Goal: Task Accomplishment & Management: Manage account settings

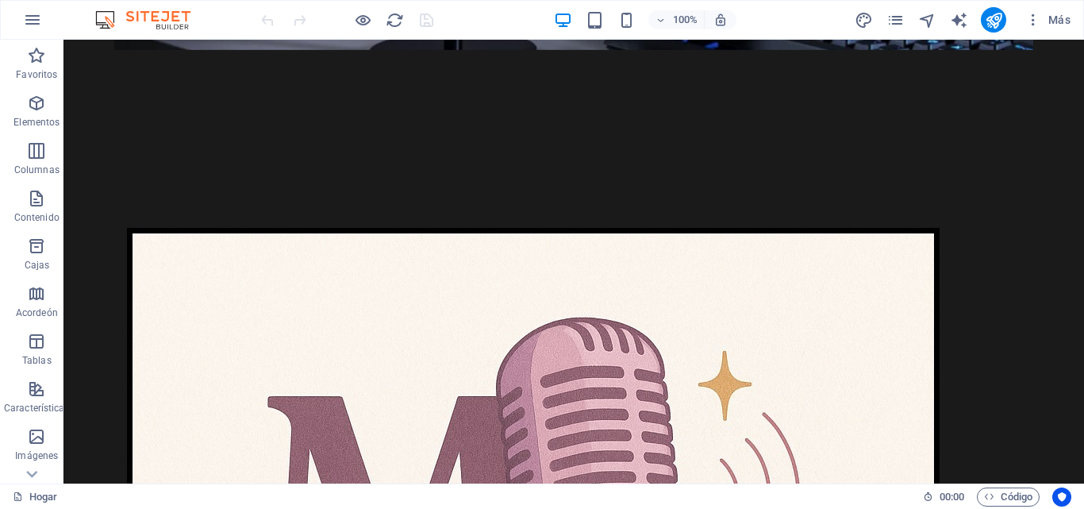
scroll to position [556, 0]
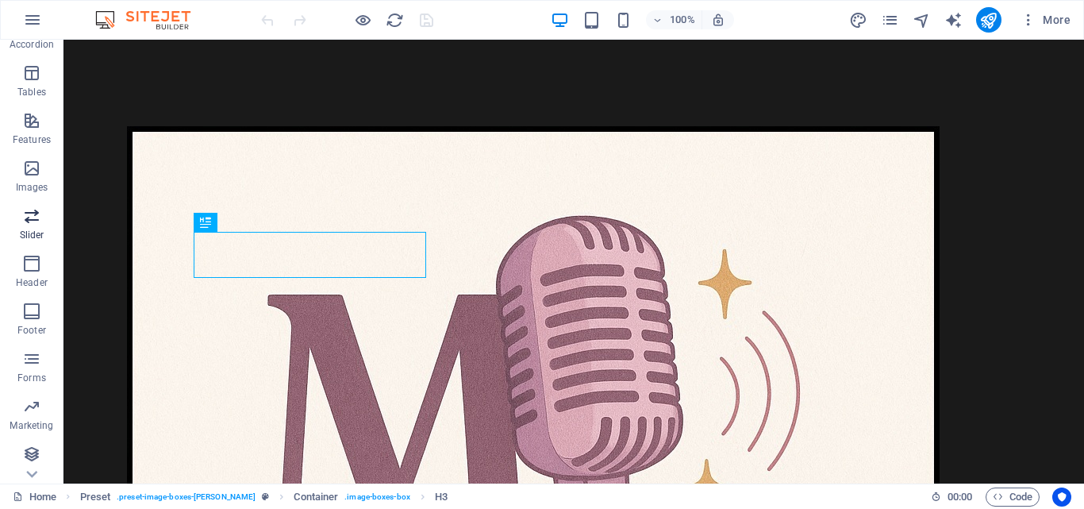
scroll to position [271, 0]
click at [31, 463] on span "Collections" at bounding box center [32, 461] width 64 height 38
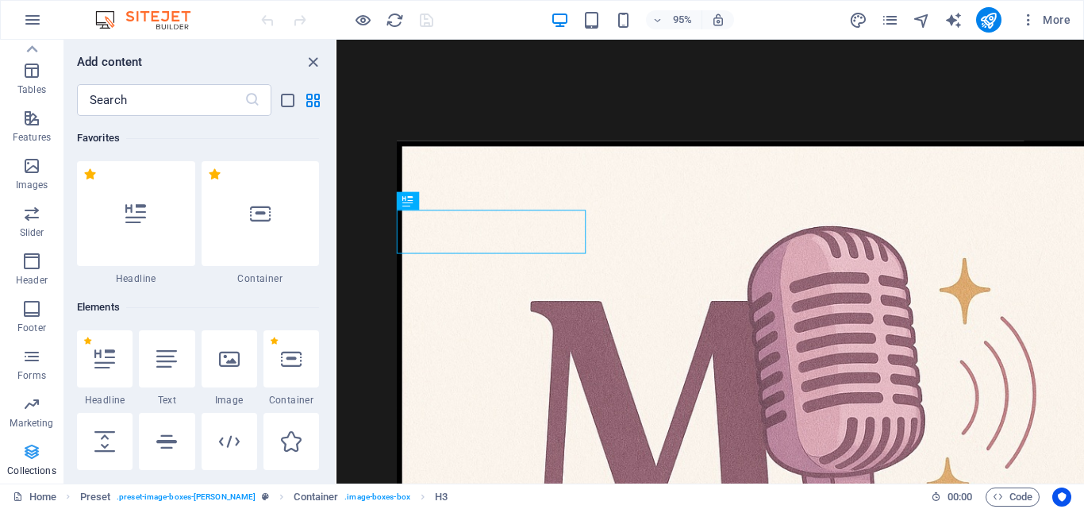
click at [32, 462] on span "Collections" at bounding box center [32, 461] width 64 height 38
click at [23, 17] on icon "button" at bounding box center [32, 19] width 19 height 19
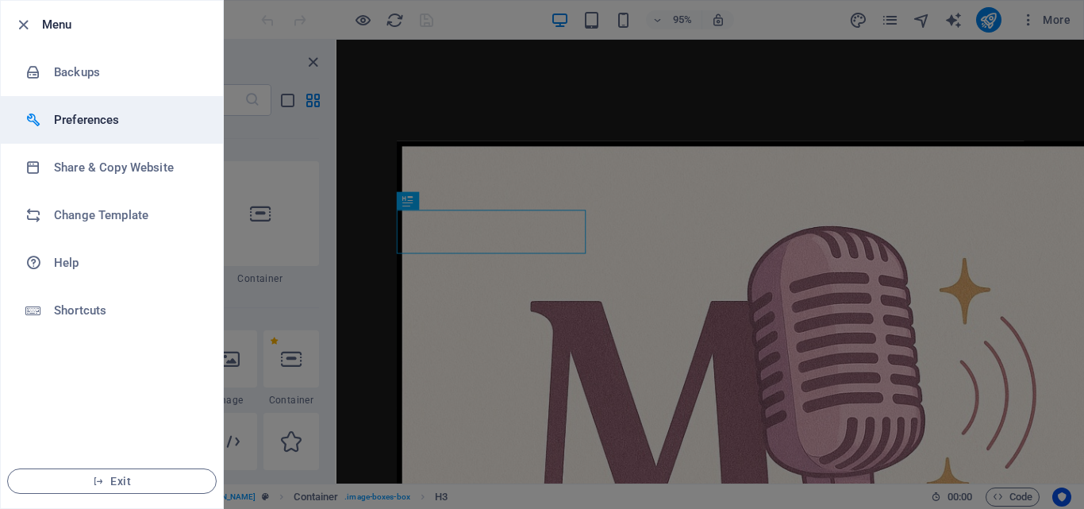
click at [73, 127] on h6 "Preferences" at bounding box center [127, 119] width 147 height 19
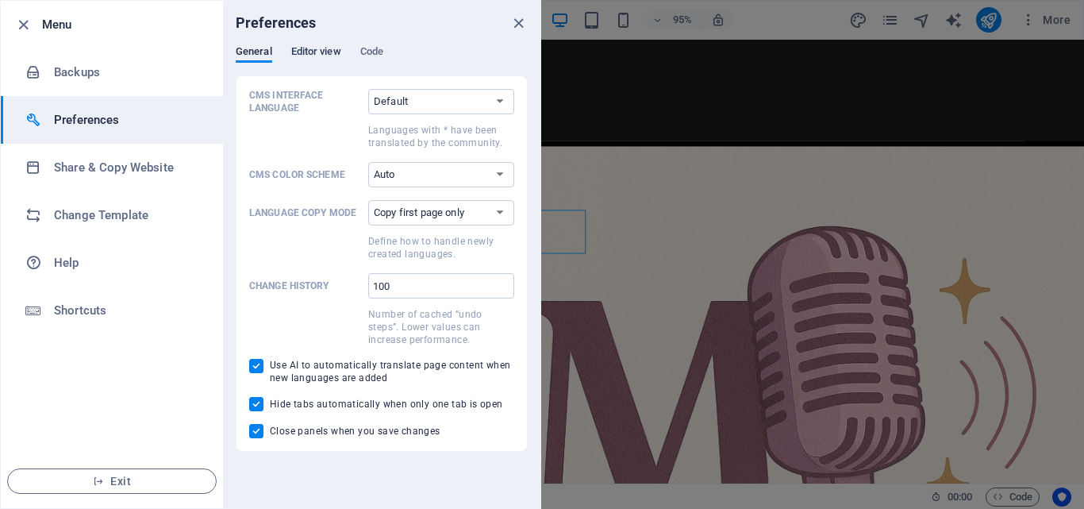
click at [329, 53] on span "Editor view" at bounding box center [316, 53] width 50 height 22
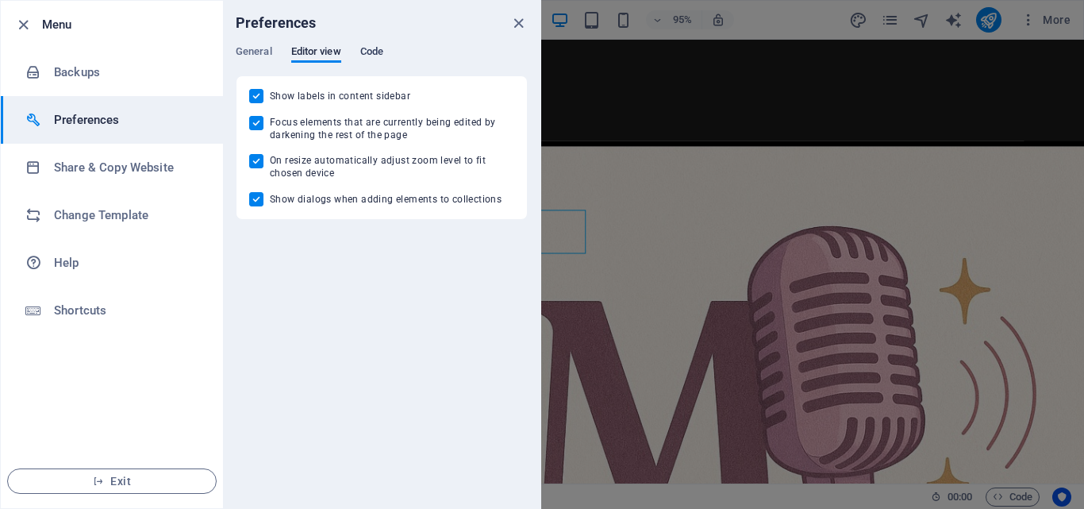
click at [372, 53] on span "Code" at bounding box center [371, 53] width 23 height 22
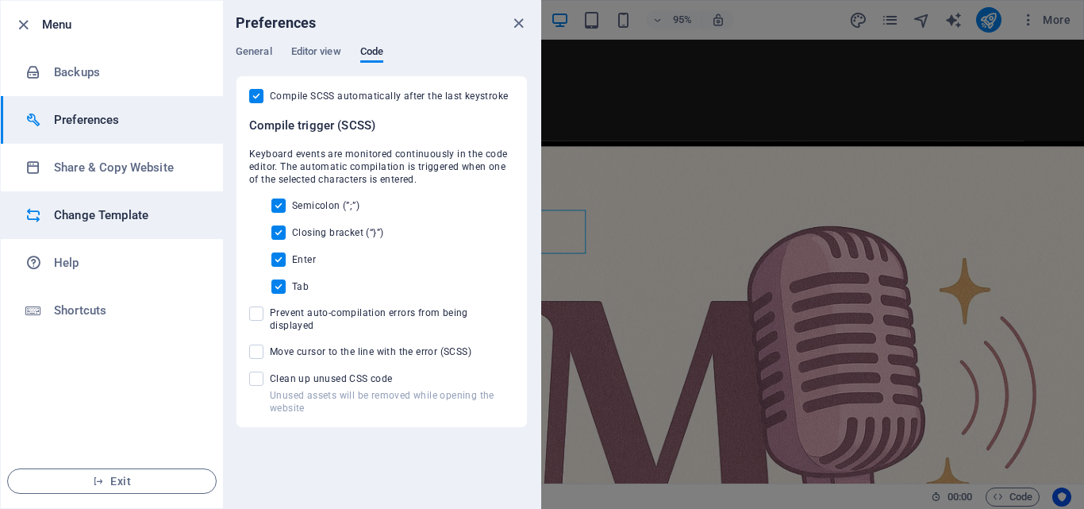
click at [82, 213] on h6 "Change Template" at bounding box center [127, 215] width 147 height 19
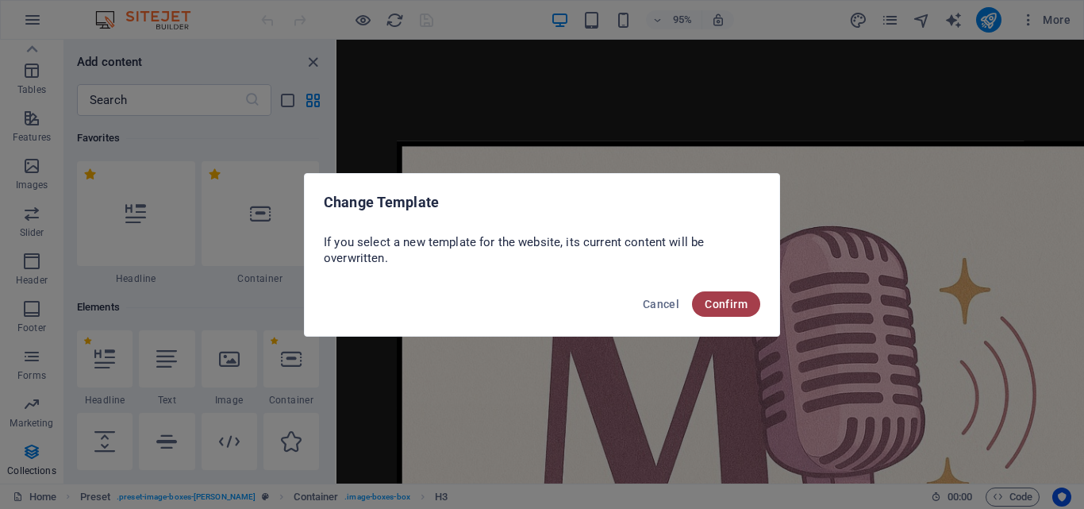
click at [745, 302] on span "Confirm" at bounding box center [726, 304] width 43 height 13
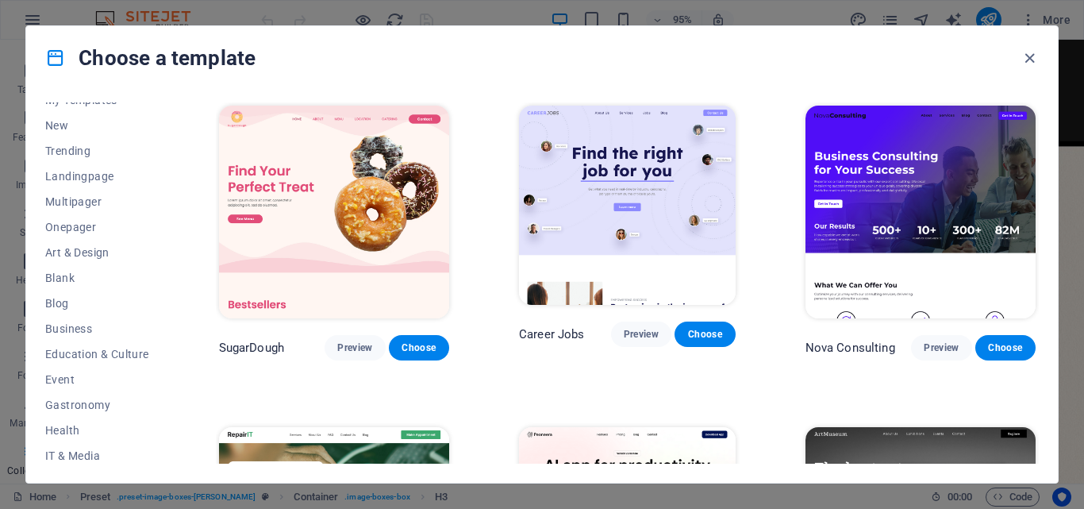
scroll to position [0, 0]
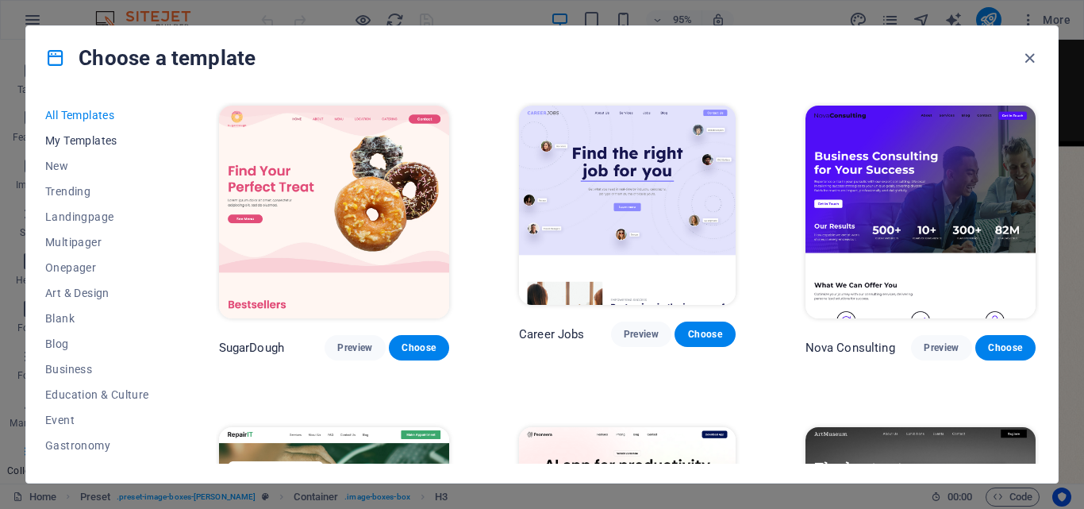
click at [99, 143] on span "My Templates" at bounding box center [97, 140] width 104 height 13
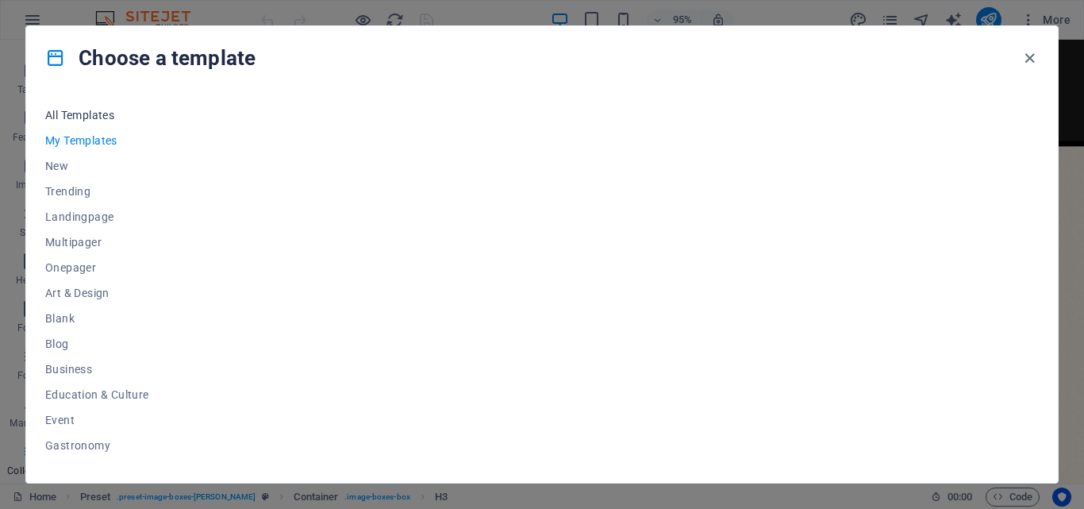
click at [71, 114] on span "All Templates" at bounding box center [97, 115] width 104 height 13
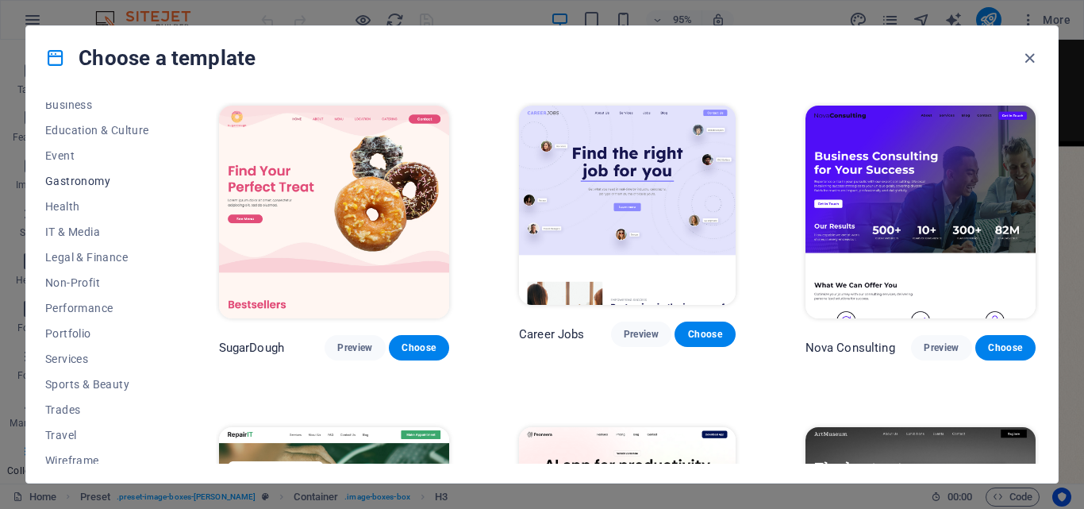
scroll to position [274, 0]
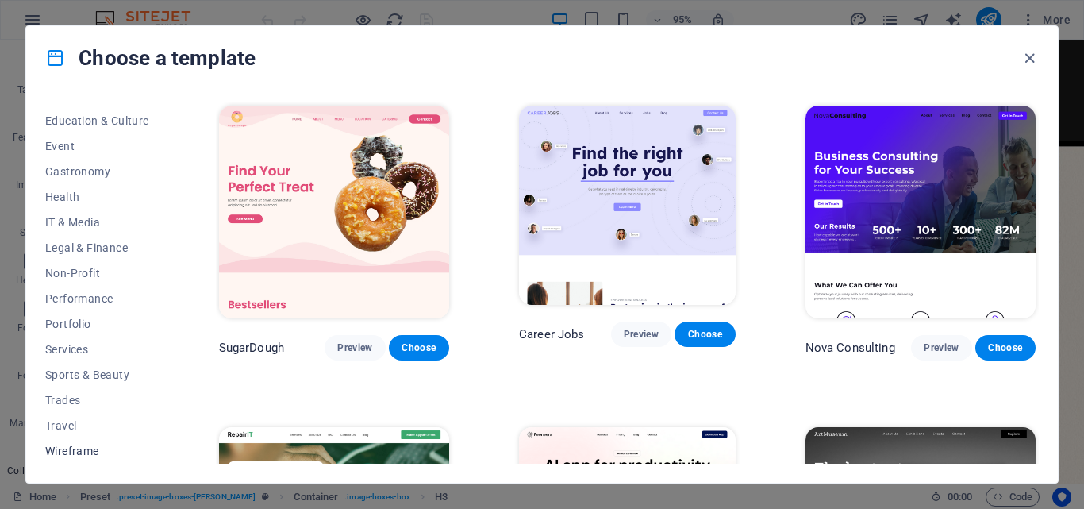
click at [83, 452] on span "Wireframe" at bounding box center [97, 451] width 104 height 13
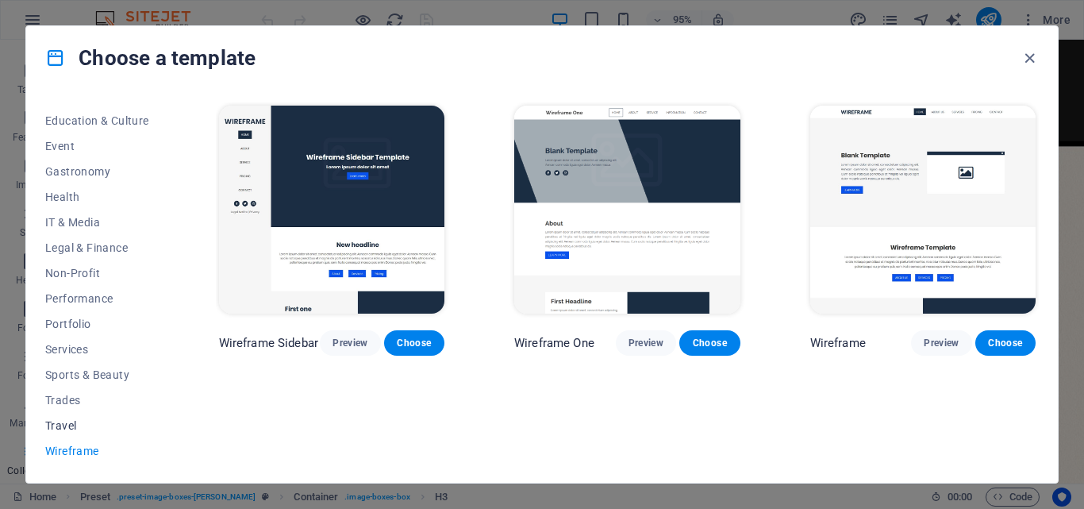
click at [72, 425] on span "Travel" at bounding box center [97, 425] width 104 height 13
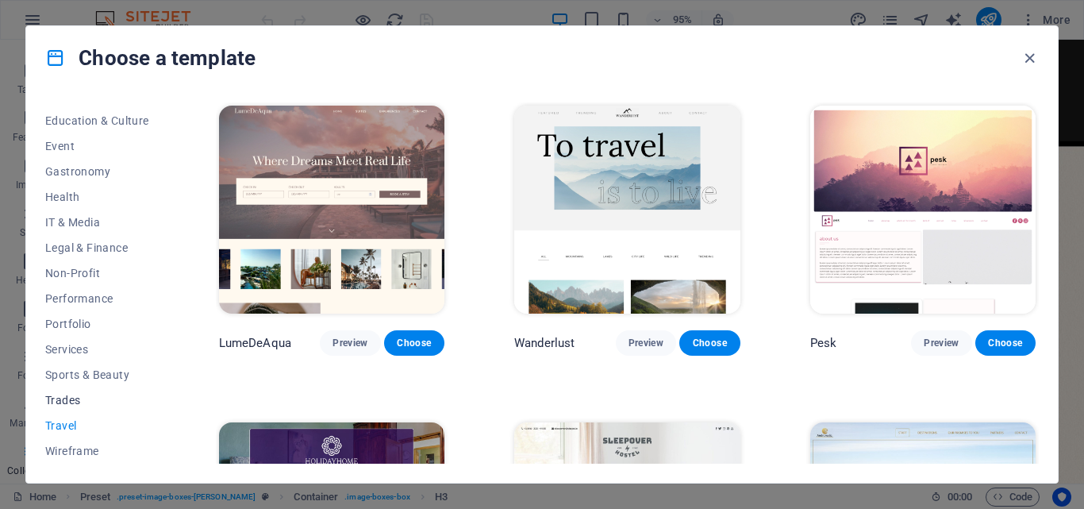
click at [57, 403] on span "Trades" at bounding box center [97, 400] width 104 height 13
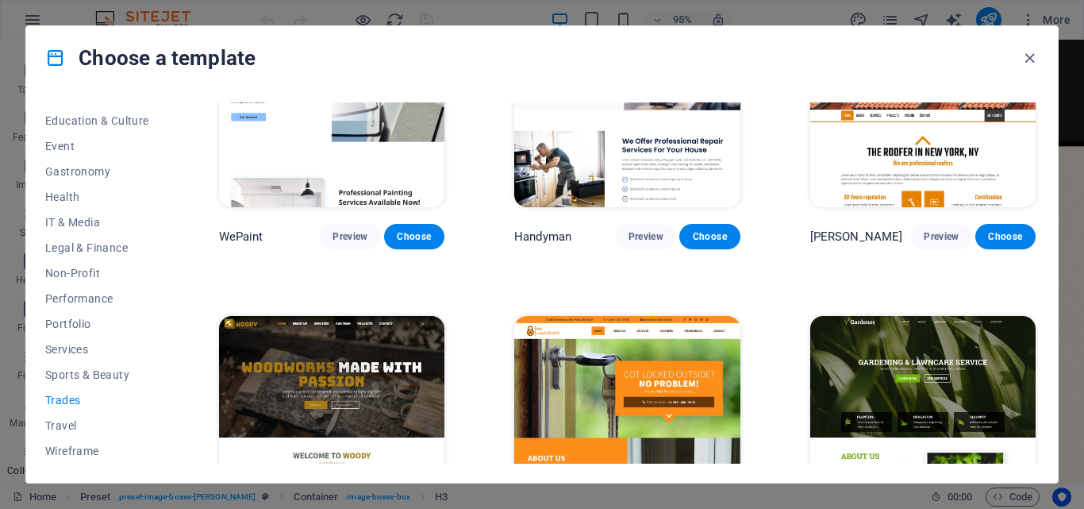
scroll to position [318, 0]
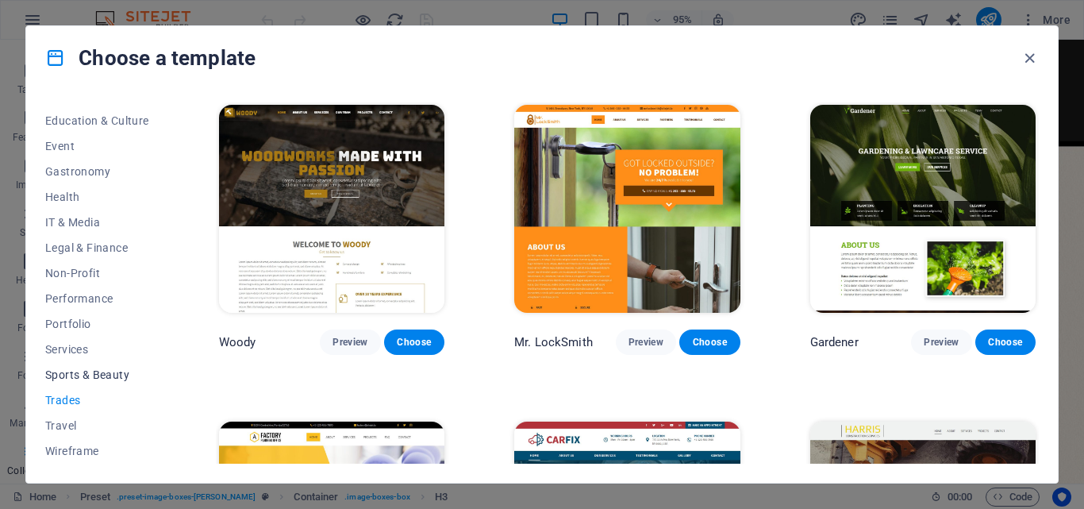
click at [119, 372] on span "Sports & Beauty" at bounding box center [97, 374] width 104 height 13
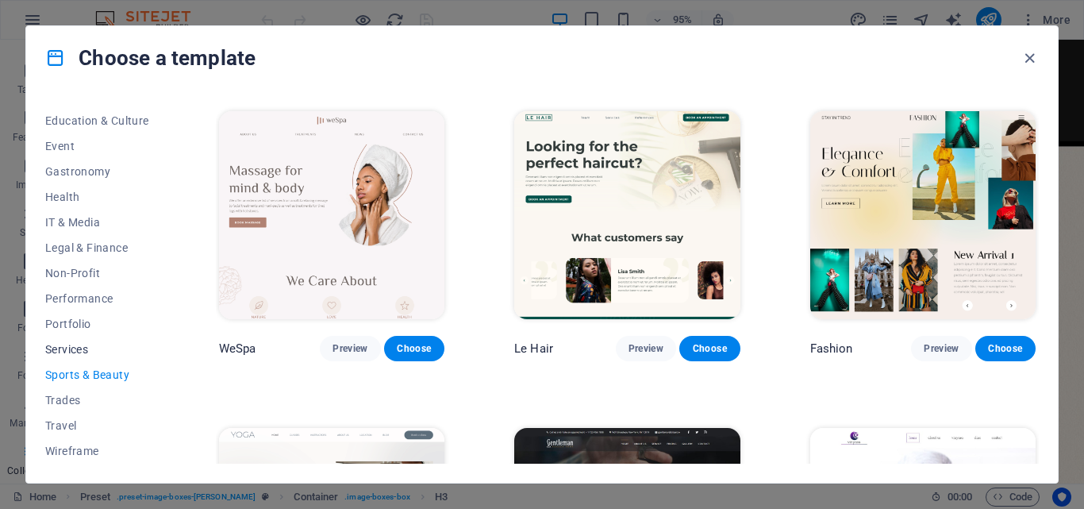
click at [78, 350] on span "Services" at bounding box center [97, 349] width 104 height 13
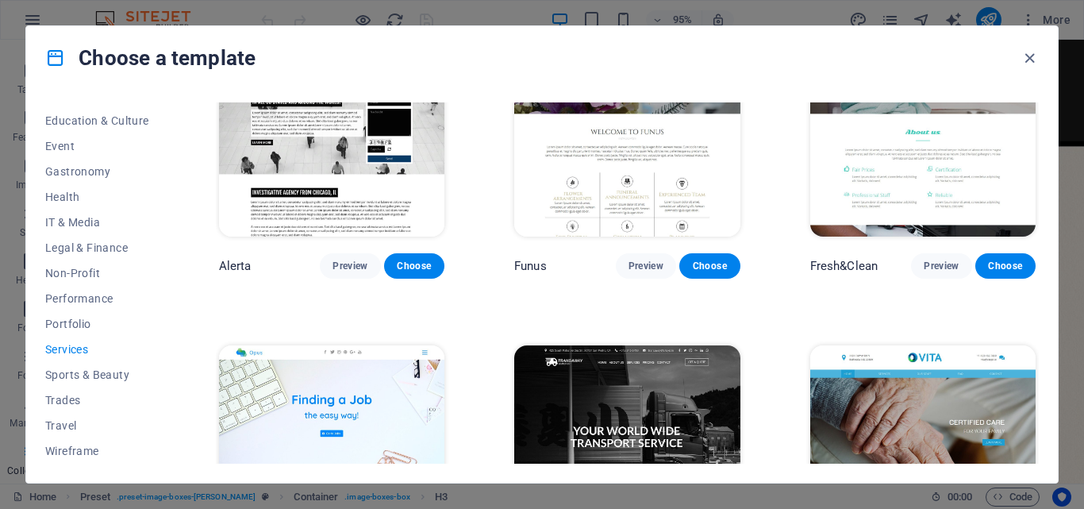
scroll to position [1746, 0]
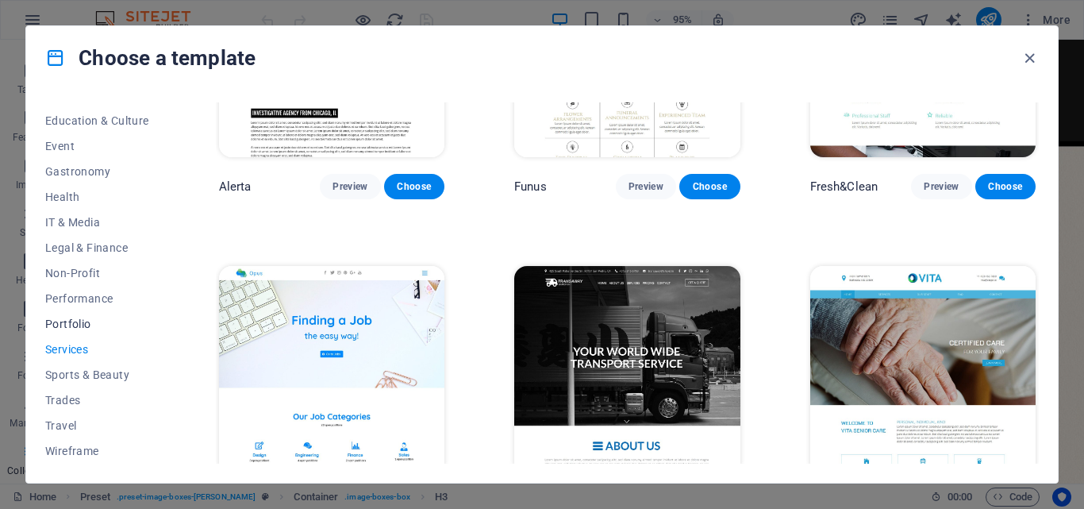
click at [81, 325] on span "Portfolio" at bounding box center [97, 324] width 104 height 13
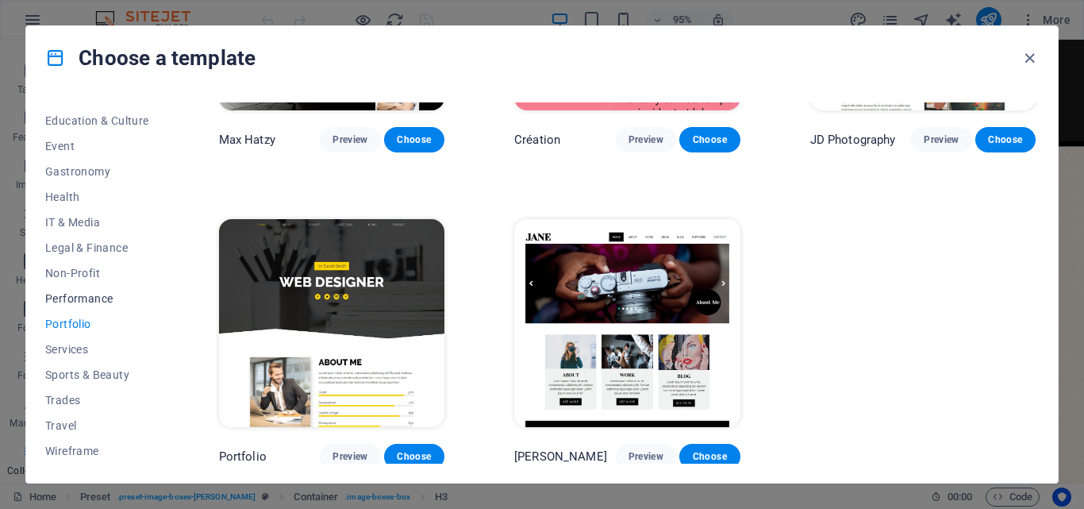
click at [88, 301] on span "Performance" at bounding box center [97, 298] width 104 height 13
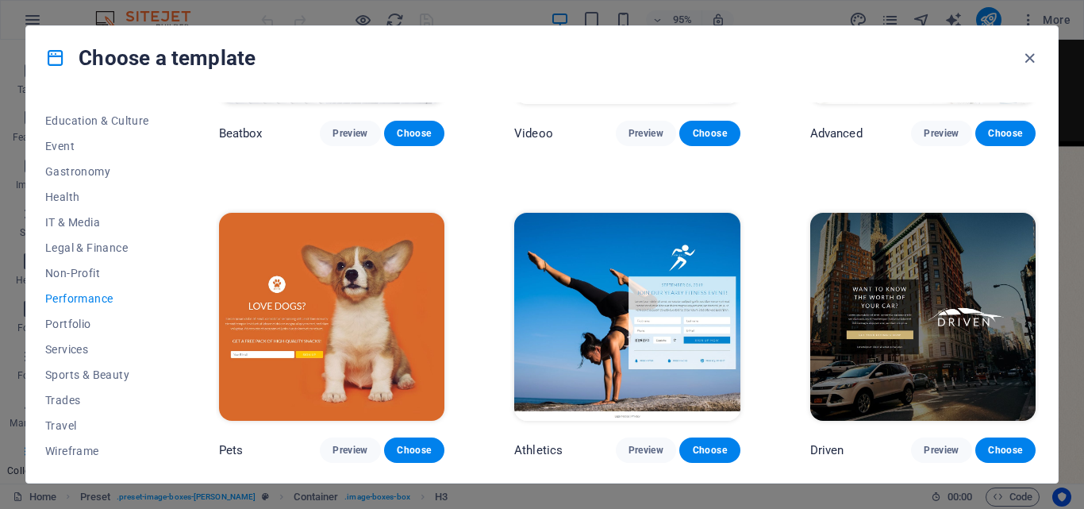
scroll to position [1465, 0]
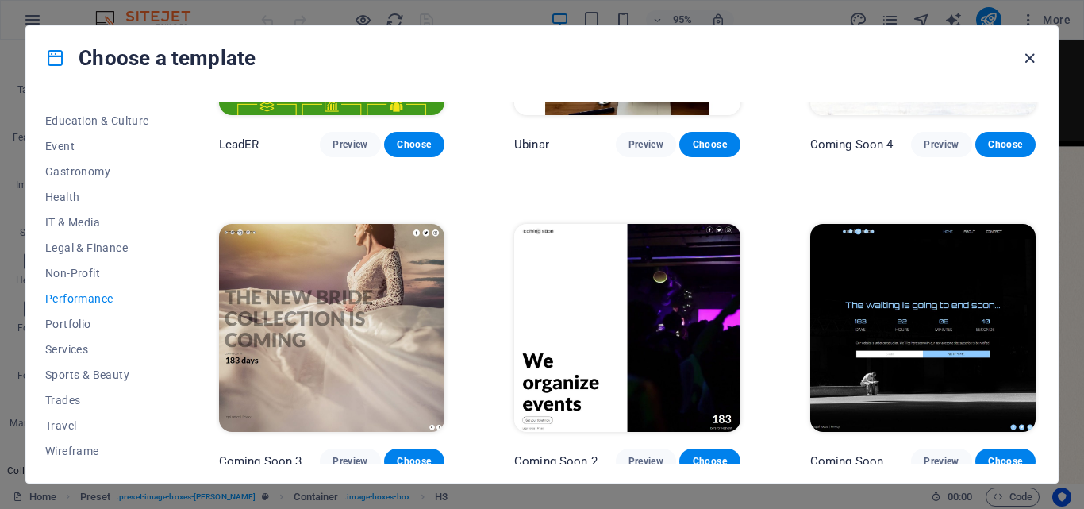
drag, startPoint x: 1030, startPoint y: 59, endPoint x: 731, endPoint y: 19, distance: 301.1
click at [1031, 58] on icon "button" at bounding box center [1030, 58] width 18 height 18
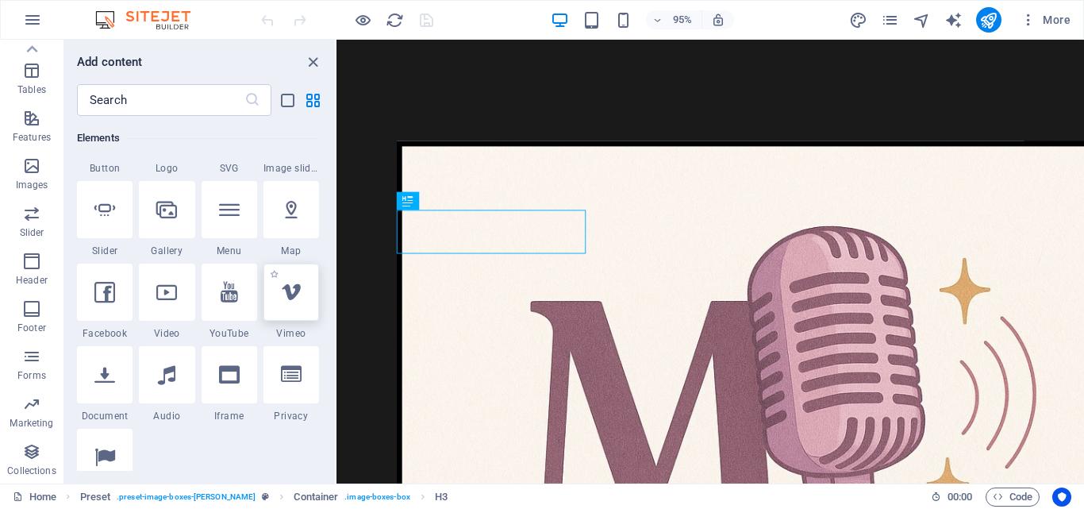
scroll to position [556, 0]
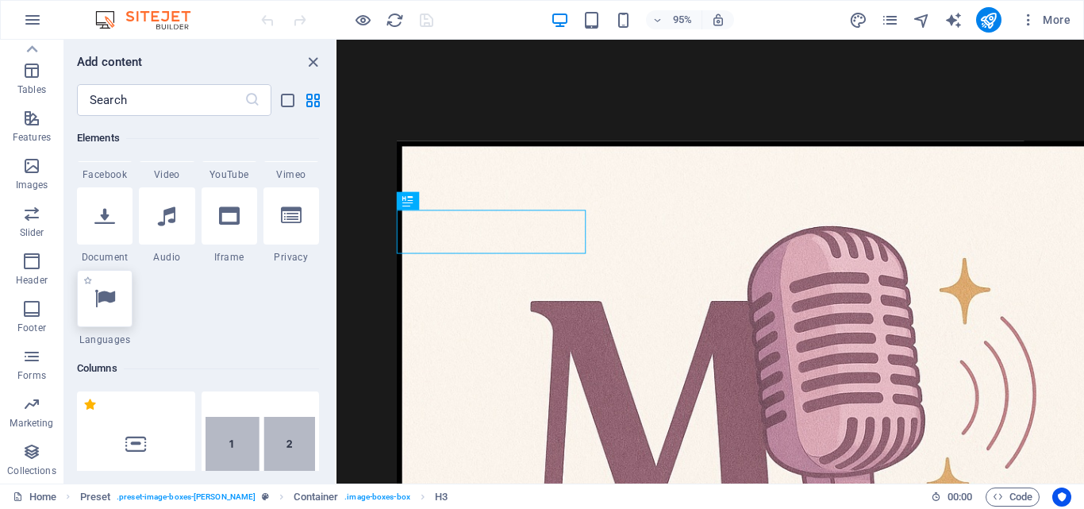
click at [111, 319] on div at bounding box center [105, 298] width 56 height 57
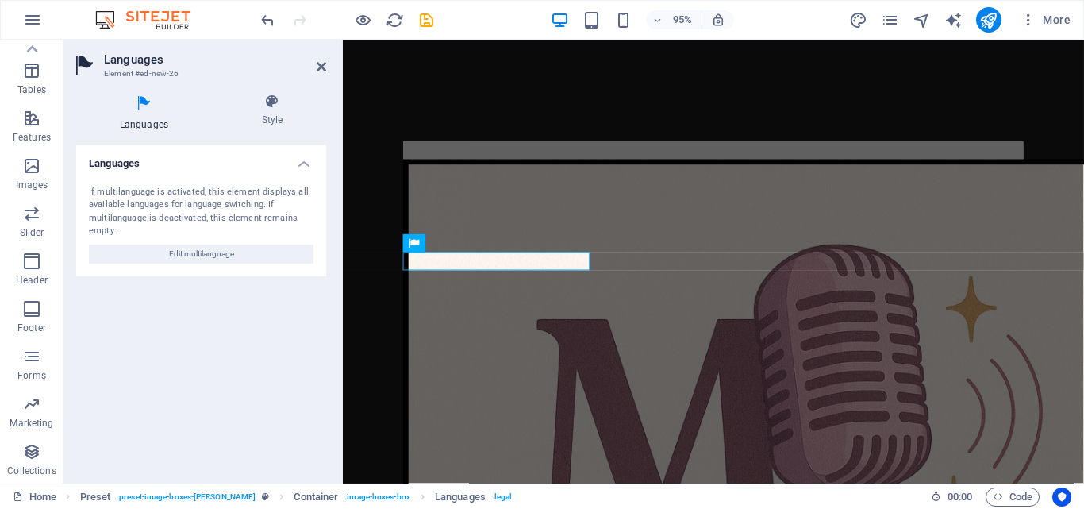
scroll to position [416, 0]
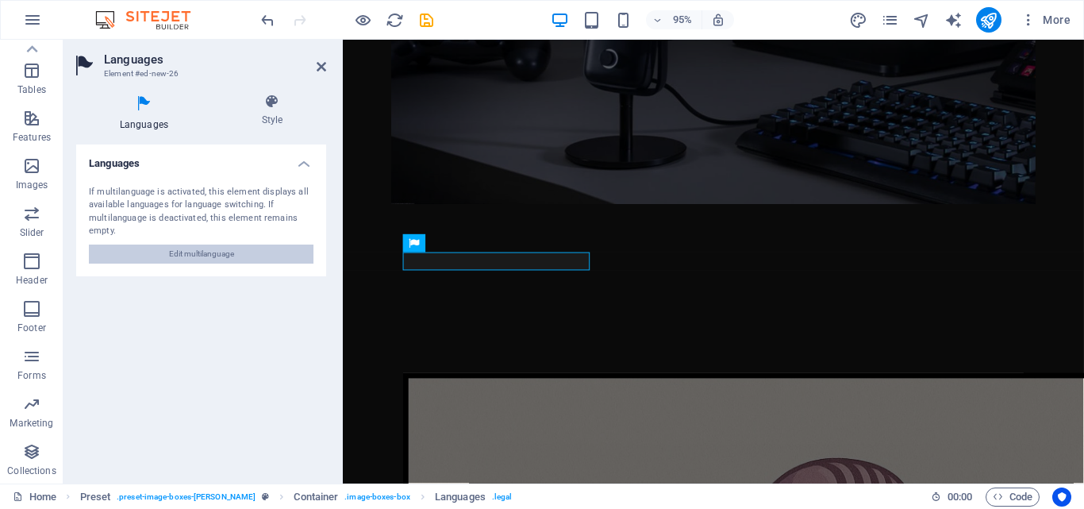
click at [272, 253] on button "Edit multilanguage" at bounding box center [201, 253] width 225 height 19
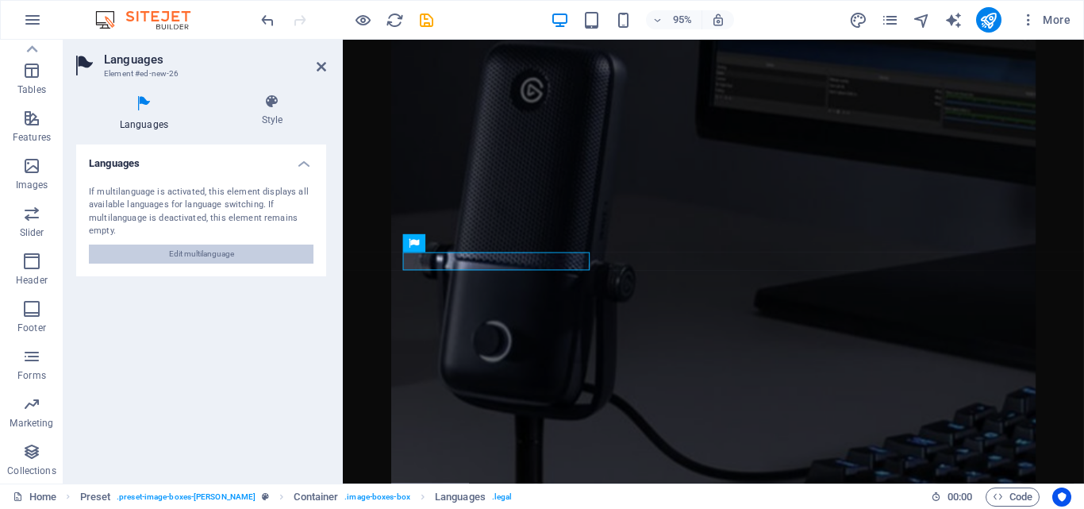
select select "41"
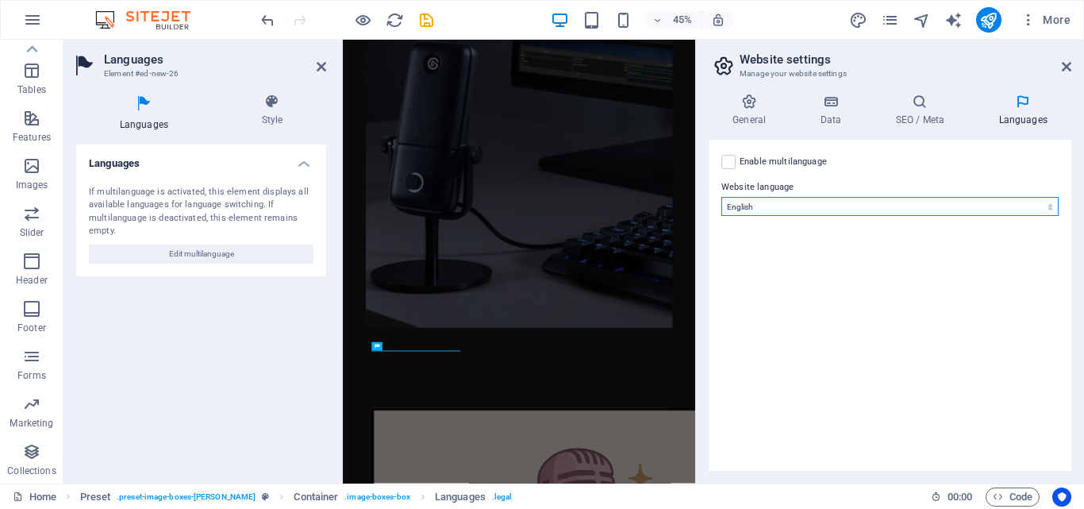
click at [1049, 207] on select "Abkhazian Afar Afrikaans Akan Albanian Amharic Arabic Aragonese Armenian Assame…" at bounding box center [890, 206] width 337 height 19
click at [1053, 206] on select "Abkhazian Afar Afrikaans Akan Albanian Amharic Arabic Aragonese Armenian Assame…" at bounding box center [890, 206] width 337 height 19
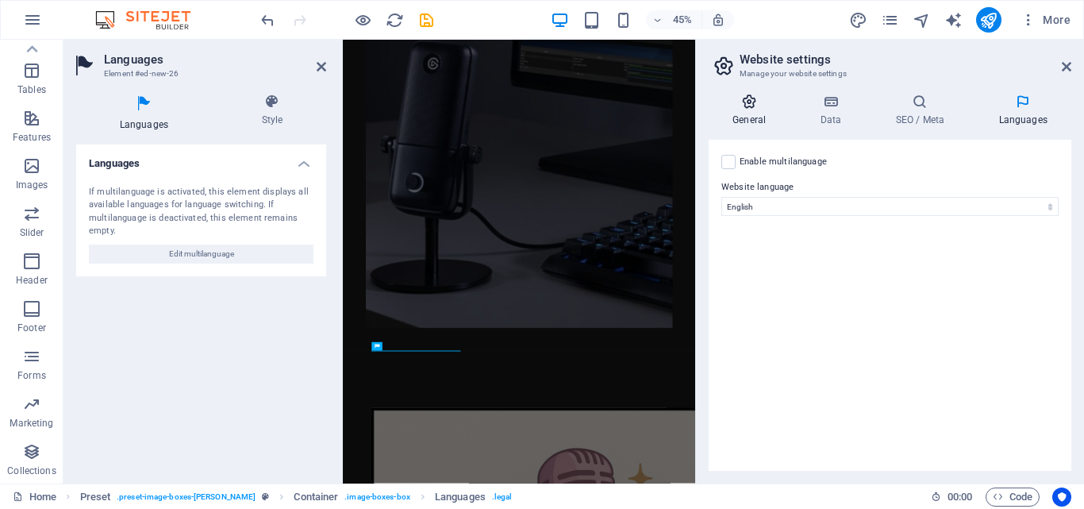
click at [761, 117] on h4 "General" at bounding box center [752, 110] width 87 height 33
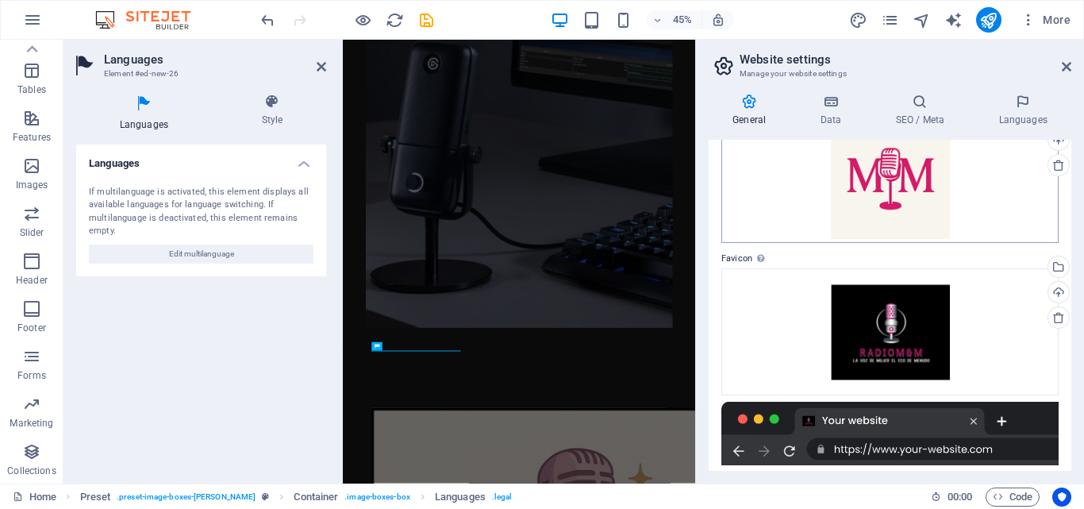
scroll to position [76, 0]
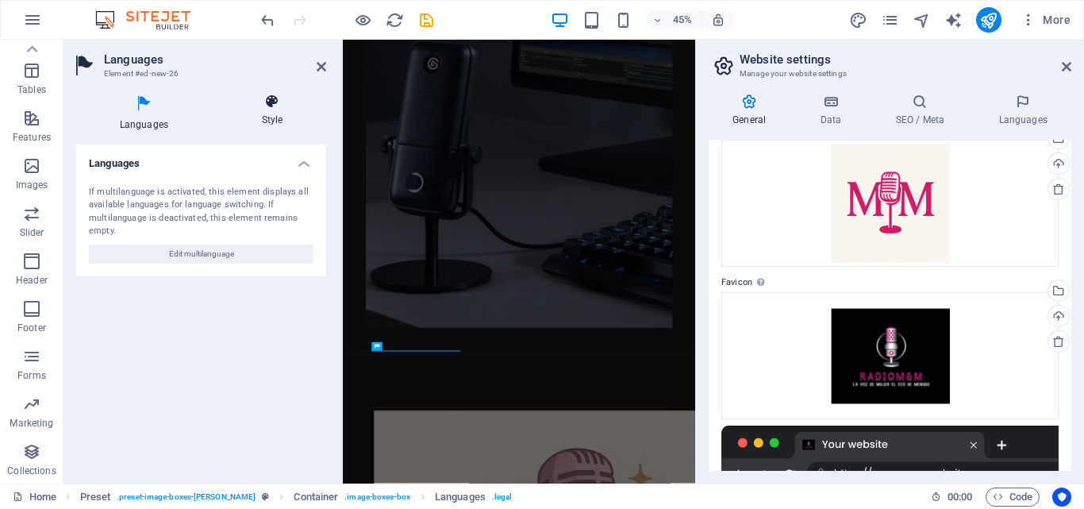
click at [270, 112] on h4 "Style" at bounding box center [272, 110] width 108 height 33
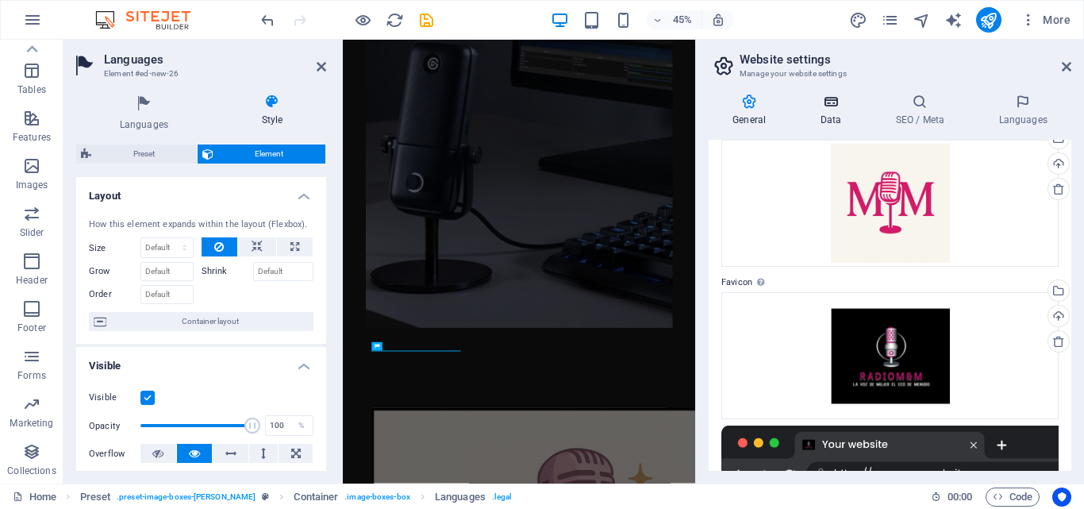
click at [837, 110] on h4 "Data" at bounding box center [833, 110] width 75 height 33
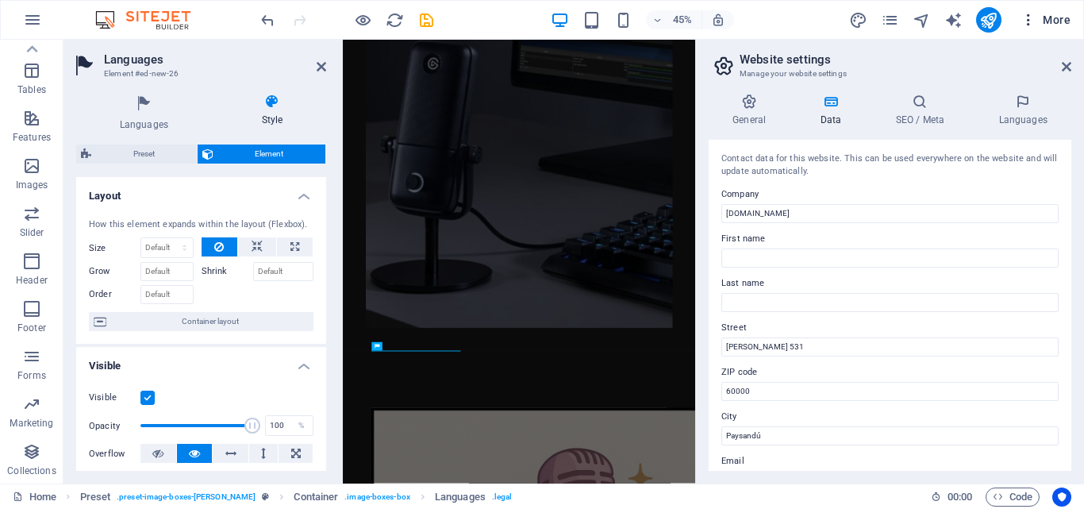
click at [1030, 26] on icon "button" at bounding box center [1029, 20] width 16 height 16
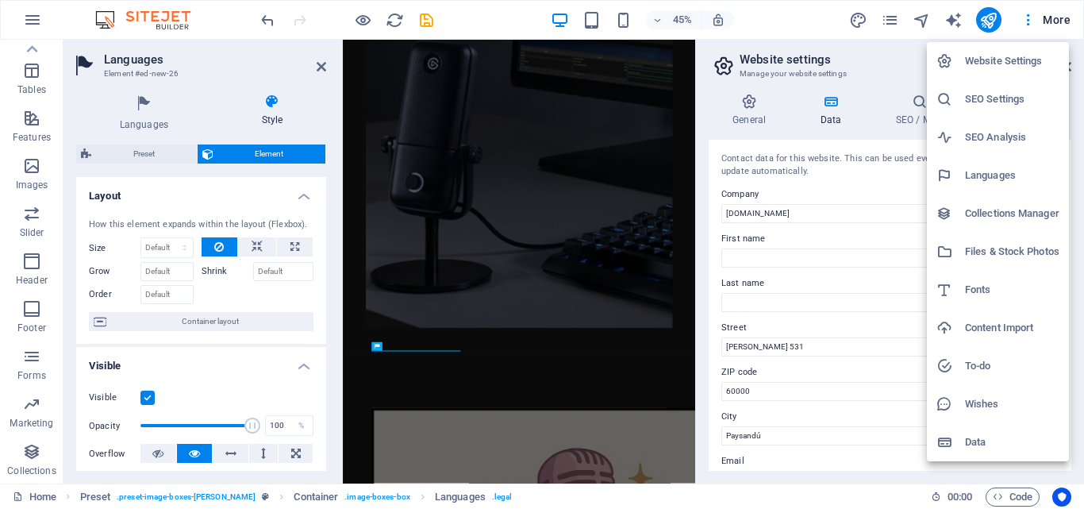
click at [1030, 27] on div at bounding box center [542, 254] width 1084 height 509
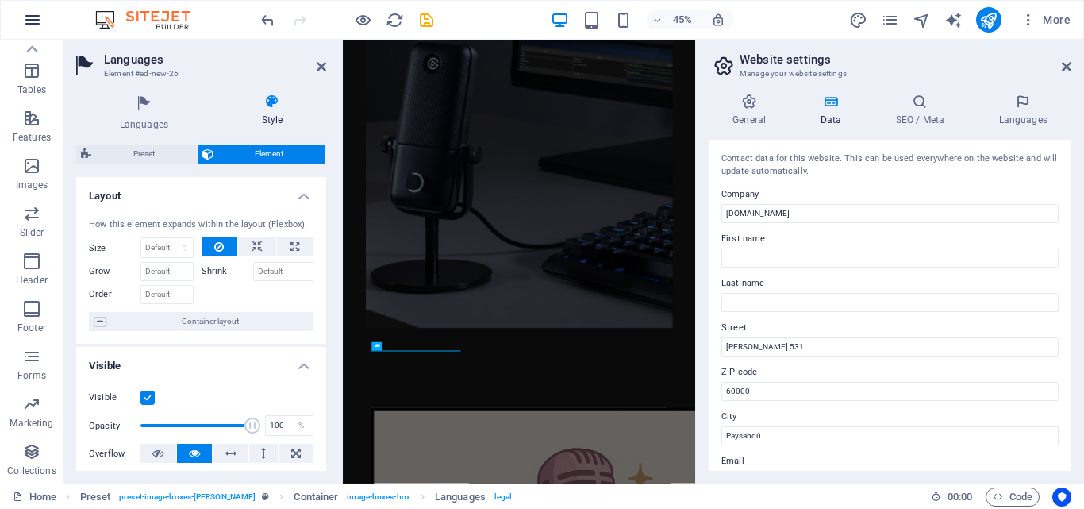
click at [37, 17] on icon "button" at bounding box center [32, 19] width 19 height 19
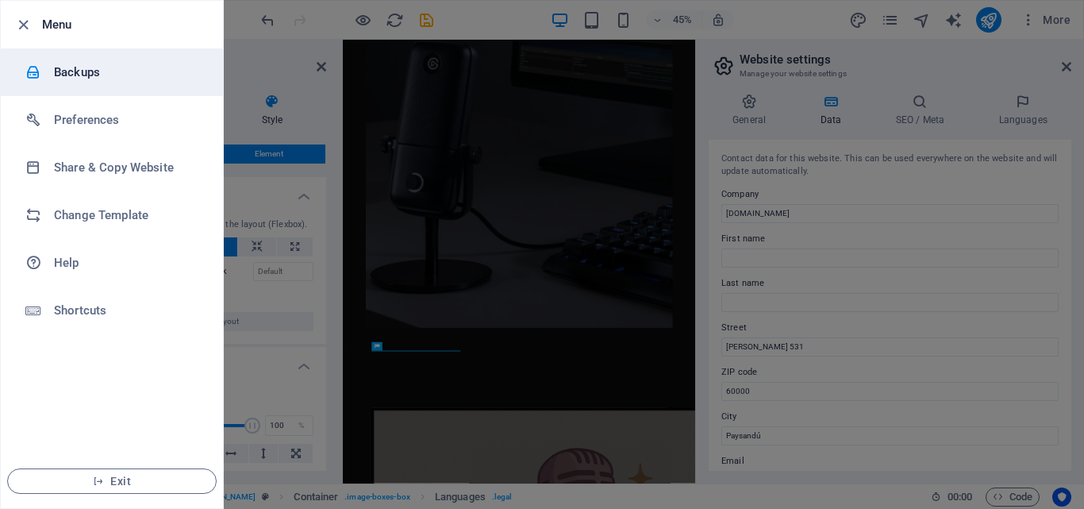
click at [91, 72] on h6 "Backups" at bounding box center [127, 72] width 147 height 19
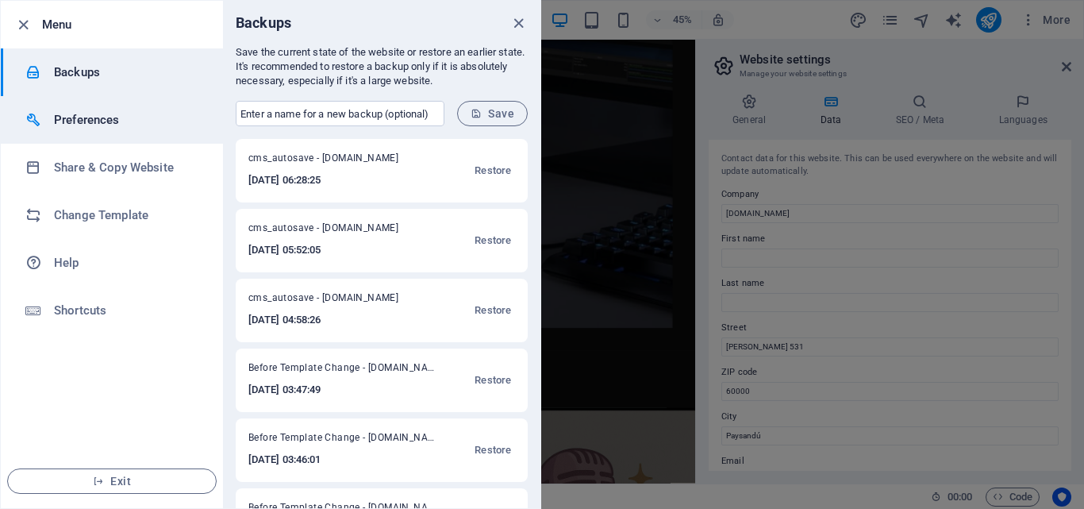
click at [96, 122] on h6 "Preferences" at bounding box center [127, 119] width 147 height 19
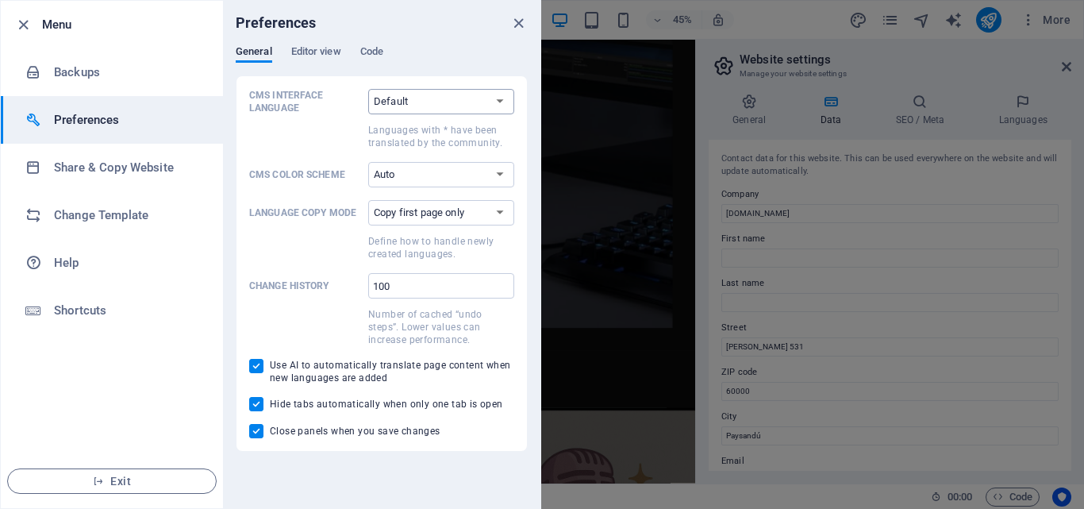
click at [498, 105] on select "Default Deutsch English Español Suomi* Français Magyar Italiano Nederlands Pols…" at bounding box center [441, 101] width 146 height 25
select select "es"
click at [368, 89] on select "Default Deutsch English Español Suomi* Français Magyar Italiano Nederlands Pols…" at bounding box center [441, 101] width 146 height 25
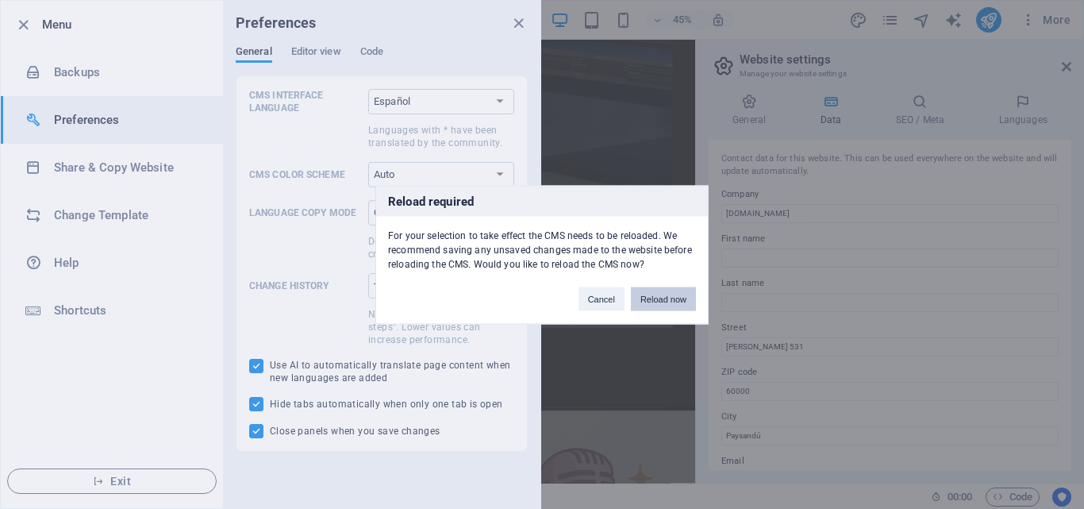
click at [654, 299] on button "Reload now" at bounding box center [663, 299] width 65 height 24
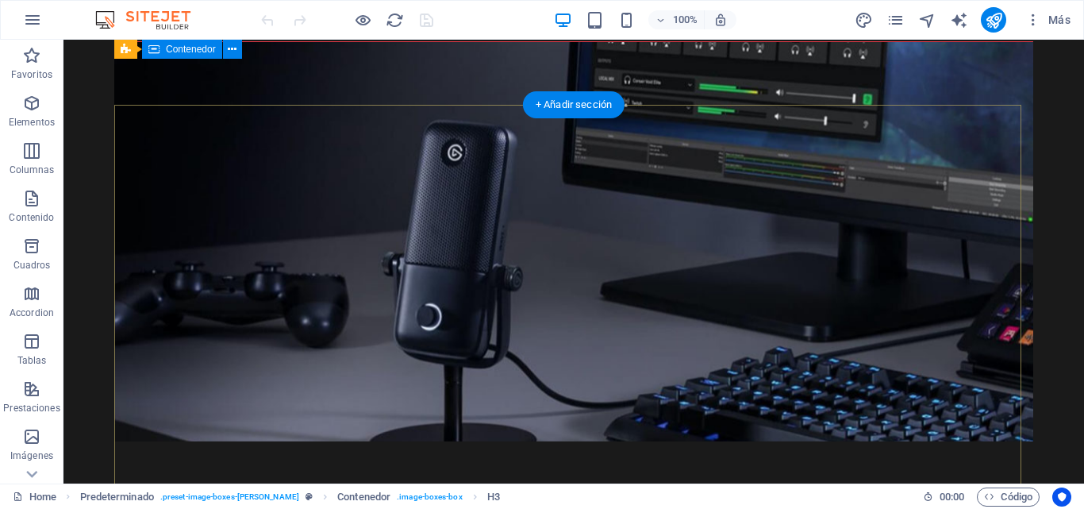
scroll to position [104, 0]
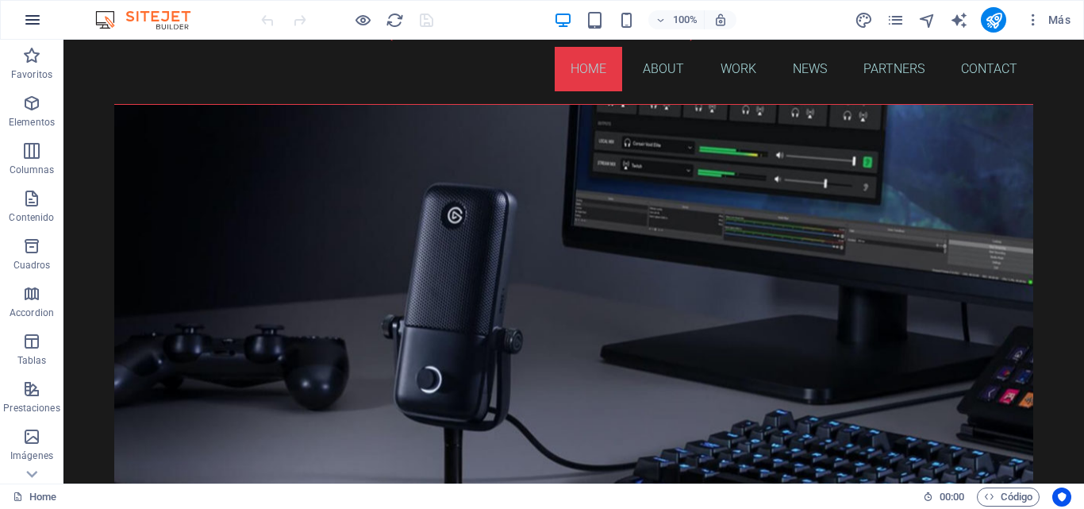
click at [31, 17] on icon "button" at bounding box center [32, 19] width 19 height 19
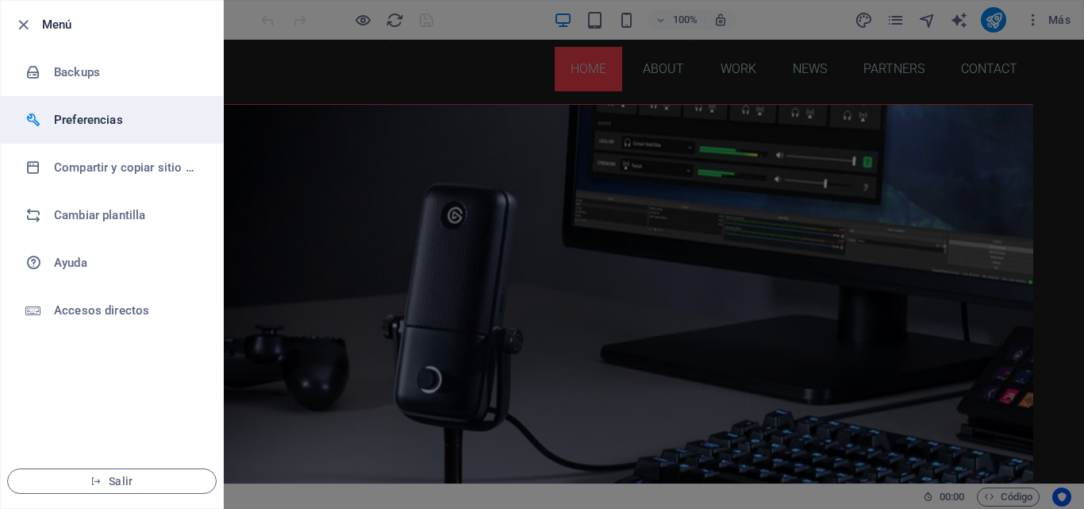
click at [84, 123] on h6 "Preferencias" at bounding box center [127, 119] width 147 height 19
select select "es"
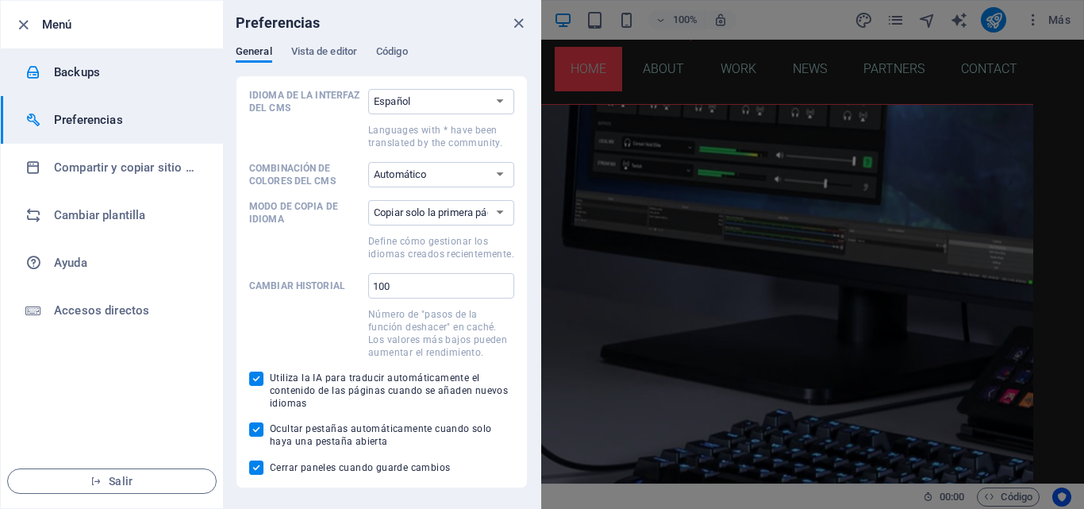
click at [100, 71] on h6 "Backups" at bounding box center [127, 72] width 147 height 19
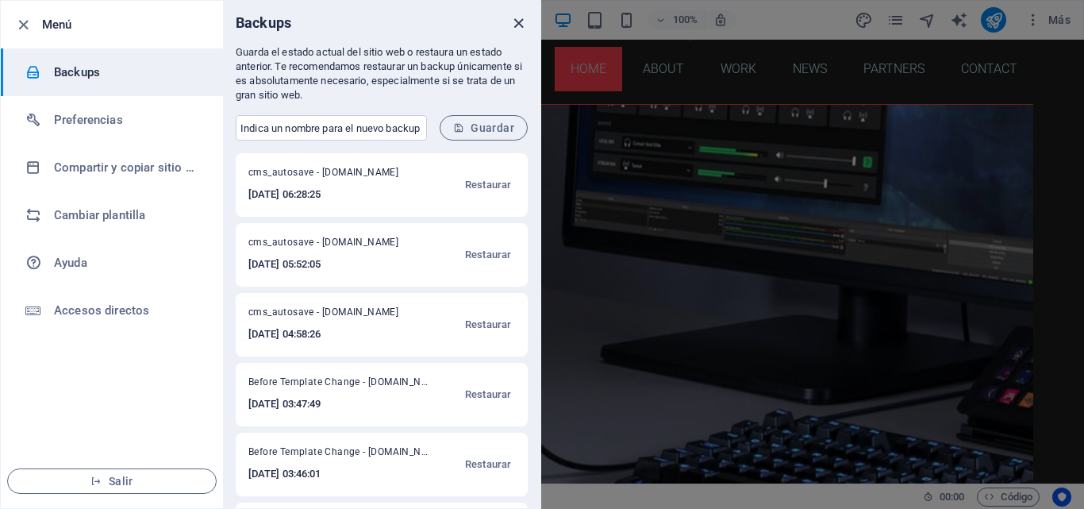
click at [515, 21] on icon "close" at bounding box center [519, 23] width 18 height 18
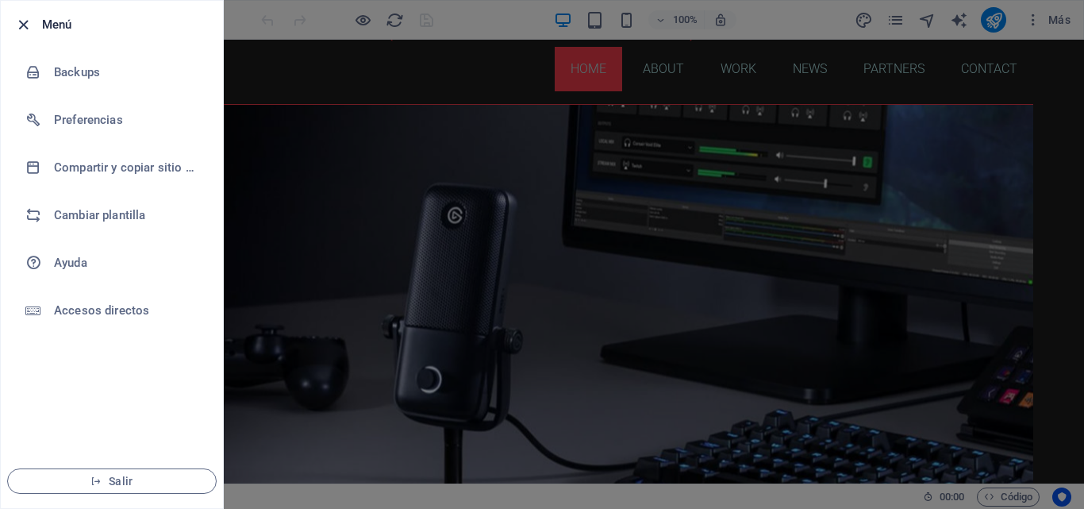
click at [24, 27] on icon "button" at bounding box center [23, 25] width 18 height 18
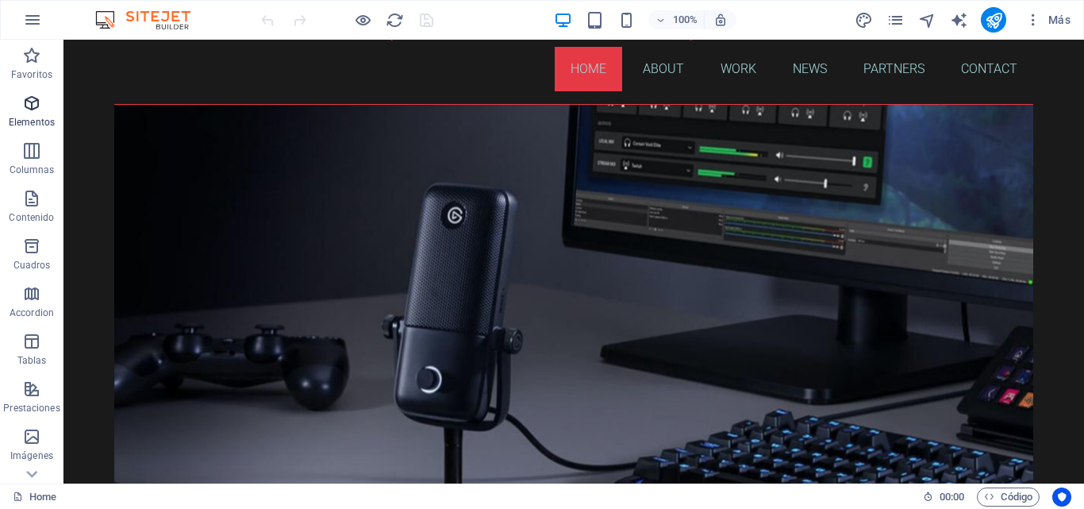
click at [41, 119] on p "Elementos" at bounding box center [32, 122] width 46 height 13
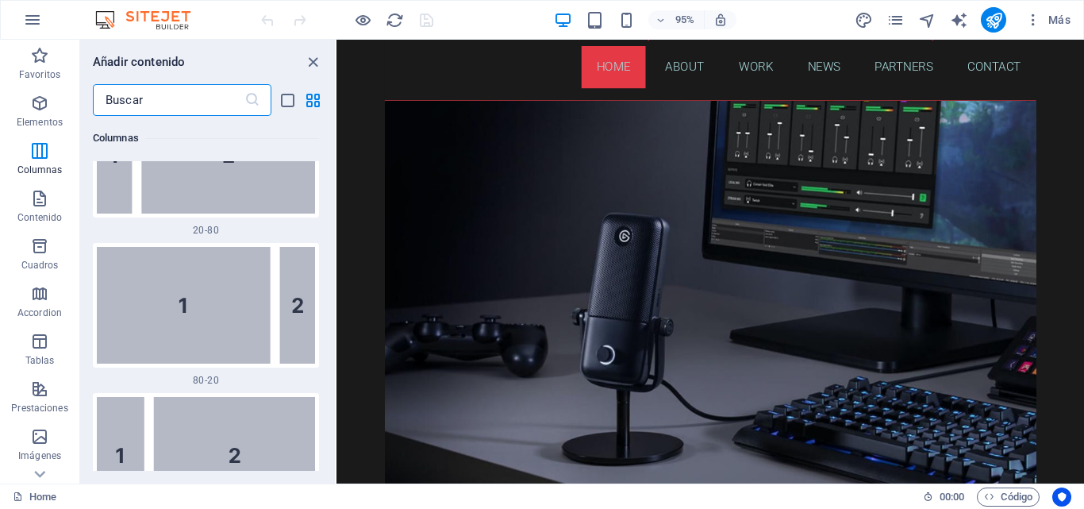
scroll to position [2204, 0]
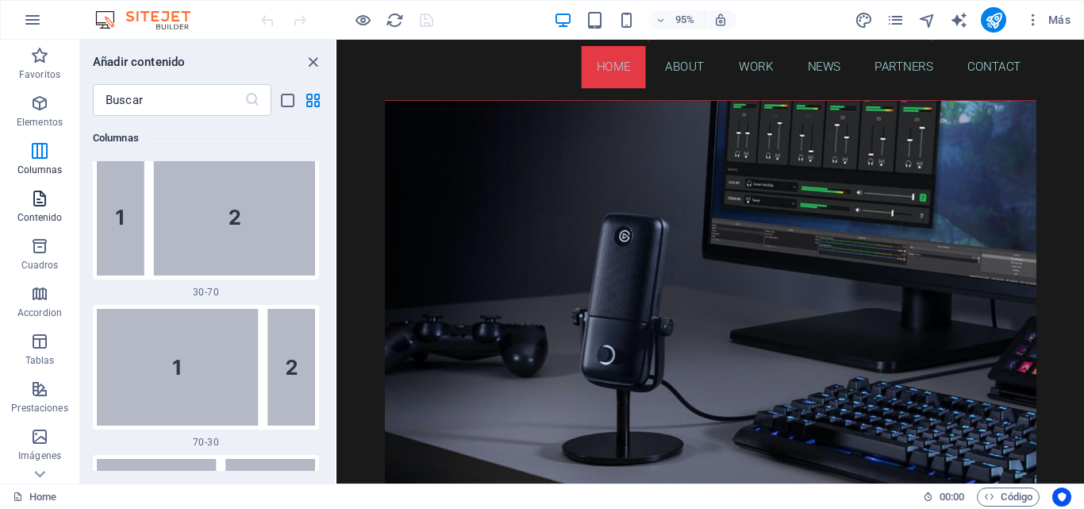
click at [45, 211] on p "Contenido" at bounding box center [39, 217] width 45 height 13
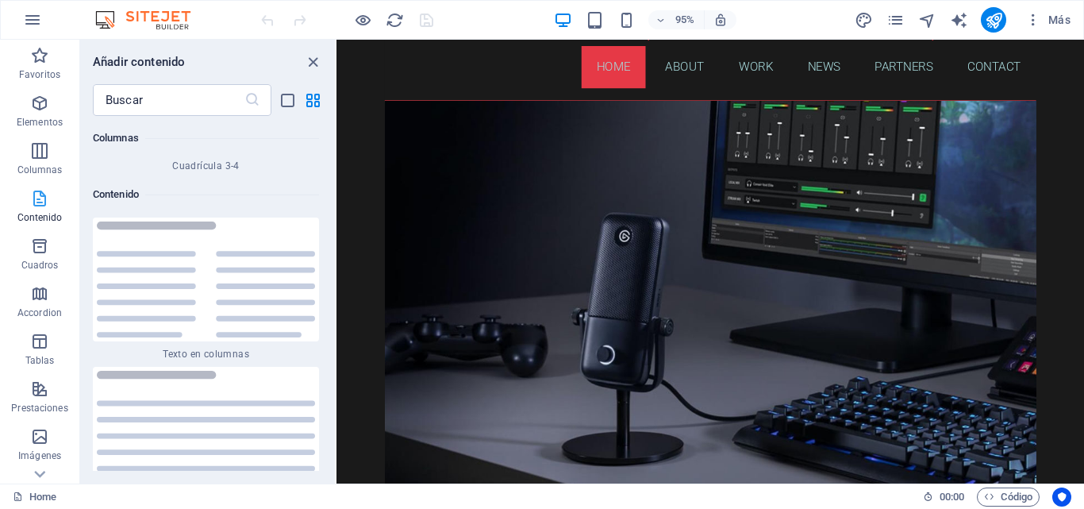
scroll to position [5332, 0]
click at [37, 255] on icon "button" at bounding box center [39, 246] width 19 height 19
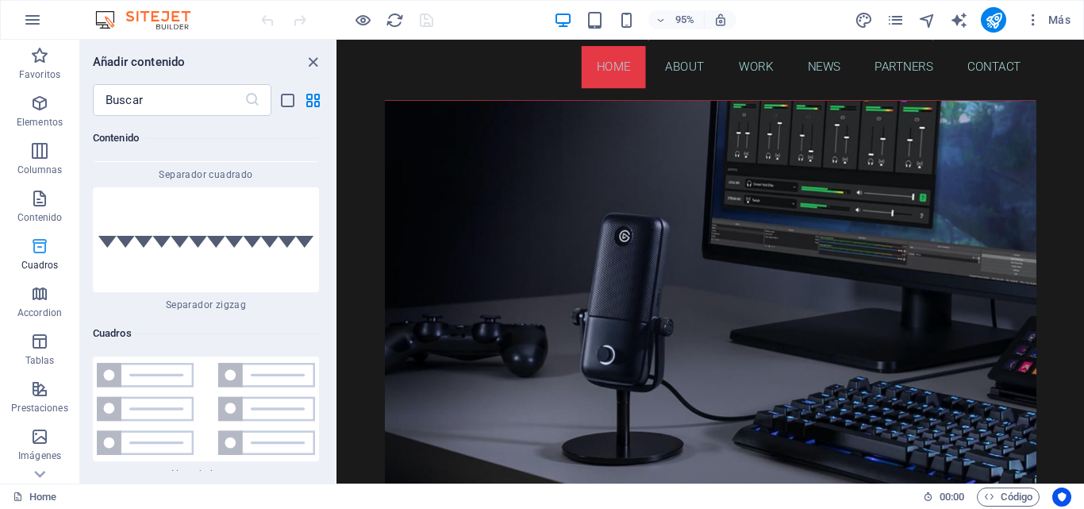
scroll to position [8521, 0]
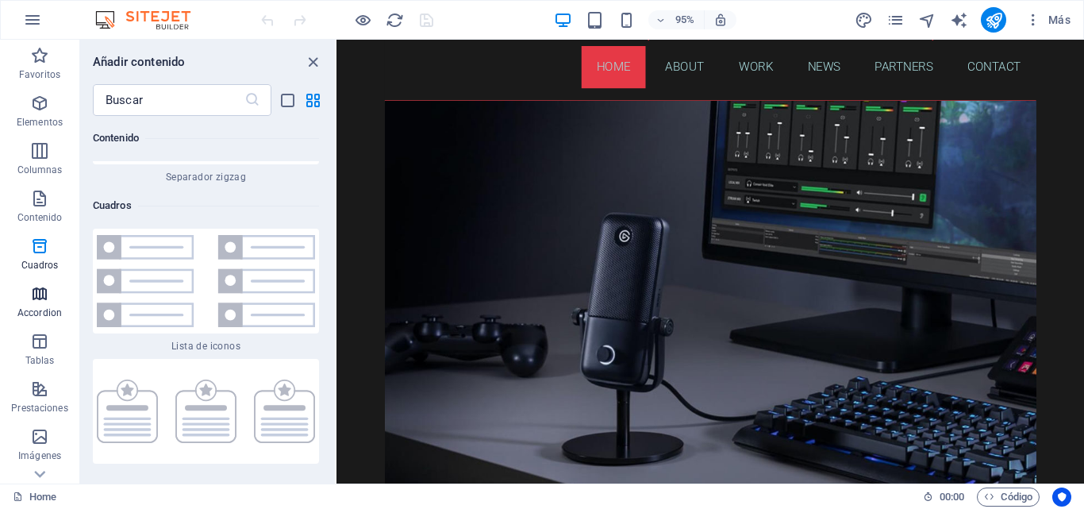
click at [47, 308] on p "Accordion" at bounding box center [39, 312] width 44 height 13
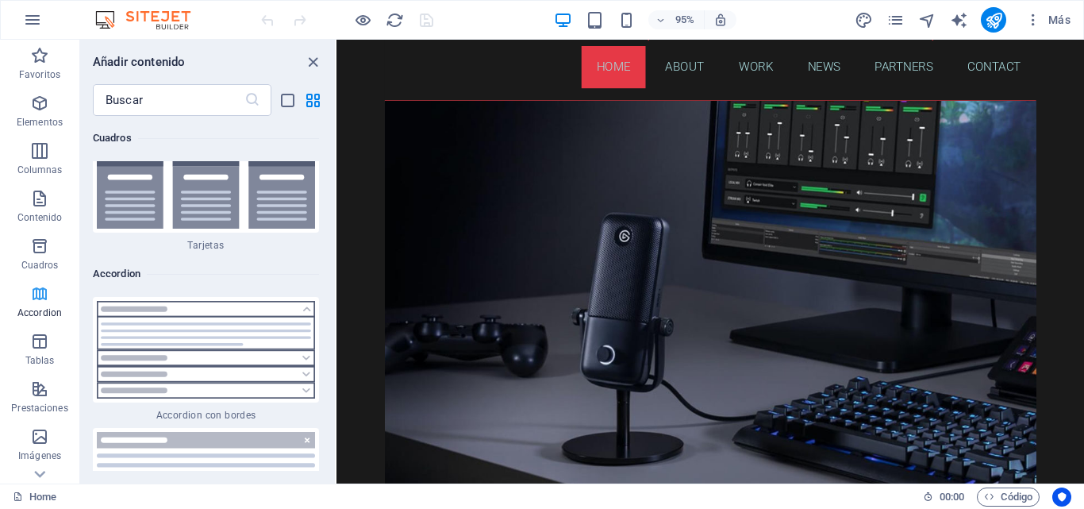
scroll to position [9781, 0]
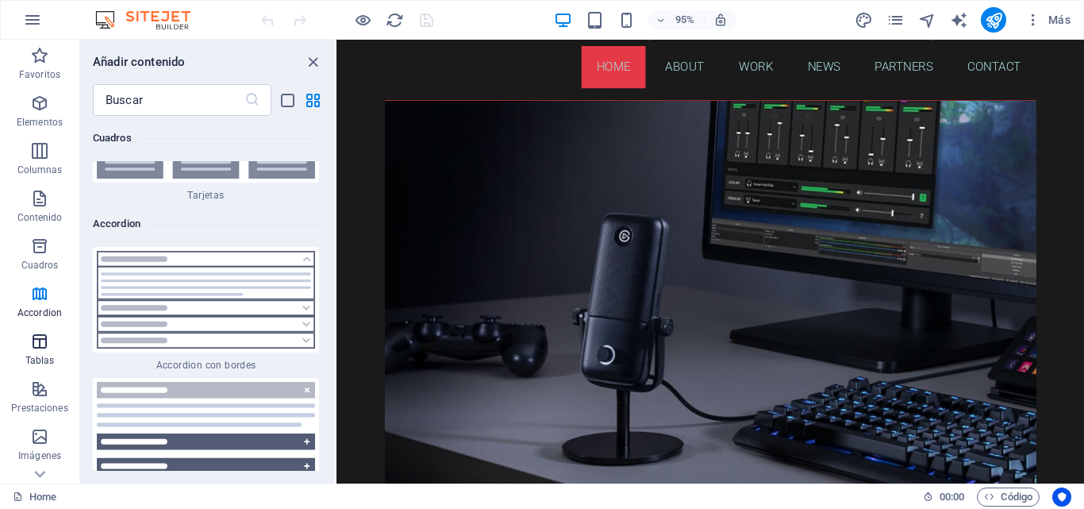
click at [43, 357] on p "Tablas" at bounding box center [39, 360] width 29 height 13
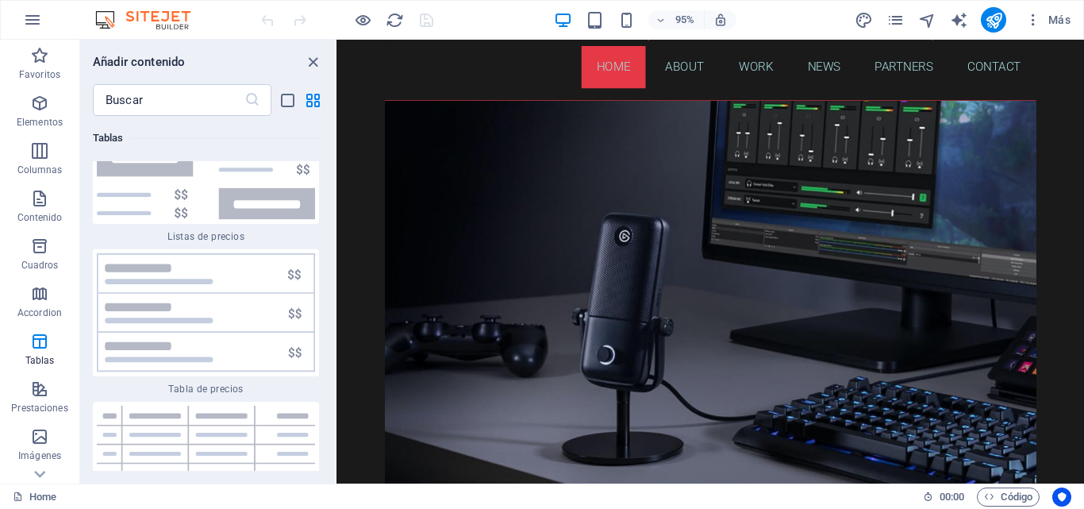
scroll to position [10961, 0]
click at [49, 399] on span "Prestaciones" at bounding box center [39, 398] width 79 height 38
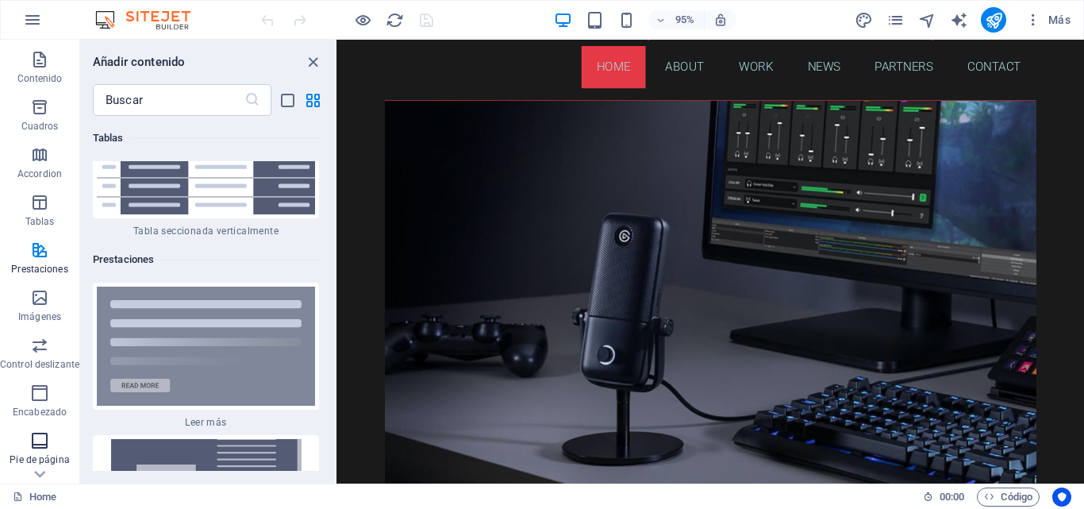
scroll to position [159, 0]
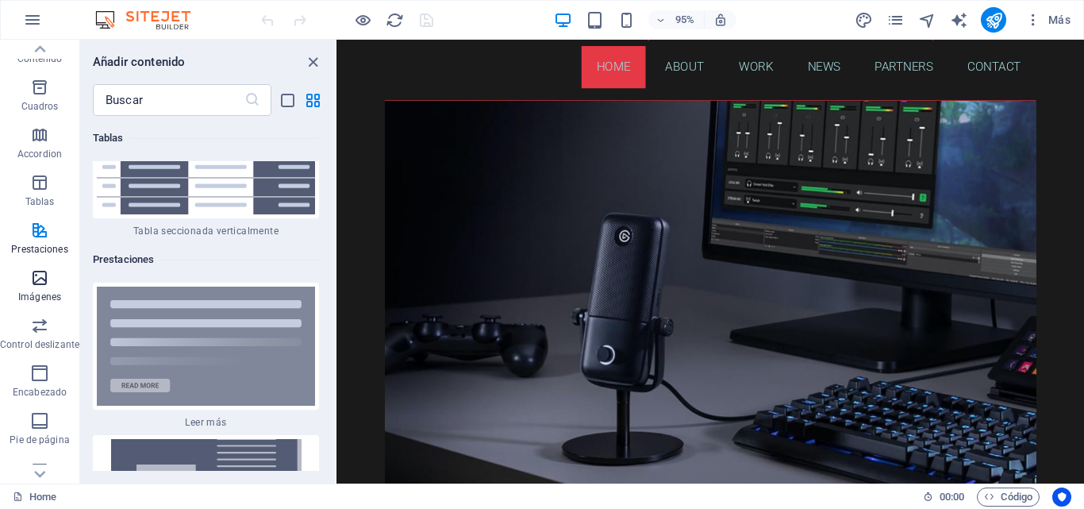
click at [37, 293] on p "Imágenes" at bounding box center [39, 297] width 43 height 13
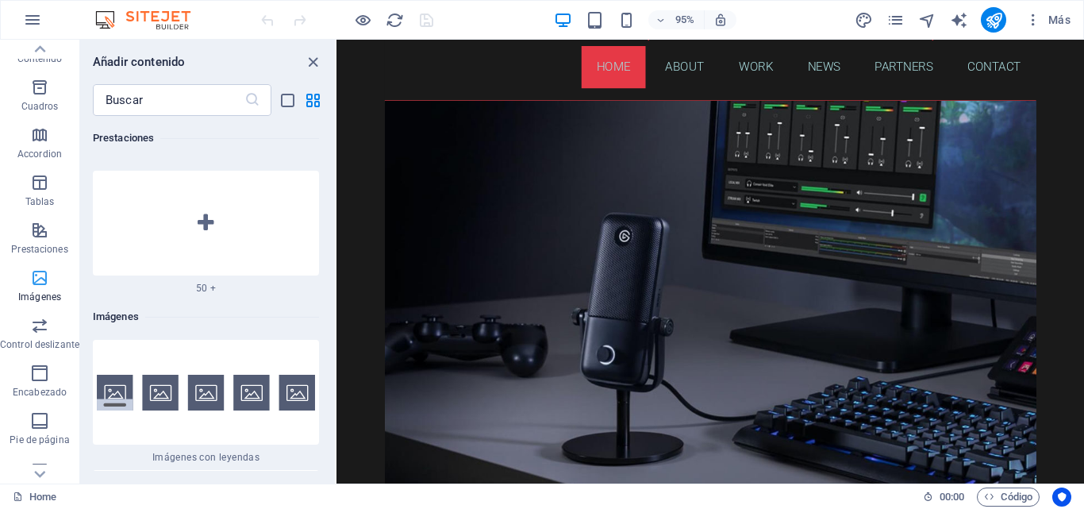
scroll to position [15768, 0]
click at [55, 338] on p "Control deslizante" at bounding box center [39, 344] width 79 height 13
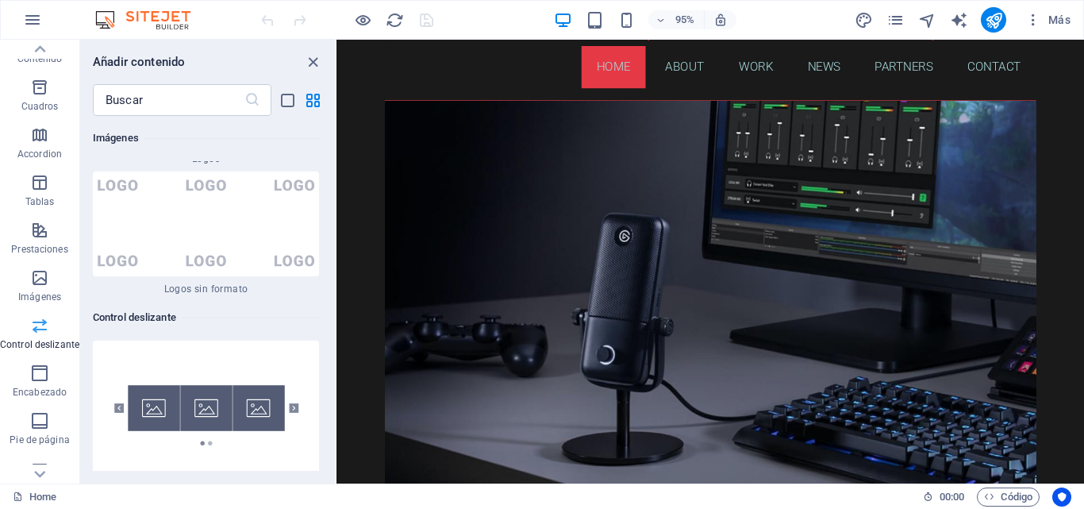
scroll to position [17859, 0]
click at [39, 388] on p "Encabezado" at bounding box center [40, 392] width 54 height 13
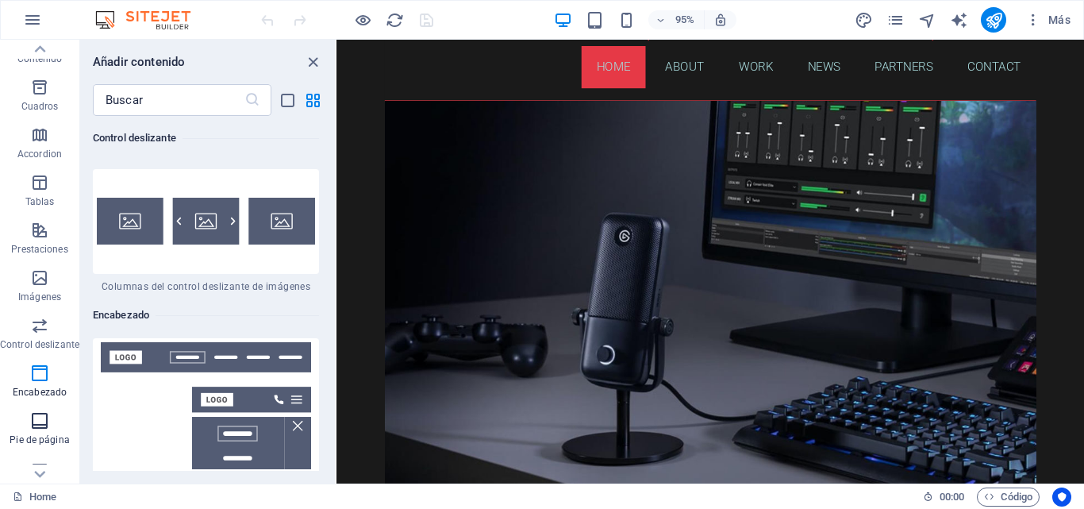
scroll to position [238, 0]
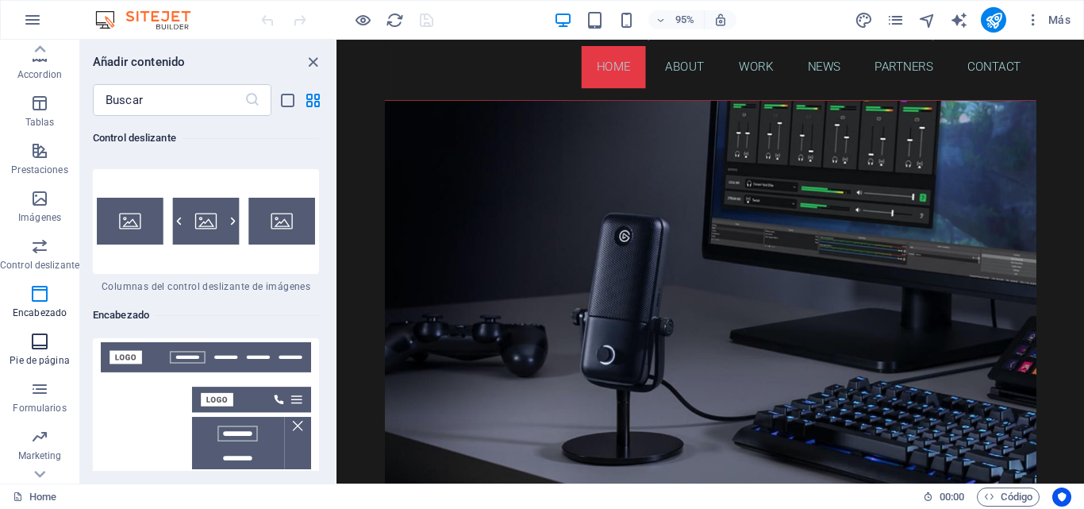
click at [35, 351] on span "Pie de página" at bounding box center [39, 351] width 79 height 38
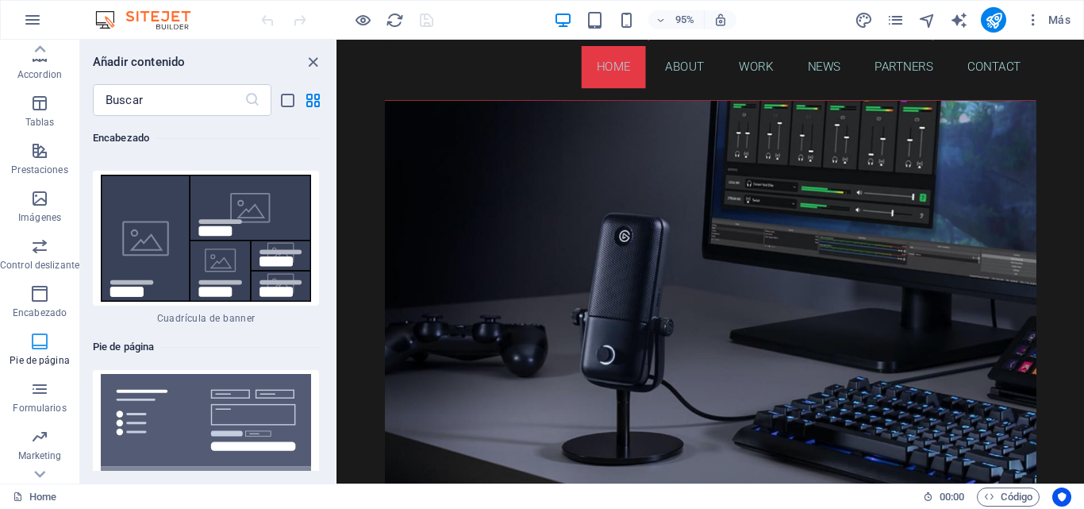
scroll to position [21184, 0]
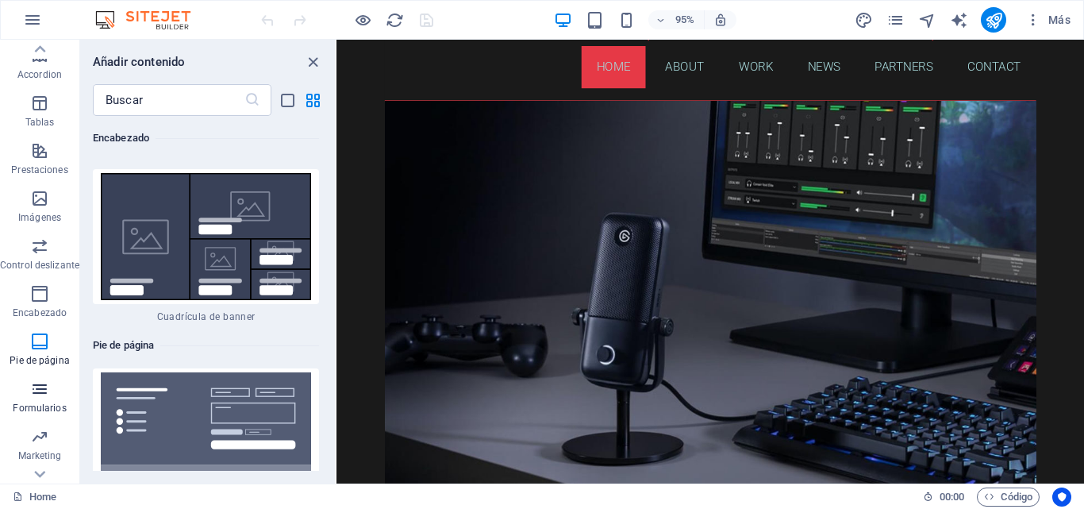
click at [60, 404] on p "Formularios" at bounding box center [39, 408] width 53 height 13
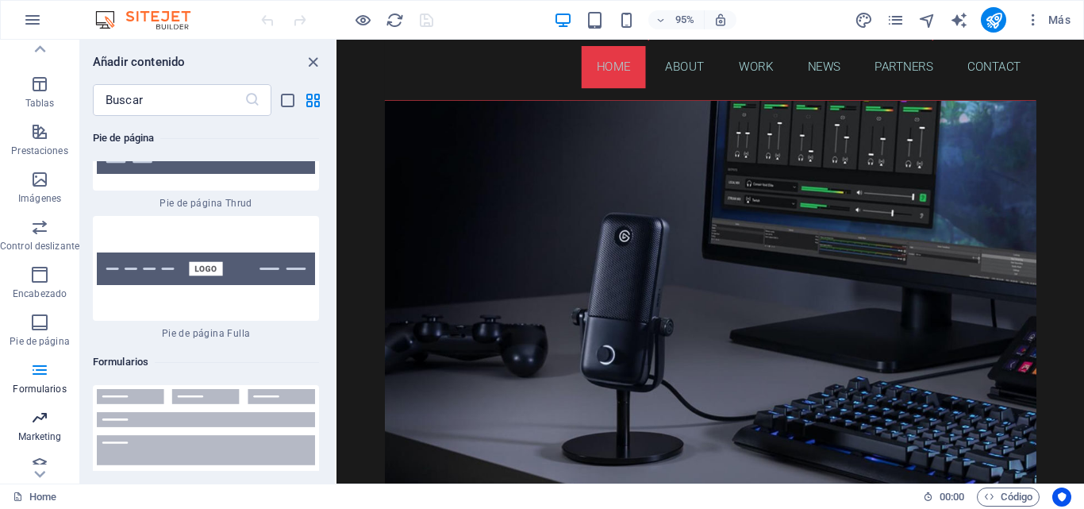
scroll to position [271, 0]
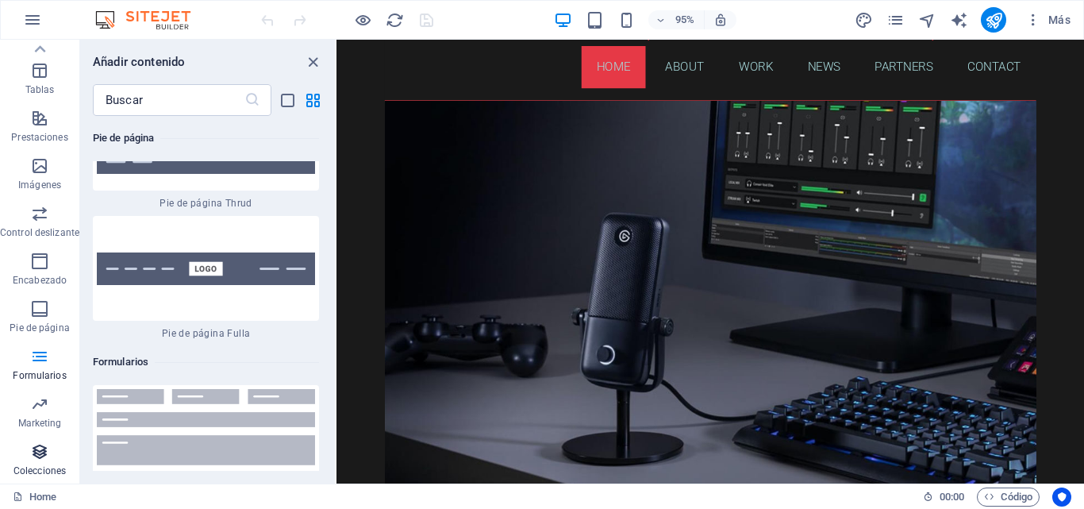
click at [40, 455] on icon "button" at bounding box center [39, 451] width 19 height 19
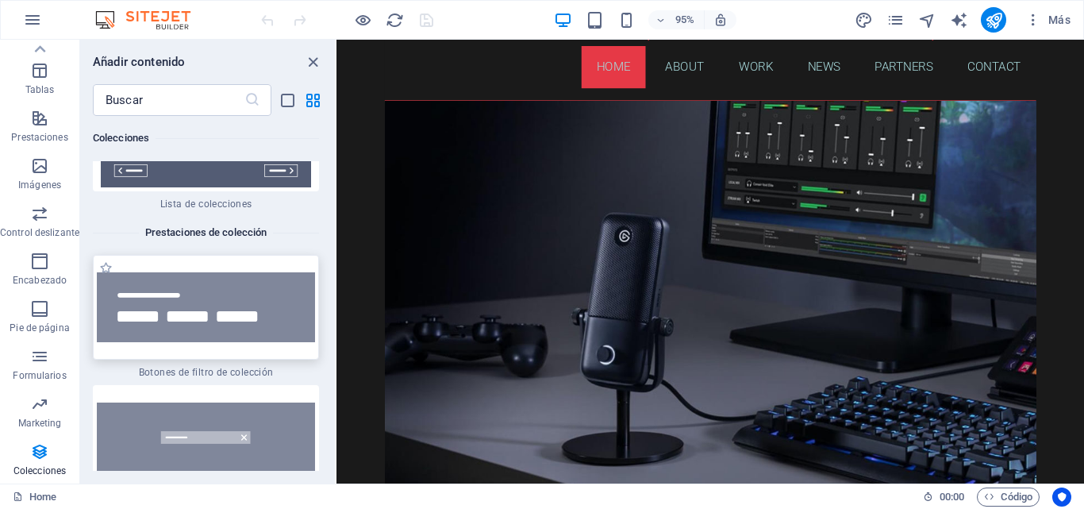
scroll to position [30871, 0]
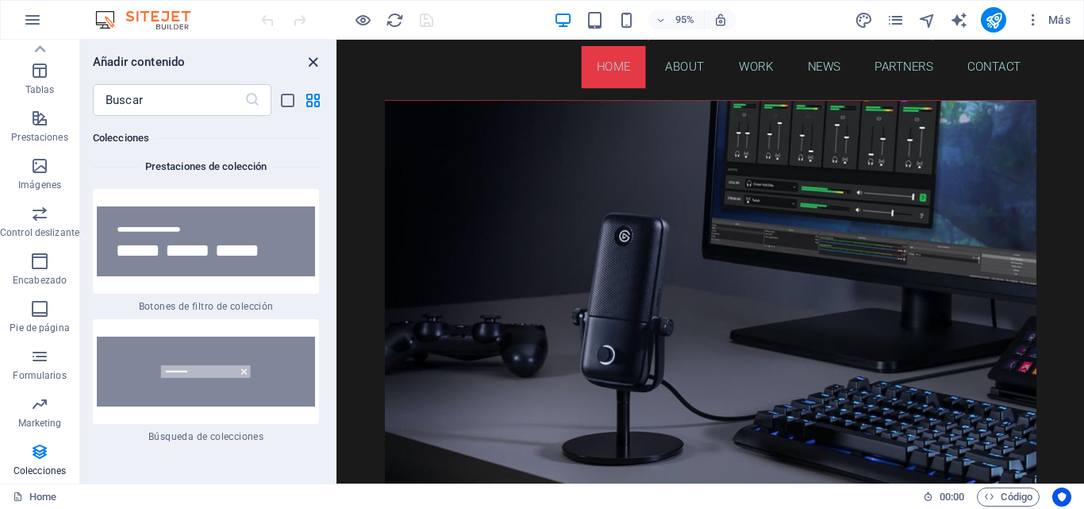
drag, startPoint x: 309, startPoint y: 61, endPoint x: 258, endPoint y: 21, distance: 64.5
click at [309, 60] on icon "close panel" at bounding box center [313, 62] width 18 height 18
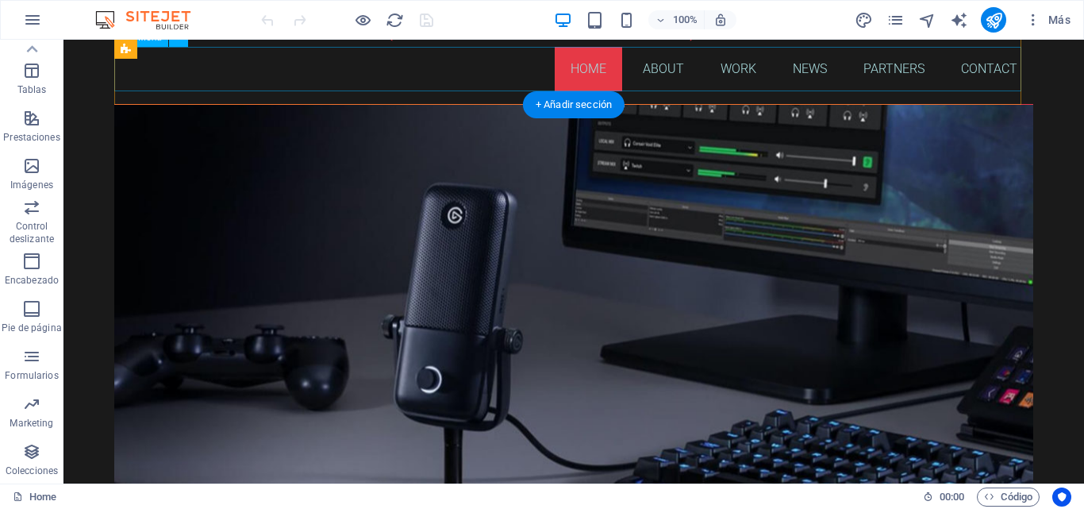
click at [584, 68] on nav "Home About Work News Partners Contact" at bounding box center [573, 69] width 919 height 44
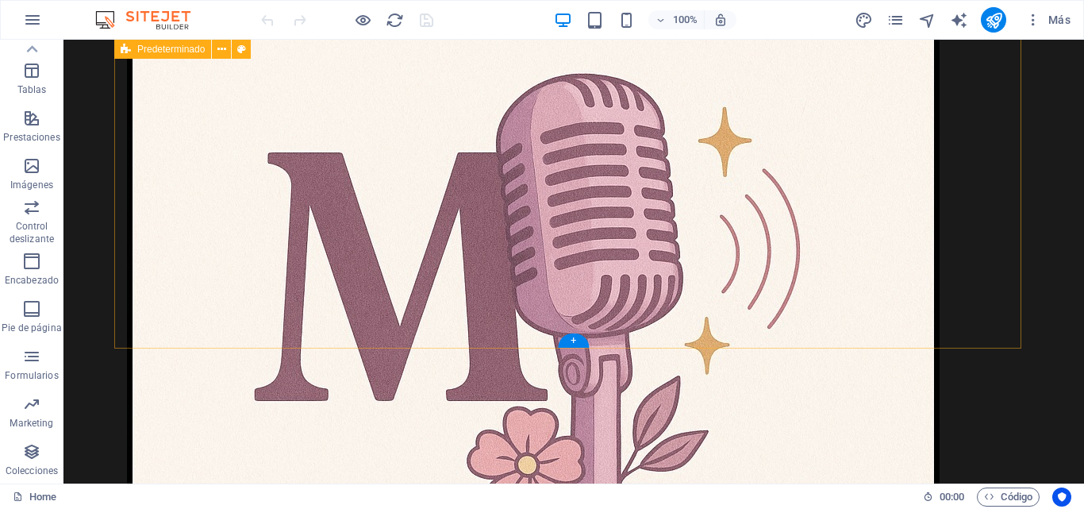
scroll to position [816, 0]
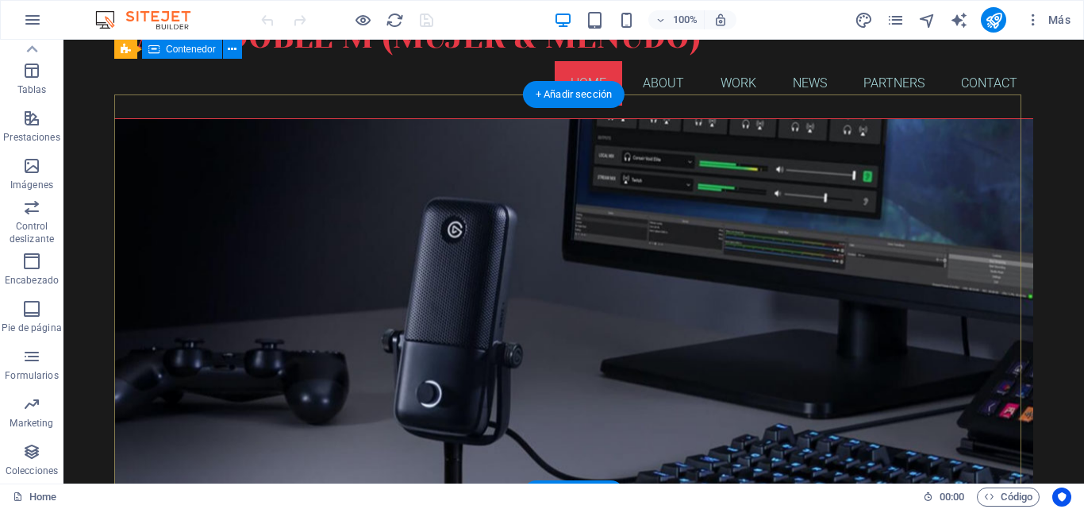
scroll to position [79, 0]
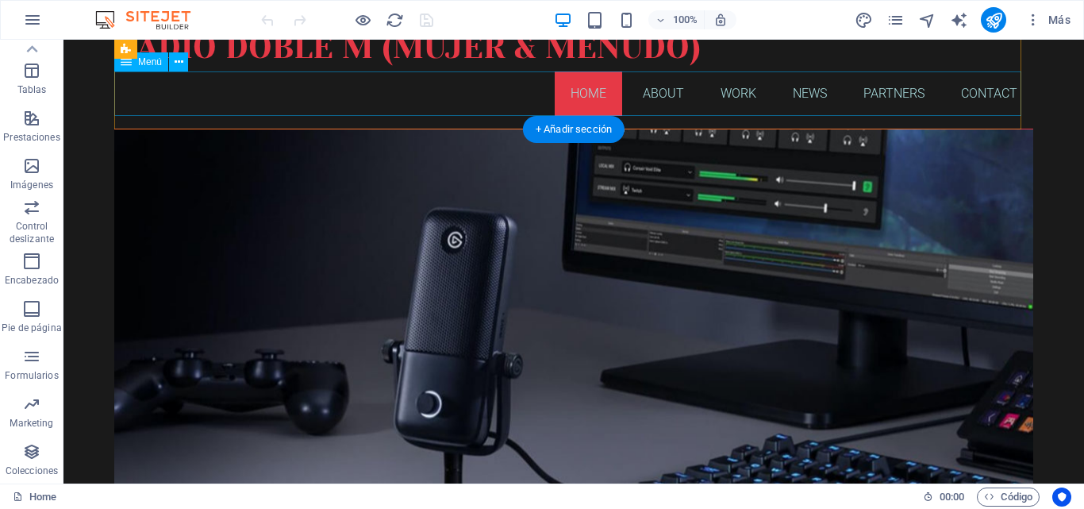
click at [655, 98] on nav "Home About Work News Partners Contact" at bounding box center [573, 93] width 919 height 44
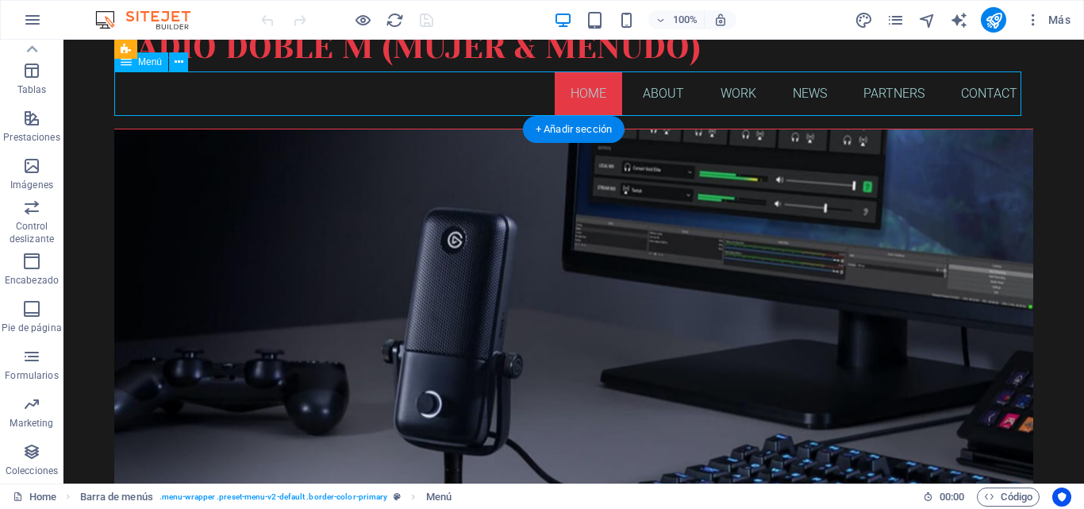
click at [655, 98] on nav "Home About Work News Partners Contact" at bounding box center [573, 93] width 919 height 44
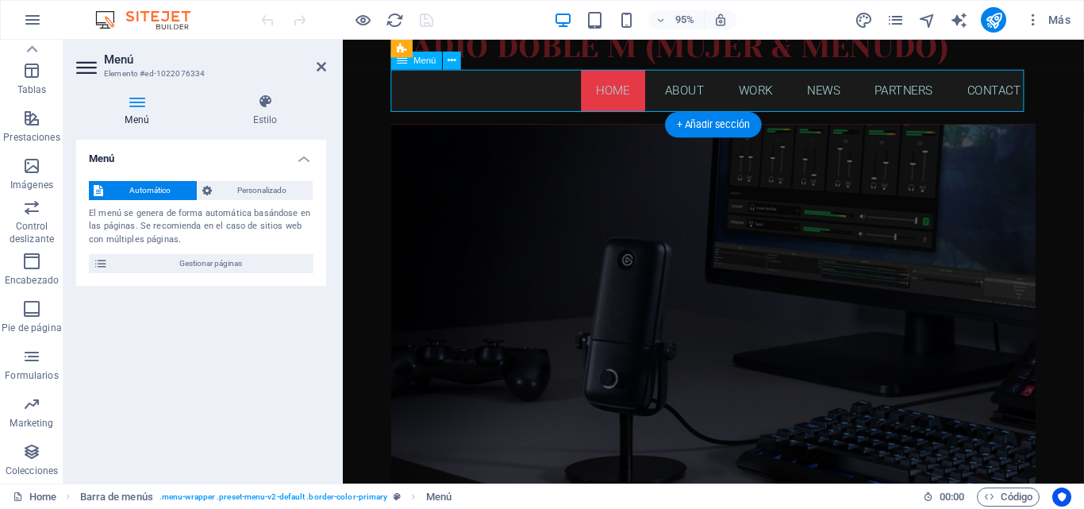
click at [669, 99] on nav "Home About Work News Partners Contact" at bounding box center [733, 93] width 679 height 44
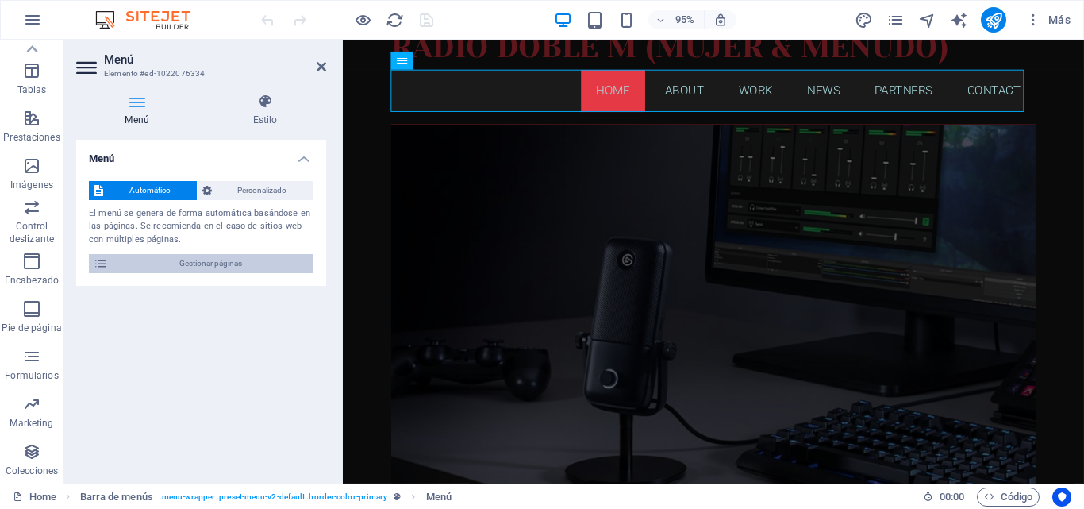
click at [208, 259] on span "Gestionar páginas" at bounding box center [211, 263] width 196 height 19
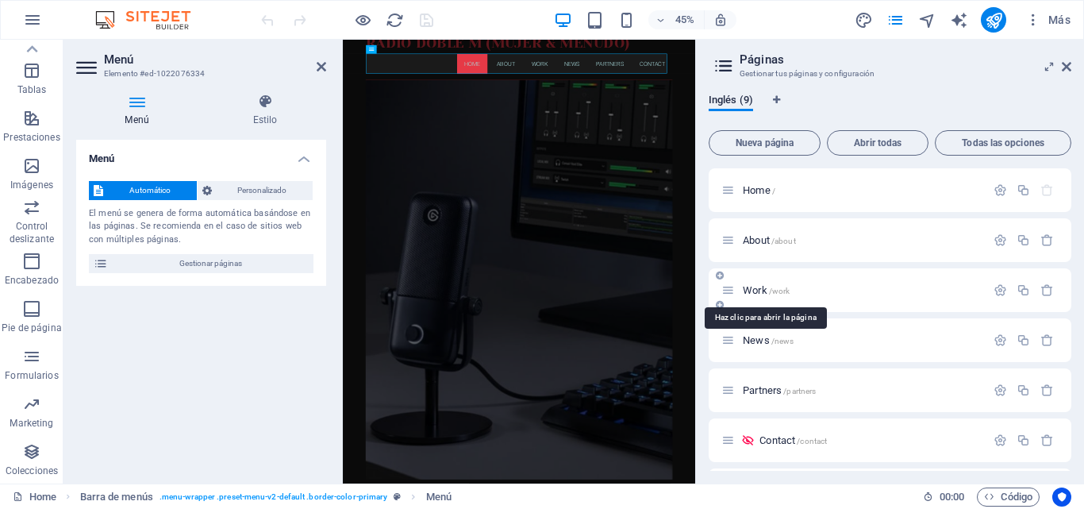
click at [769, 294] on span "/work" at bounding box center [779, 291] width 21 height 9
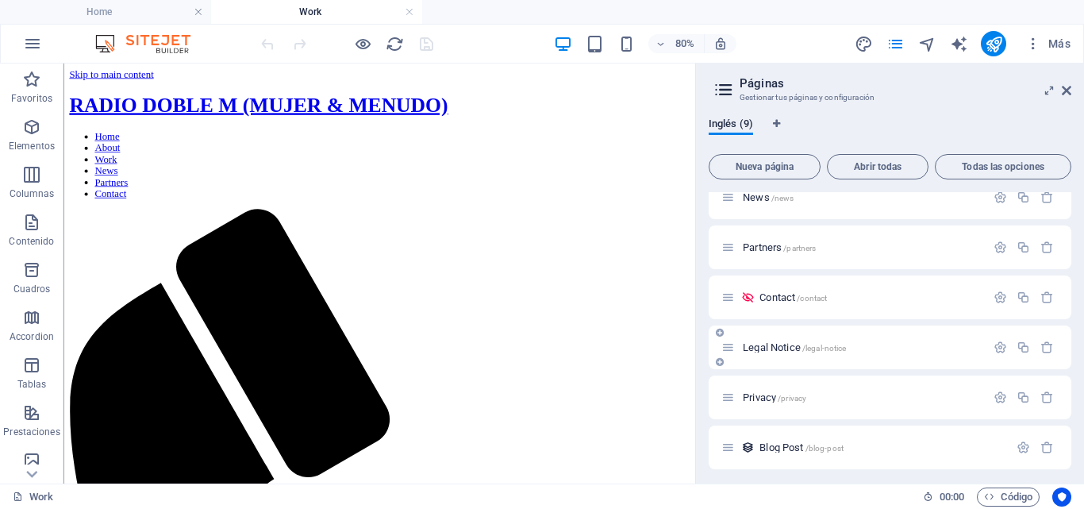
scroll to position [171, 0]
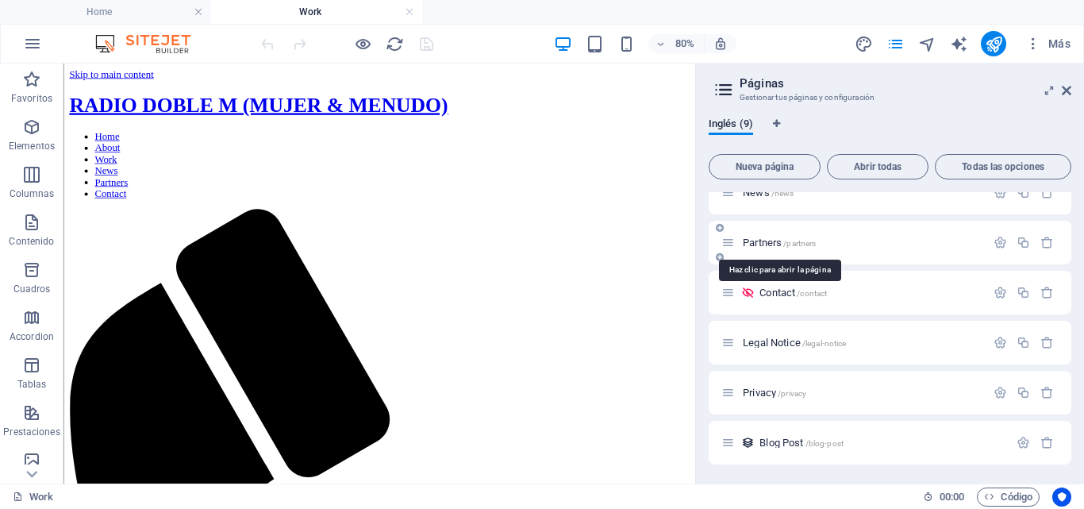
click at [754, 244] on span "Partners /partners" at bounding box center [779, 243] width 73 height 12
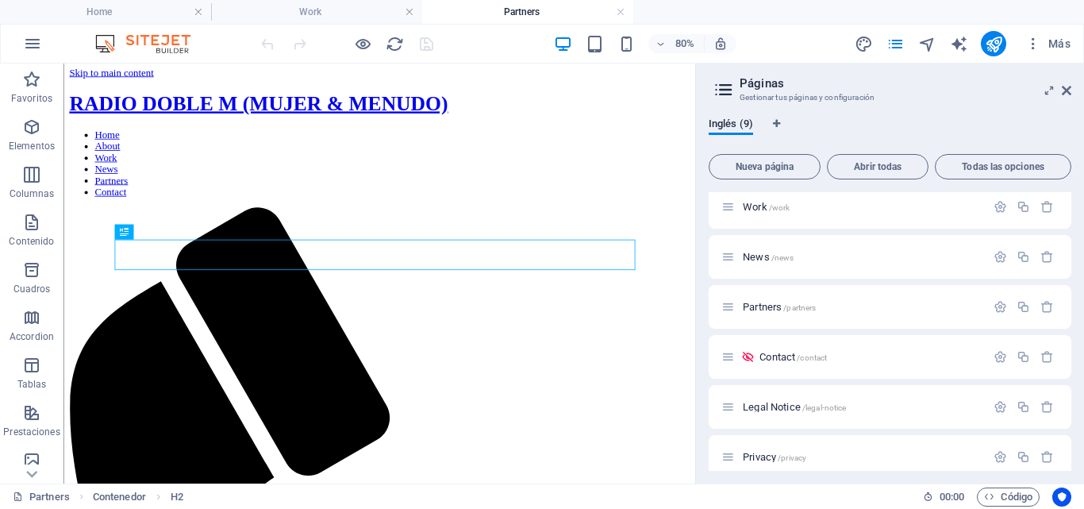
scroll to position [0, 0]
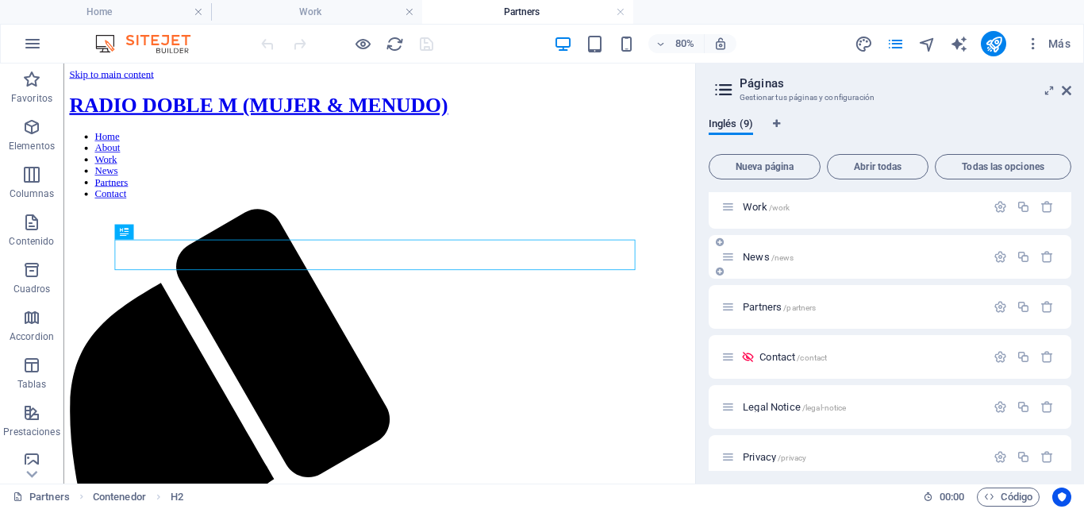
click at [764, 256] on span "News /news" at bounding box center [768, 257] width 51 height 12
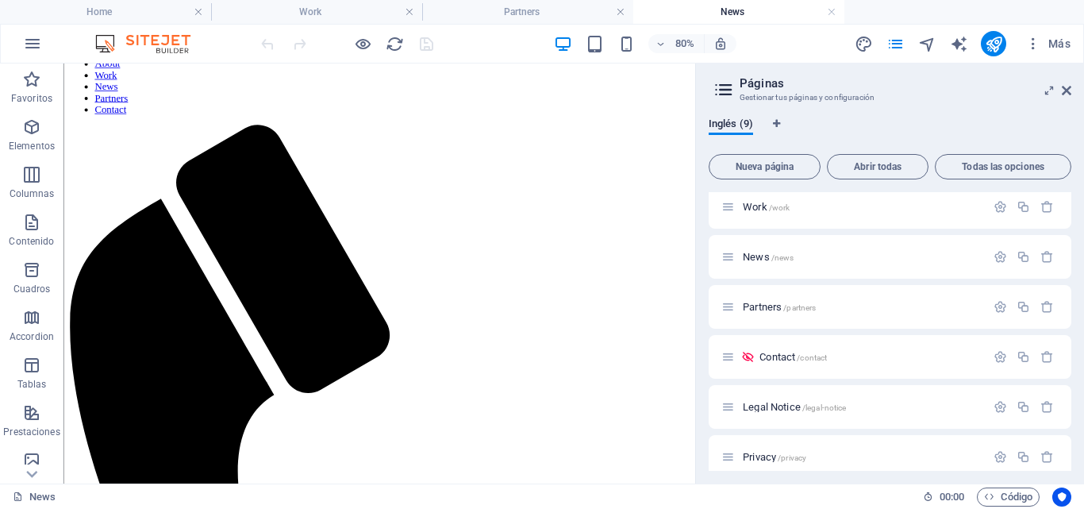
scroll to position [79, 0]
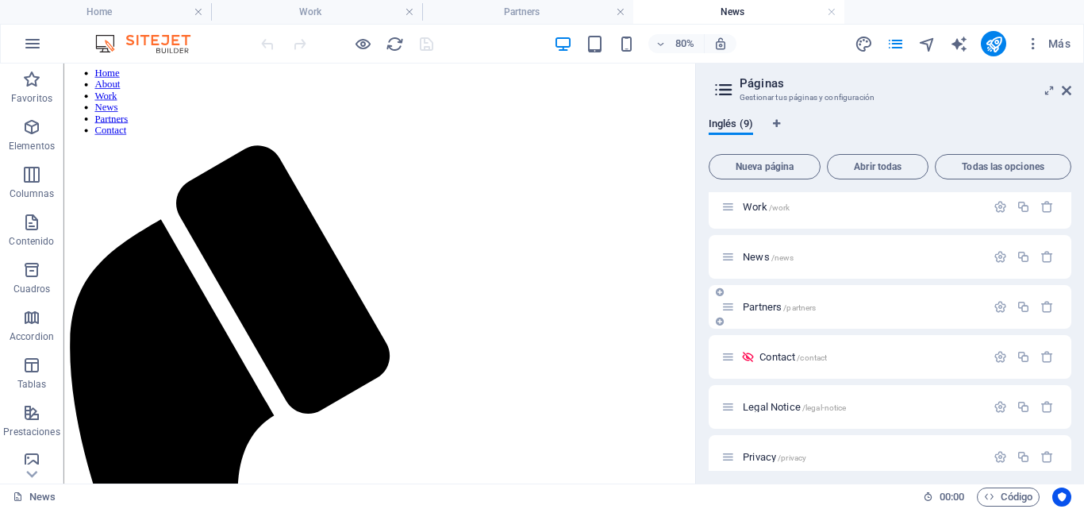
click at [760, 306] on span "Partners /partners" at bounding box center [779, 307] width 73 height 12
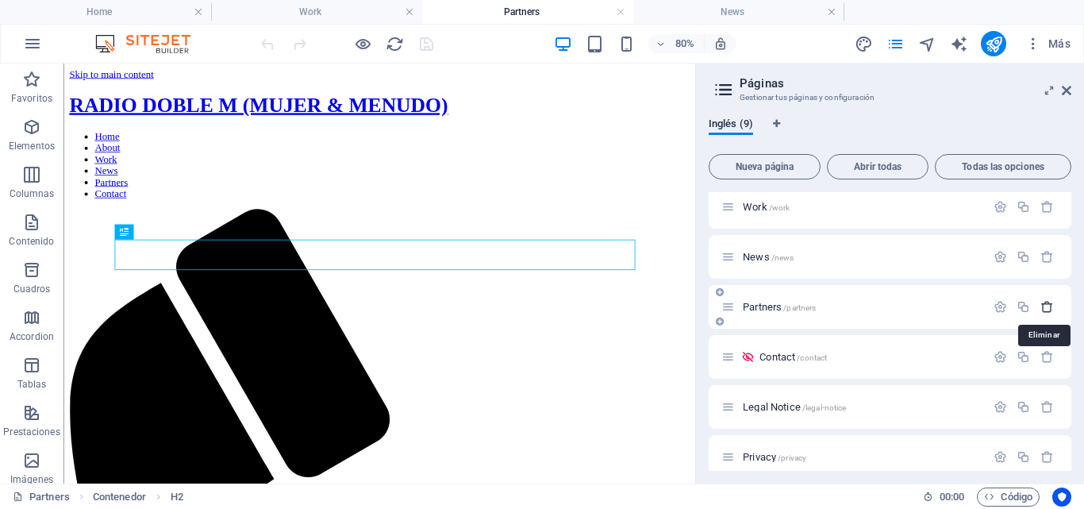
click at [1045, 309] on icon "button" at bounding box center [1047, 306] width 13 height 13
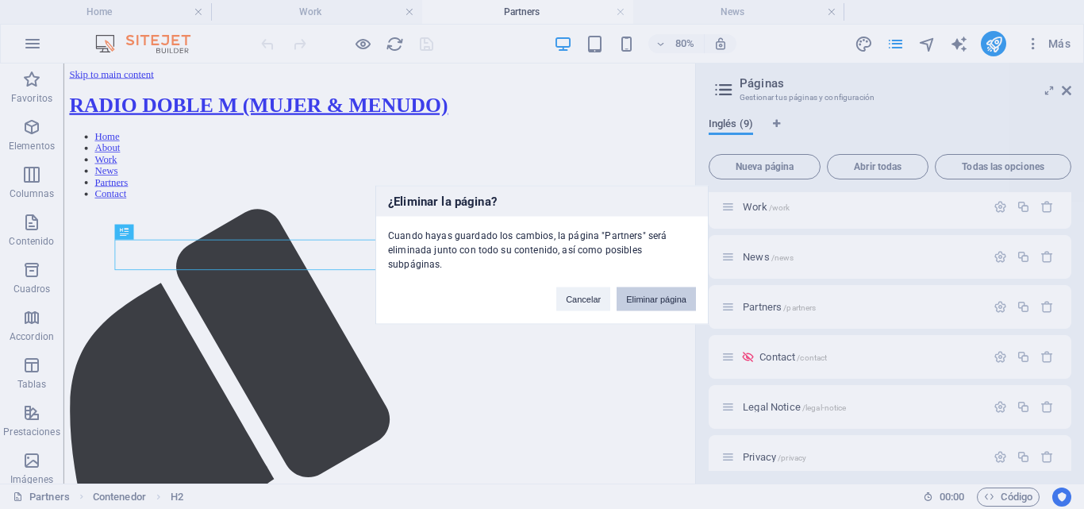
click at [664, 291] on button "Eliminar página" at bounding box center [656, 299] width 79 height 24
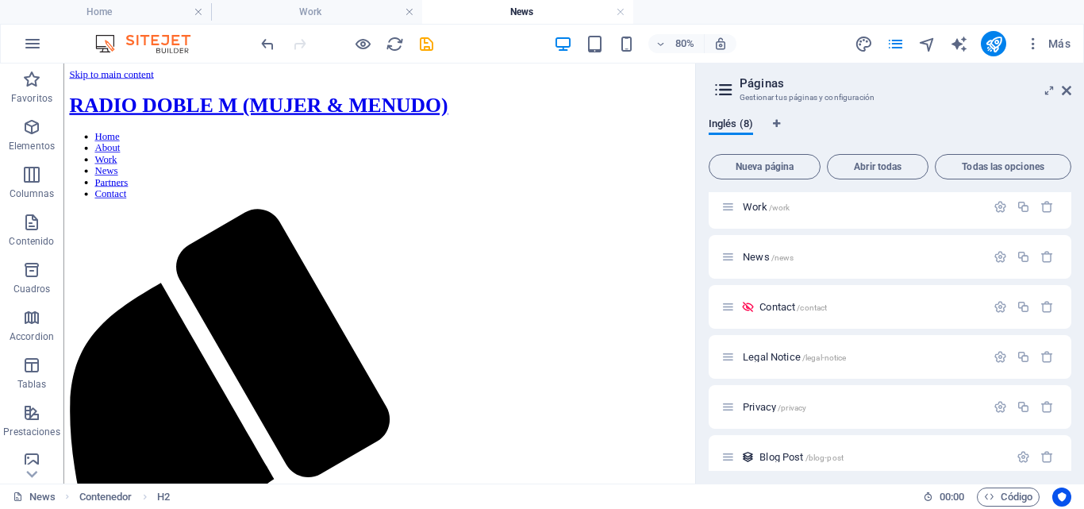
scroll to position [79, 0]
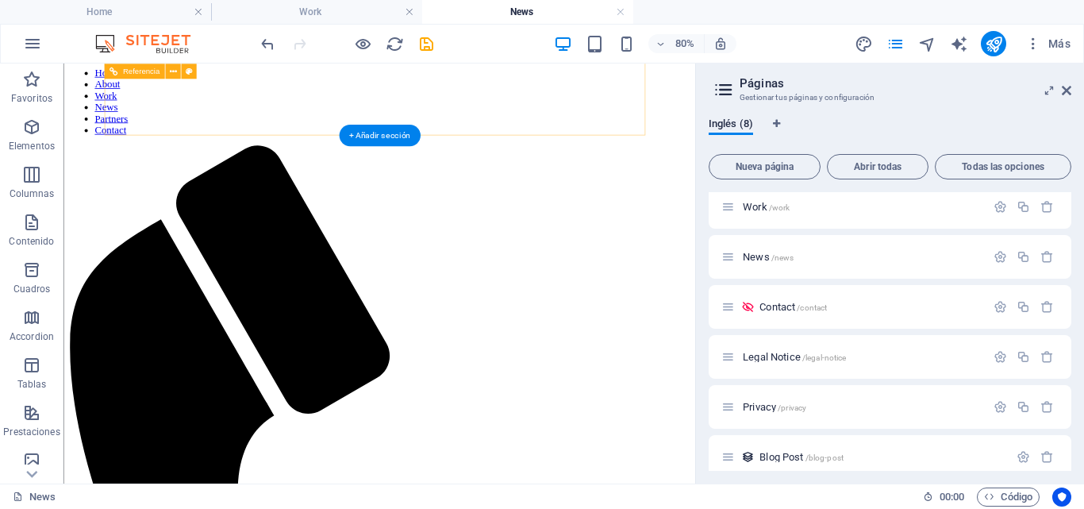
click at [753, 114] on nav "Home About Work News Partners Contact" at bounding box center [458, 111] width 777 height 86
click at [753, 116] on nav "Home About Work News Partners Contact" at bounding box center [458, 111] width 777 height 86
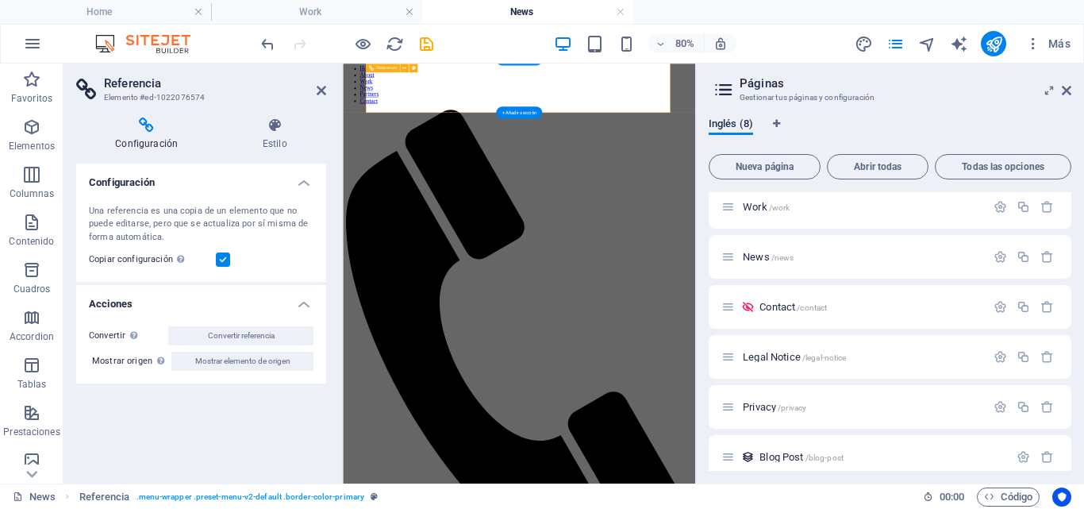
scroll to position [60, 0]
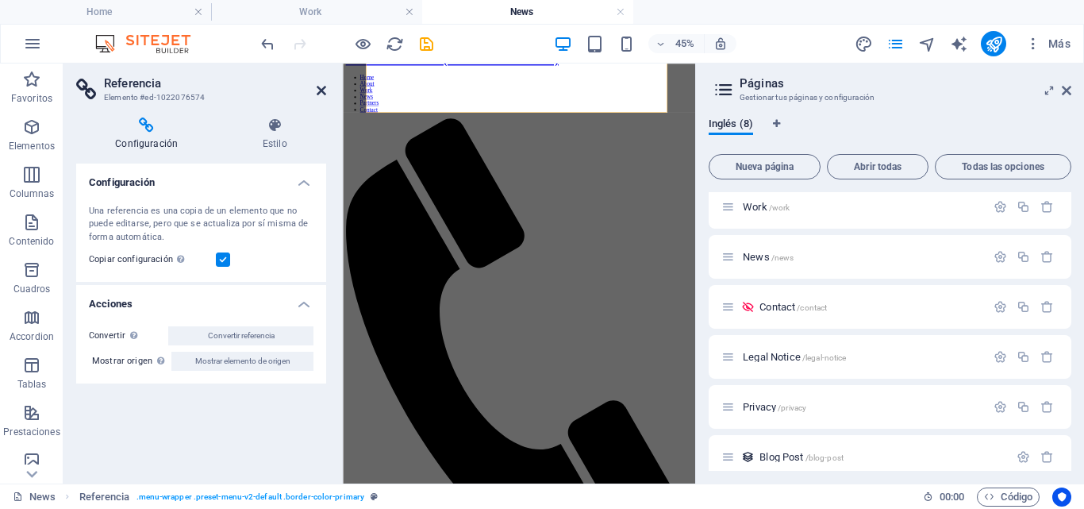
click at [320, 88] on icon at bounding box center [322, 90] width 10 height 13
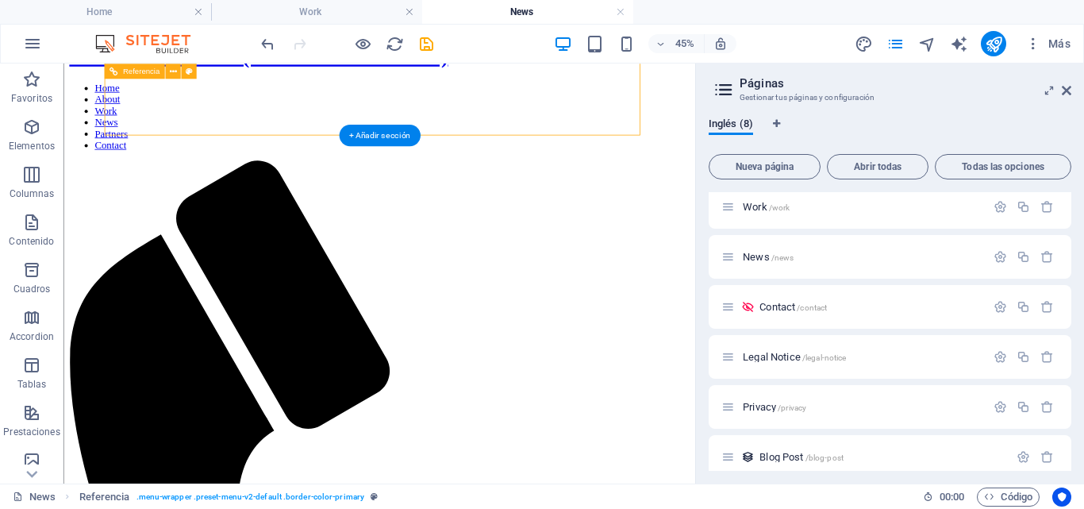
scroll to position [79, 0]
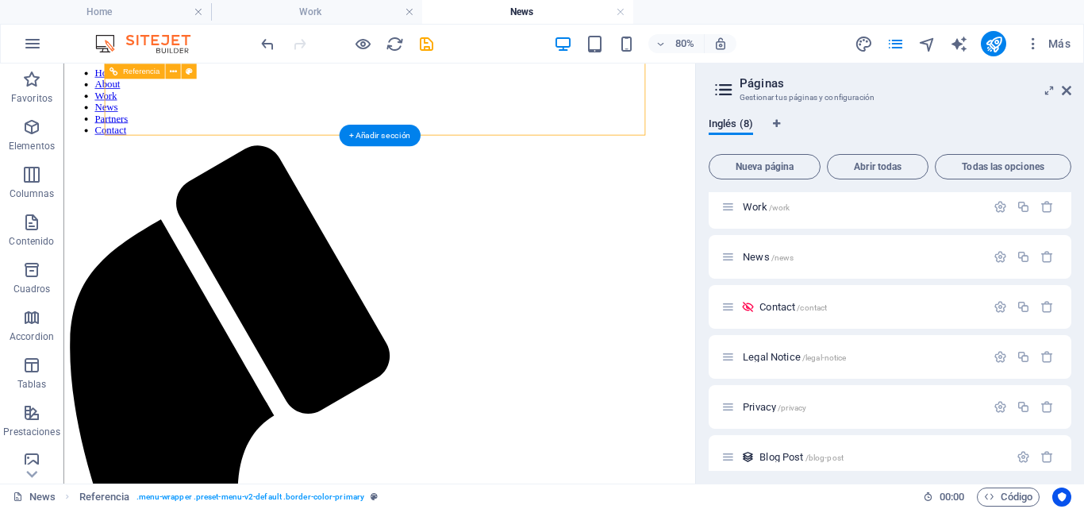
click at [668, 113] on nav "Home About Work News Partners Contact" at bounding box center [458, 111] width 777 height 86
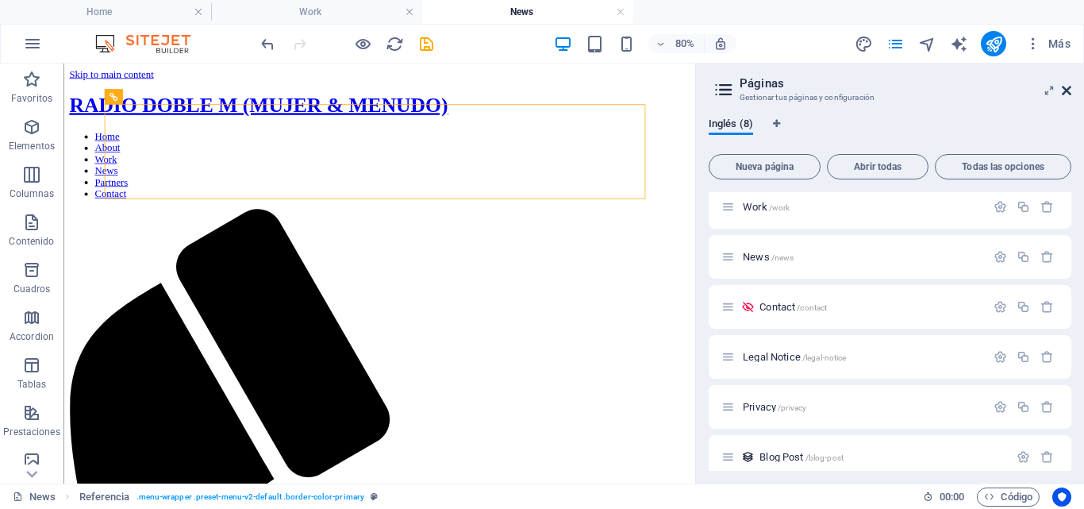
click at [1067, 89] on icon at bounding box center [1067, 90] width 10 height 13
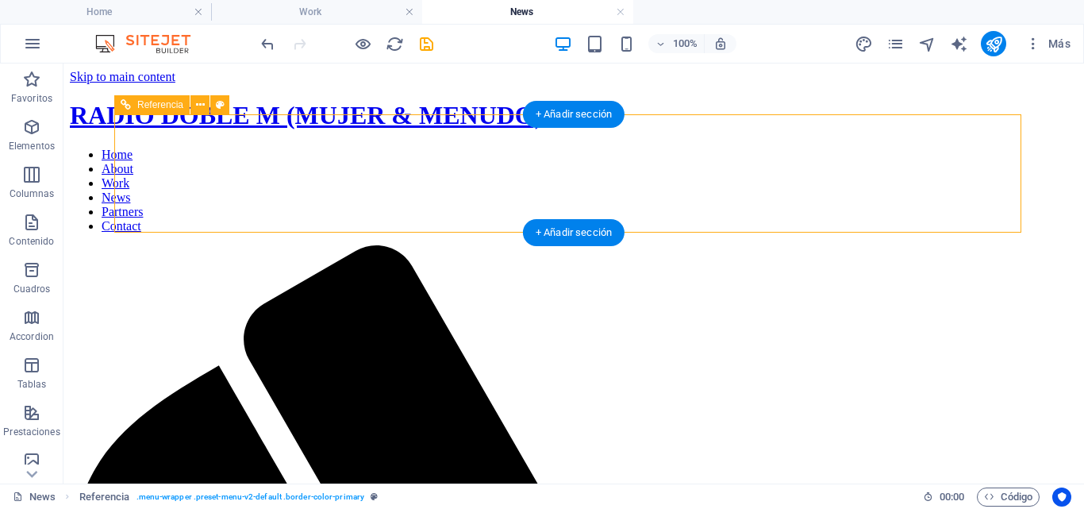
click at [576, 197] on nav "Home About Work News Partners Contact" at bounding box center [574, 191] width 1008 height 86
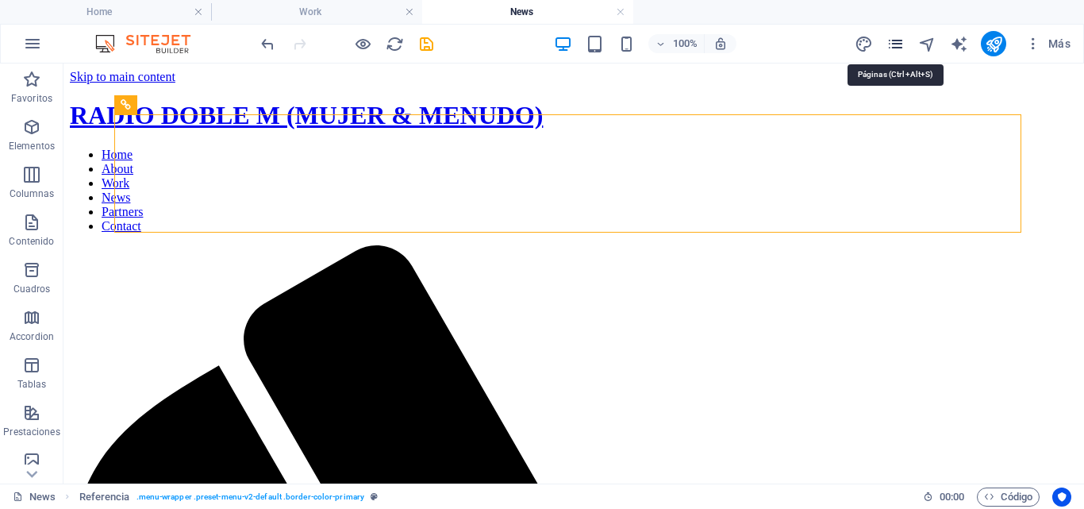
click at [897, 46] on icon "pages" at bounding box center [896, 44] width 18 height 18
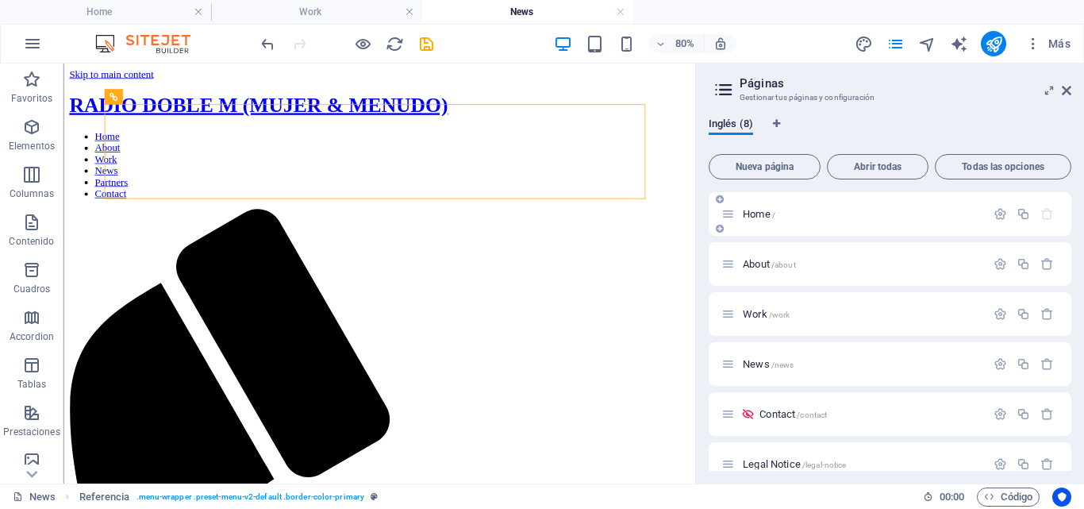
click at [754, 215] on span "Home /" at bounding box center [759, 214] width 33 height 12
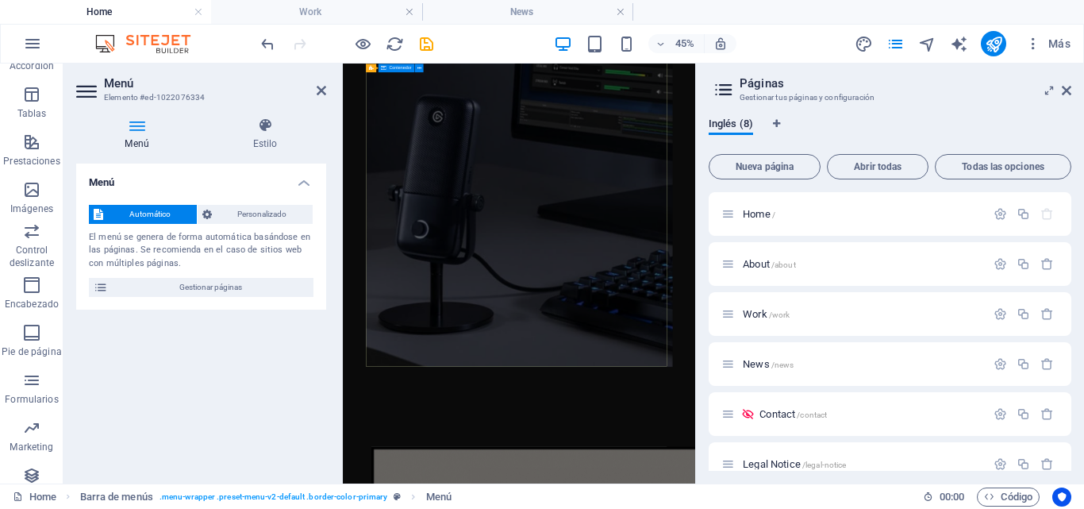
scroll to position [318, 0]
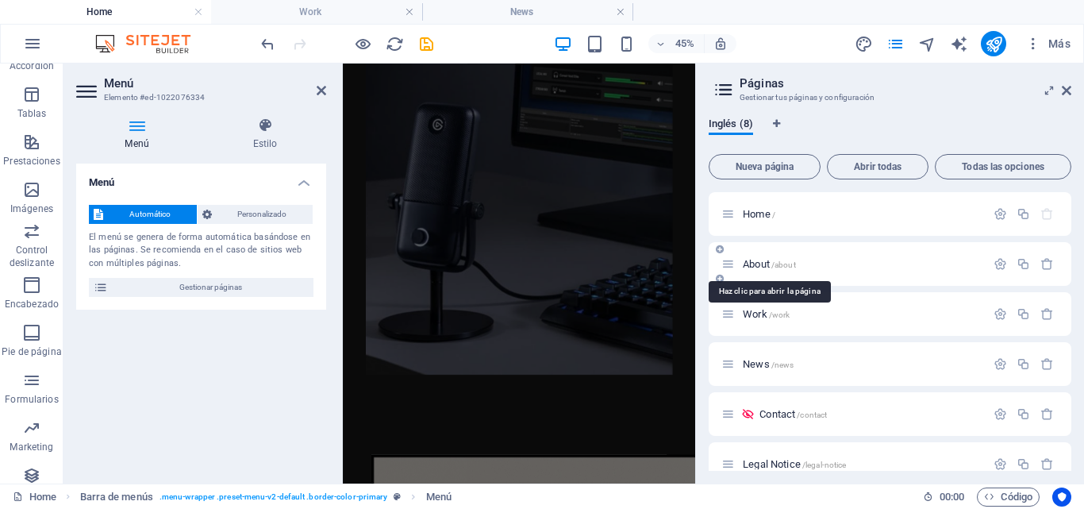
click at [786, 266] on span "/about" at bounding box center [784, 264] width 25 height 9
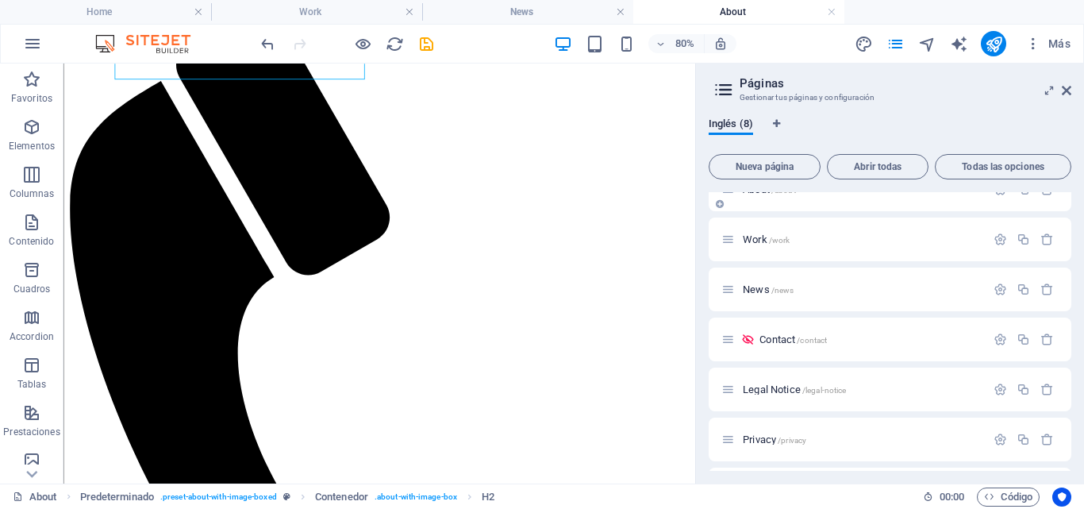
scroll to position [0, 0]
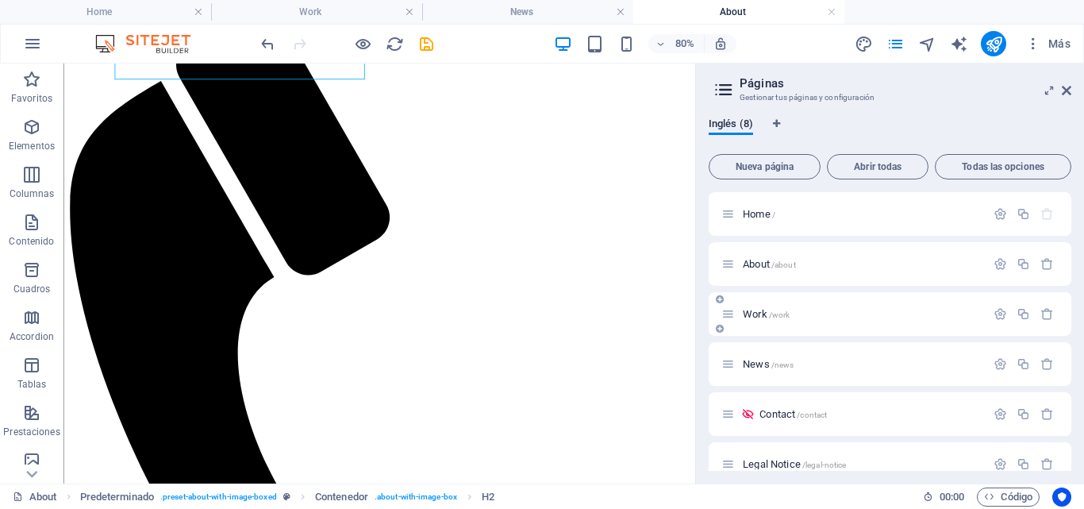
click at [764, 313] on span "Work /work" at bounding box center [766, 314] width 47 height 12
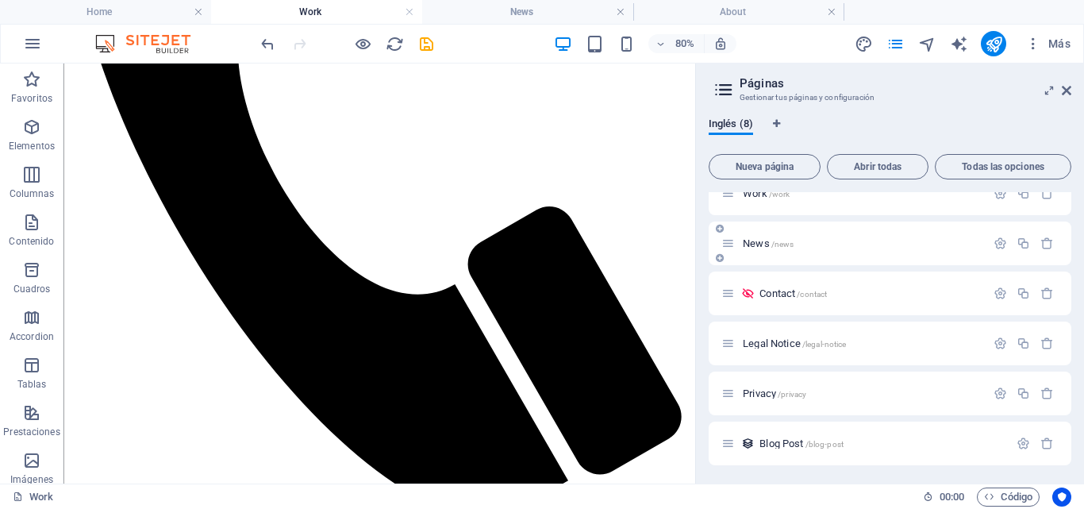
scroll to position [121, 0]
click at [759, 294] on div "Contact /contact" at bounding box center [870, 292] width 231 height 10
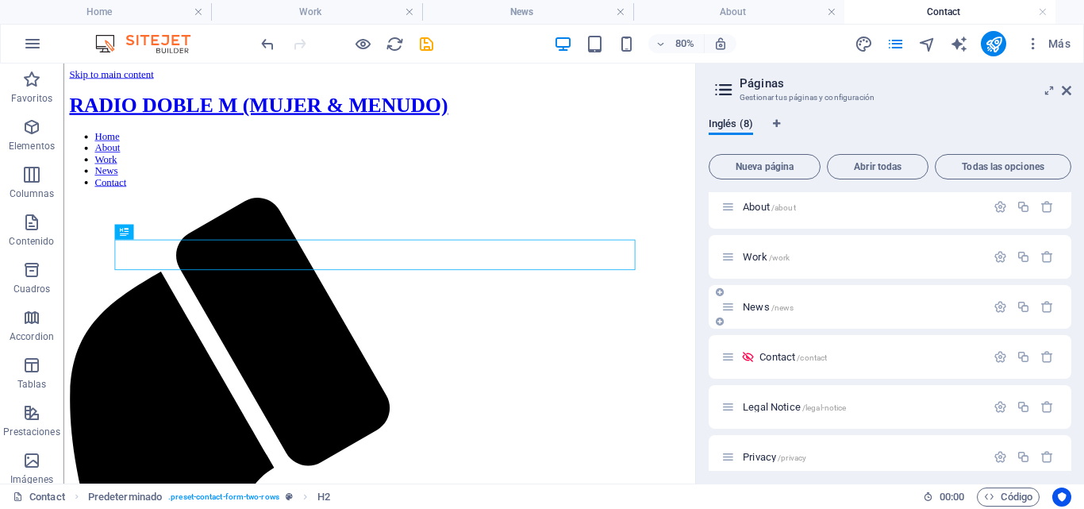
scroll to position [0, 0]
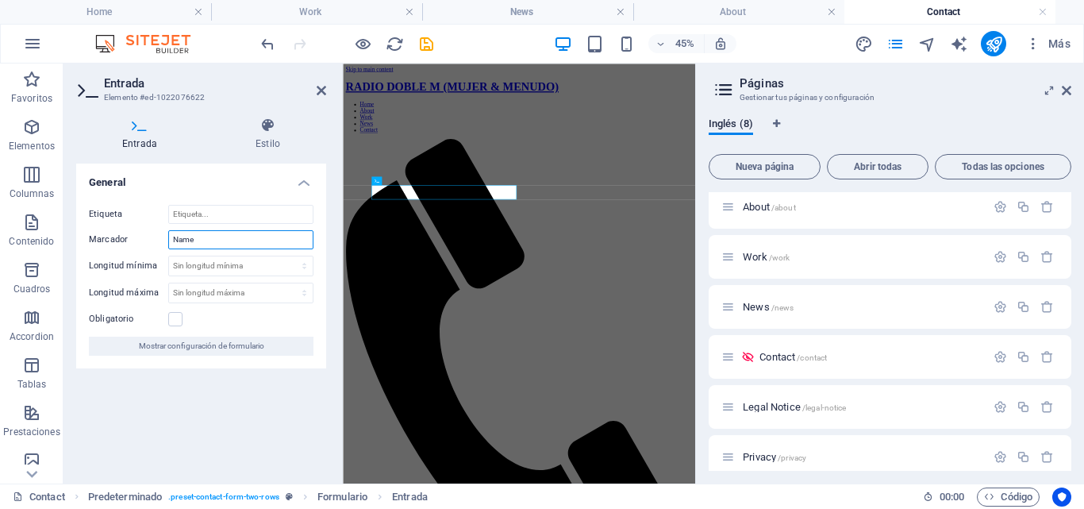
click at [214, 241] on input "Name" at bounding box center [240, 239] width 145 height 19
type input "Nombre"
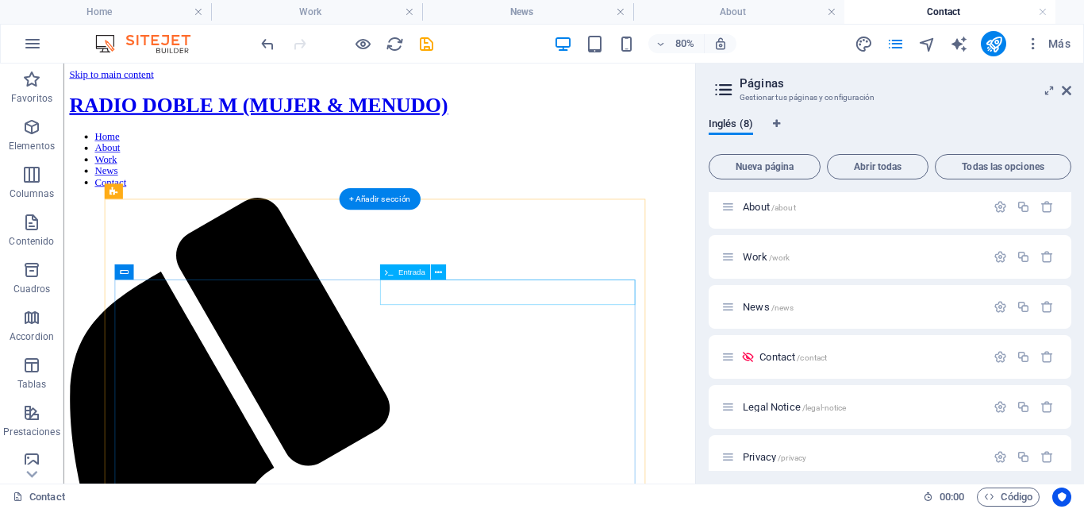
drag, startPoint x: 525, startPoint y: 348, endPoint x: 264, endPoint y: 569, distance: 341.8
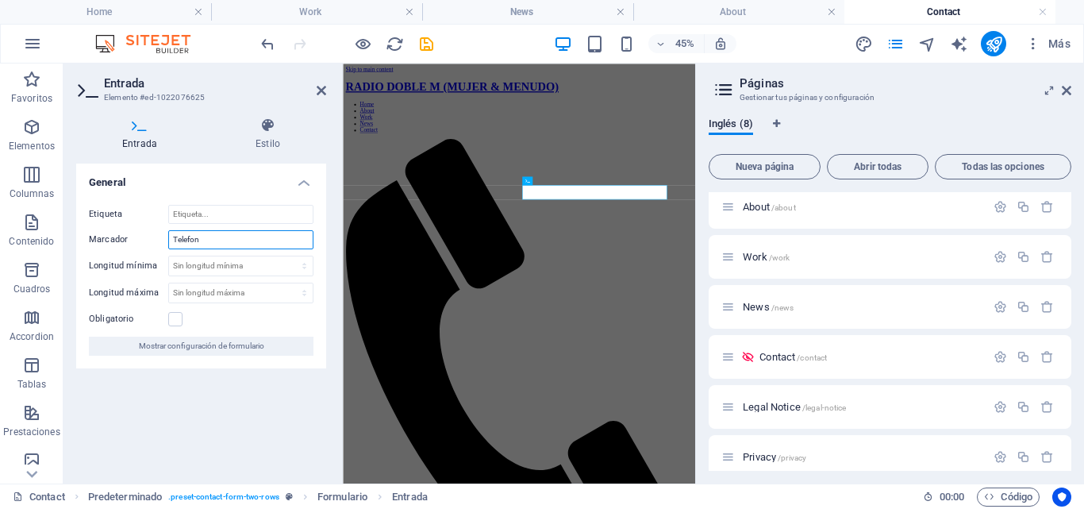
click at [210, 237] on input "Telefon" at bounding box center [240, 239] width 145 height 19
type input "Telefono"
click at [317, 146] on h4 "Estilo" at bounding box center [268, 133] width 117 height 33
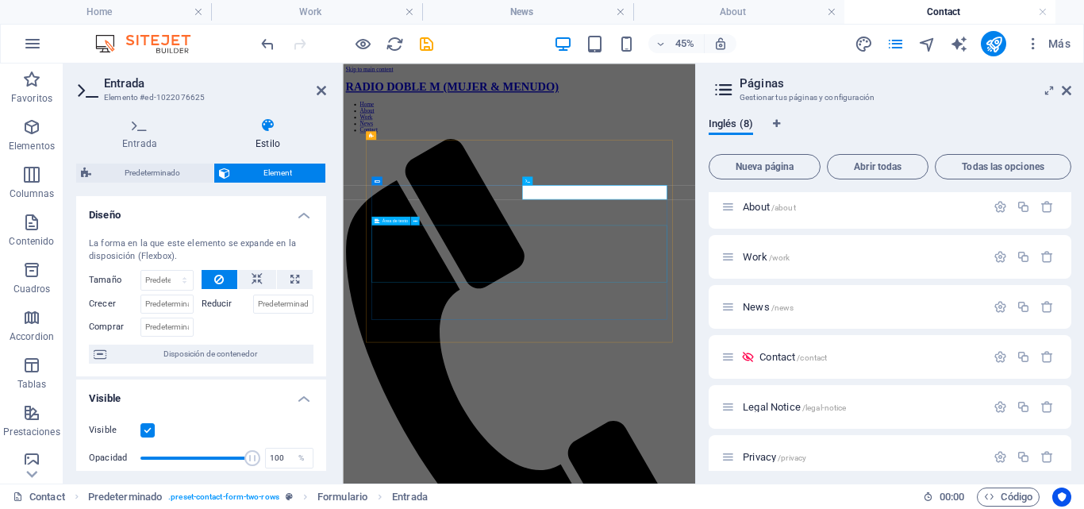
drag, startPoint x: 483, startPoint y: 439, endPoint x: 774, endPoint y: 275, distance: 333.4
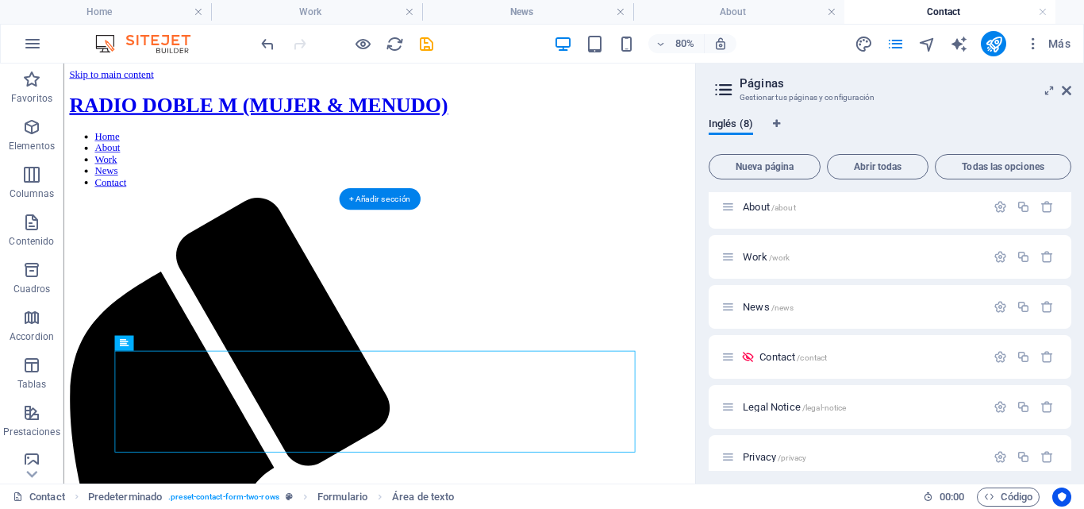
drag, startPoint x: 208, startPoint y: 437, endPoint x: 216, endPoint y: 434, distance: 8.3
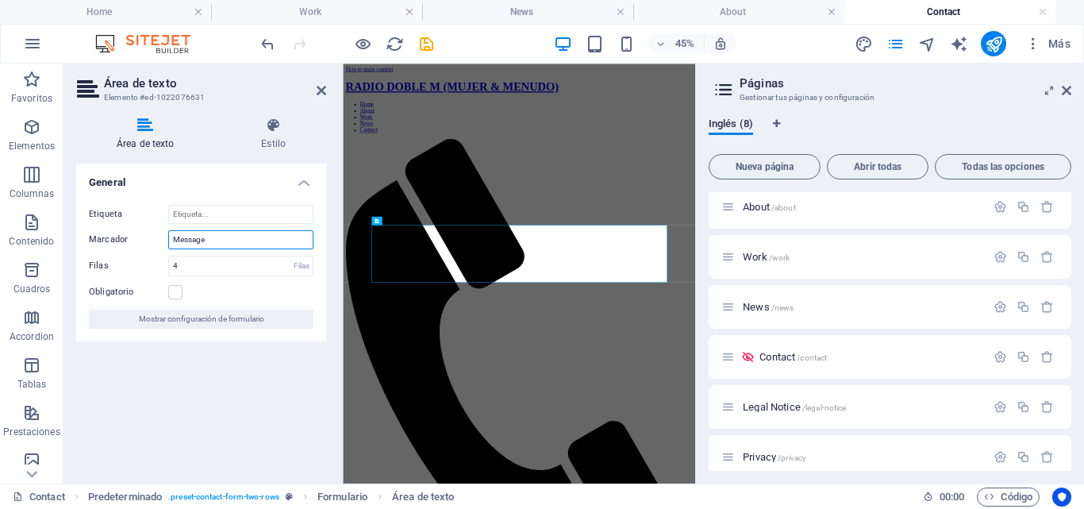
click at [210, 237] on input "Message" at bounding box center [240, 239] width 145 height 19
type input "Mensaje"
drag, startPoint x: 322, startPoint y: 37, endPoint x: 321, endPoint y: 94, distance: 56.4
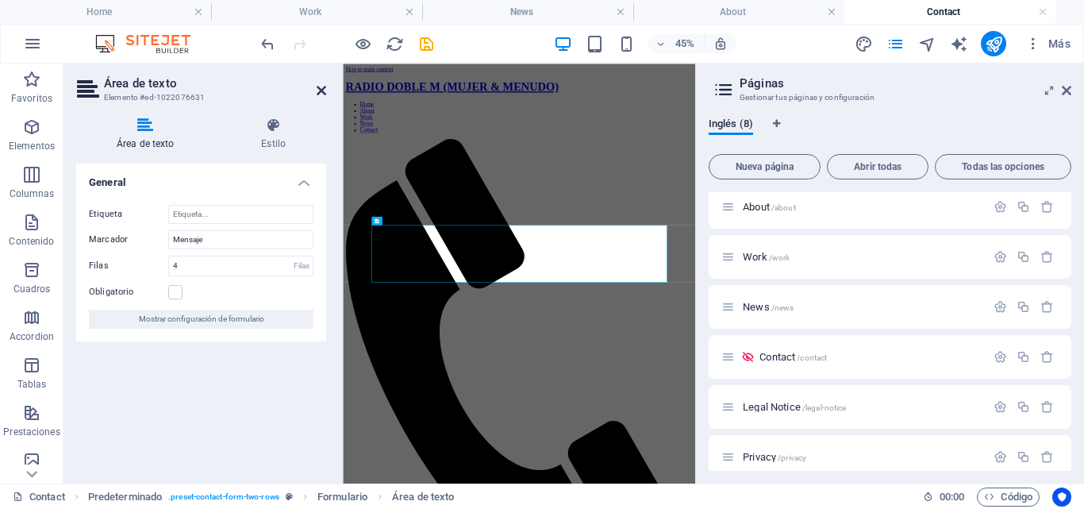
click at [321, 94] on icon at bounding box center [322, 90] width 10 height 13
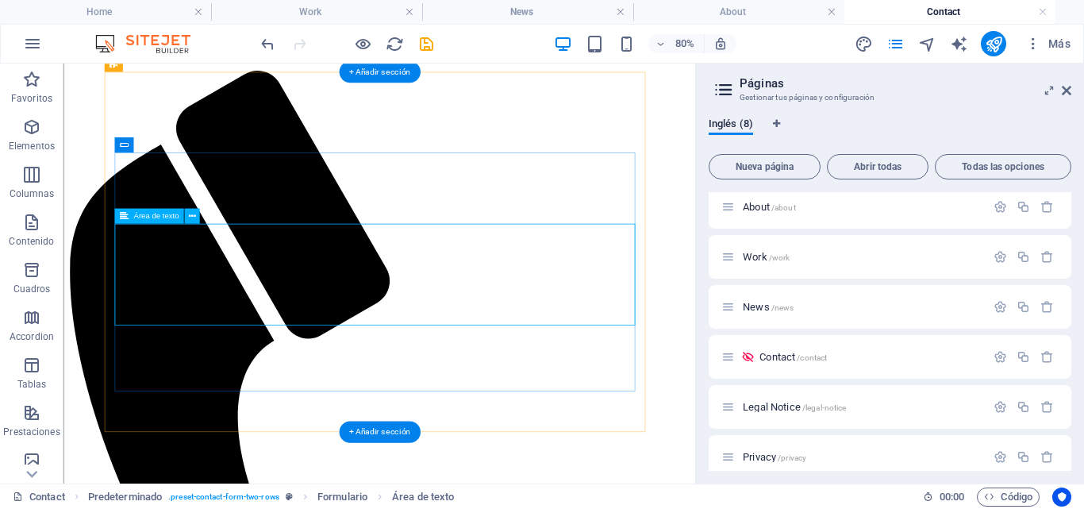
scroll to position [238, 0]
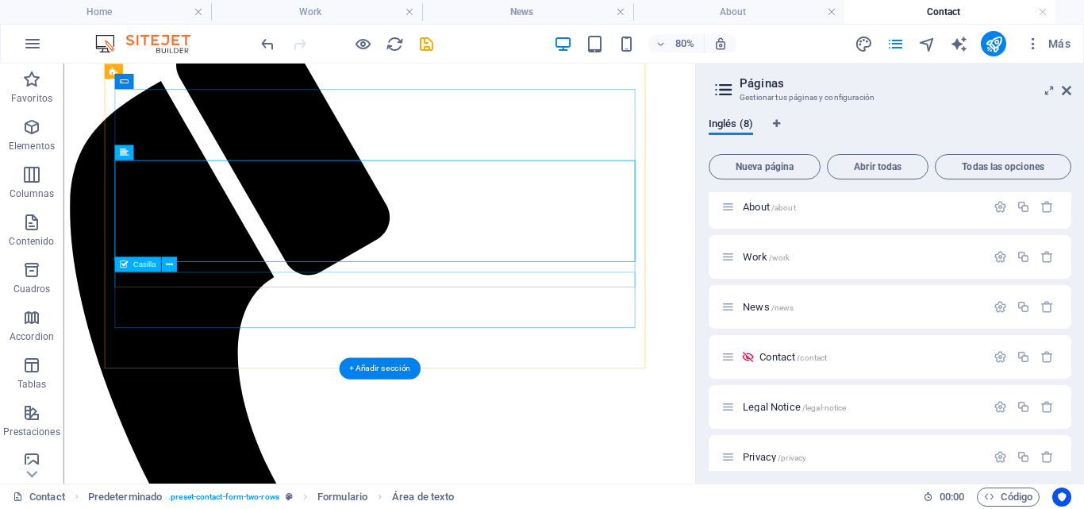
click at [171, 267] on icon at bounding box center [168, 263] width 7 height 13
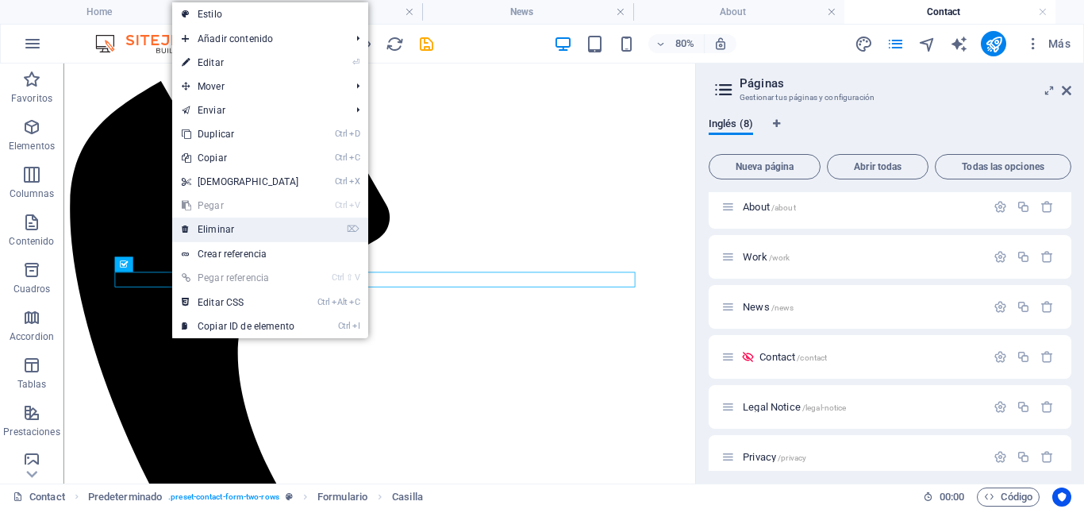
click at [231, 226] on link "⌦ Eliminar" at bounding box center [240, 230] width 137 height 24
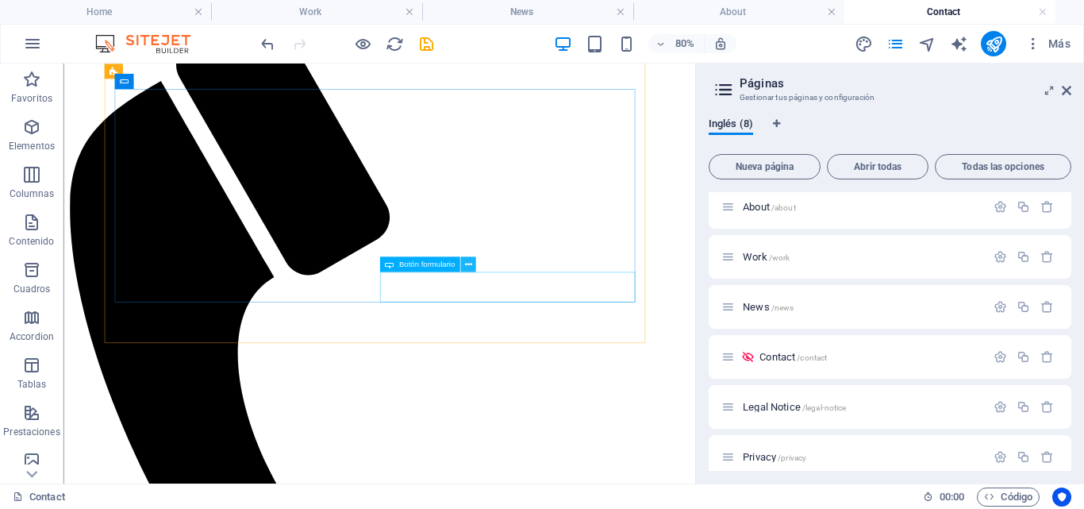
click at [472, 262] on icon at bounding box center [467, 263] width 7 height 13
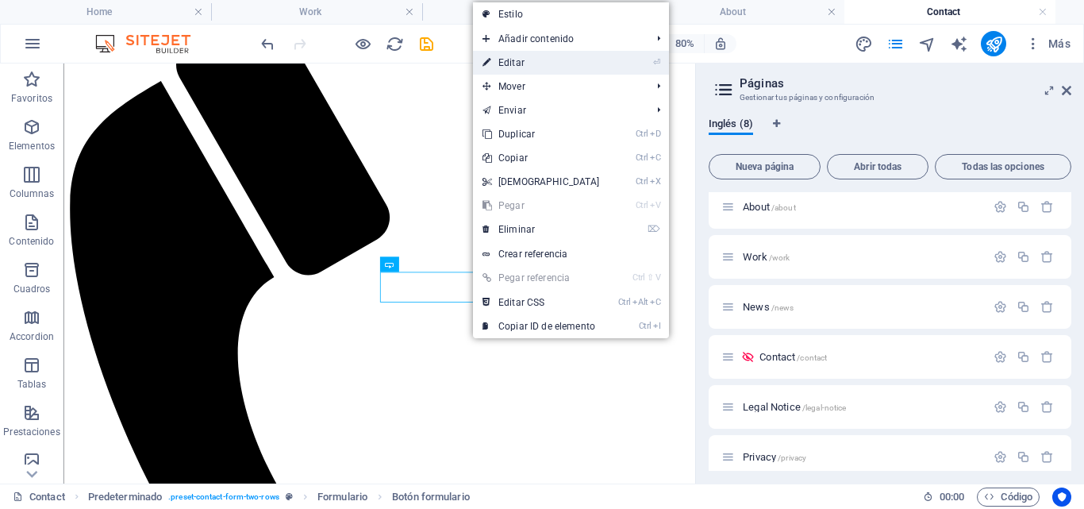
click at [525, 62] on link "⏎ Editar" at bounding box center [541, 63] width 137 height 24
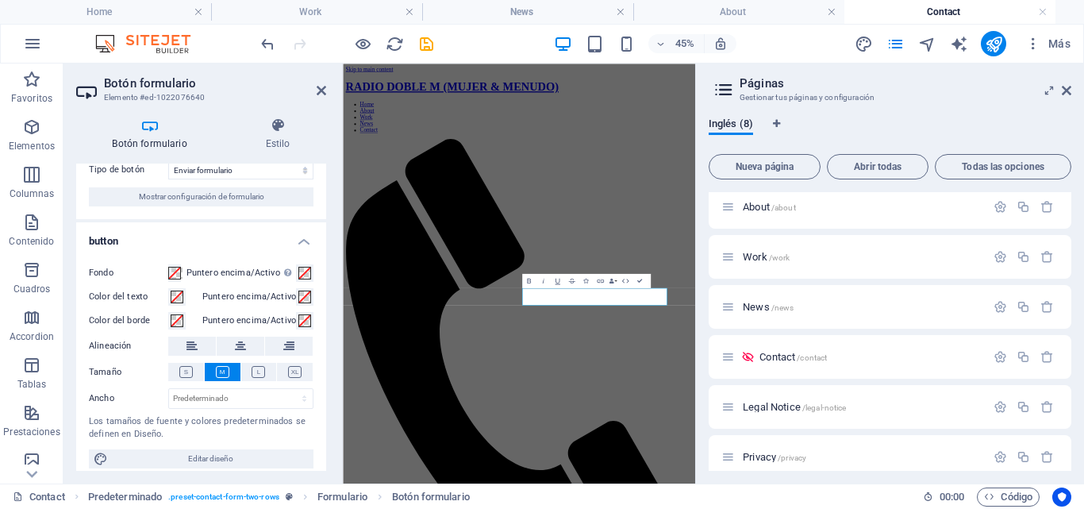
scroll to position [55, 0]
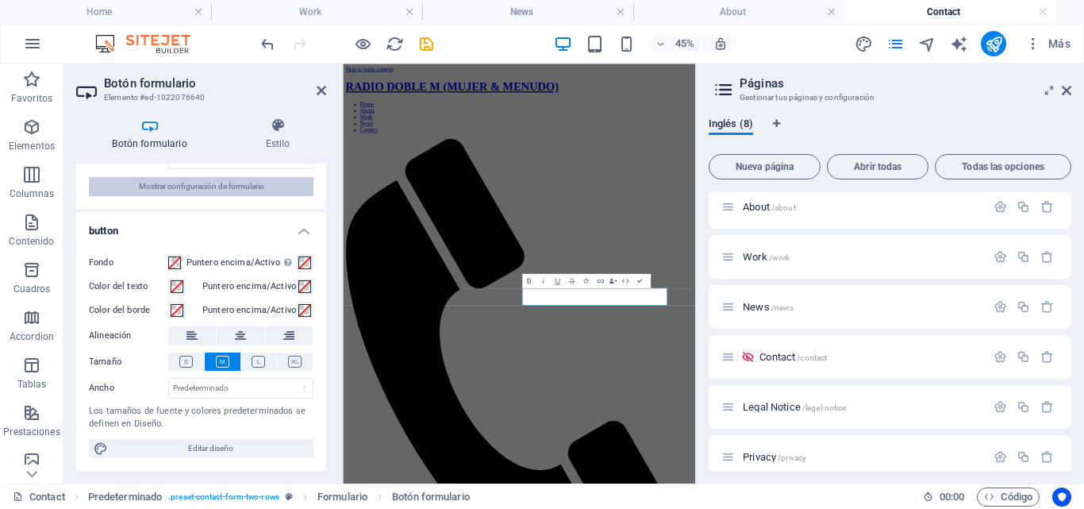
click at [237, 190] on span "Mostrar configuración de formulario" at bounding box center [201, 186] width 125 height 19
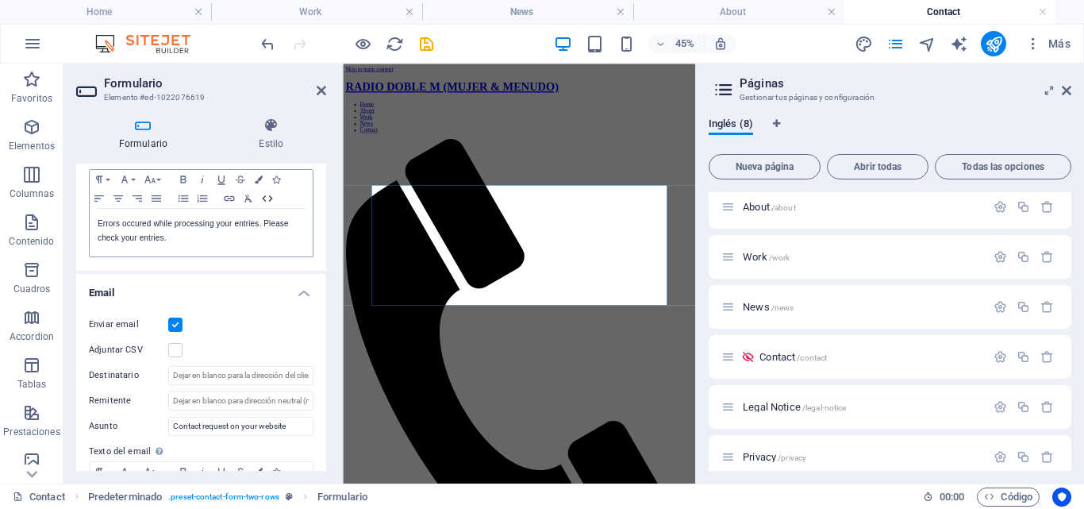
scroll to position [397, 0]
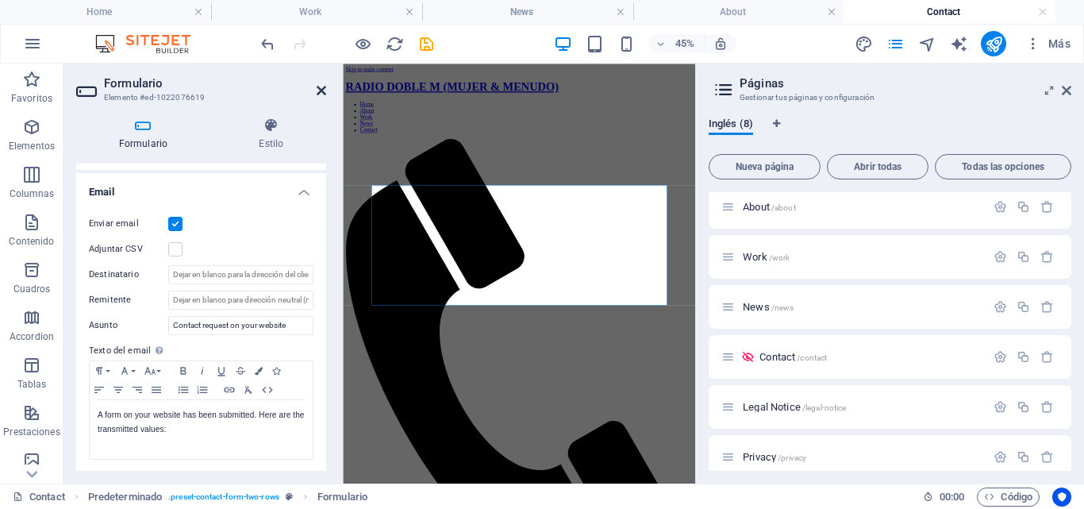
click at [325, 90] on icon at bounding box center [322, 90] width 10 height 13
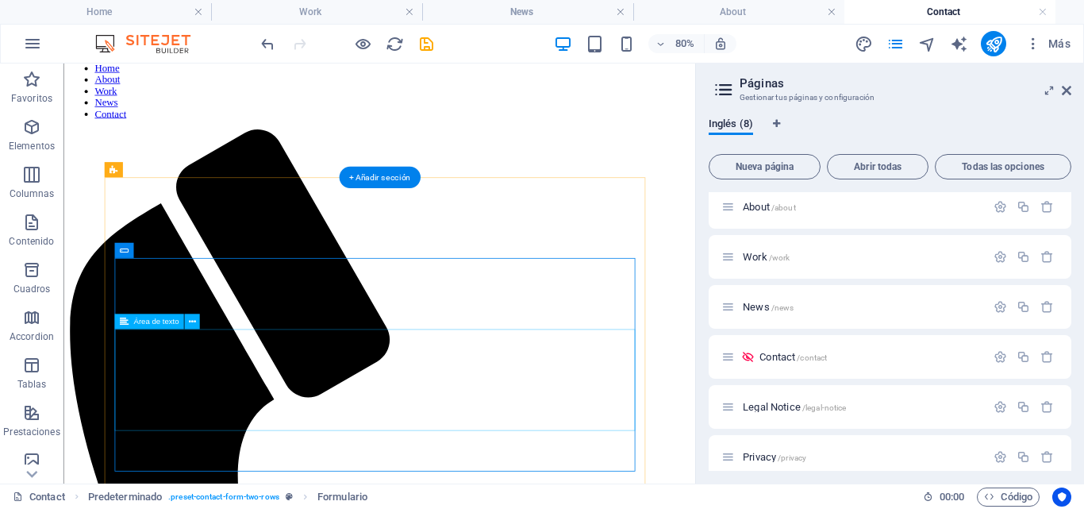
scroll to position [238, 0]
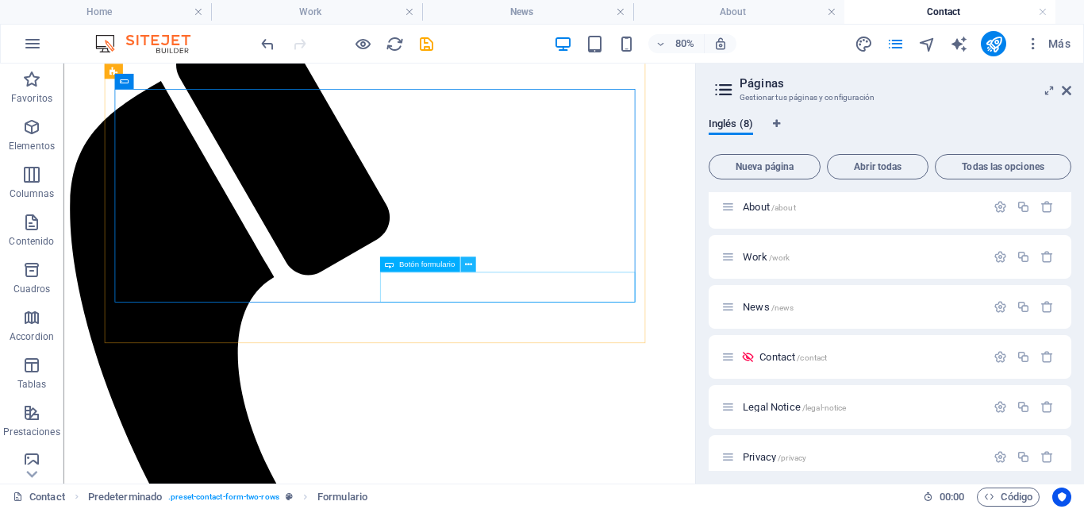
click at [466, 265] on icon at bounding box center [467, 263] width 7 height 13
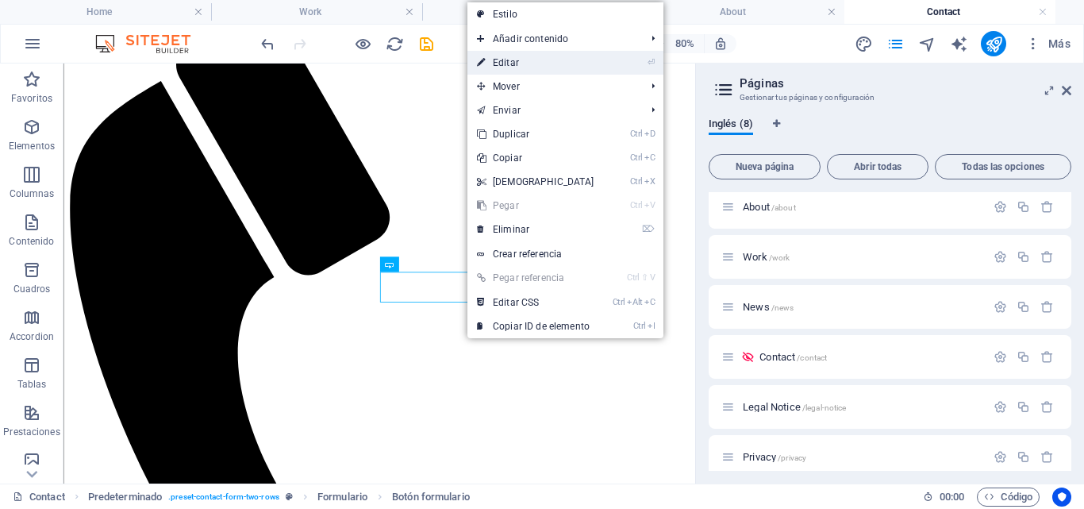
click at [512, 62] on link "⏎ Editar" at bounding box center [536, 63] width 137 height 24
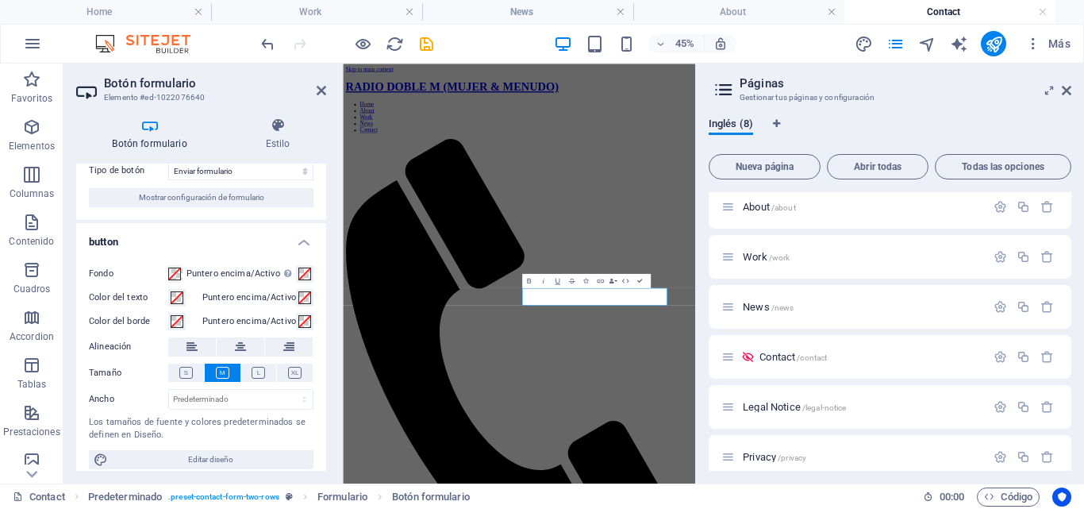
scroll to position [55, 0]
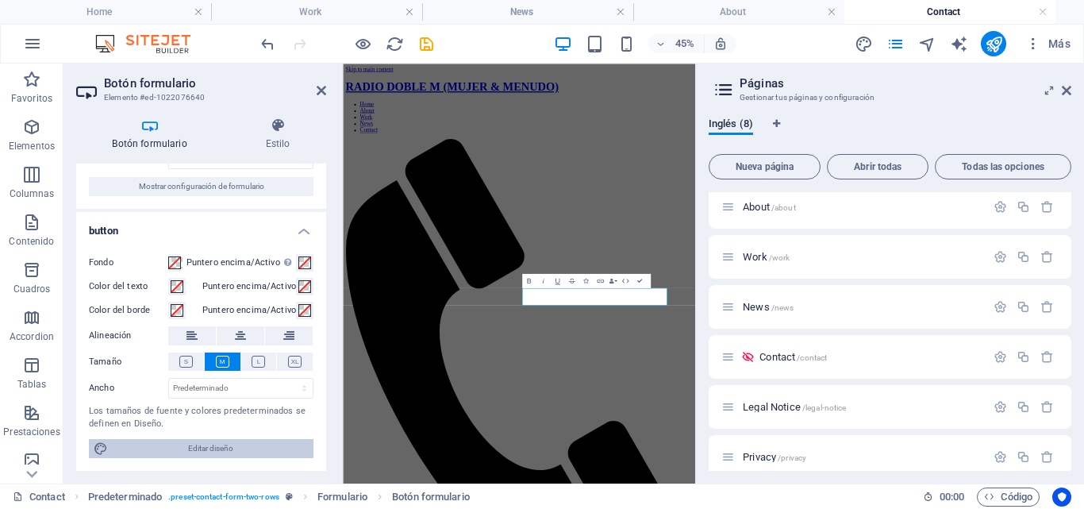
click at [231, 445] on span "Editar diseño" at bounding box center [211, 448] width 196 height 19
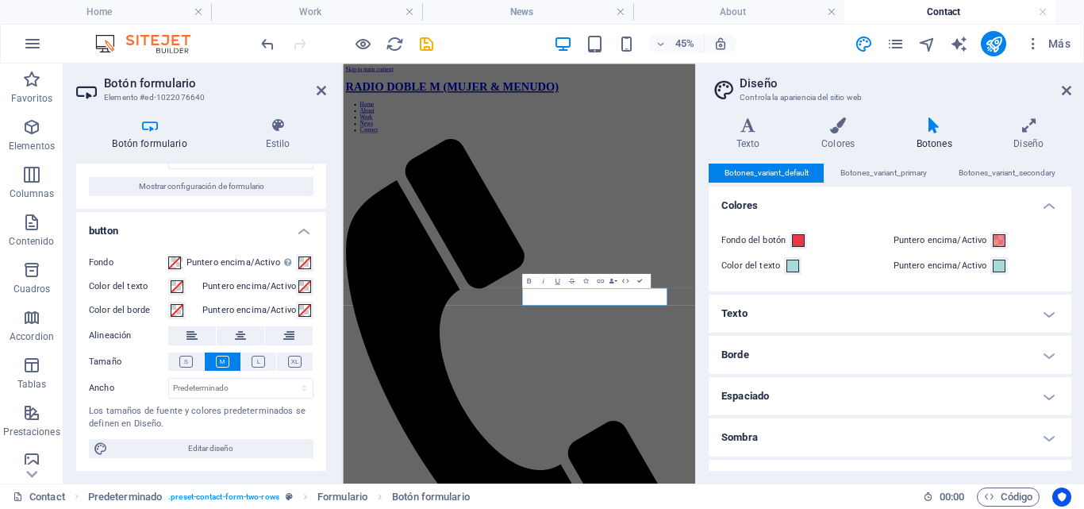
click at [1047, 315] on h4 "Texto" at bounding box center [890, 314] width 363 height 38
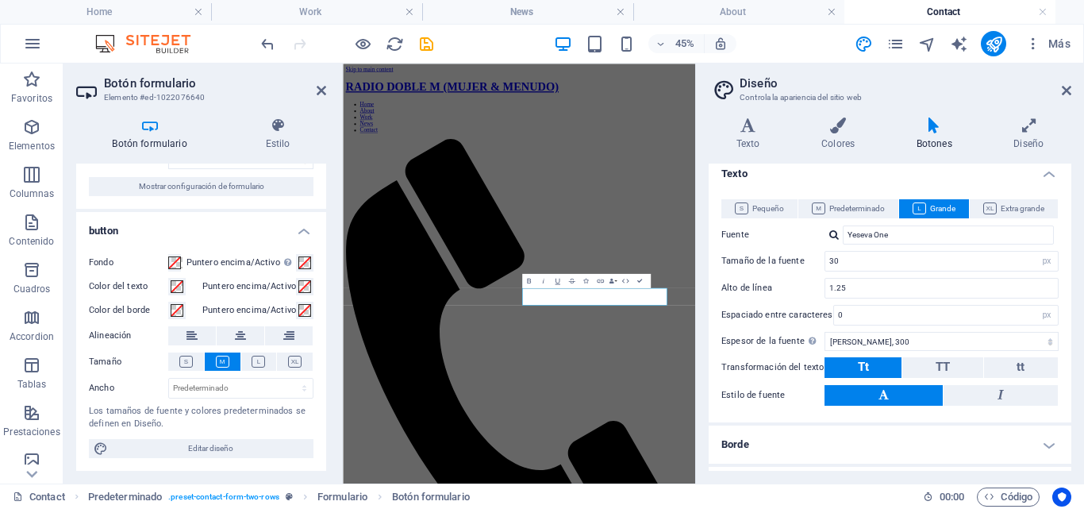
scroll to position [139, 0]
click at [751, 133] on icon at bounding box center [748, 125] width 79 height 16
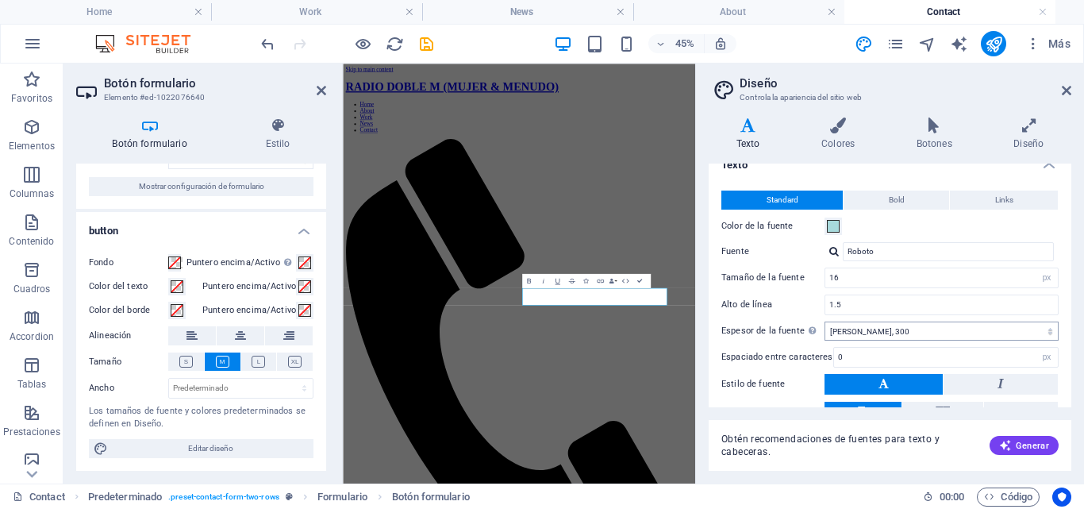
scroll to position [0, 0]
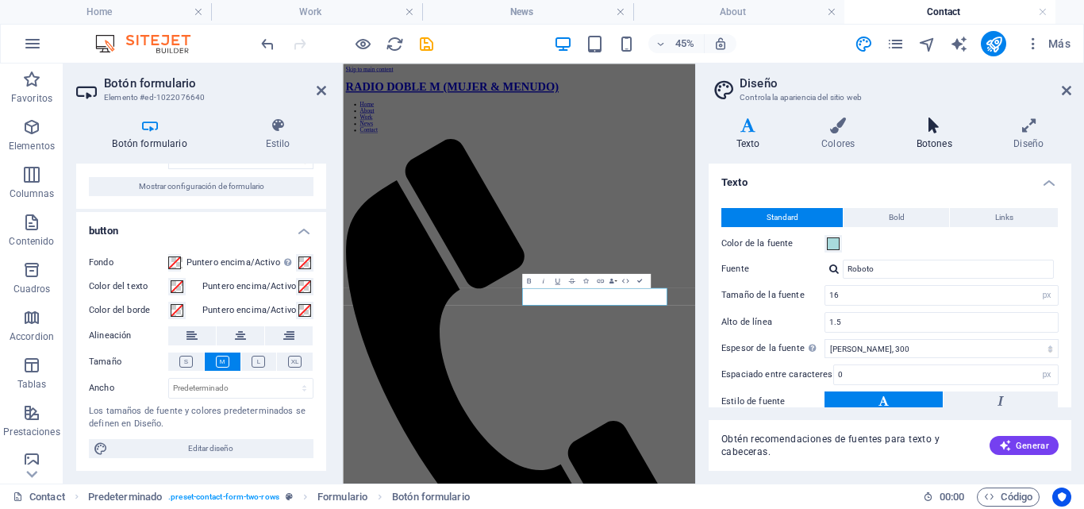
click at [938, 141] on h4 "Botones" at bounding box center [938, 133] width 98 height 33
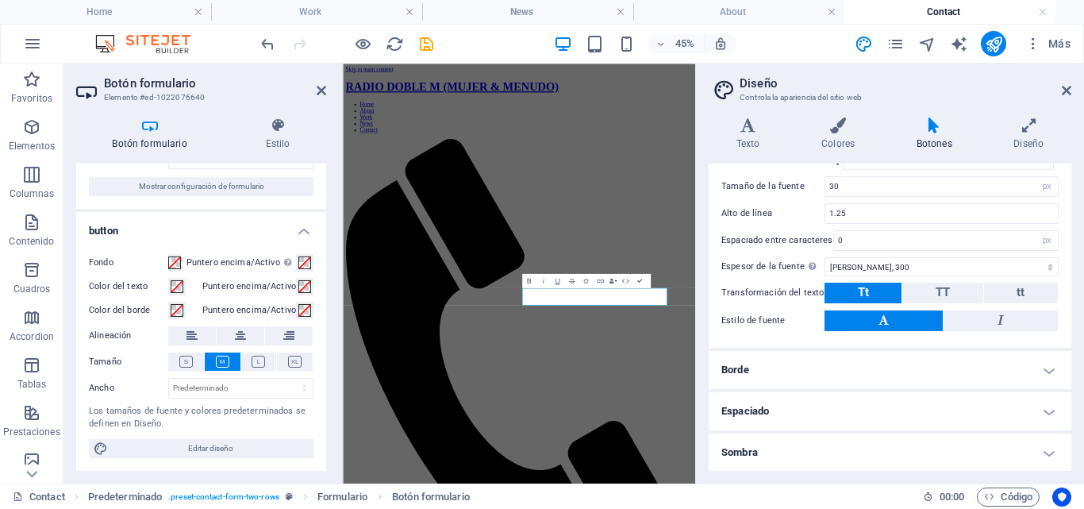
scroll to position [139, 0]
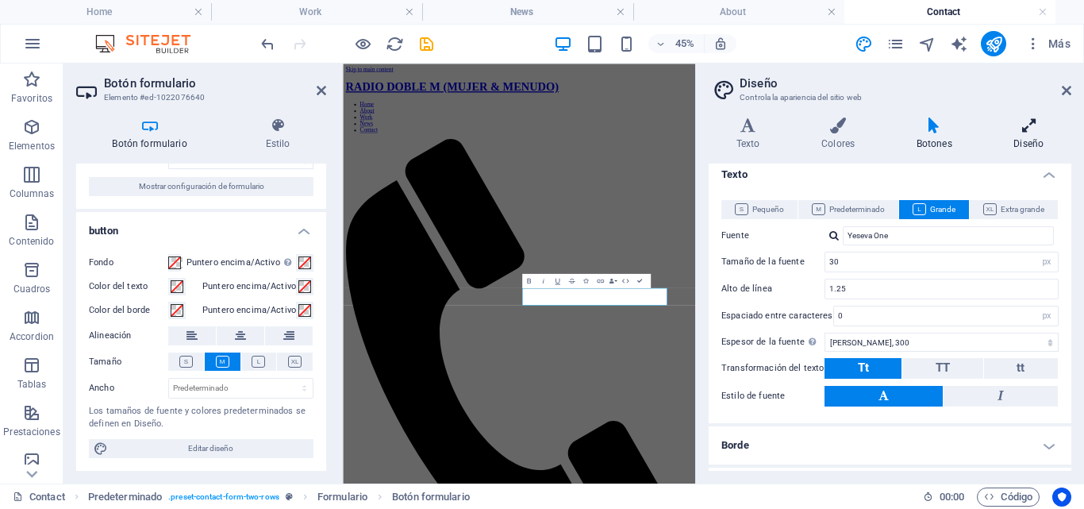
click at [1028, 141] on h4 "Diseño" at bounding box center [1029, 133] width 85 height 33
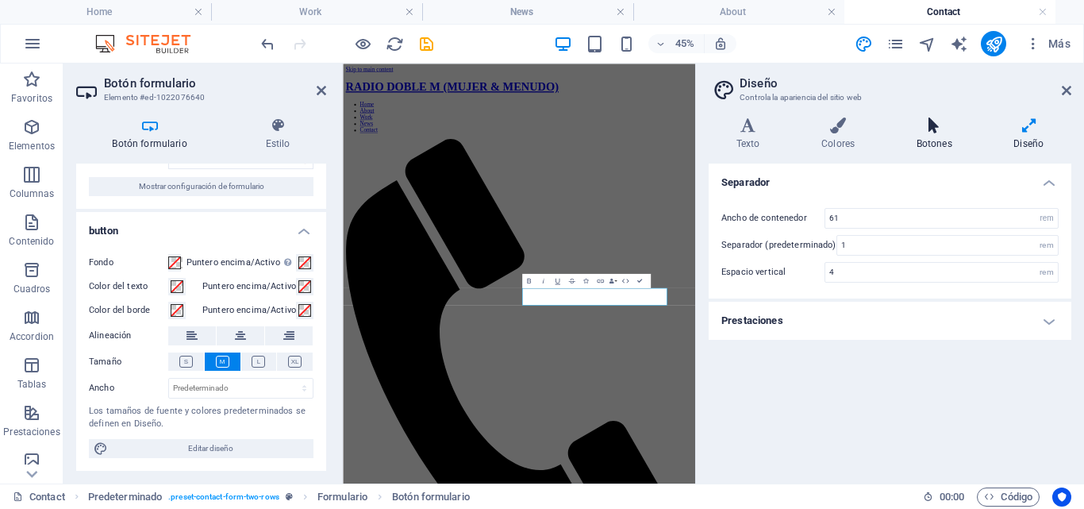
click at [945, 142] on h4 "Botones" at bounding box center [938, 133] width 98 height 33
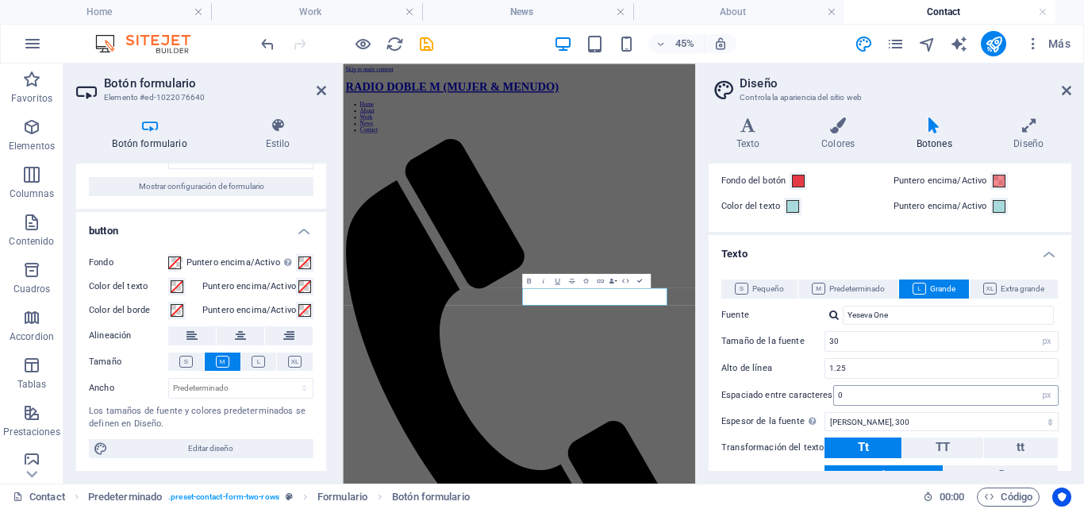
scroll to position [0, 0]
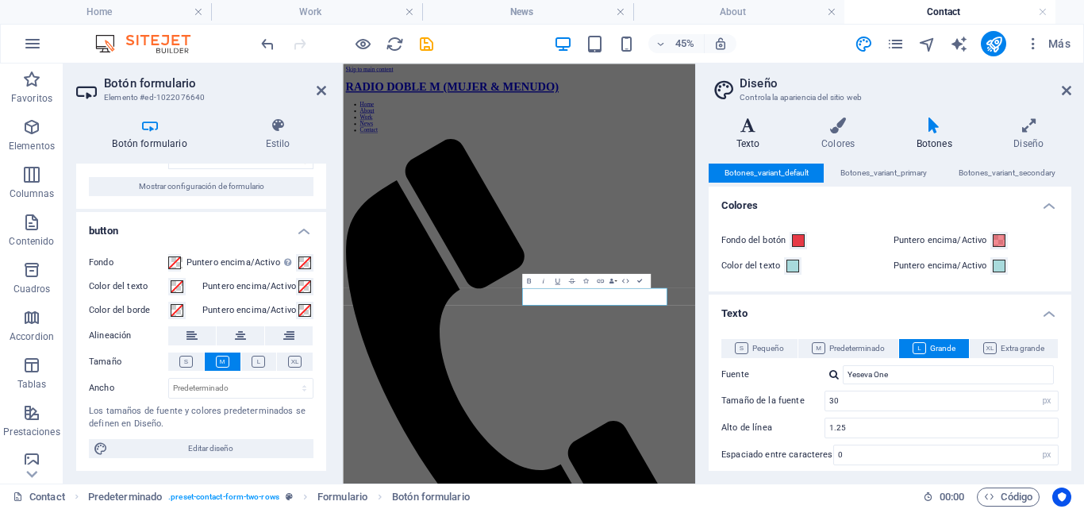
click at [742, 137] on h4 "Texto" at bounding box center [751, 133] width 85 height 33
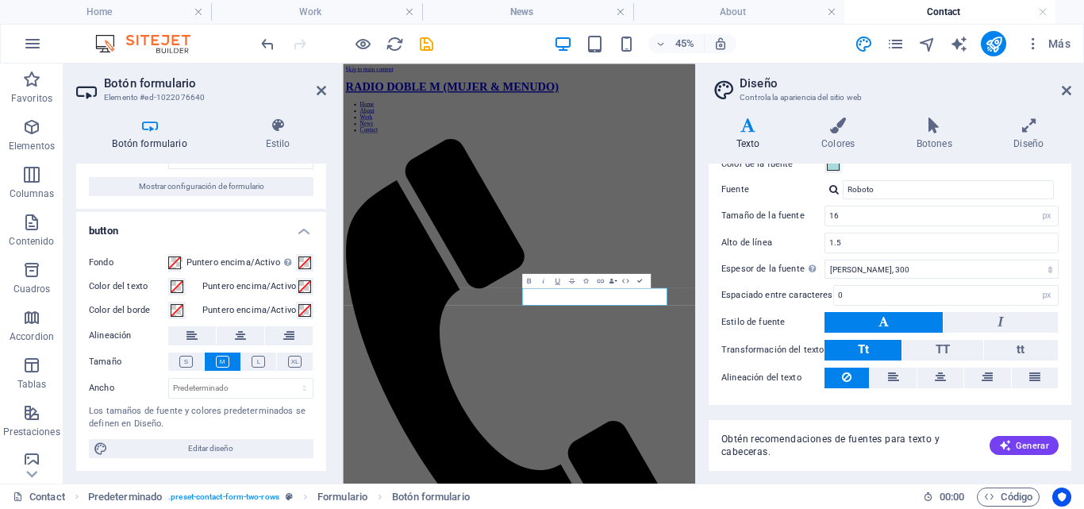
scroll to position [118, 0]
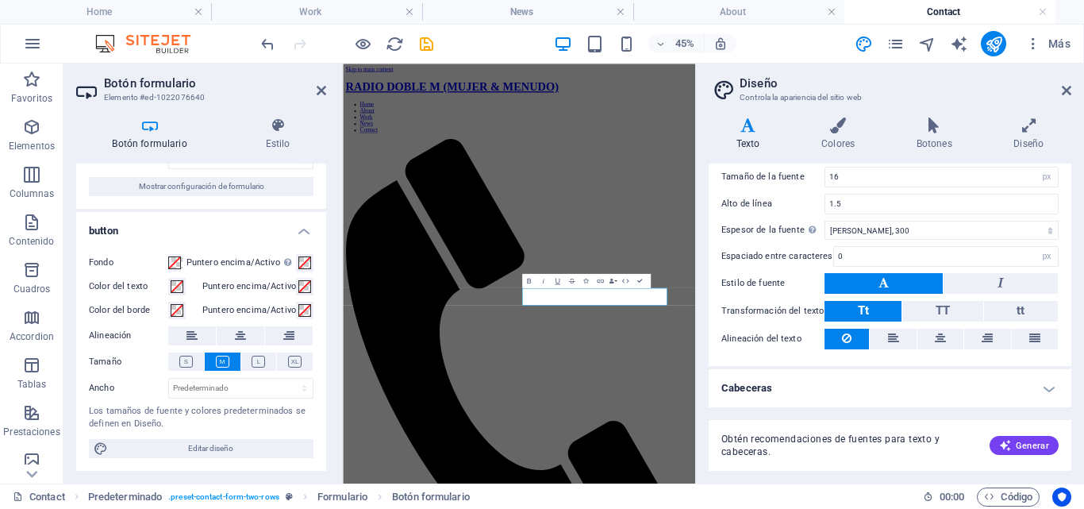
click at [1047, 389] on h4 "Cabeceras" at bounding box center [890, 388] width 363 height 38
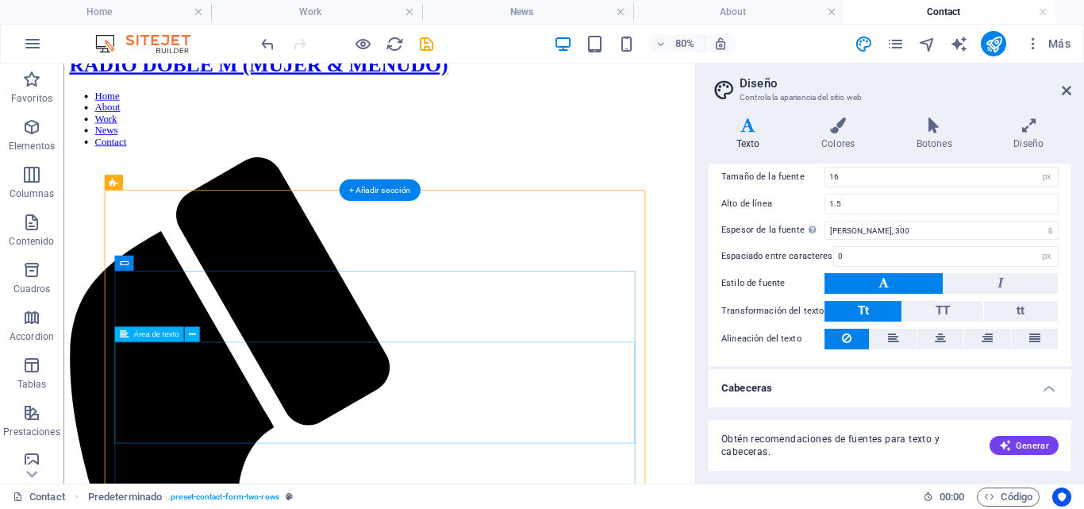
scroll to position [159, 0]
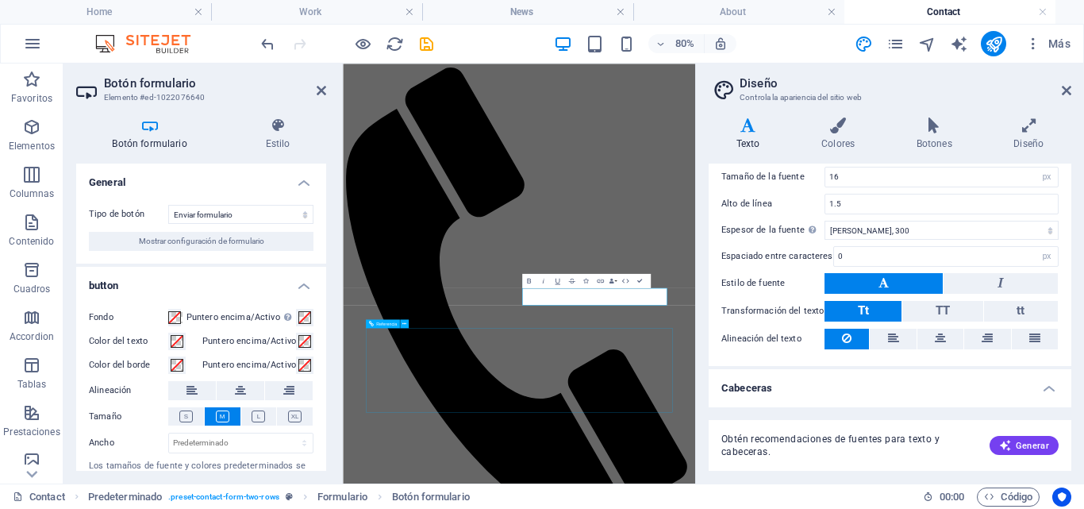
scroll to position [0, 0]
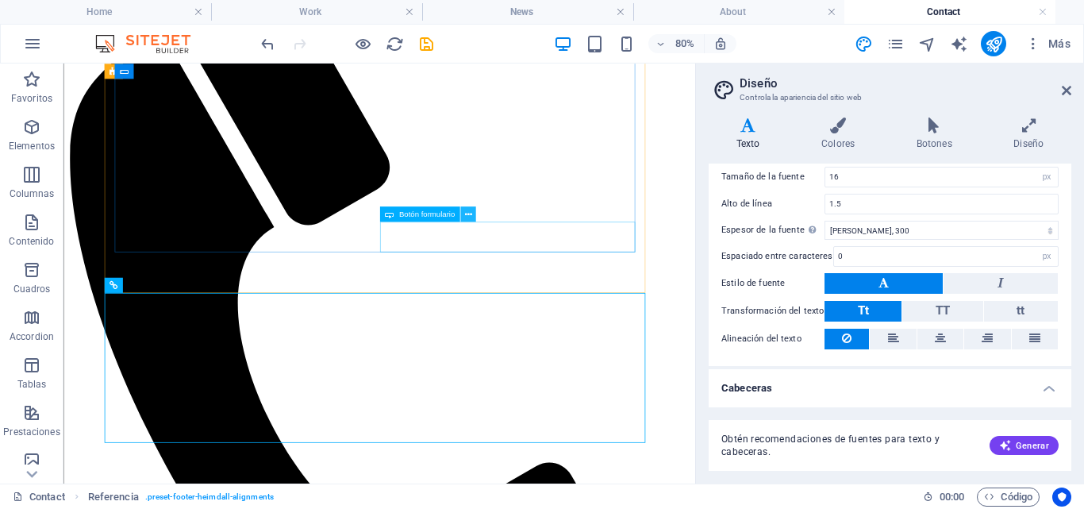
click at [468, 213] on icon at bounding box center [467, 213] width 7 height 13
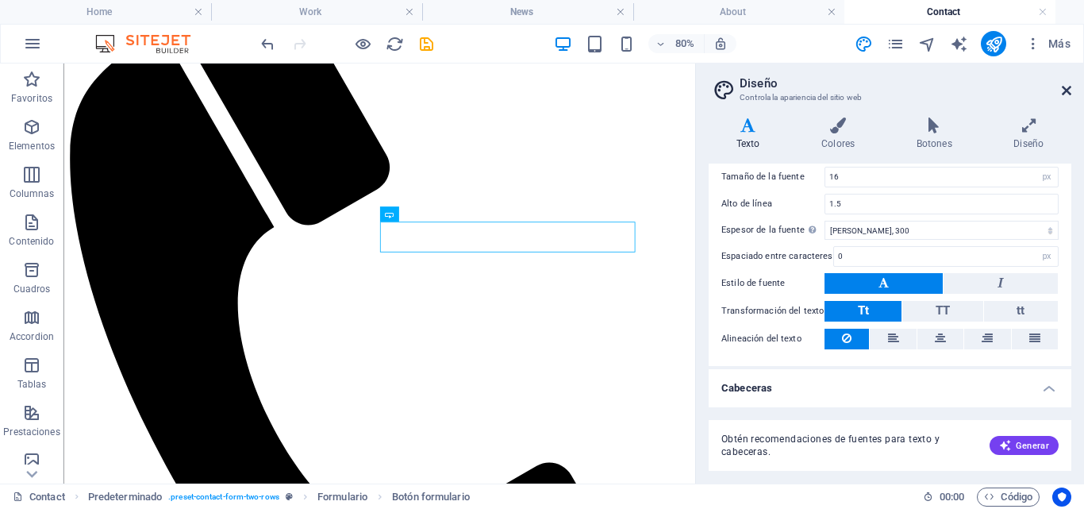
click at [1069, 87] on icon at bounding box center [1067, 90] width 10 height 13
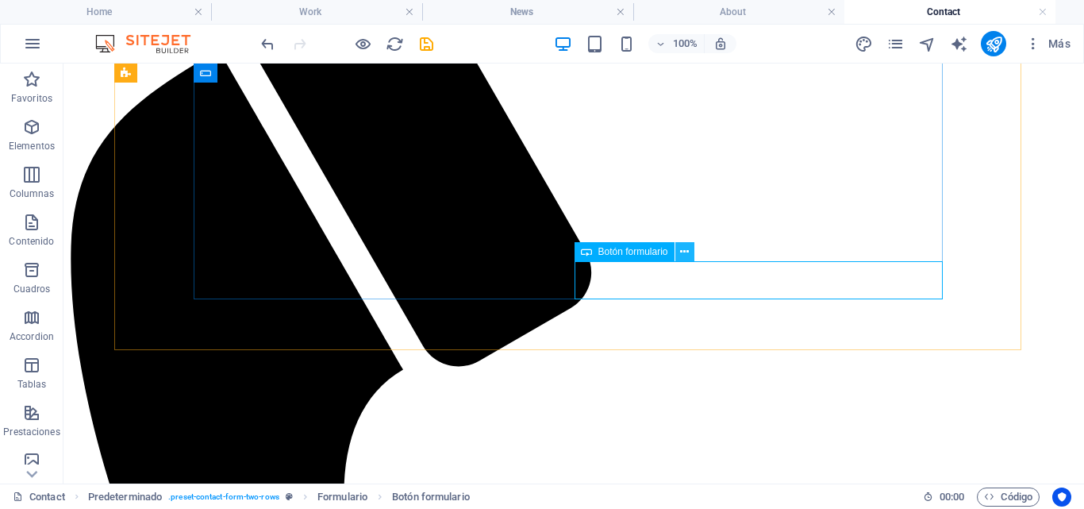
click at [683, 252] on icon at bounding box center [684, 252] width 9 height 17
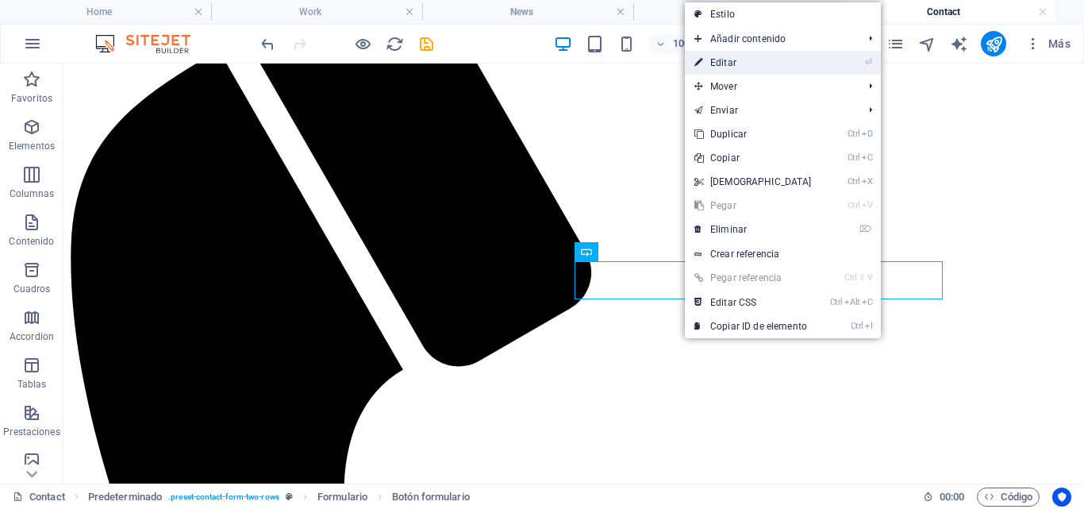
click at [730, 72] on link "⏎ Editar" at bounding box center [753, 63] width 137 height 24
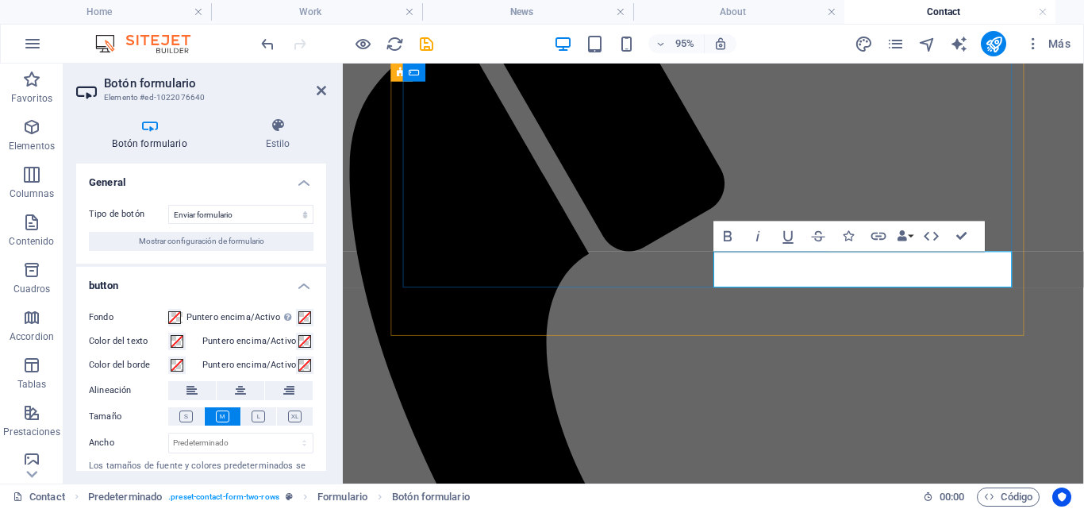
type button "Send"
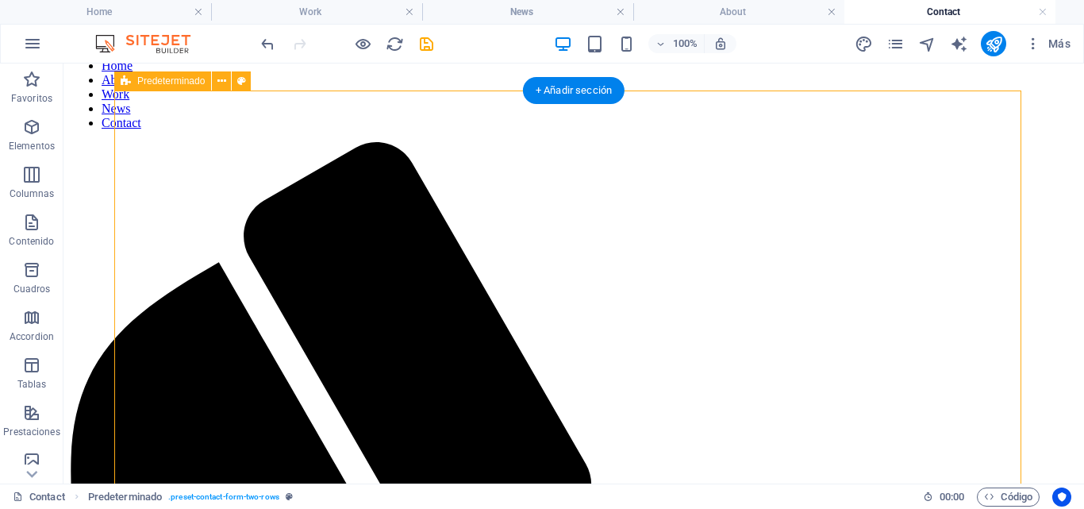
scroll to position [63, 0]
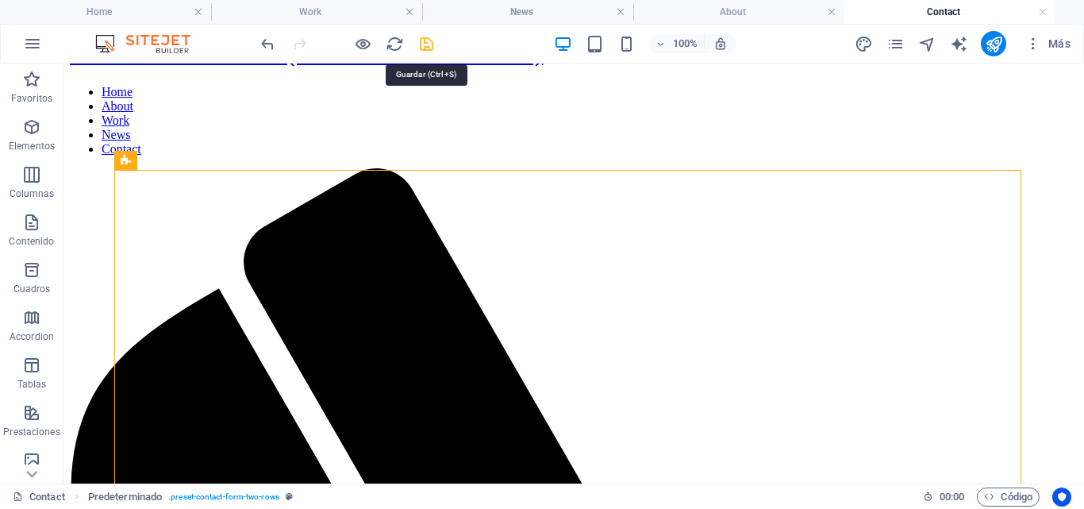
click at [427, 45] on icon "save" at bounding box center [427, 44] width 18 height 18
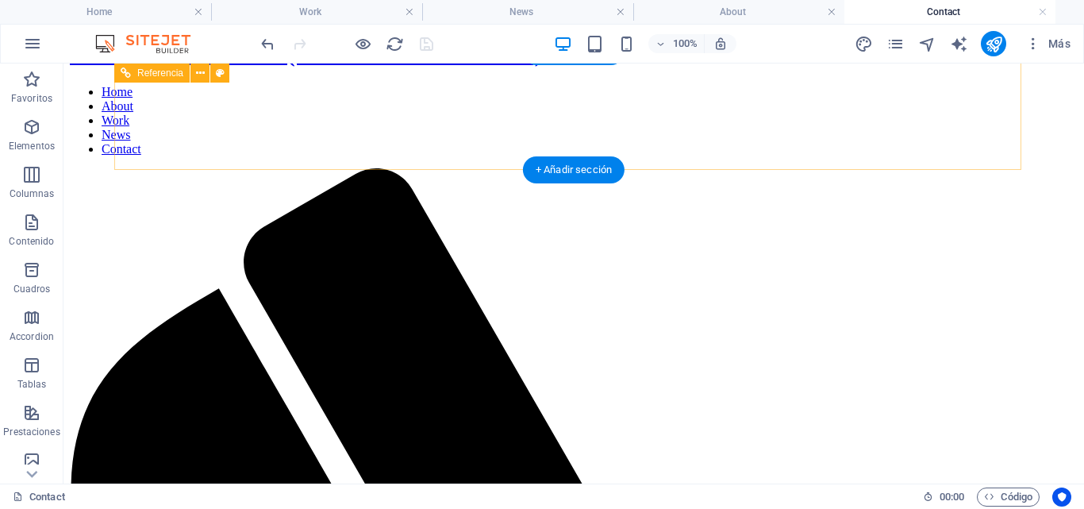
click at [999, 136] on nav "Home About Work News Contact" at bounding box center [574, 120] width 1008 height 71
click at [1001, 134] on nav "Home About Work News Contact" at bounding box center [574, 120] width 1008 height 71
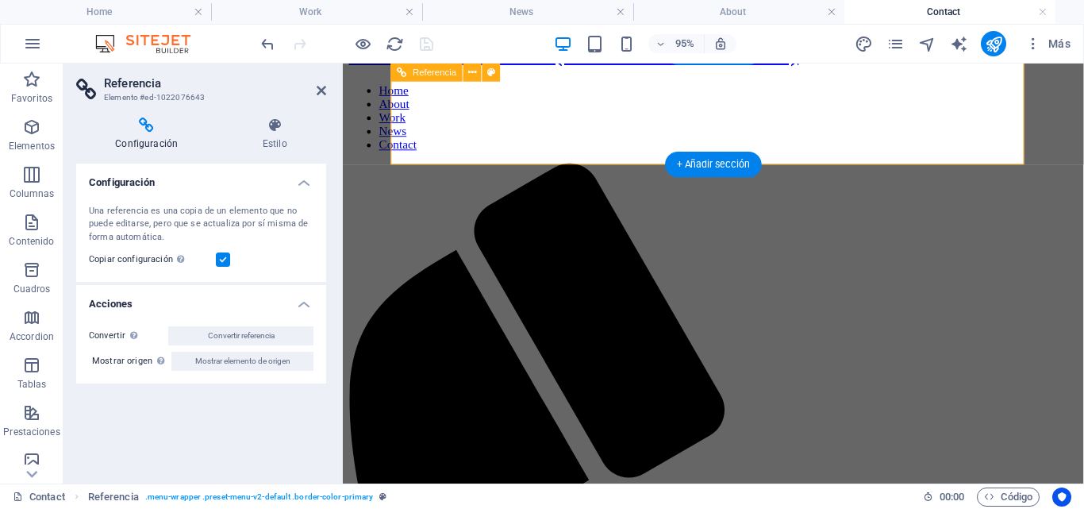
click at [1039, 133] on nav "Home About Work News Contact" at bounding box center [733, 120] width 768 height 71
click at [1039, 129] on nav "Home About Work News Contact" at bounding box center [733, 120] width 768 height 71
click at [1053, 133] on nav "Home About Work News Contact" at bounding box center [733, 120] width 768 height 71
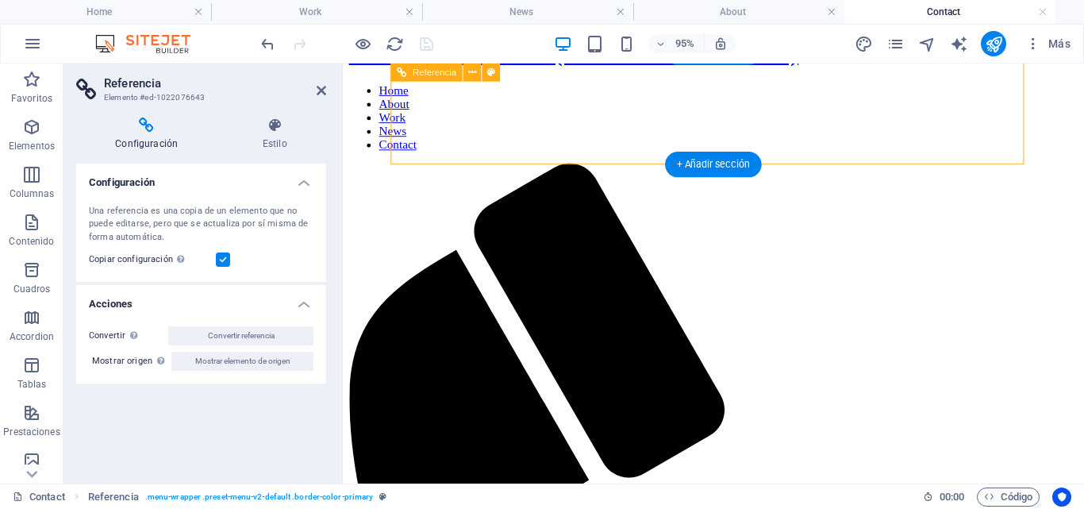
click at [1038, 129] on nav "Home About Work News Contact" at bounding box center [733, 120] width 768 height 71
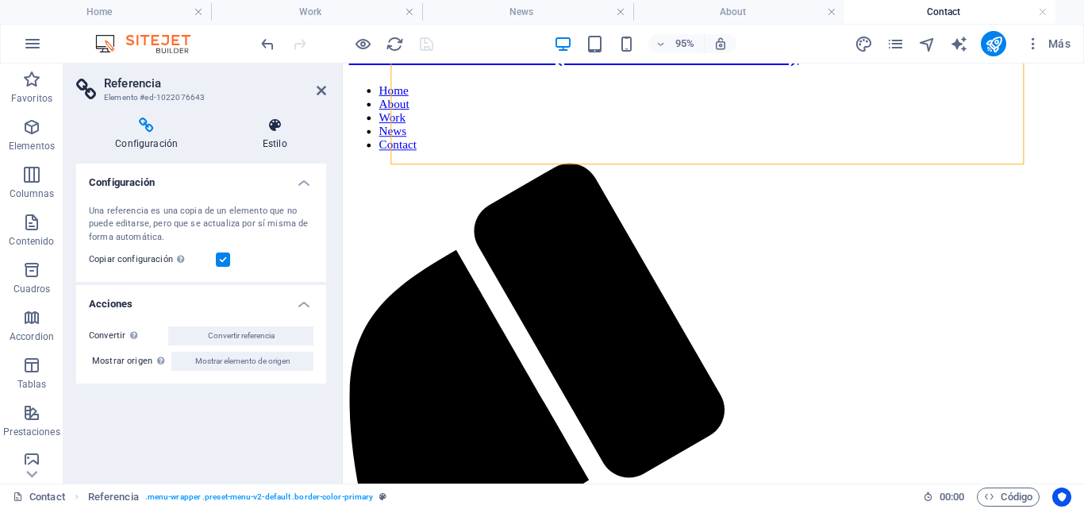
click at [275, 142] on h4 "Estilo" at bounding box center [274, 133] width 103 height 33
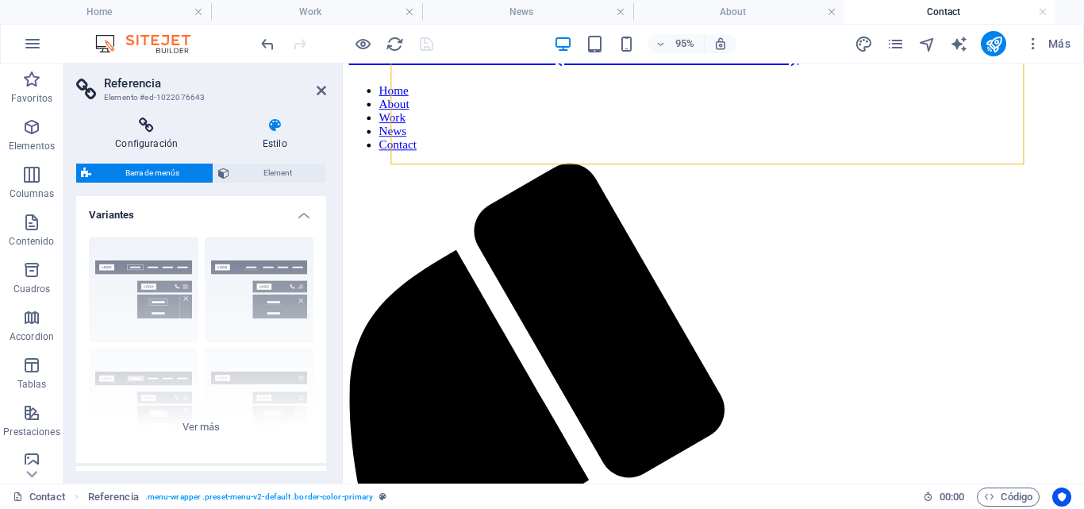
click at [177, 140] on h4 "Configuración" at bounding box center [149, 133] width 147 height 33
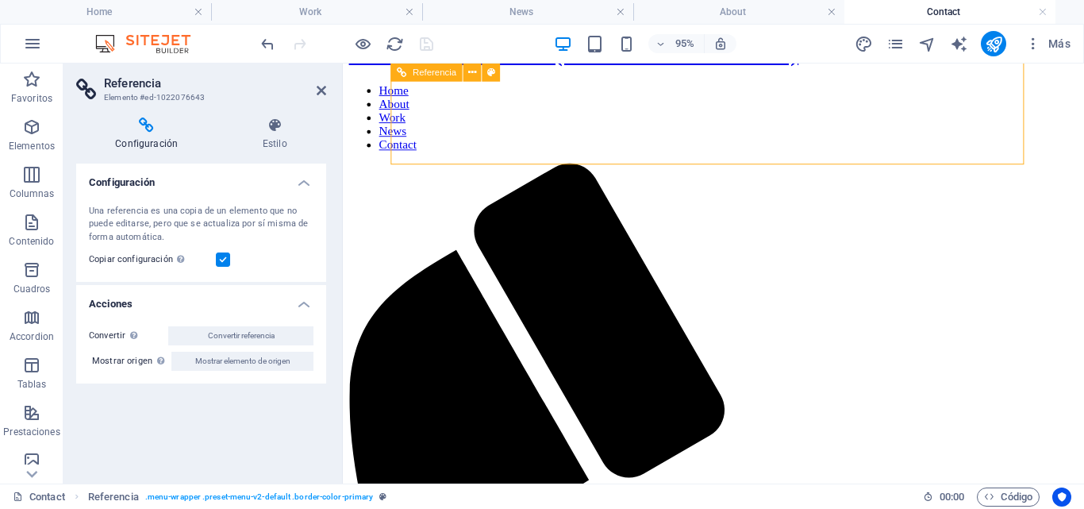
click at [1044, 133] on nav "Home About Work News Contact" at bounding box center [733, 120] width 768 height 71
click at [1045, 133] on nav "Home About Work News Contact" at bounding box center [733, 120] width 768 height 71
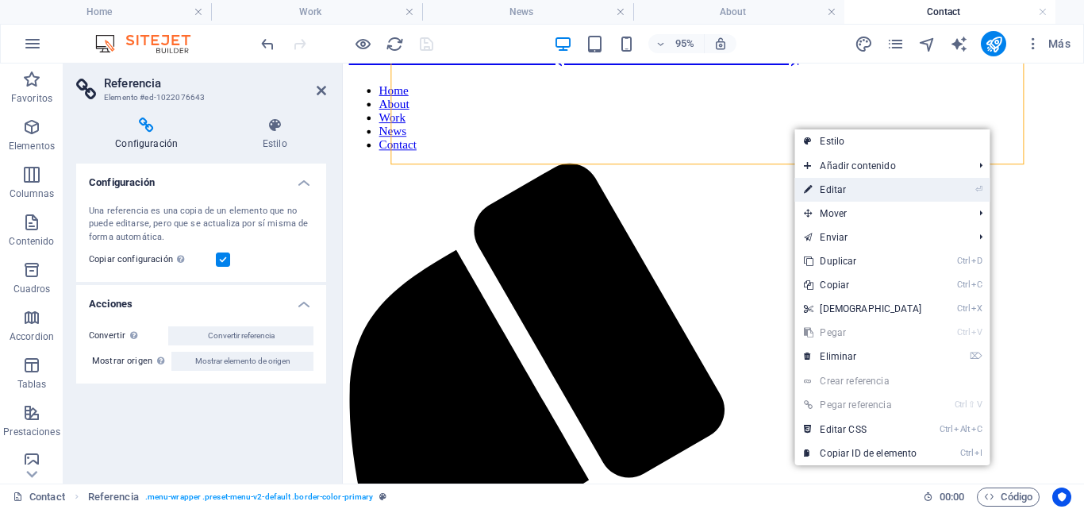
drag, startPoint x: 838, startPoint y: 187, endPoint x: 522, endPoint y: 129, distance: 322.0
click at [838, 187] on link "⏎ Editar" at bounding box center [863, 190] width 137 height 24
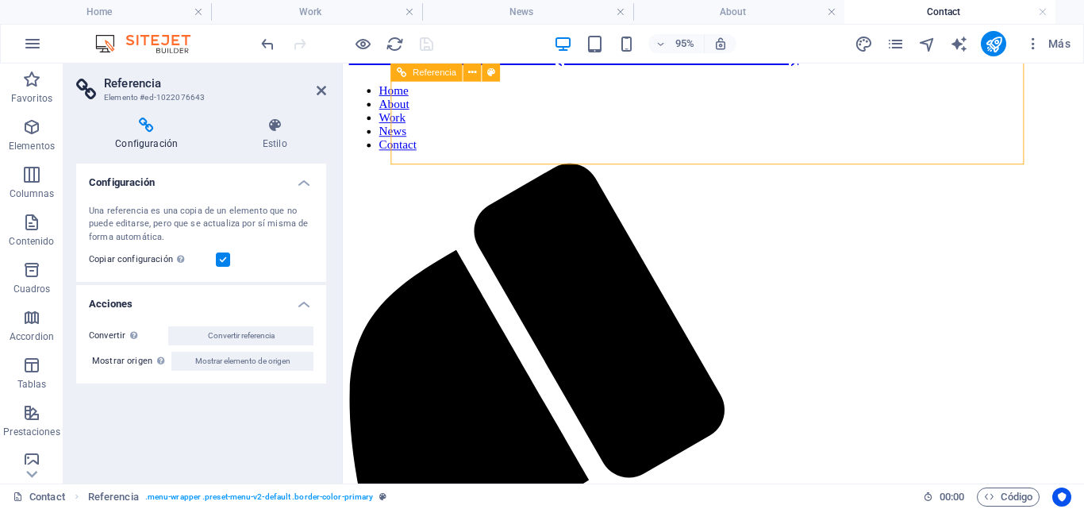
click at [564, 117] on nav "Home About Work News Contact" at bounding box center [733, 120] width 768 height 71
click at [472, 75] on icon at bounding box center [472, 72] width 8 height 16
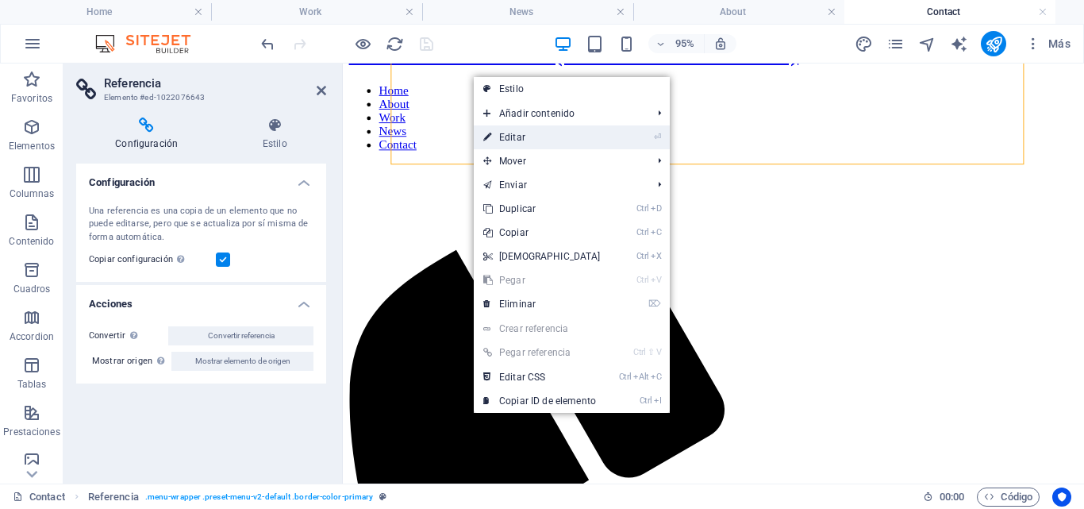
click at [515, 137] on link "⏎ Editar" at bounding box center [542, 137] width 137 height 24
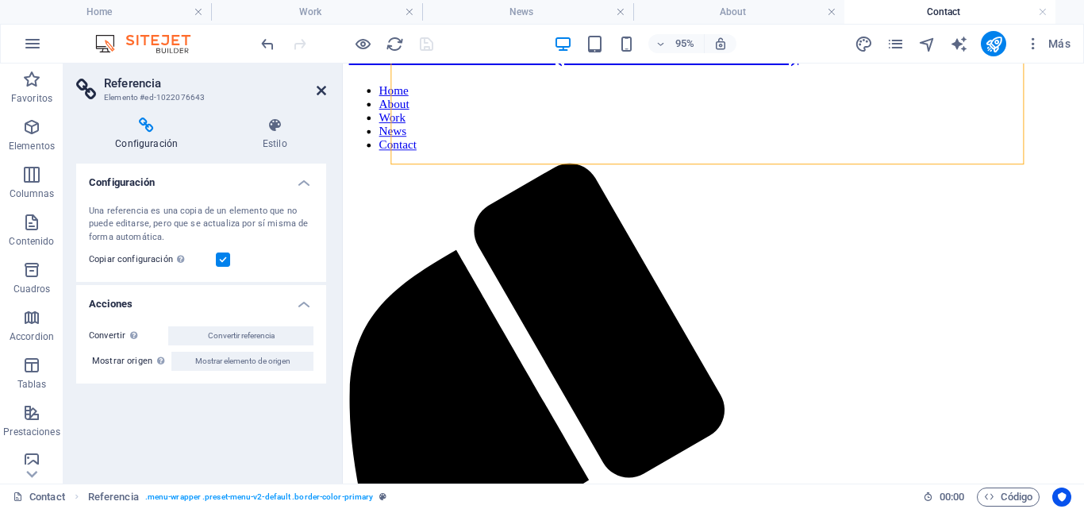
click at [317, 92] on icon at bounding box center [322, 90] width 10 height 13
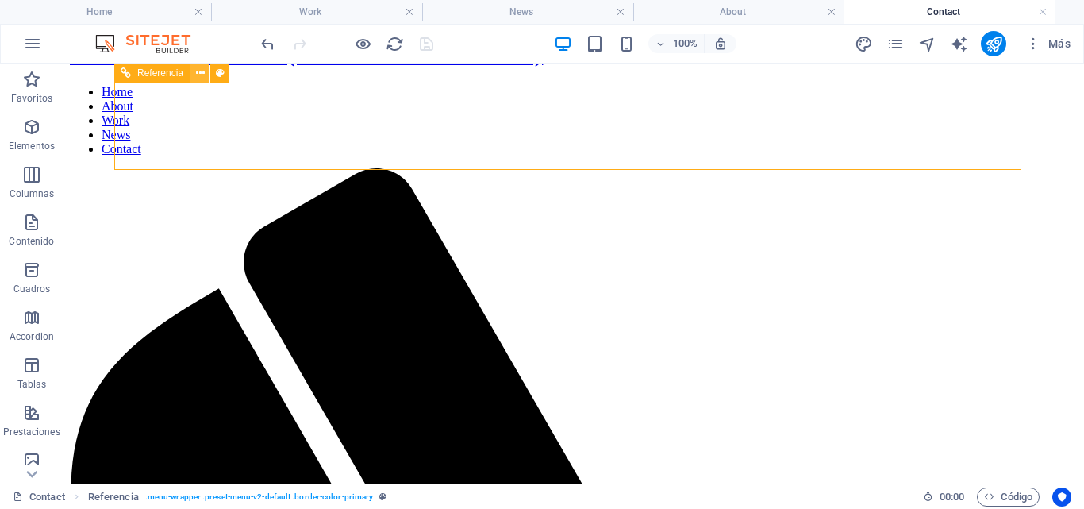
click at [206, 71] on button at bounding box center [200, 73] width 19 height 19
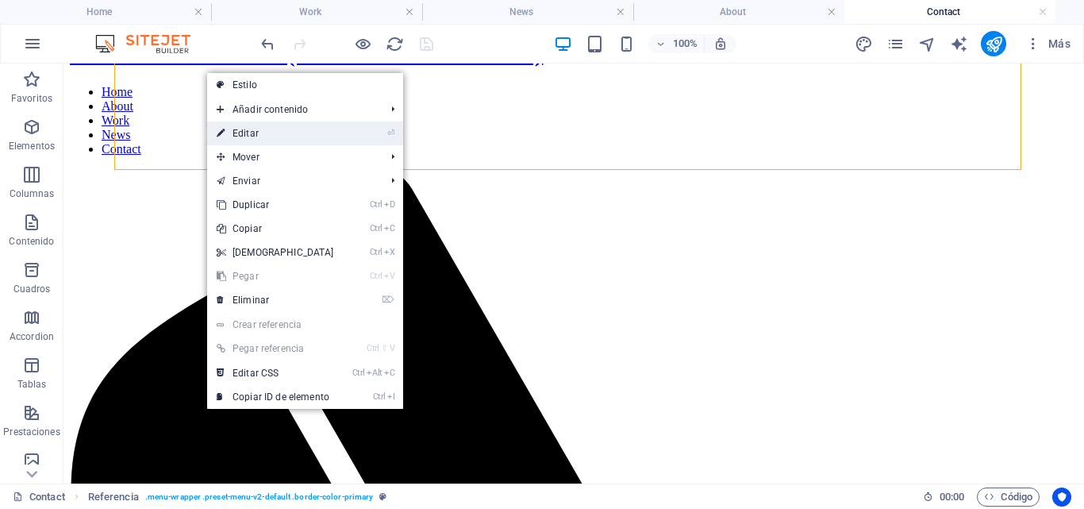
click at [242, 131] on link "⏎ Editar" at bounding box center [275, 133] width 137 height 24
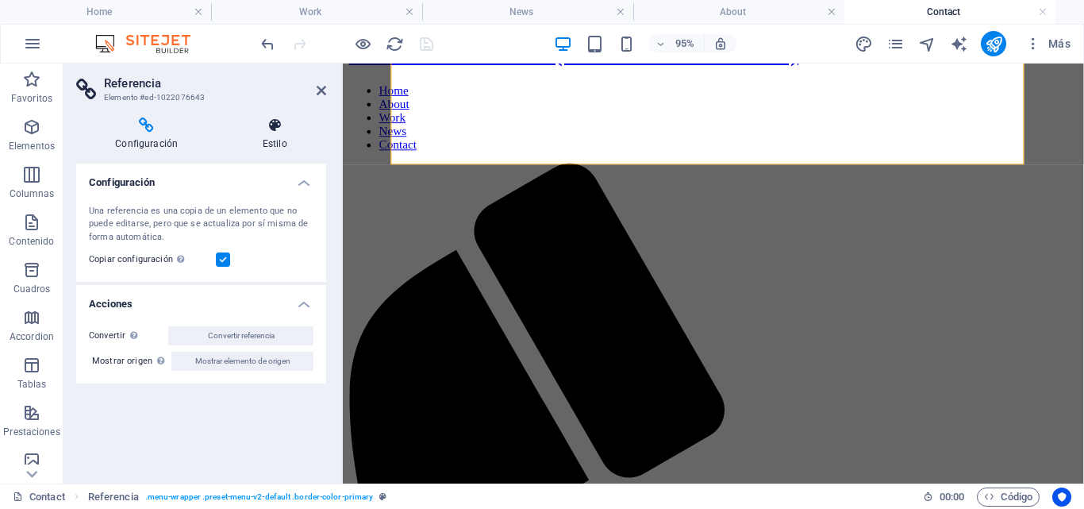
click at [279, 134] on h4 "Estilo" at bounding box center [274, 133] width 103 height 33
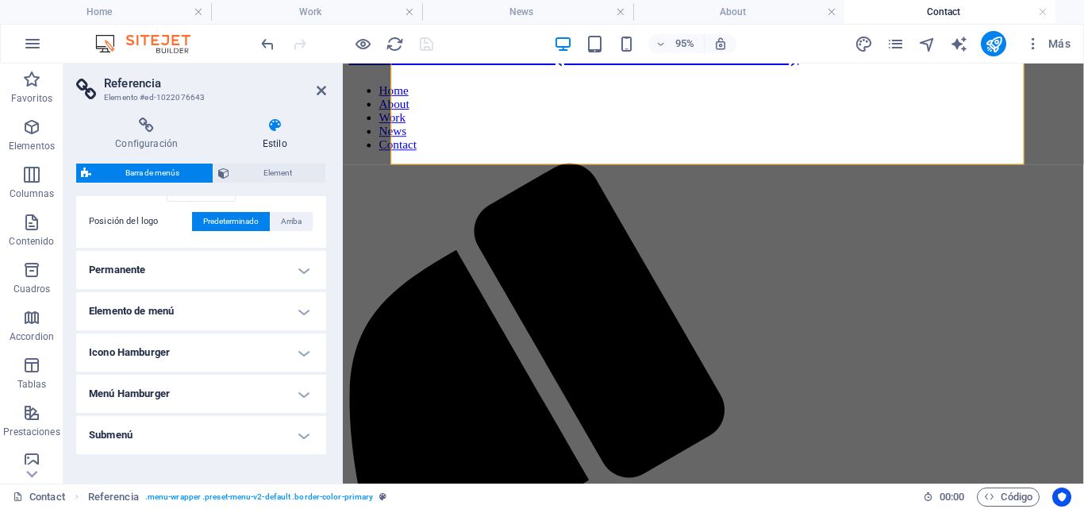
scroll to position [502, 0]
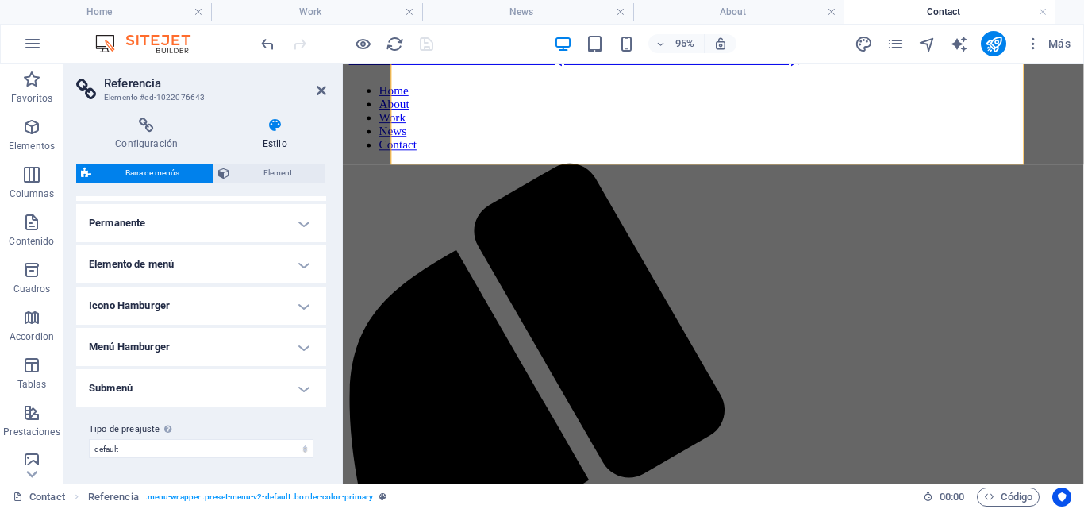
click at [302, 265] on h4 "Elemento de menú" at bounding box center [201, 264] width 250 height 38
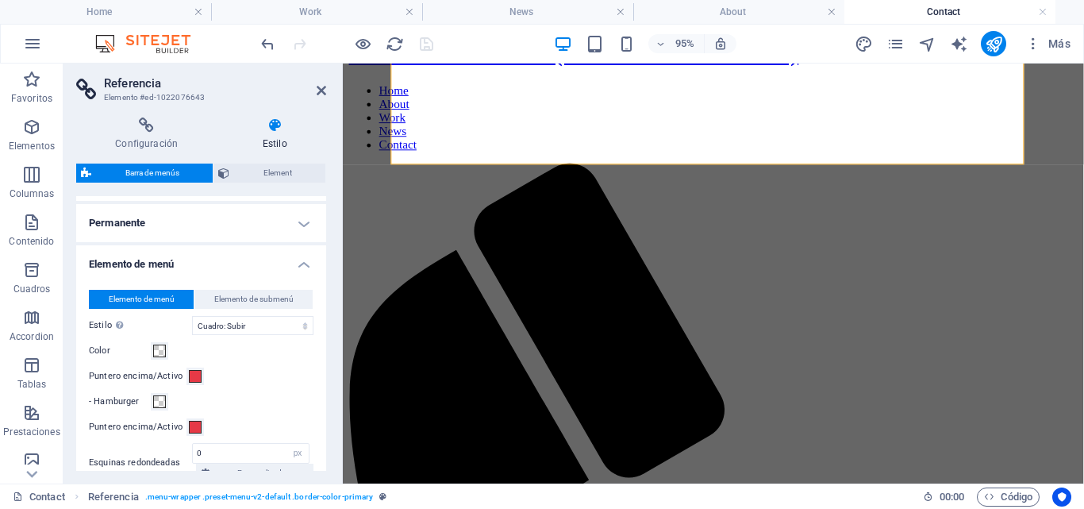
click at [302, 265] on h4 "Elemento de menú" at bounding box center [201, 259] width 250 height 29
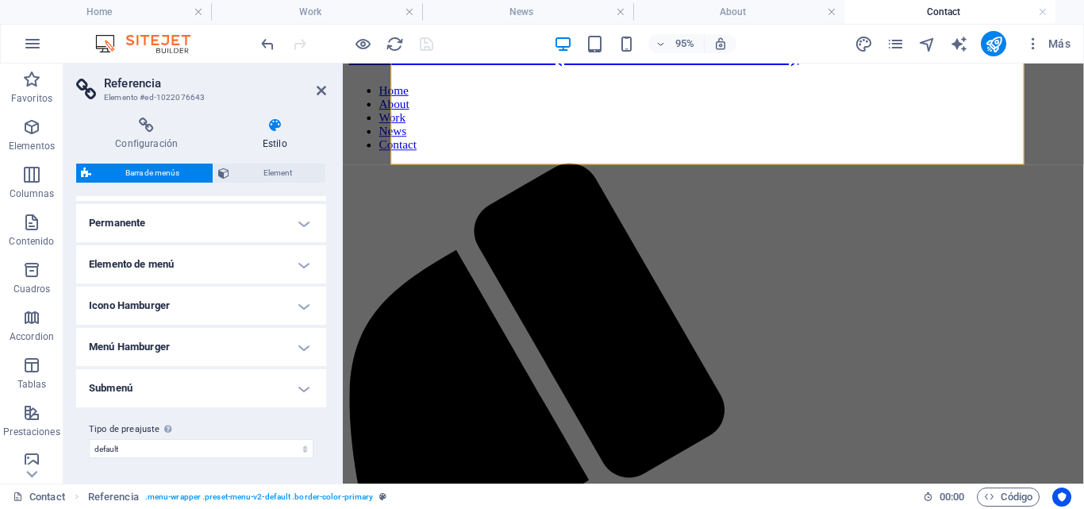
click at [299, 345] on h4 "Menú Hamburger" at bounding box center [201, 347] width 250 height 38
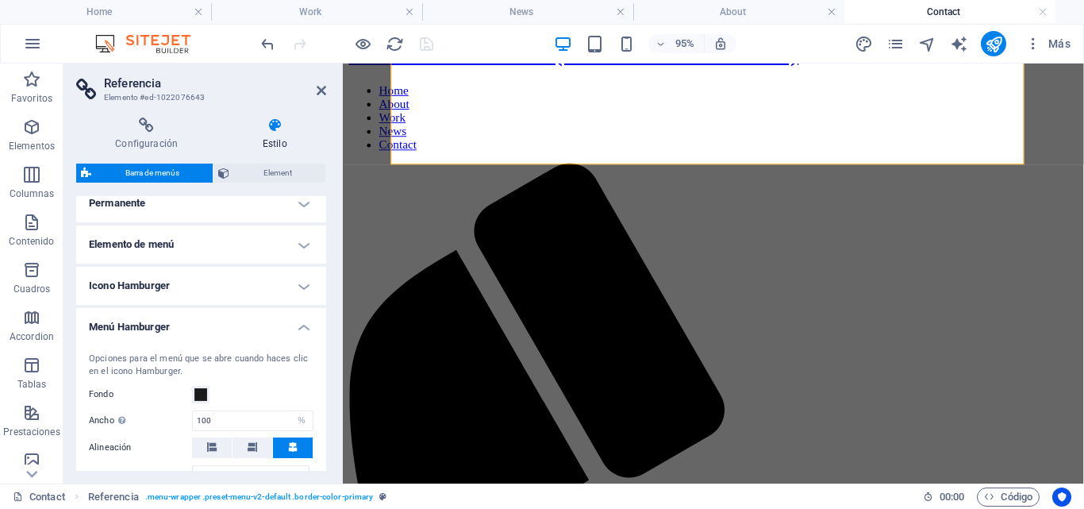
scroll to position [522, 0]
click at [295, 329] on h4 "Menú Hamburger" at bounding box center [201, 323] width 250 height 29
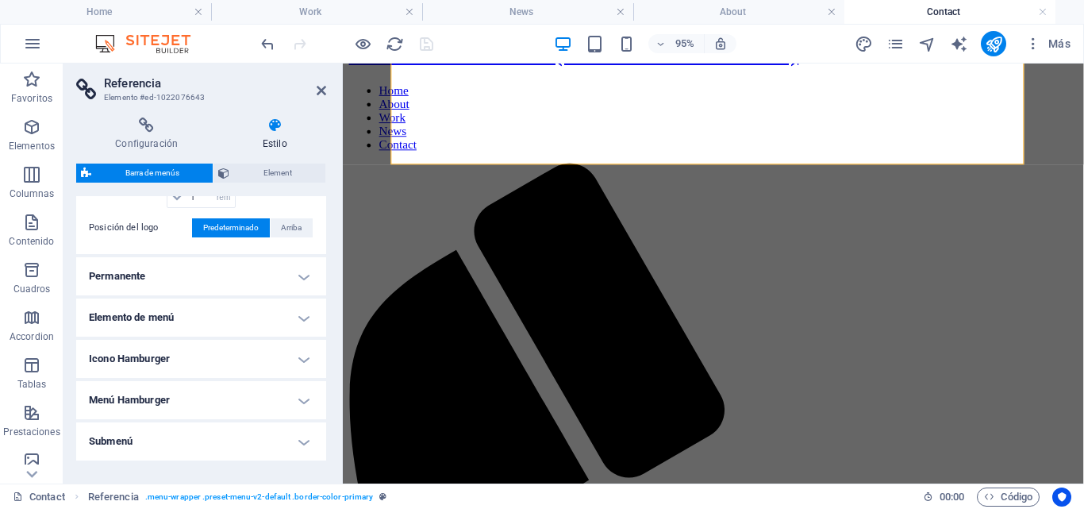
scroll to position [423, 0]
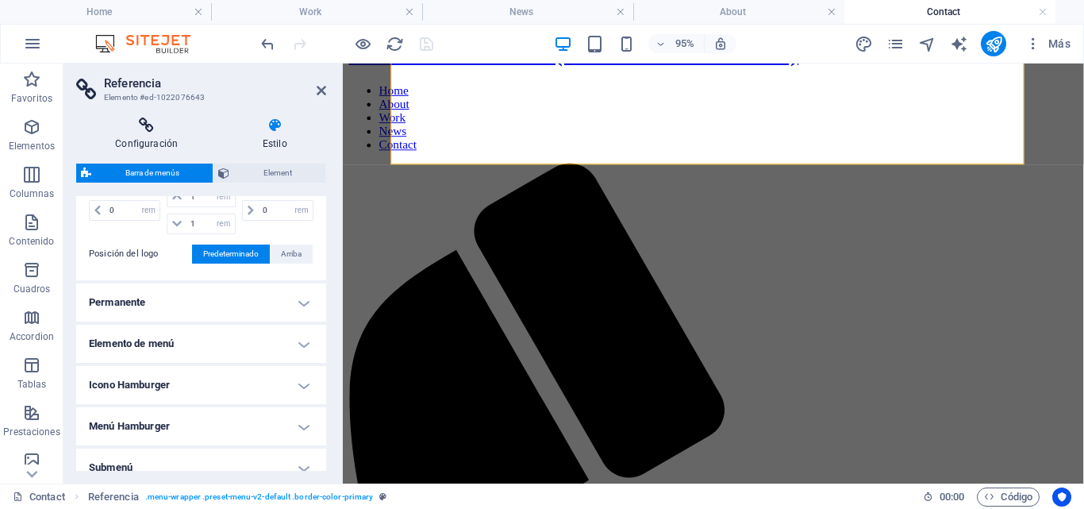
click at [167, 136] on h4 "Configuración" at bounding box center [149, 133] width 147 height 33
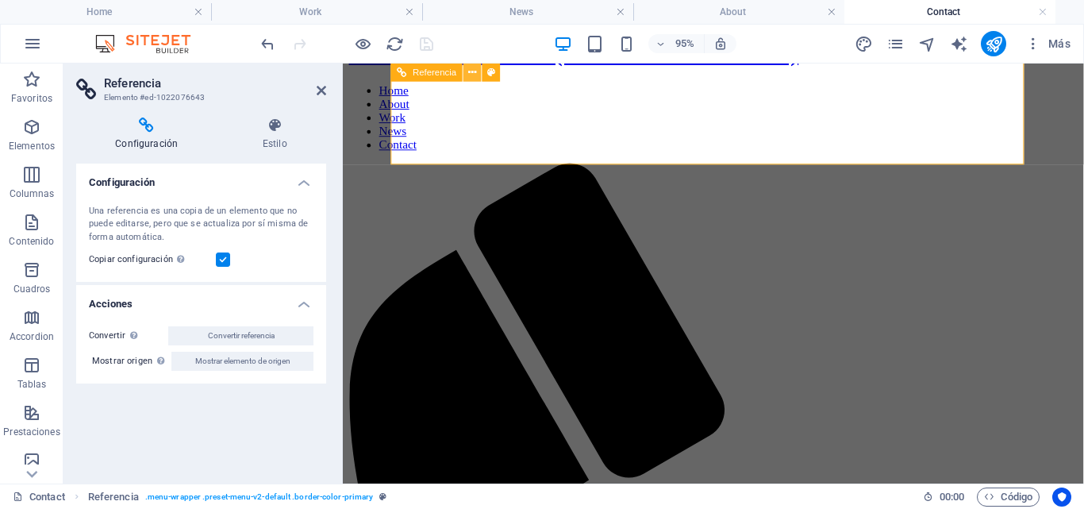
click at [473, 74] on icon at bounding box center [472, 72] width 8 height 16
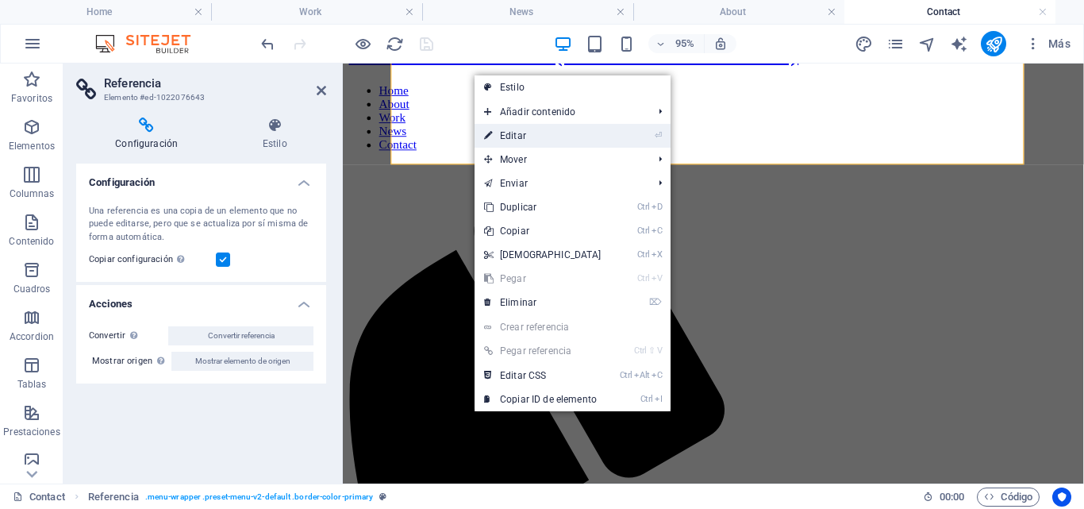
click at [526, 137] on link "⏎ Editar" at bounding box center [543, 136] width 137 height 24
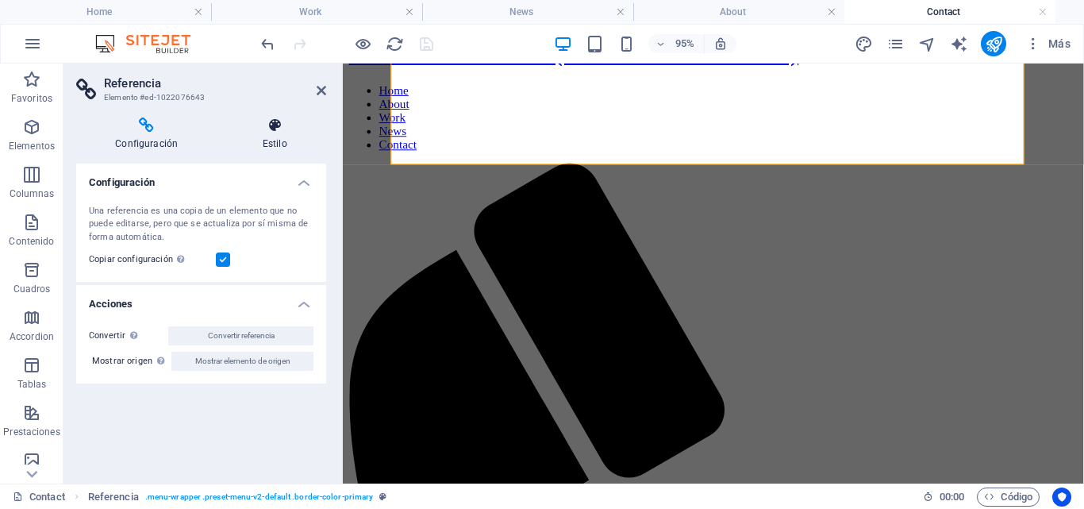
click at [279, 137] on h4 "Estilo" at bounding box center [274, 133] width 103 height 33
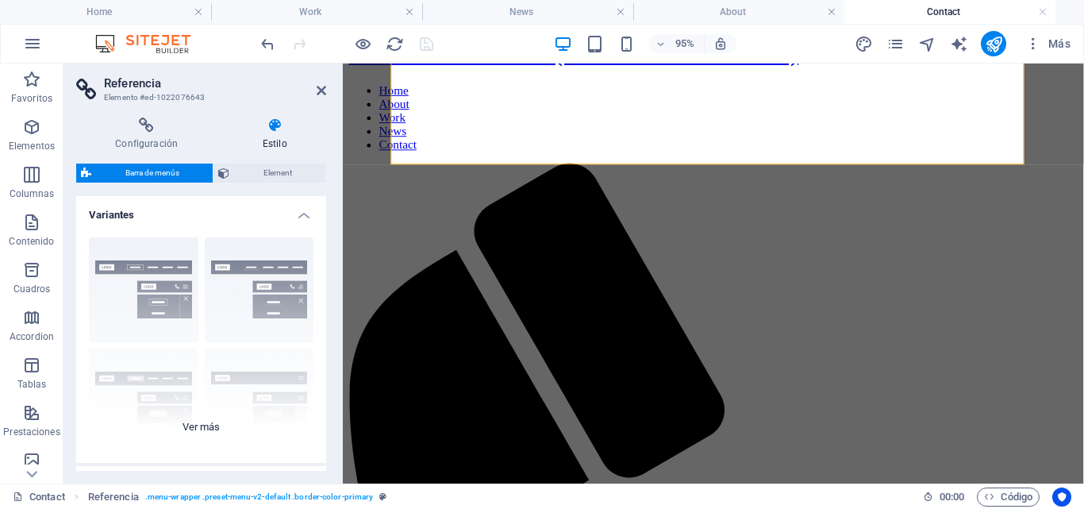
scroll to position [159, 0]
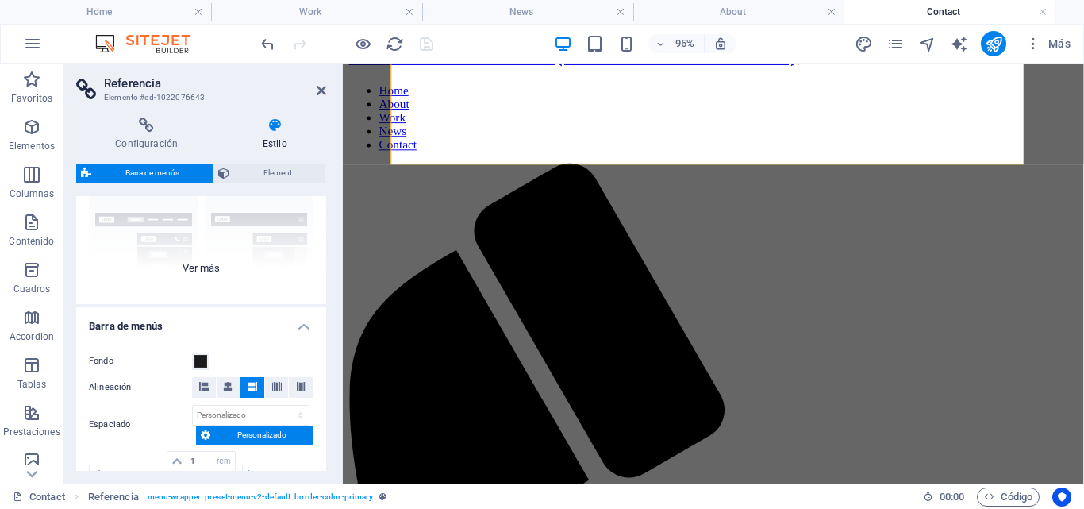
click at [215, 270] on div "Borde Centrado Predeterminado Fijo Loki Desencadenador Ancho XXL" at bounding box center [201, 185] width 250 height 238
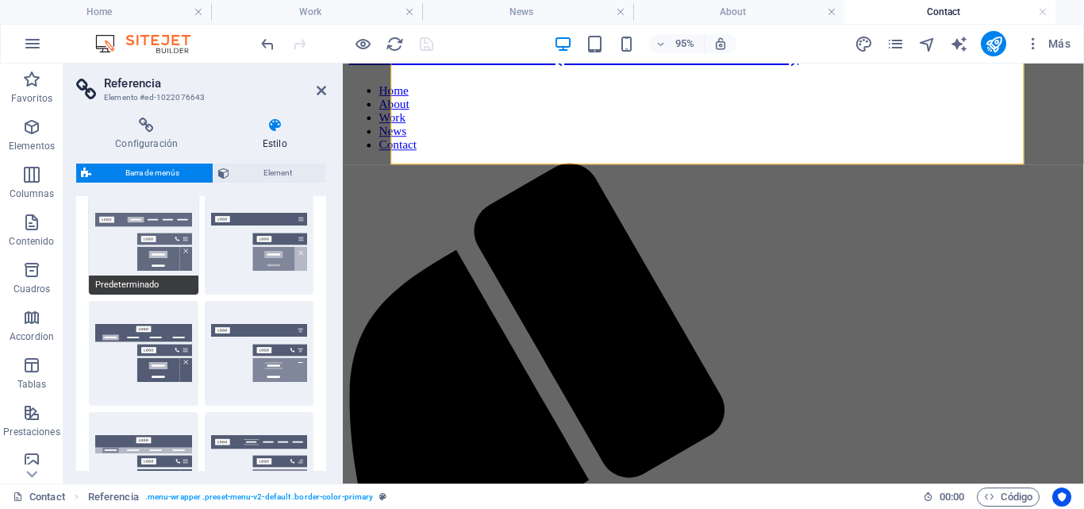
click at [173, 264] on button "Predeterminado" at bounding box center [144, 242] width 110 height 105
type input "1"
select select "rem"
type input "1"
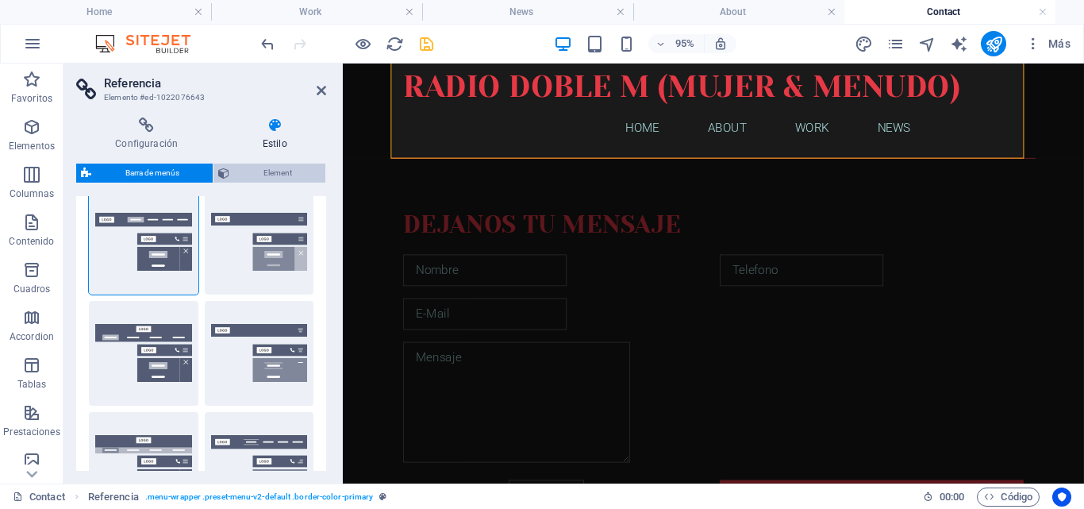
click at [305, 175] on span "Element" at bounding box center [277, 173] width 87 height 19
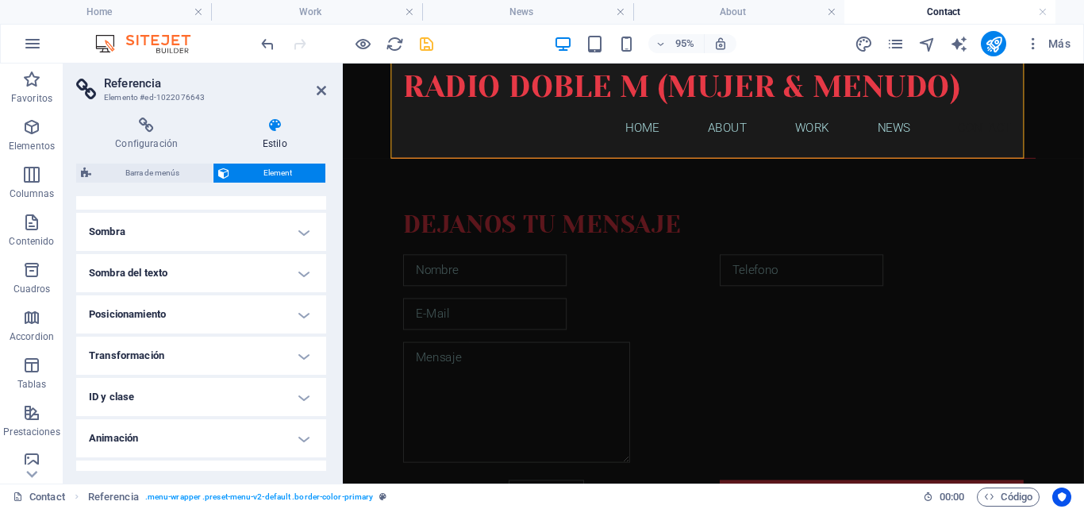
scroll to position [226, 0]
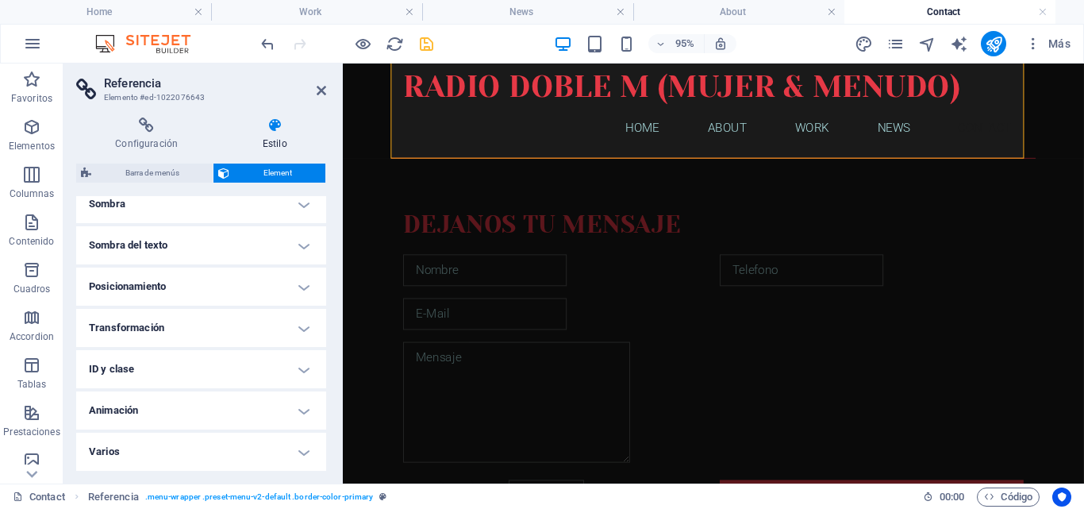
click at [297, 455] on h4 "Varios" at bounding box center [201, 452] width 250 height 38
click at [297, 455] on h4 "Varios" at bounding box center [201, 447] width 250 height 29
click at [298, 454] on h4 "Varios" at bounding box center [201, 452] width 250 height 38
click at [302, 330] on h4 "Transformación" at bounding box center [201, 328] width 250 height 38
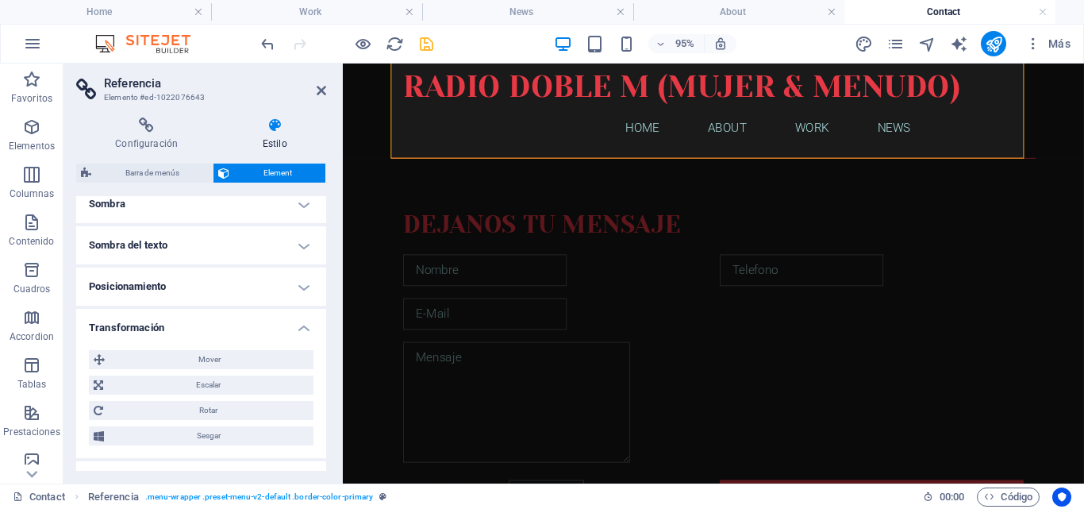
click at [302, 330] on h4 "Transformación" at bounding box center [201, 323] width 250 height 29
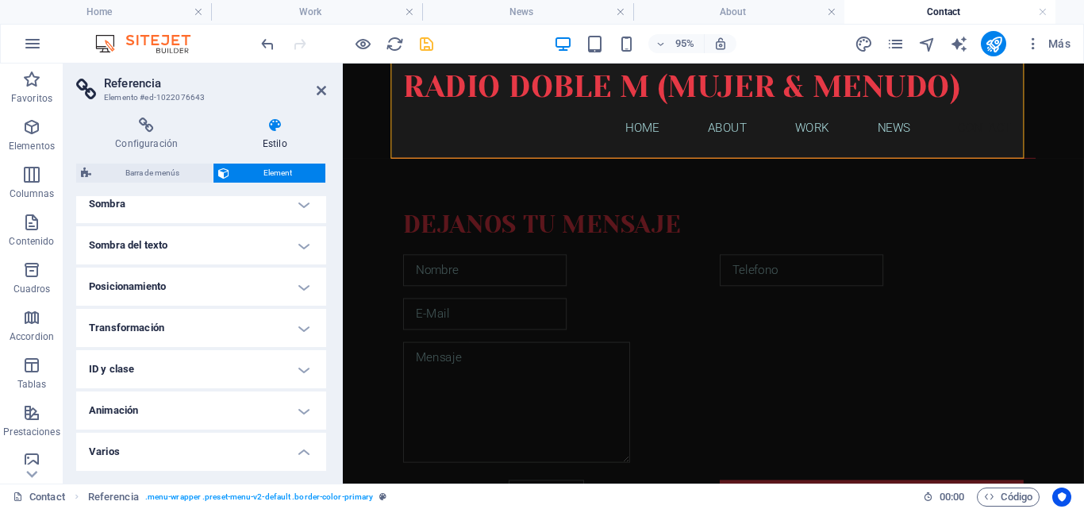
click at [302, 289] on h4 "Posicionamiento" at bounding box center [201, 287] width 250 height 38
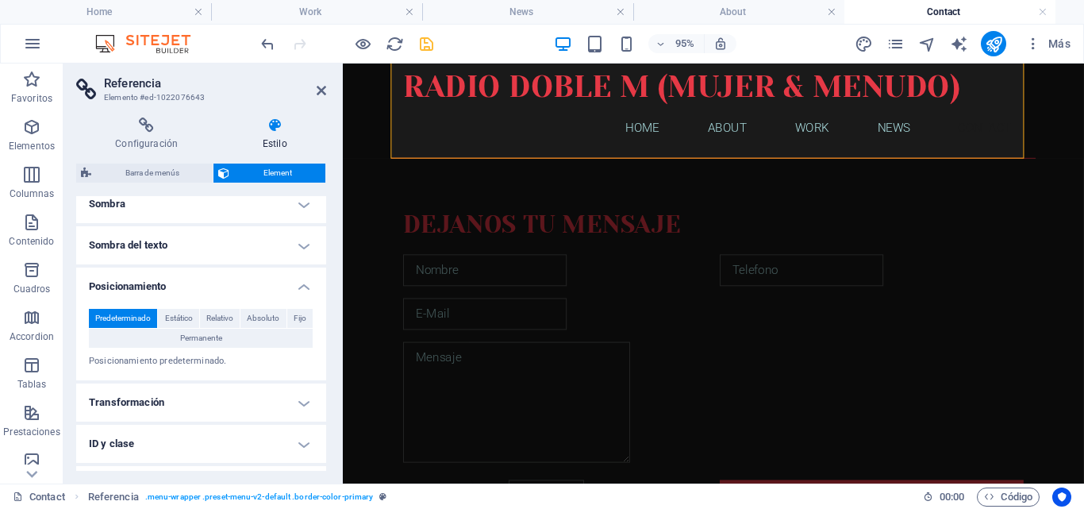
click at [302, 289] on h4 "Posicionamiento" at bounding box center [201, 282] width 250 height 29
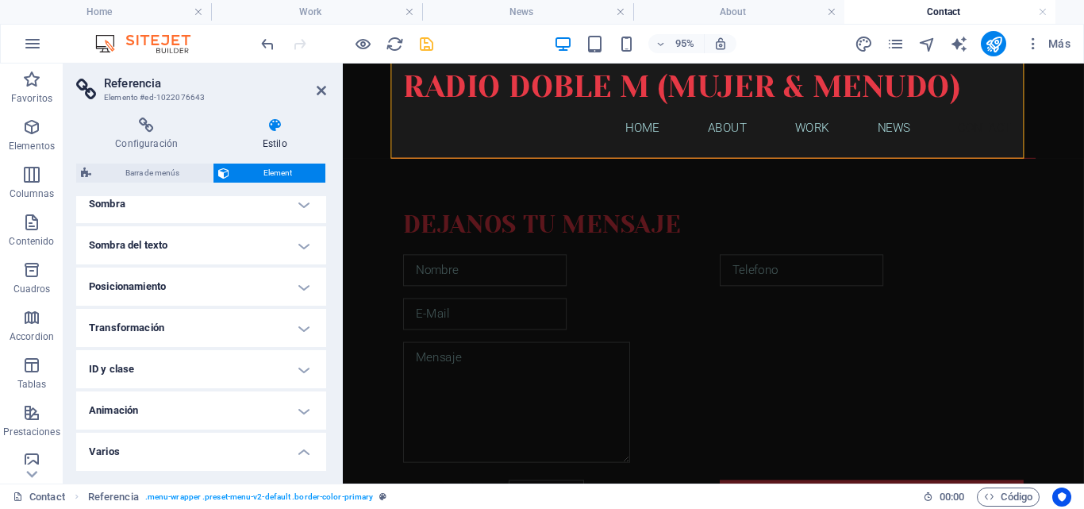
click at [295, 244] on h4 "Sombra del texto" at bounding box center [201, 245] width 250 height 38
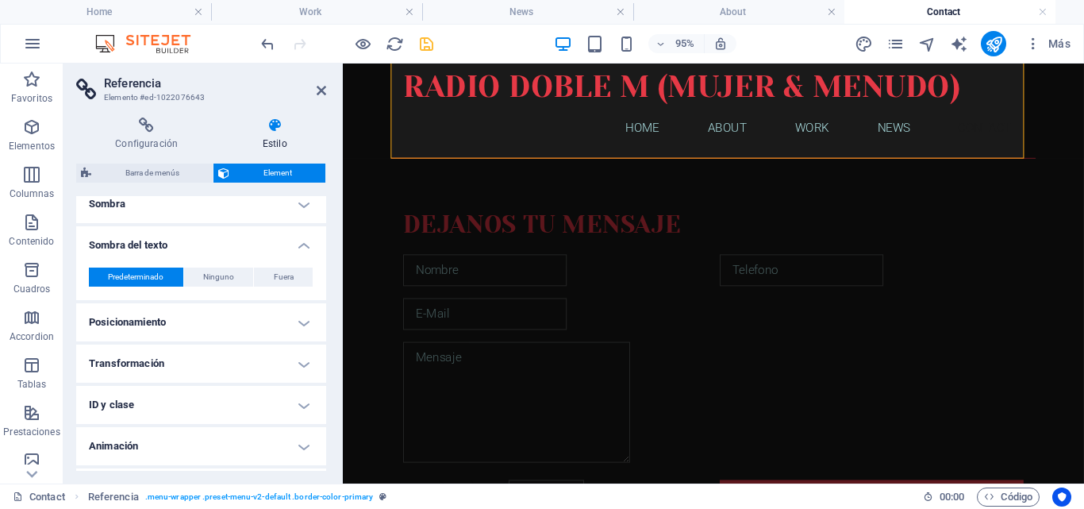
click at [295, 244] on h4 "Sombra del texto" at bounding box center [201, 240] width 250 height 29
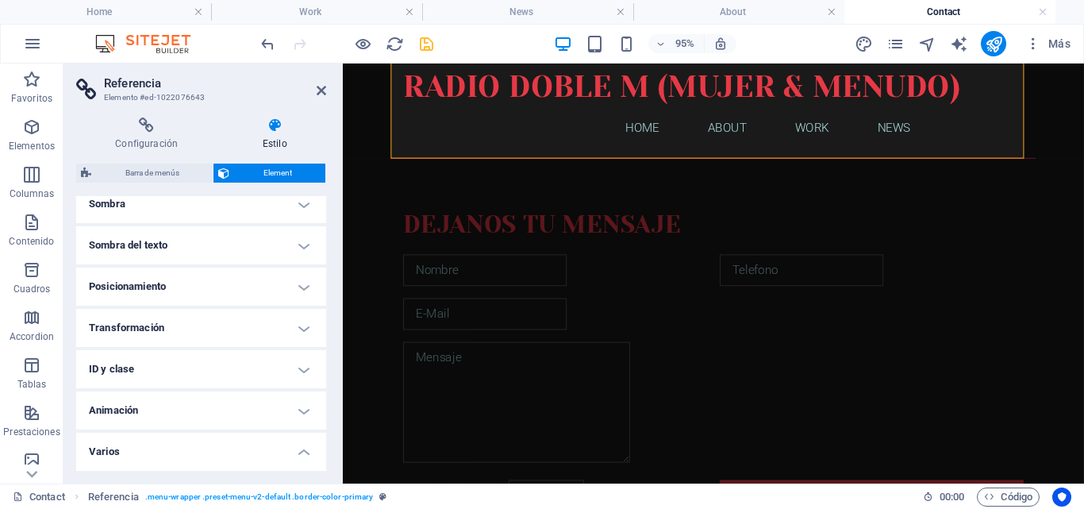
click at [299, 206] on h4 "Sombra" at bounding box center [201, 204] width 250 height 38
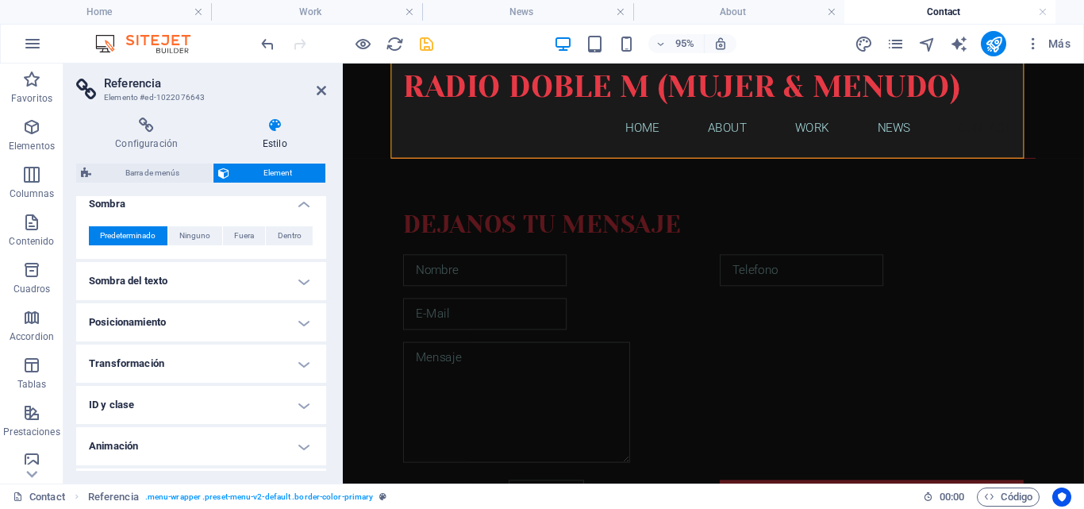
click at [301, 205] on h4 "Sombra" at bounding box center [201, 199] width 250 height 29
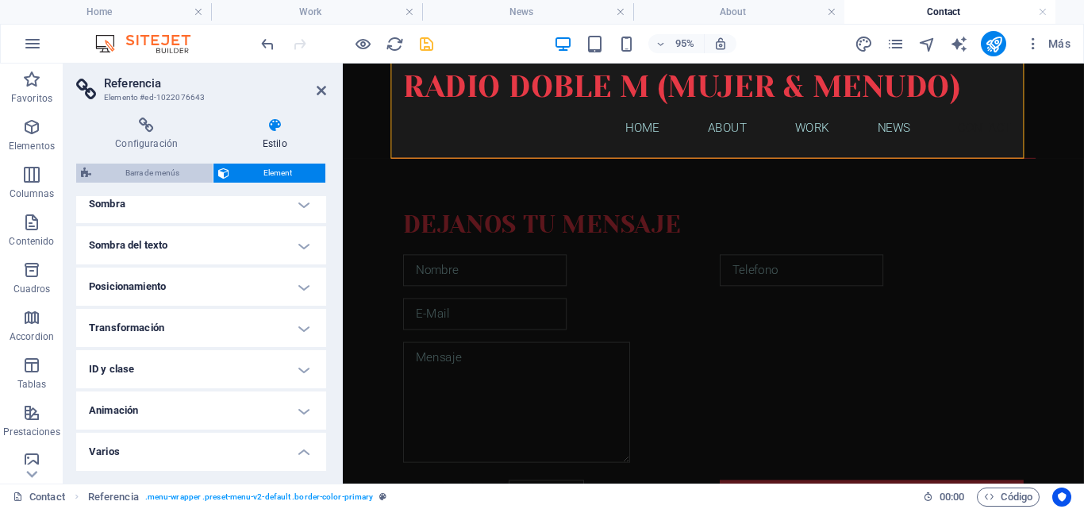
click at [156, 175] on span "Barra de menús" at bounding box center [152, 173] width 112 height 19
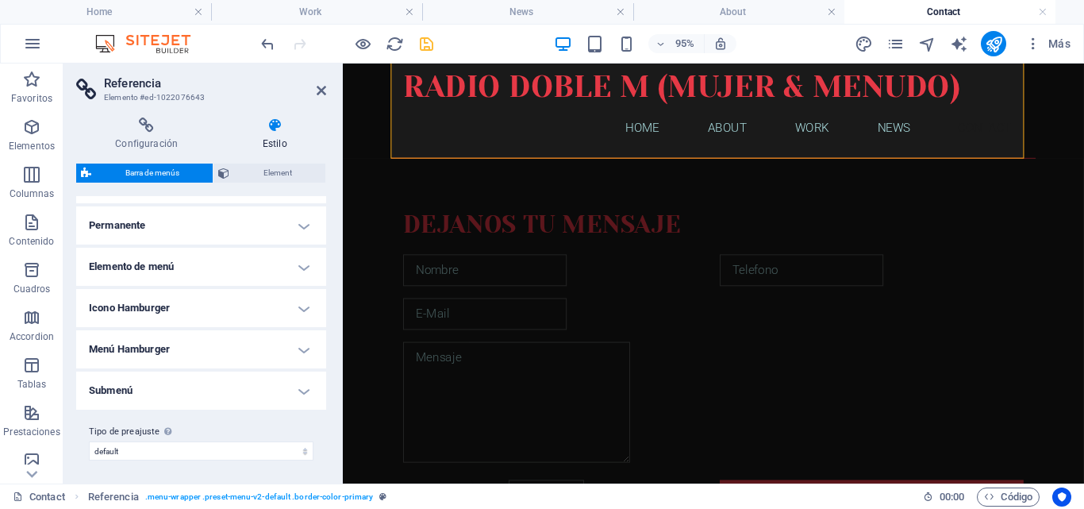
scroll to position [728, 0]
click at [297, 265] on h4 "Elemento de menú" at bounding box center [201, 264] width 250 height 38
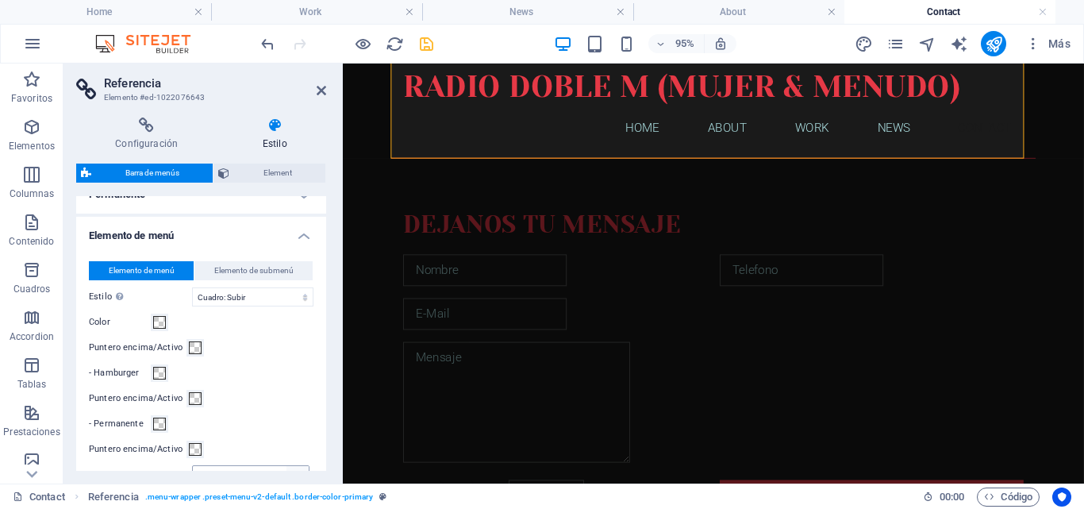
scroll to position [751, 0]
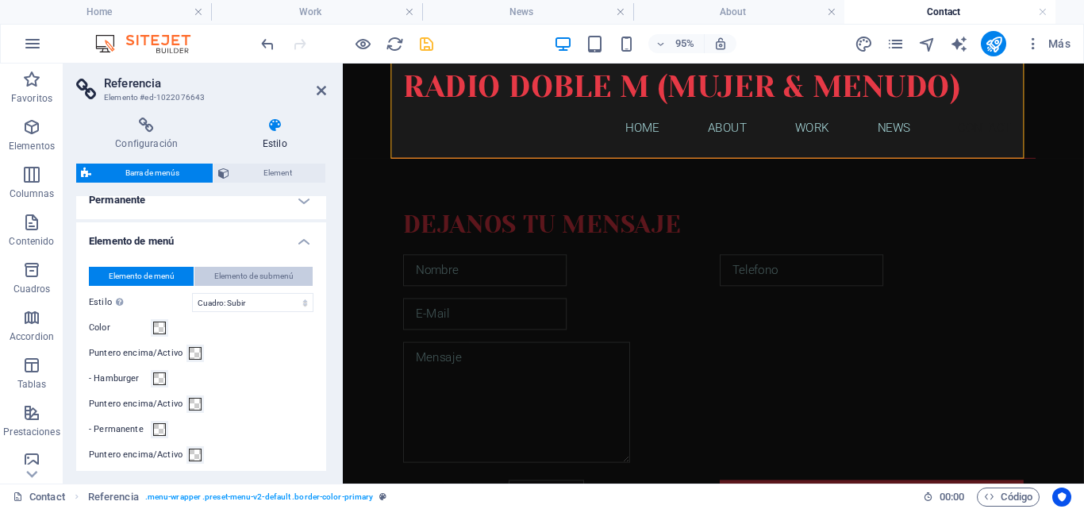
click at [290, 278] on span "Elemento de submenú" at bounding box center [253, 276] width 79 height 19
select select
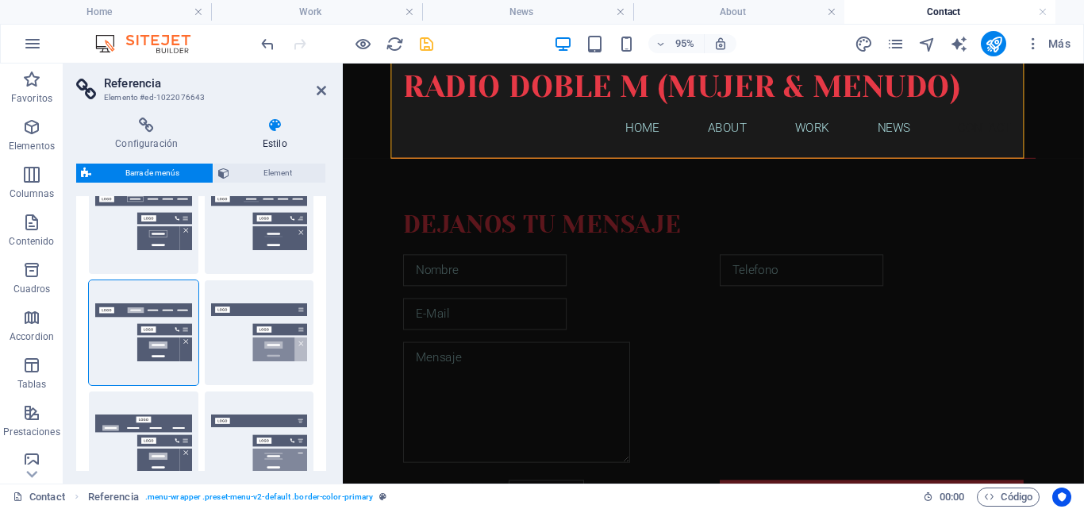
scroll to position [64, 0]
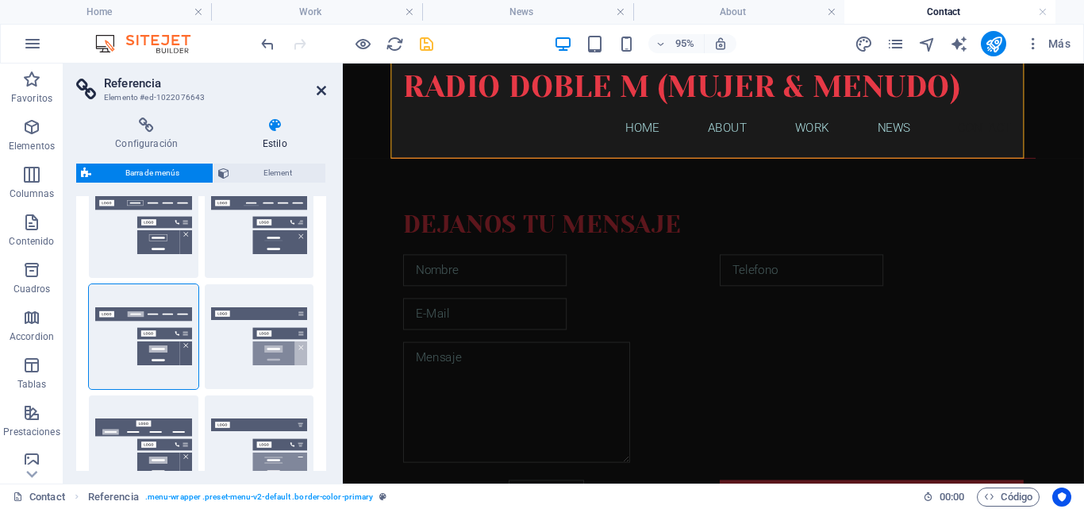
click at [323, 87] on icon at bounding box center [322, 90] width 10 height 13
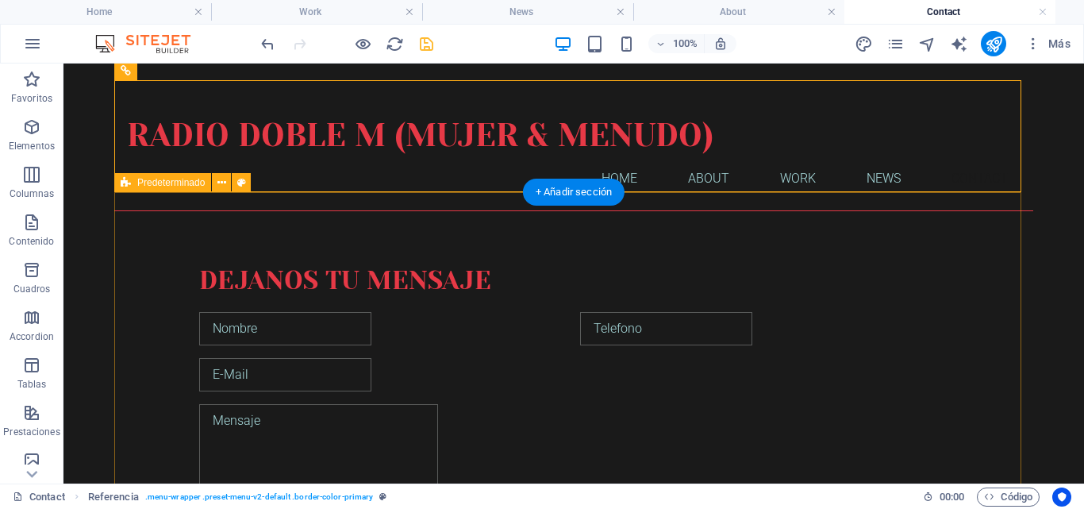
scroll to position [0, 0]
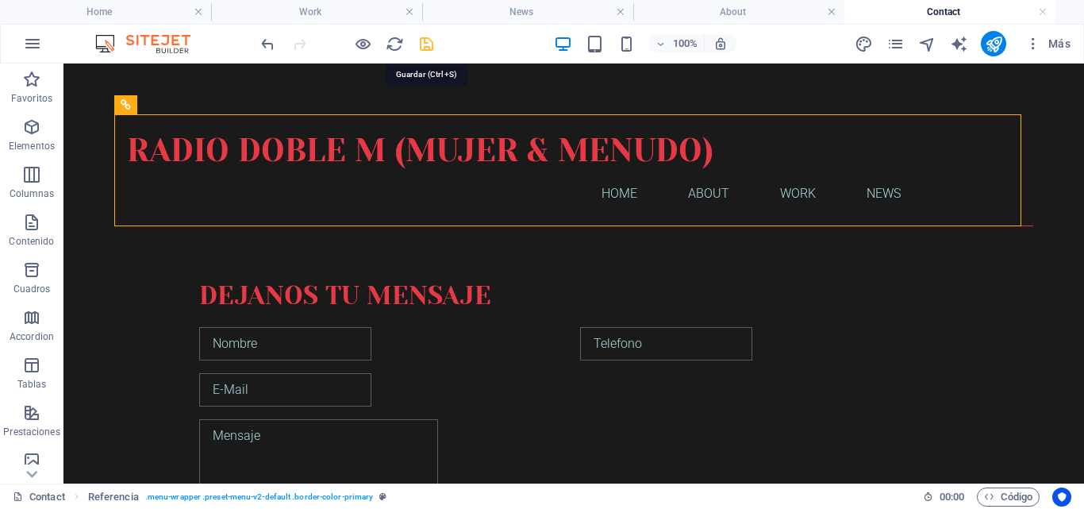
click at [424, 40] on icon "save" at bounding box center [427, 44] width 18 height 18
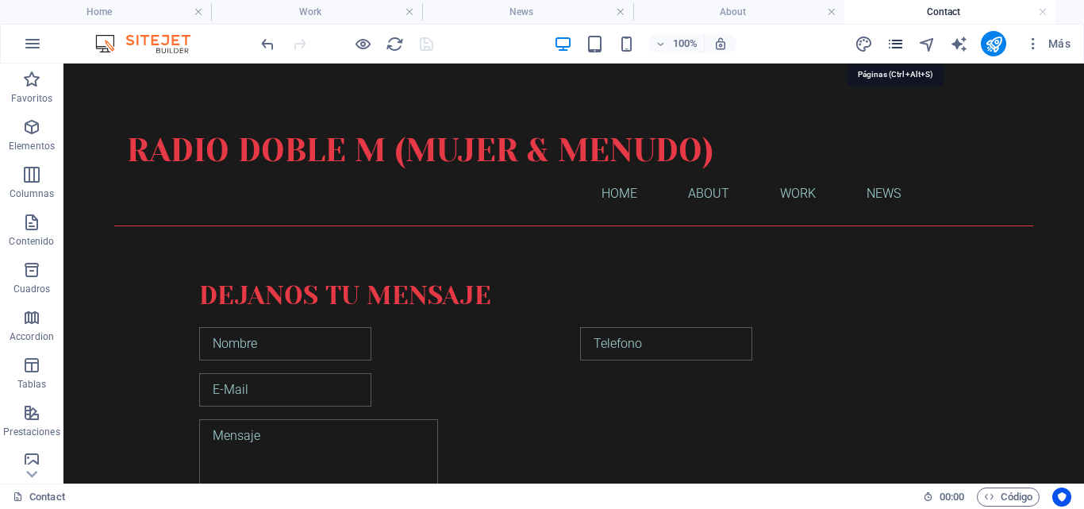
click at [895, 44] on icon "pages" at bounding box center [896, 44] width 18 height 18
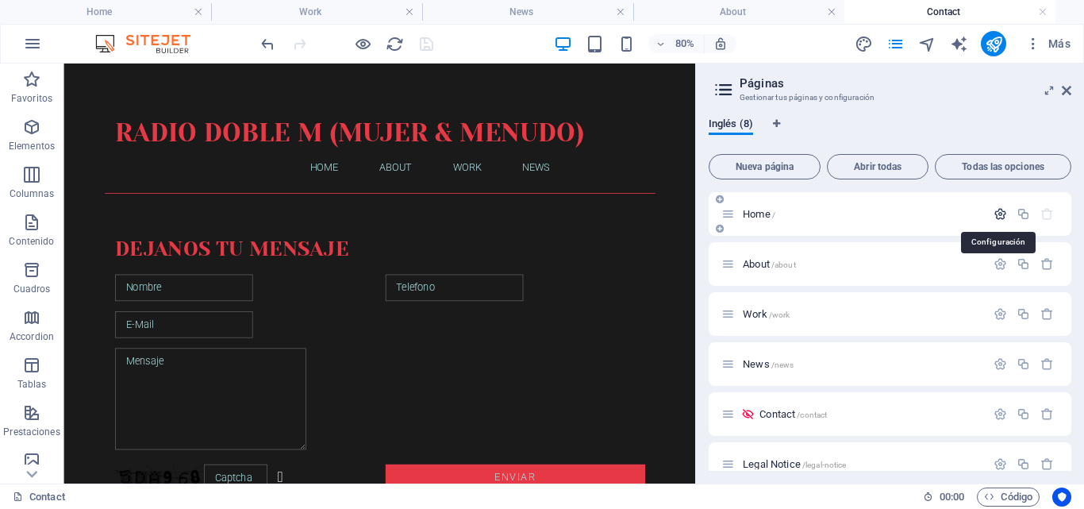
click at [999, 215] on icon "button" at bounding box center [1000, 213] width 13 height 13
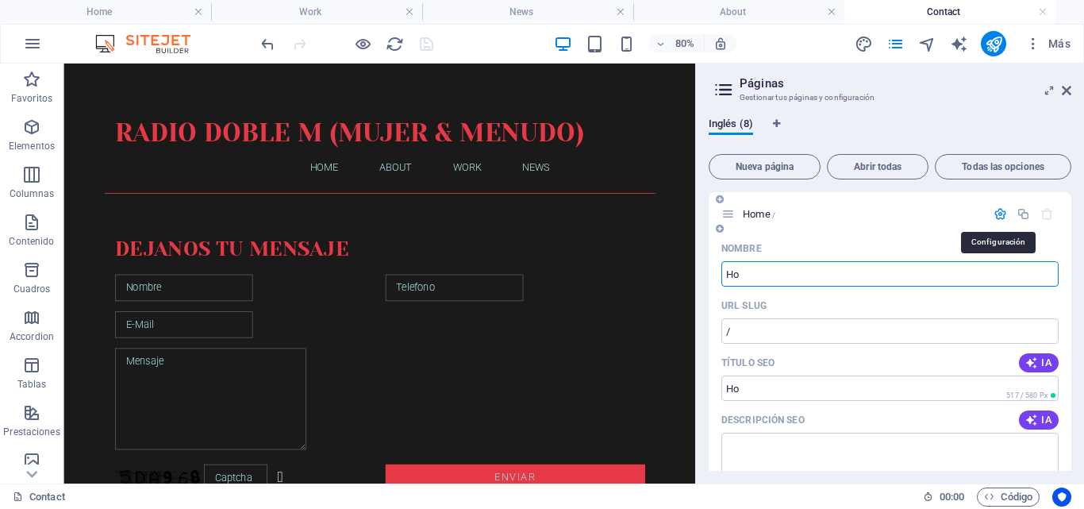
type input "H"
type input "In"
type input "/i"
type input "Inicio"
type input "/inici"
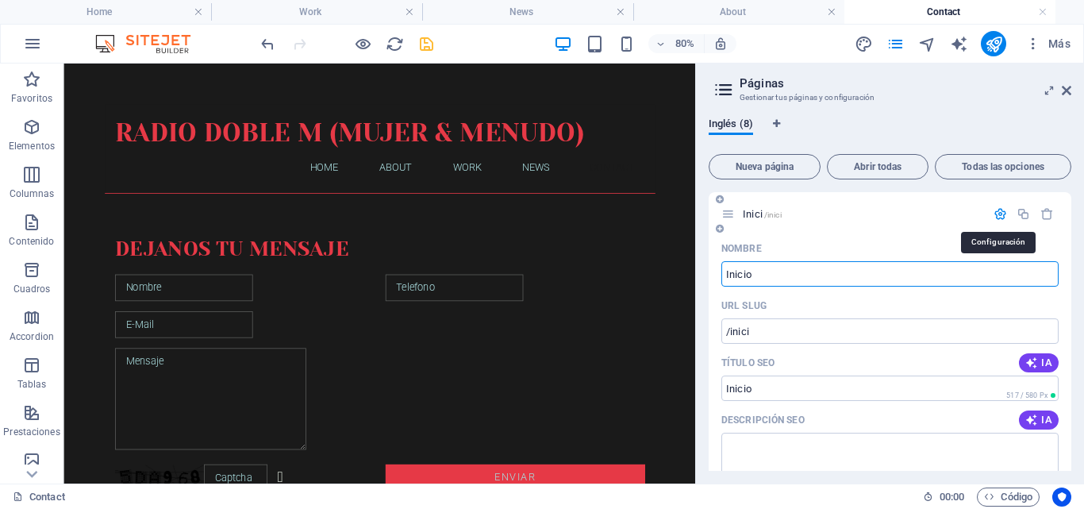
type input "Inicio"
type input "/inicio"
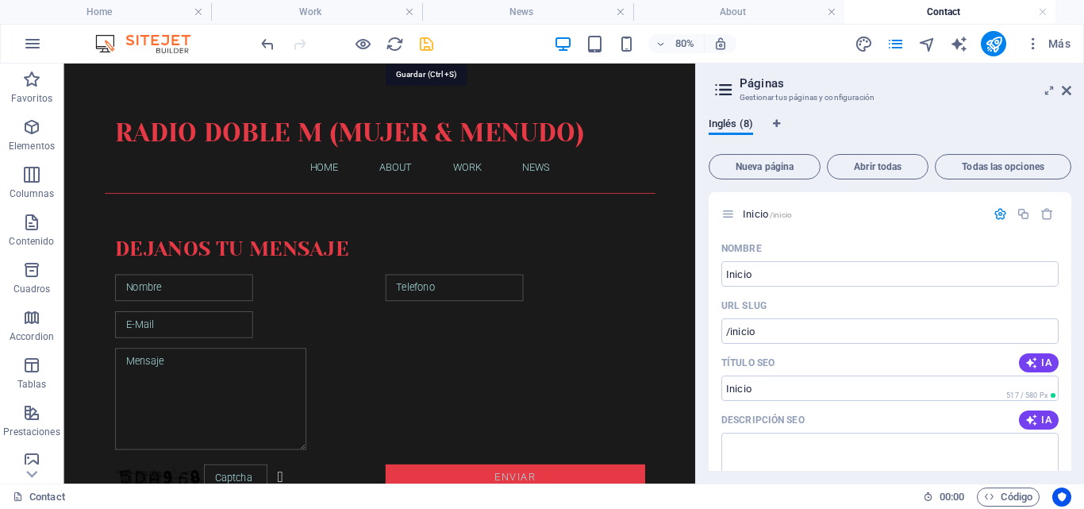
click at [430, 45] on icon "save" at bounding box center [427, 44] width 18 height 18
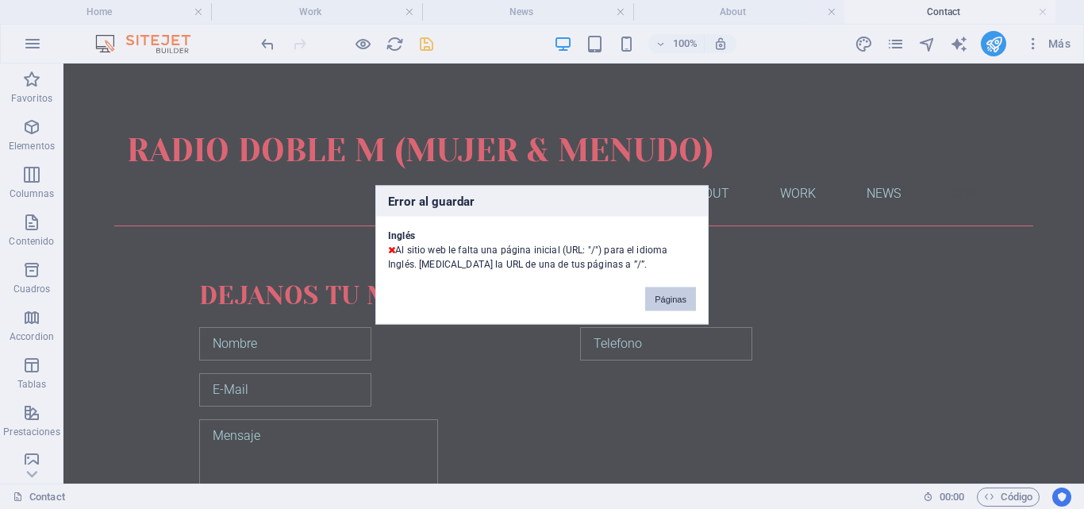
click at [675, 296] on button "Páginas" at bounding box center [670, 299] width 51 height 24
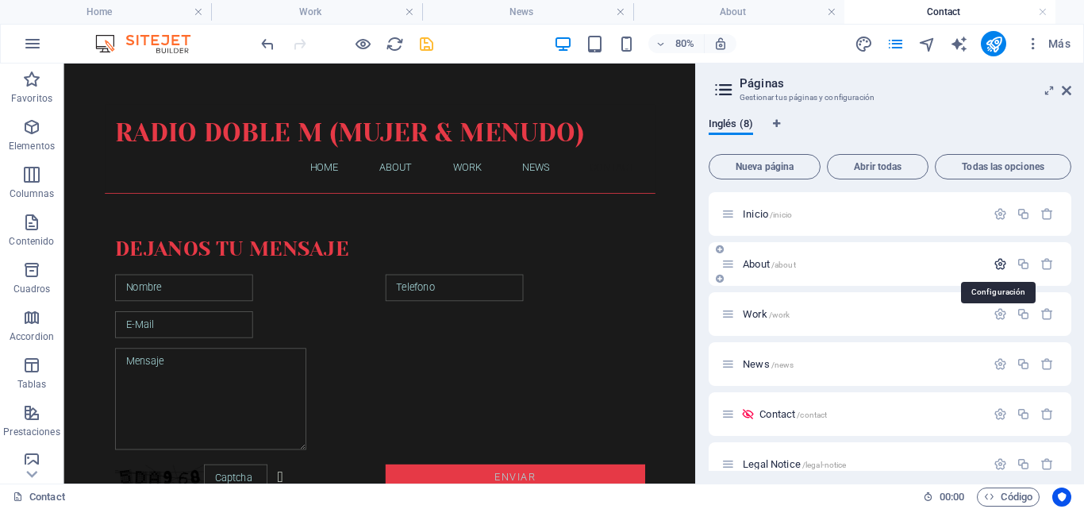
click at [996, 267] on icon "button" at bounding box center [1000, 263] width 13 height 13
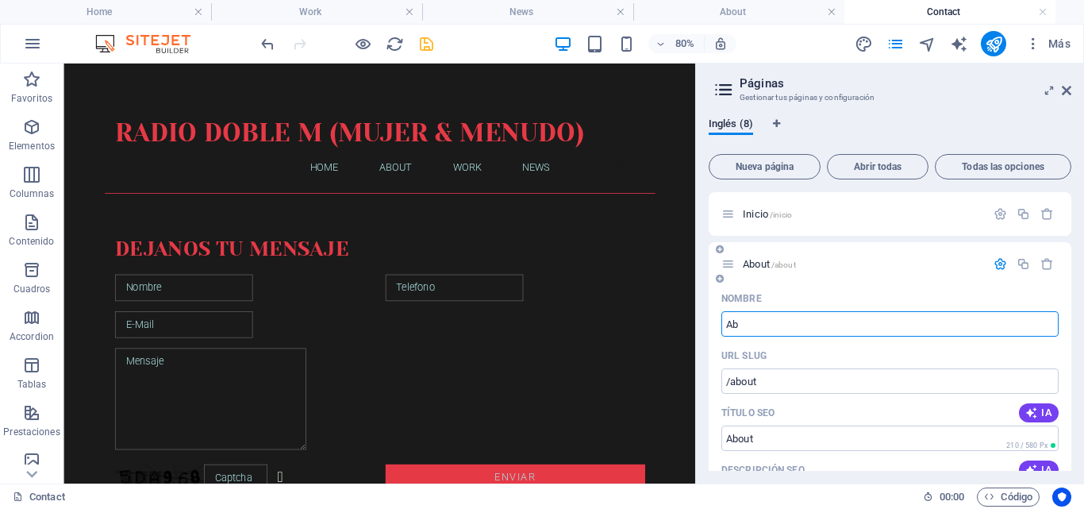
type input "A"
type input "/a"
type input "A"
type input "/"
type input "A"
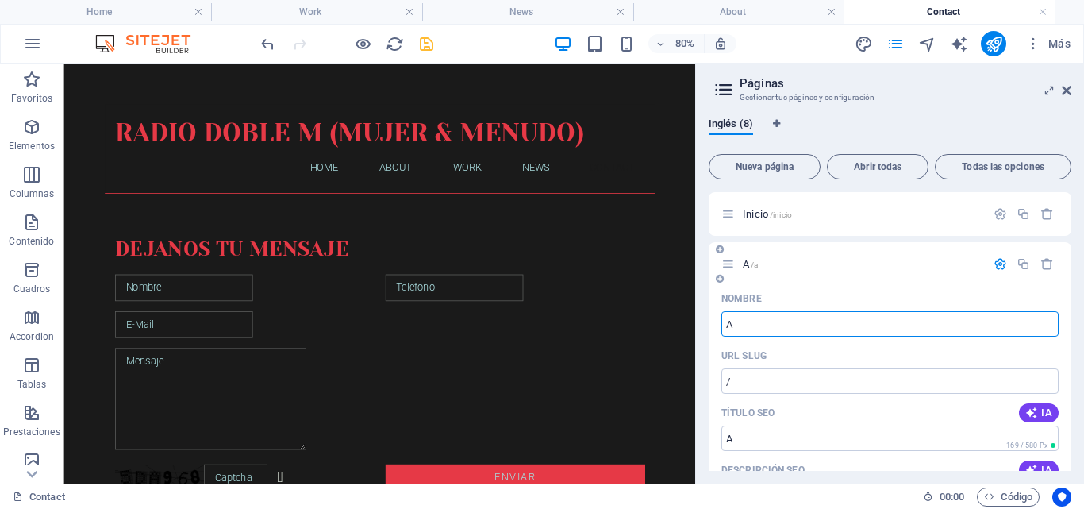
type input "/a"
type input "A"
type input "A cerca"
type input "/a-cer"
type input "A cer"
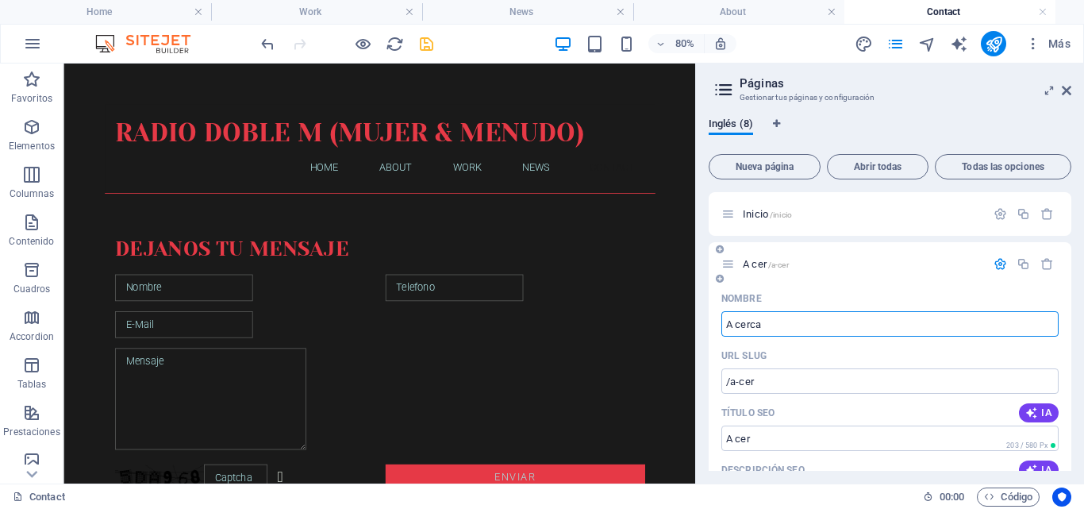
type input "A cerca d"
type input "/a-cerca"
type input "A cerca"
type input "A cerca de"
type input "/a-cerca-de"
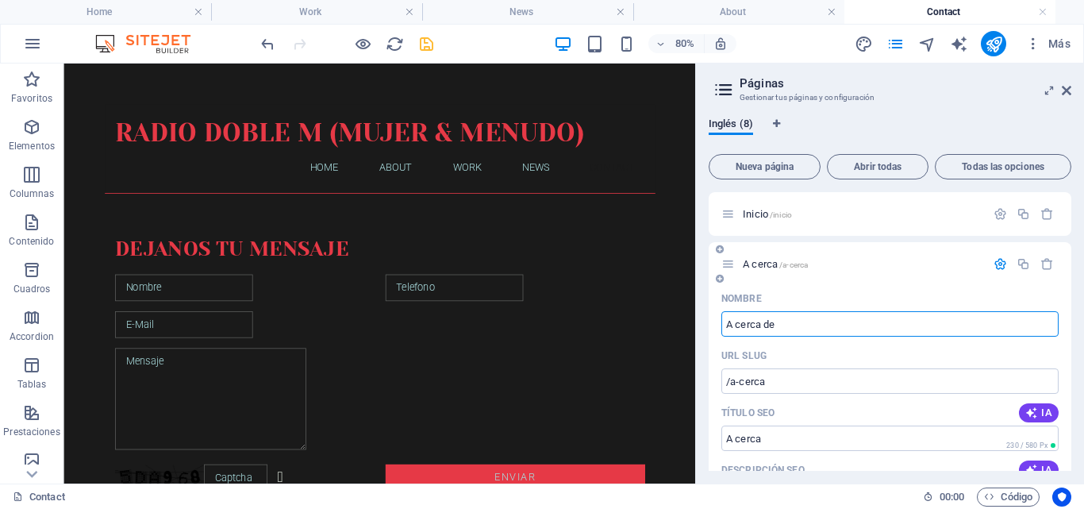
type input "A cerca de"
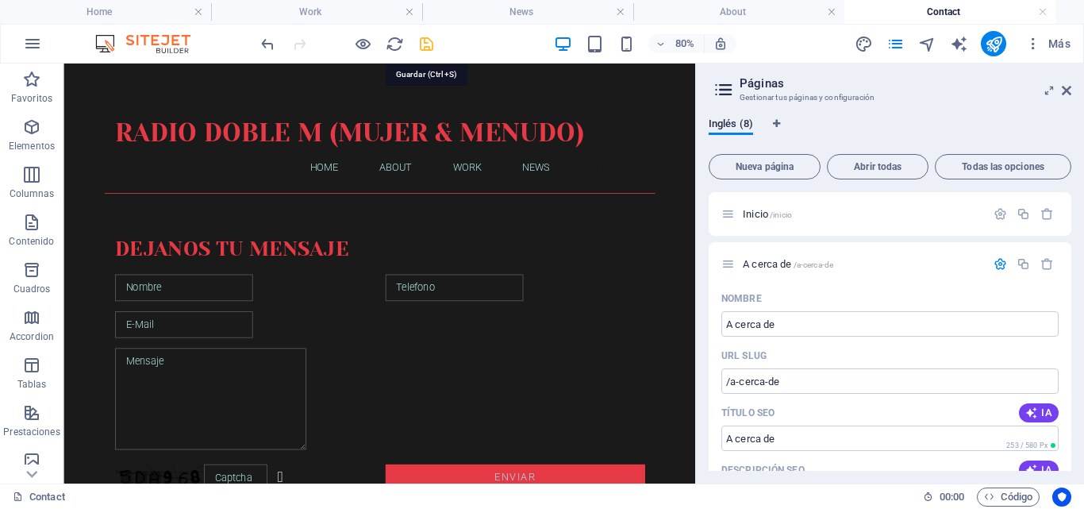
click at [429, 44] on icon "save" at bounding box center [427, 44] width 18 height 18
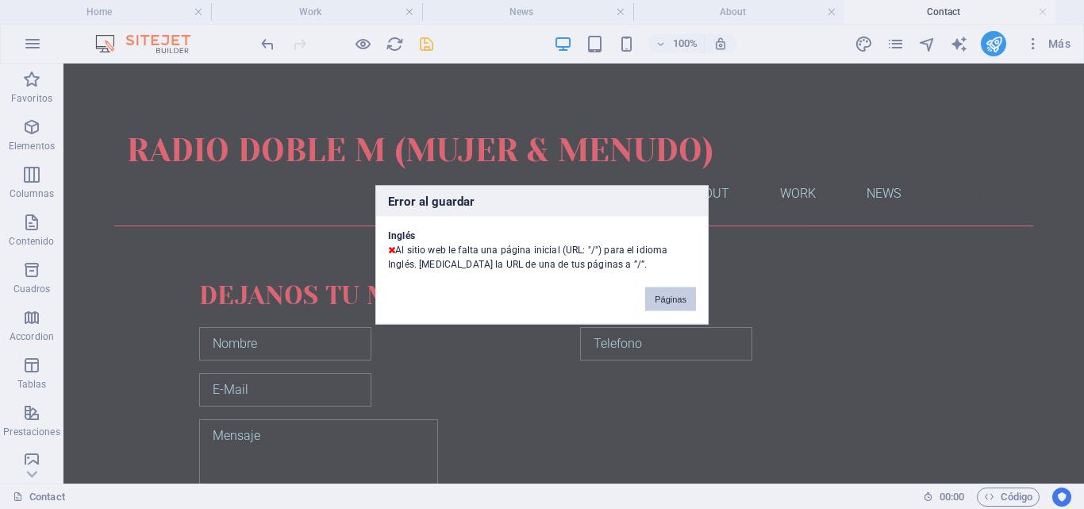
click at [660, 298] on button "Páginas" at bounding box center [670, 299] width 51 height 24
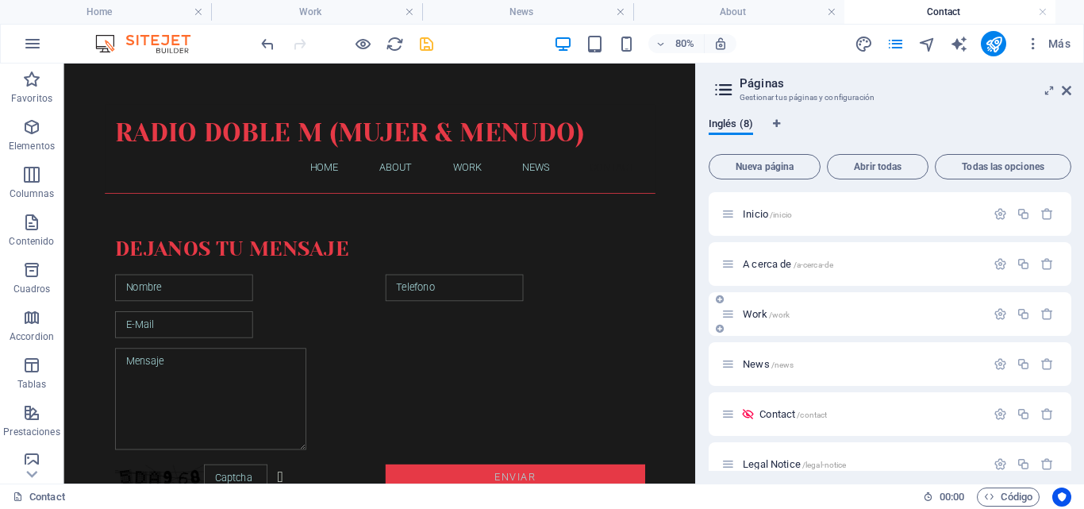
click at [777, 318] on span "/work" at bounding box center [779, 314] width 21 height 9
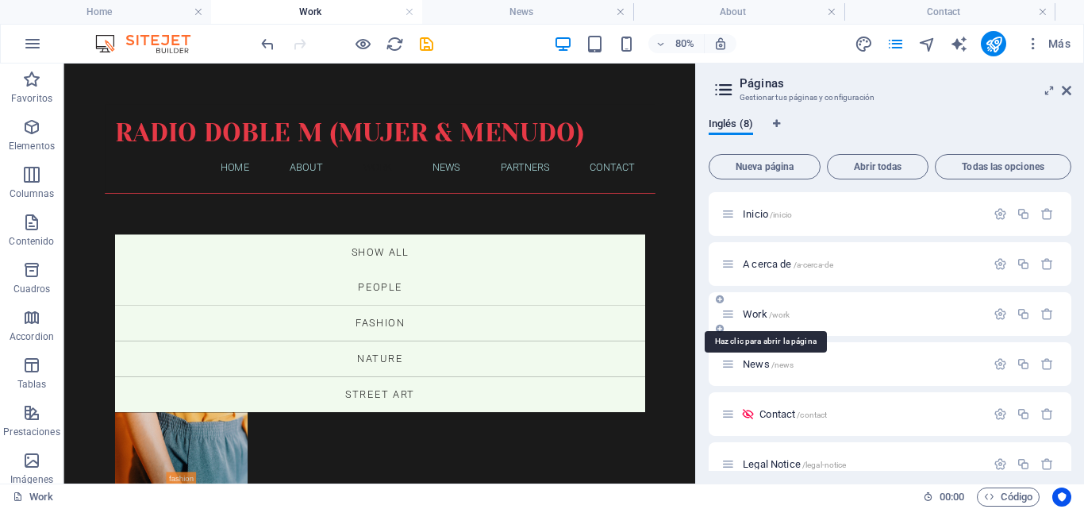
scroll to position [628, 0]
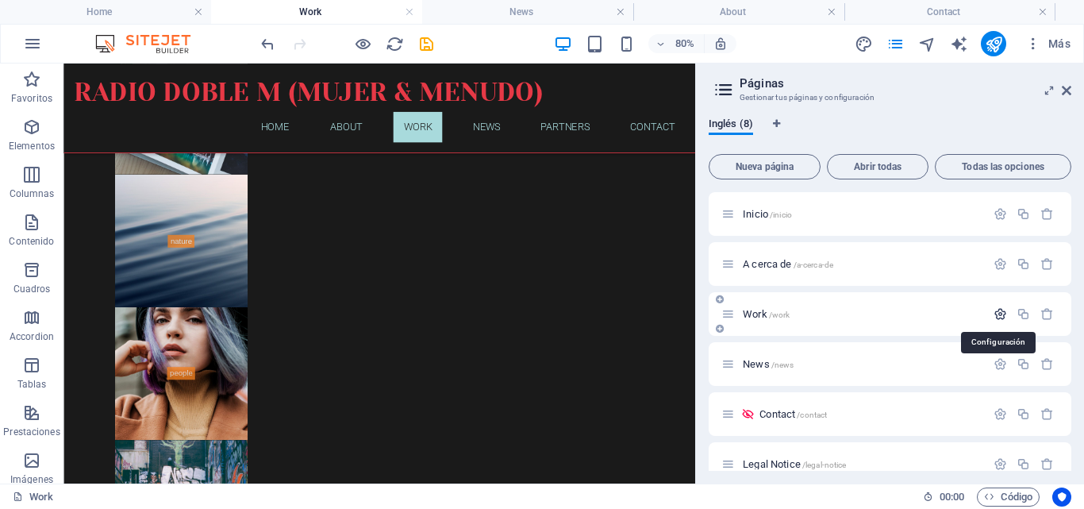
click at [999, 318] on icon "button" at bounding box center [1000, 313] width 13 height 13
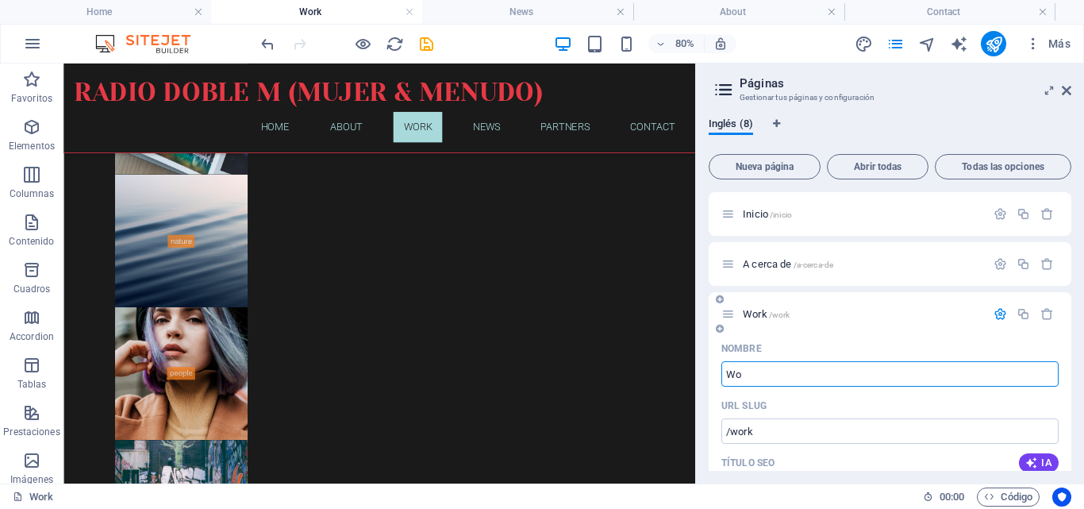
type input "W"
type input "/"
type input "Am"
type input "/a"
type input "A"
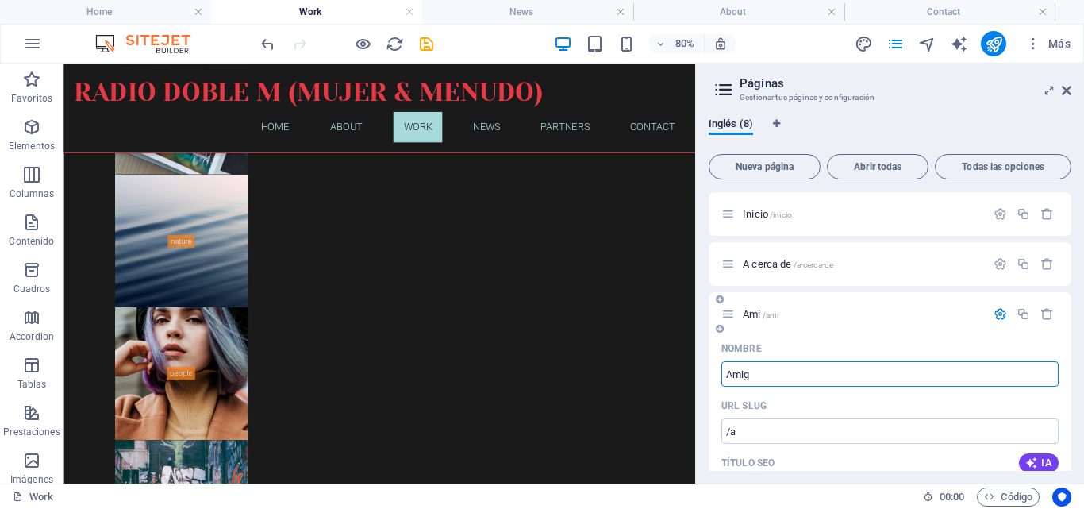
type input "Amiga"
type input "/ami"
type input "Ami"
type input "Amigas"
type input "/amiga"
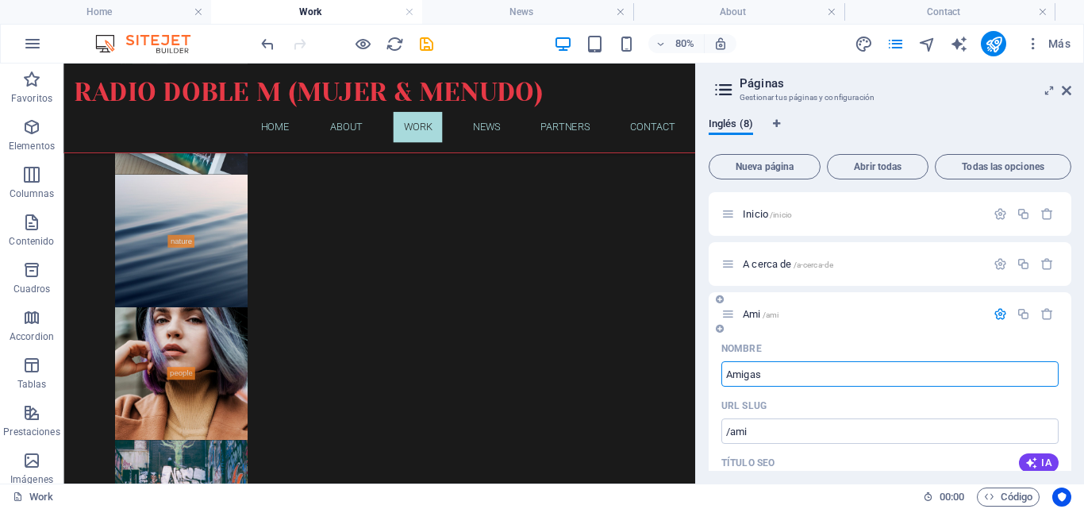
type input "Amiga"
type input "Amigas"
type input "/amigas"
type input "Amigas"
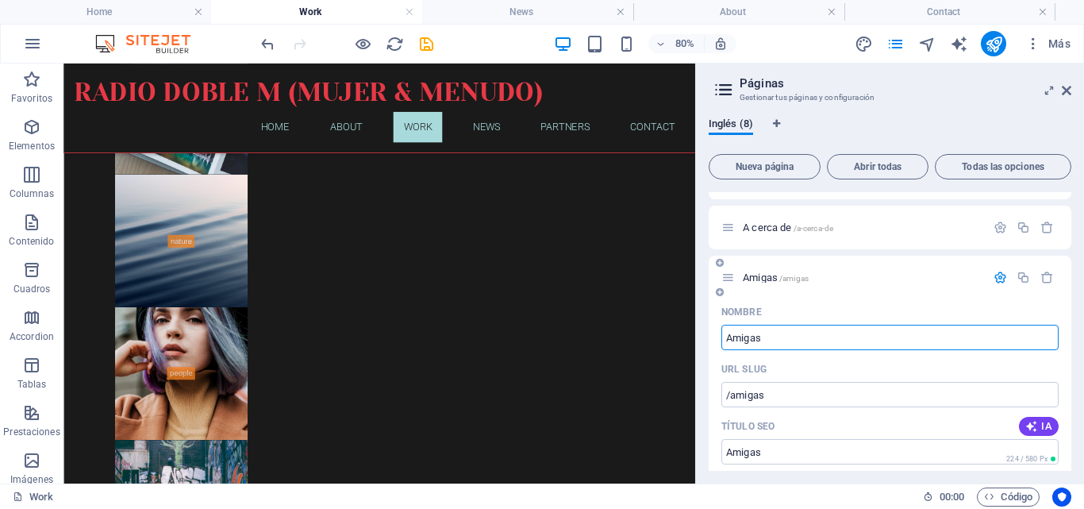
scroll to position [0, 0]
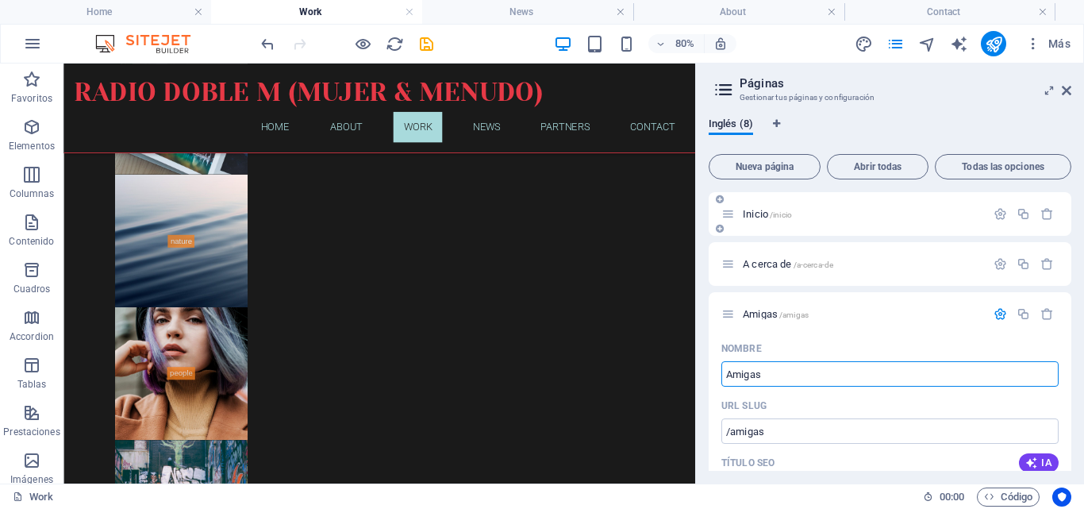
type input "Amigas"
click at [764, 214] on span "Inicio /inicio" at bounding box center [767, 214] width 49 height 12
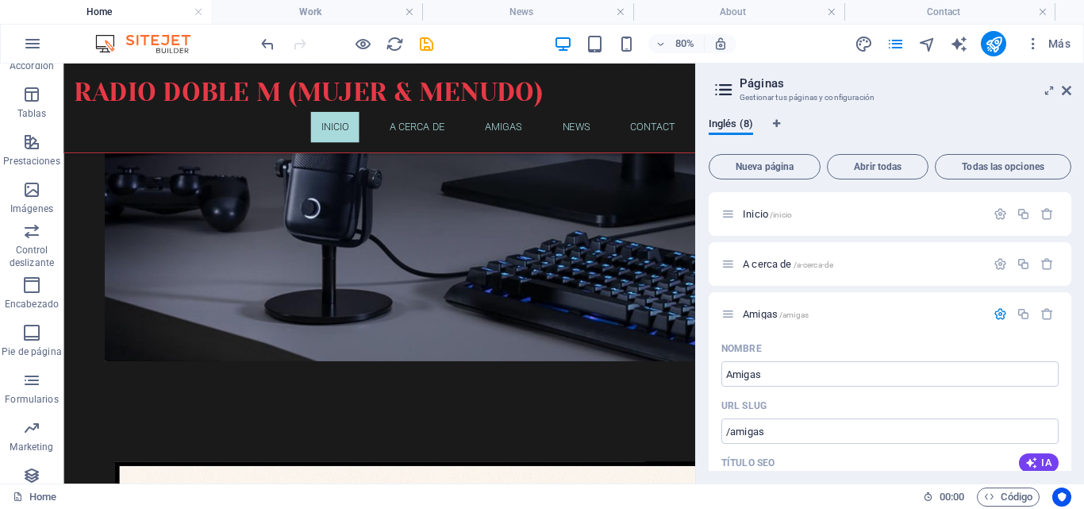
click at [730, 91] on icon at bounding box center [724, 90] width 24 height 22
drag, startPoint x: 1069, startPoint y: 87, endPoint x: 1003, endPoint y: 19, distance: 95.4
click at [1069, 87] on icon at bounding box center [1067, 90] width 10 height 13
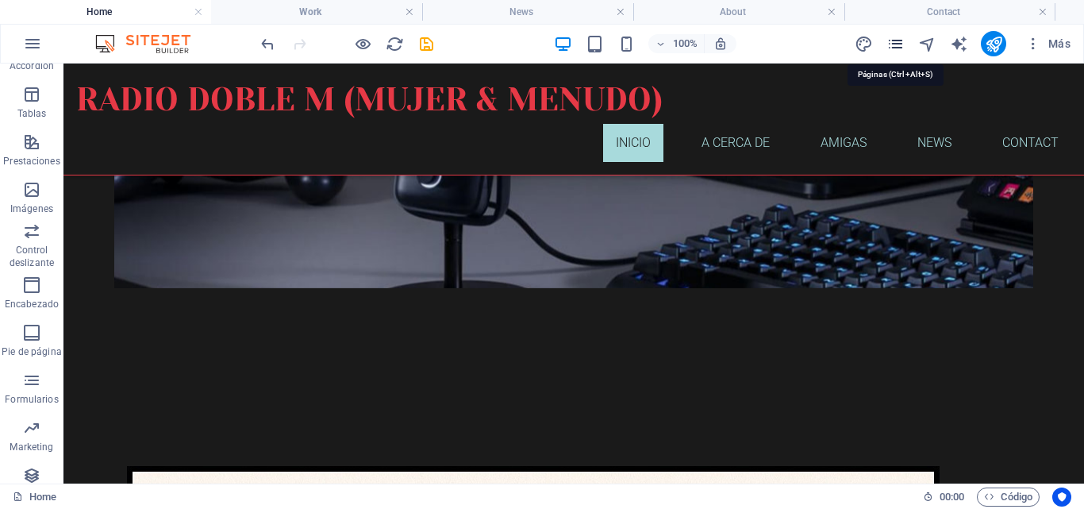
click at [895, 43] on icon "pages" at bounding box center [896, 44] width 18 height 18
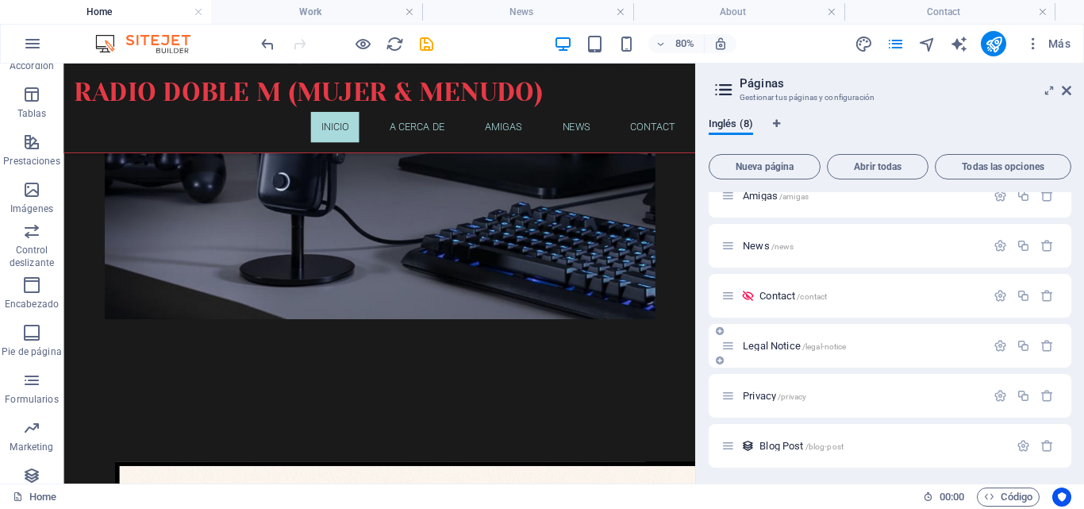
scroll to position [121, 0]
click at [795, 292] on span "Contact /contact" at bounding box center [793, 293] width 67 height 12
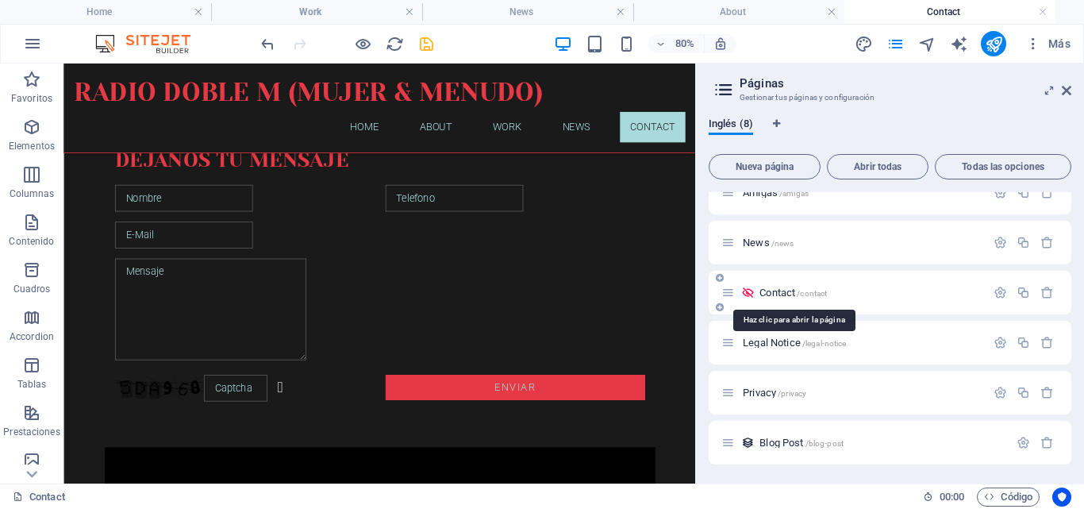
scroll to position [0, 0]
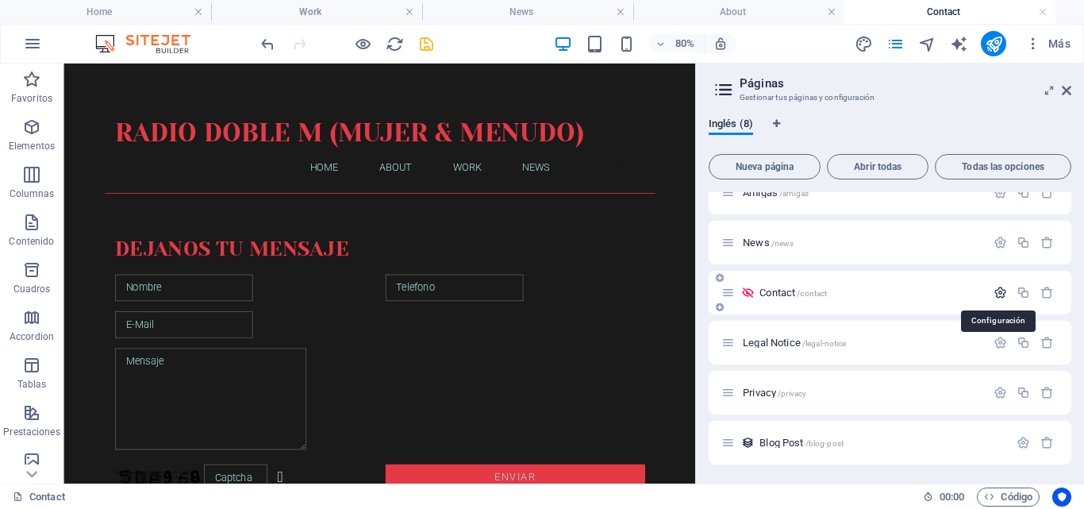
click at [995, 296] on icon "button" at bounding box center [1000, 292] width 13 height 13
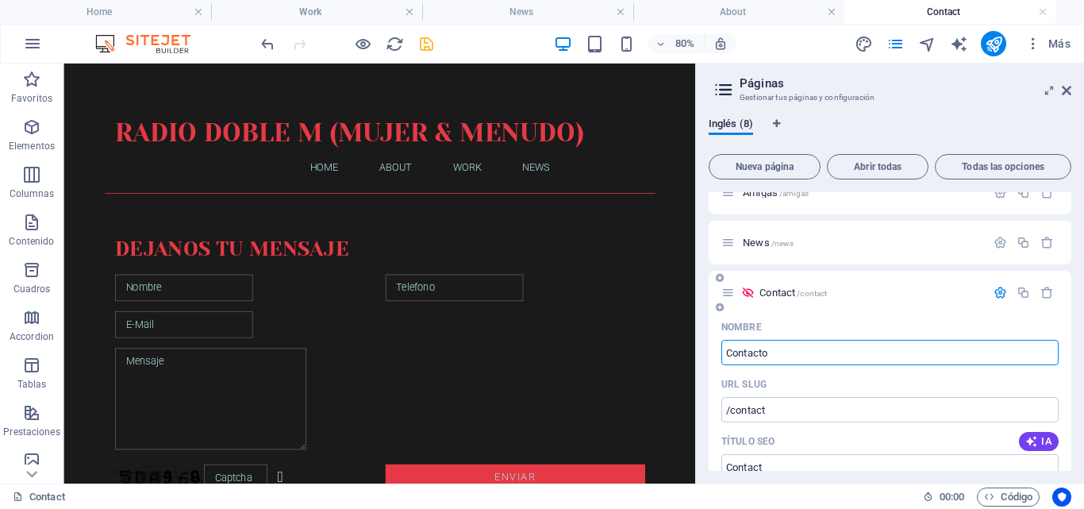
type input "Contacto"
type input "/contacto"
type input "Contacto"
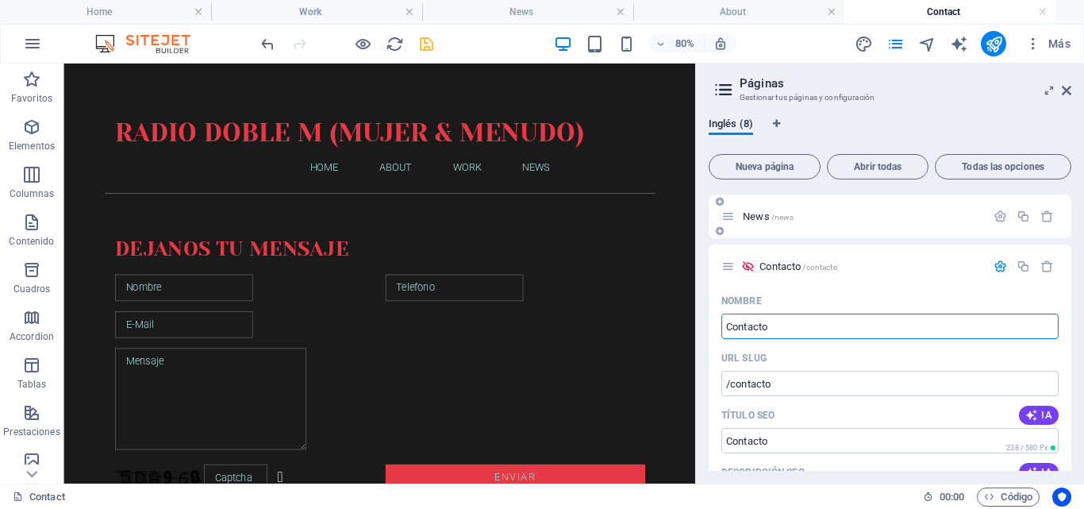
scroll to position [121, 0]
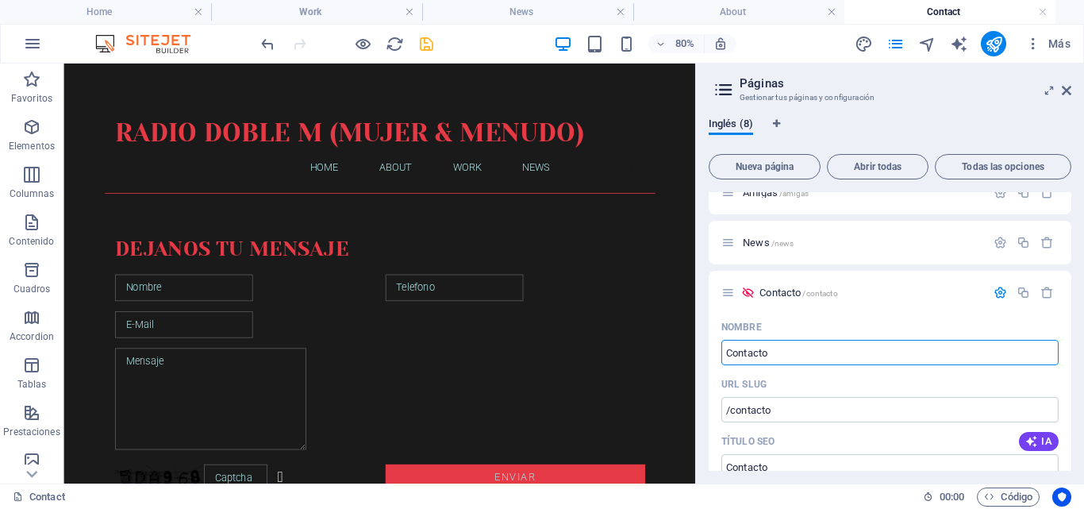
type input "Contacto"
click at [733, 90] on icon at bounding box center [724, 90] width 24 height 22
click at [727, 87] on icon at bounding box center [724, 90] width 24 height 22
click at [1066, 90] on icon at bounding box center [1067, 90] width 10 height 13
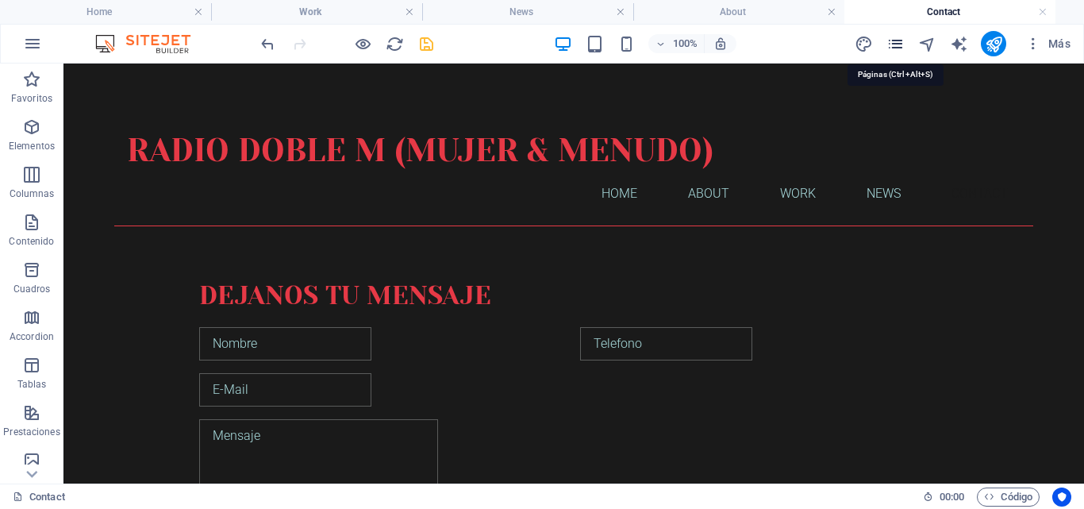
click at [895, 40] on icon "pages" at bounding box center [896, 44] width 18 height 18
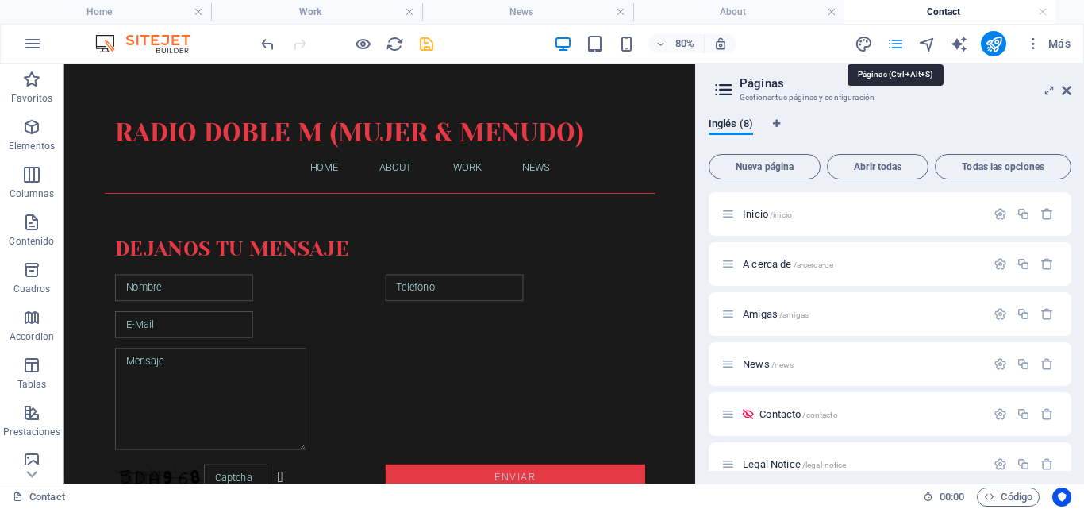
click at [899, 46] on icon "pages" at bounding box center [896, 44] width 18 height 18
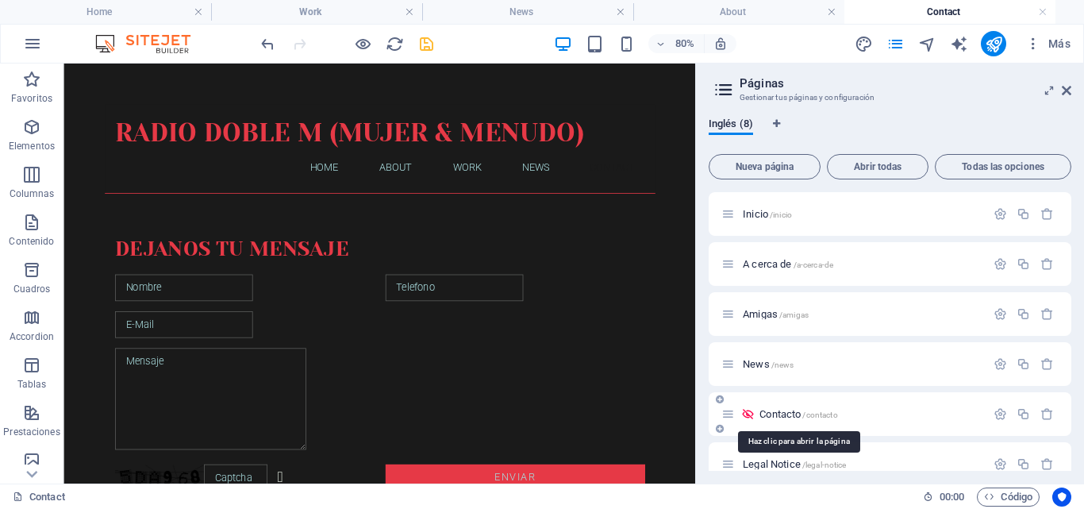
click at [787, 418] on span "Contacto /contacto" at bounding box center [799, 414] width 78 height 12
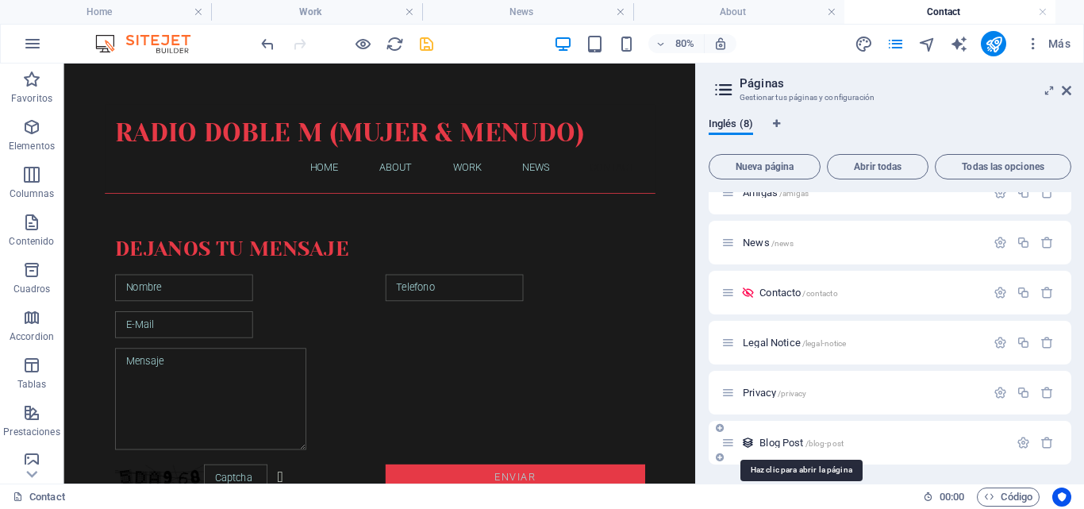
click at [799, 444] on span "Blog Post /blog-post" at bounding box center [802, 443] width 84 height 12
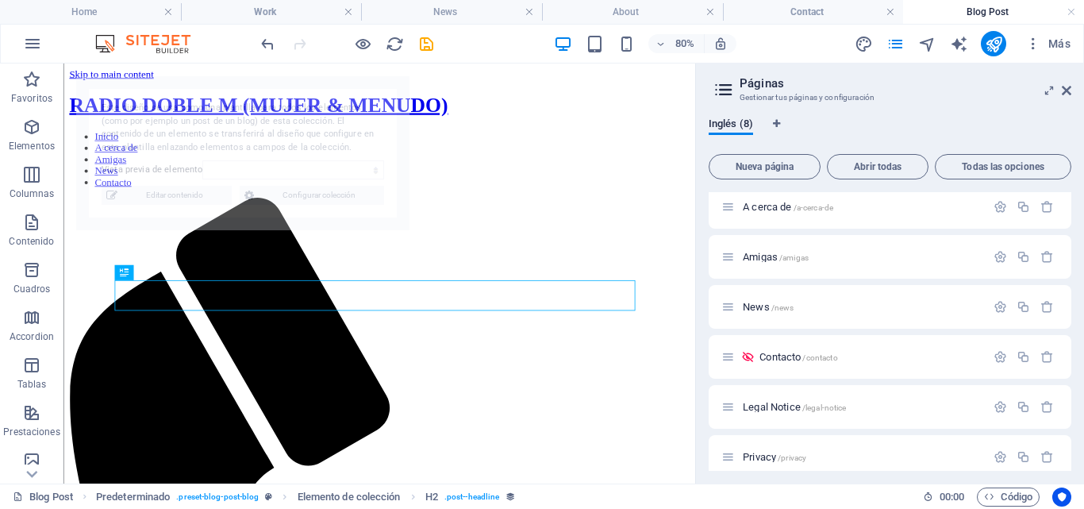
scroll to position [0, 0]
select select "68e496ea1d807605f1084ce0"
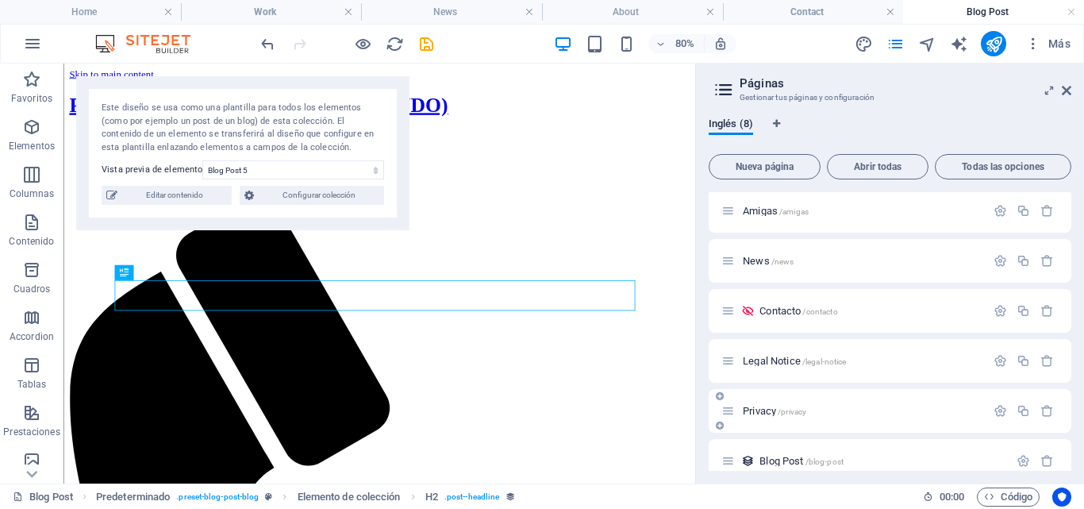
scroll to position [121, 0]
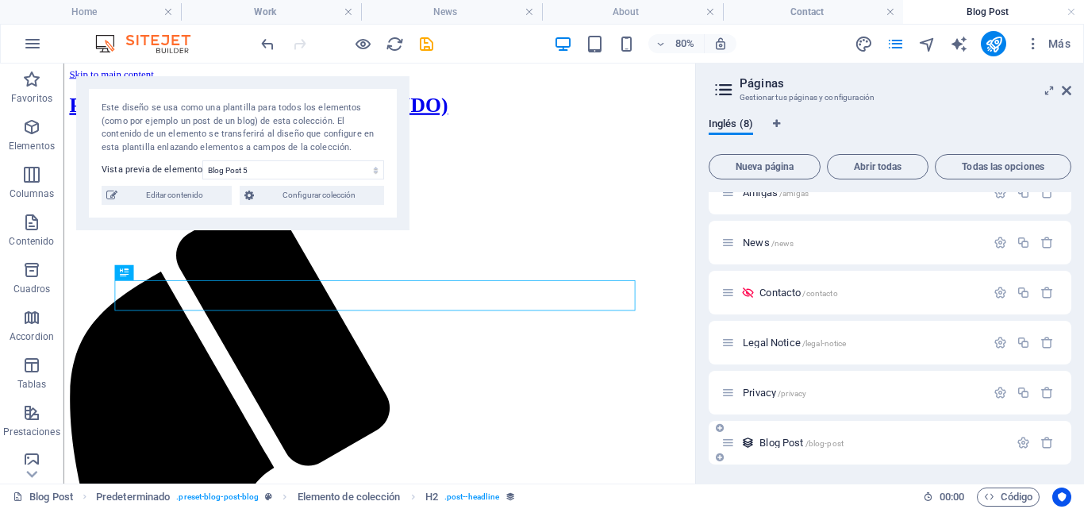
click at [829, 445] on span "/blog-post" at bounding box center [825, 443] width 38 height 9
click at [1021, 443] on icon "button" at bounding box center [1023, 442] width 13 height 13
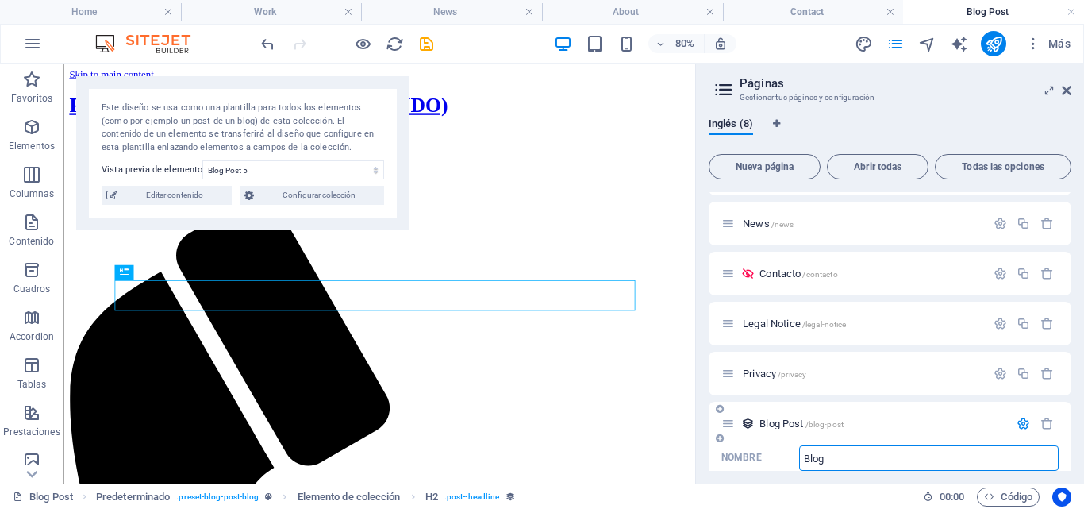
type input "Blog"
type input "/blog"
type input "Blog E"
type input "/blog-e"
type input "Blog Entr"
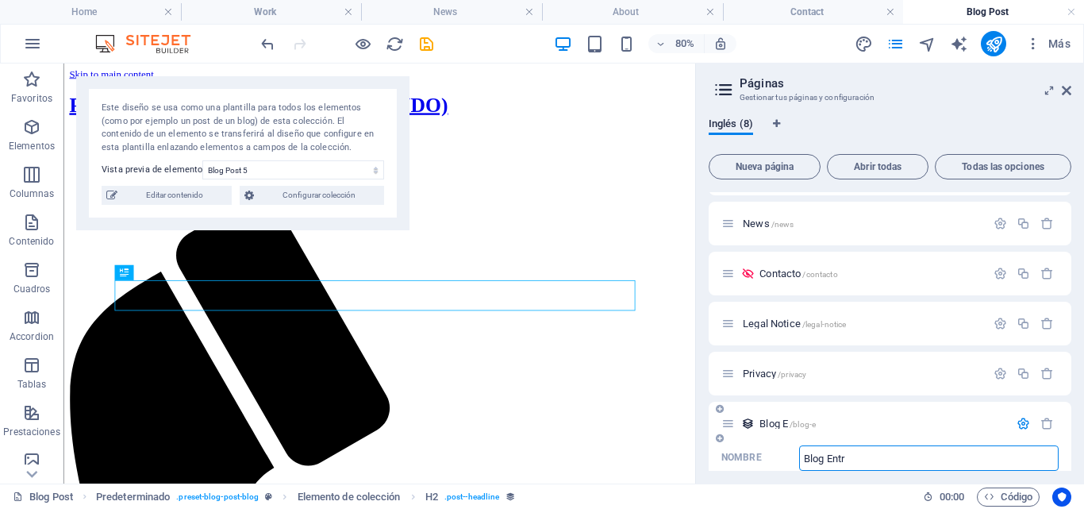
type input "/blog-en"
type input "Blog Entradas"
type input "/blog-entradas"
type input "Blog Entradas"
click at [1020, 425] on icon "button" at bounding box center [1023, 423] width 13 height 13
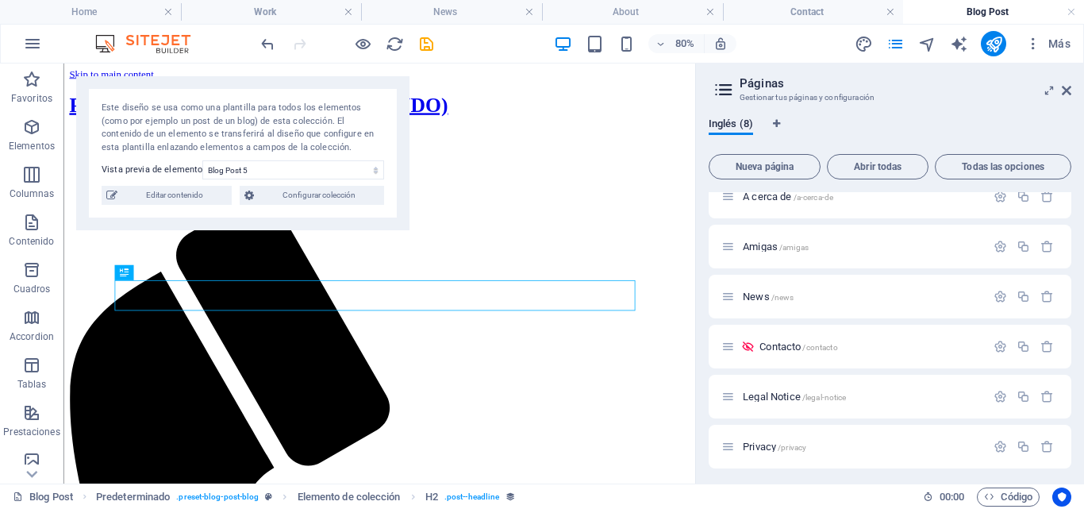
scroll to position [42, 0]
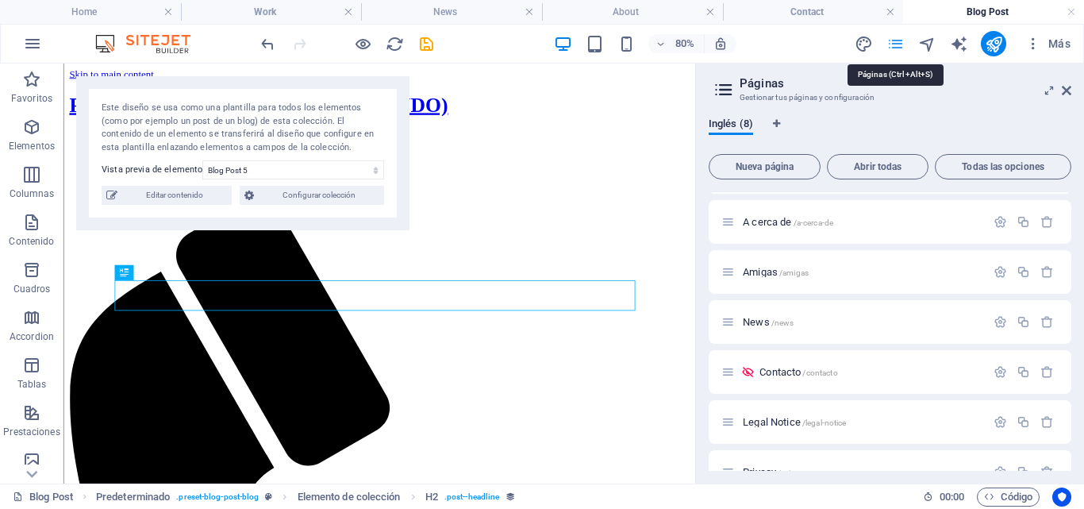
click at [898, 44] on icon "pages" at bounding box center [896, 44] width 18 height 18
click at [1068, 88] on icon at bounding box center [1067, 90] width 10 height 13
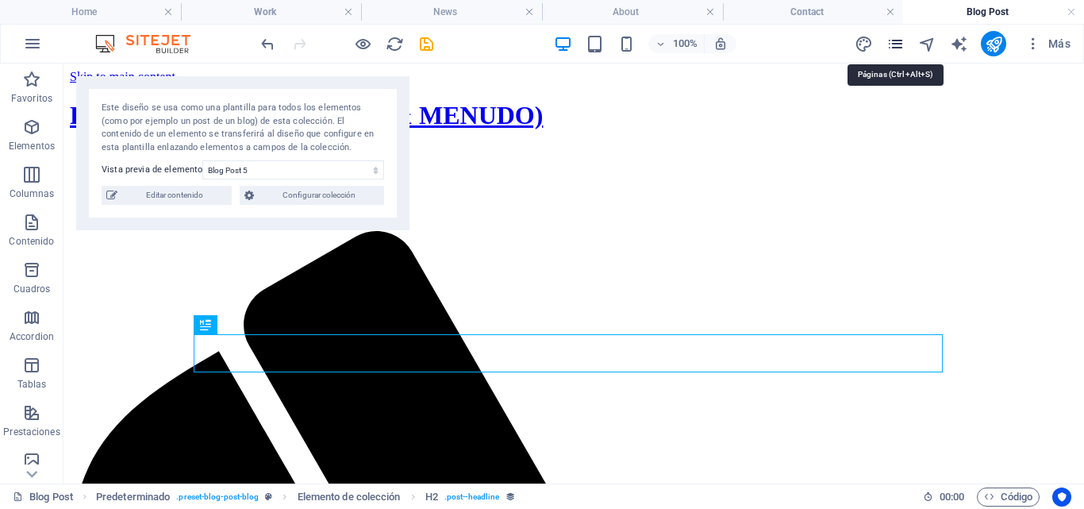
click at [899, 46] on icon "pages" at bounding box center [896, 44] width 18 height 18
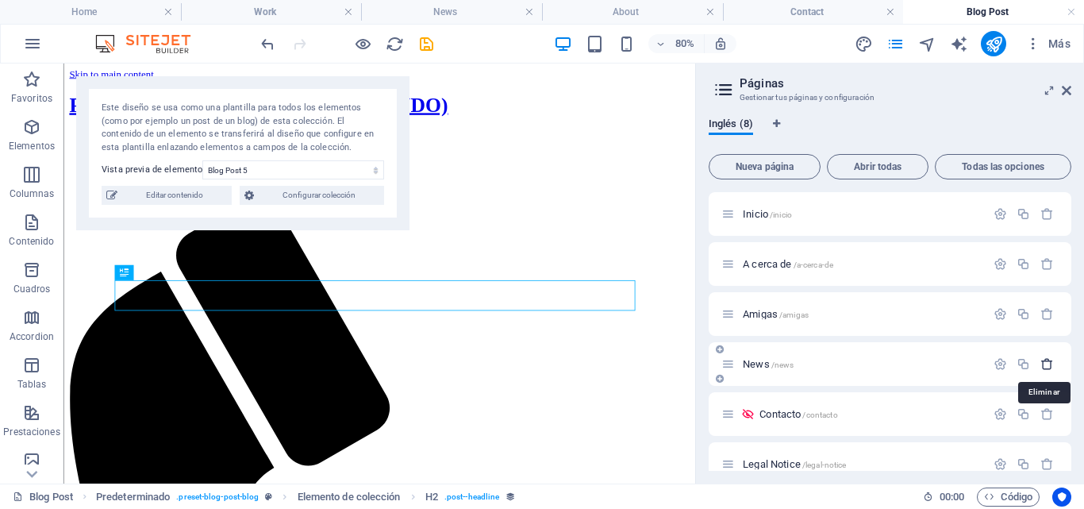
click at [1047, 366] on icon "button" at bounding box center [1047, 363] width 13 height 13
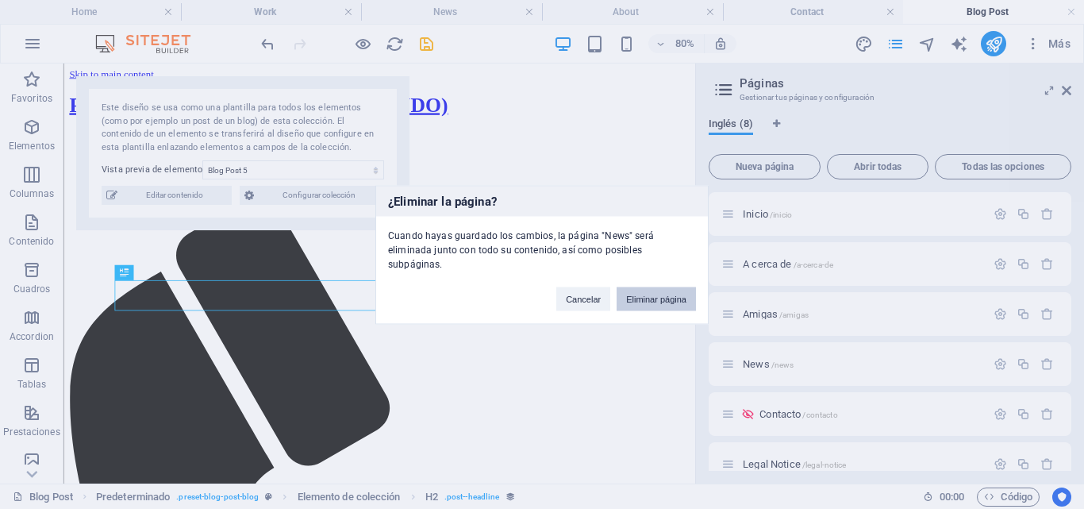
click at [683, 291] on button "Eliminar página" at bounding box center [656, 299] width 79 height 24
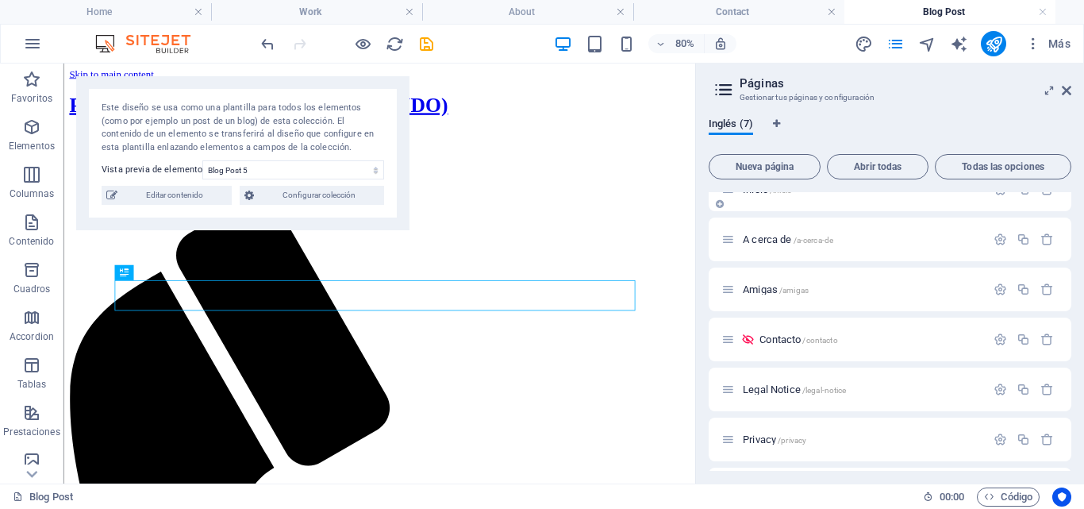
scroll to position [0, 0]
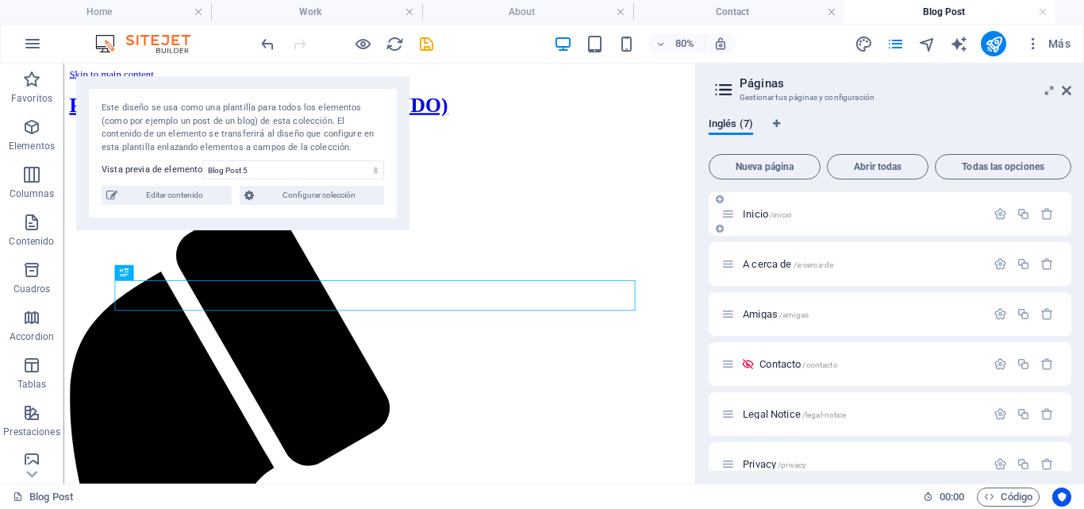
click at [754, 217] on span "Inicio /inicio" at bounding box center [767, 214] width 49 height 12
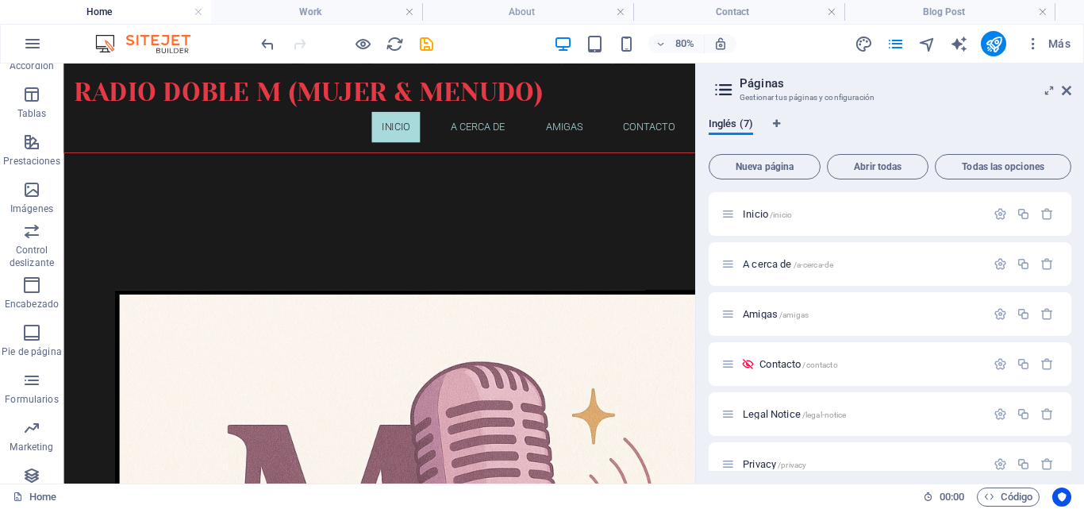
scroll to position [554, 0]
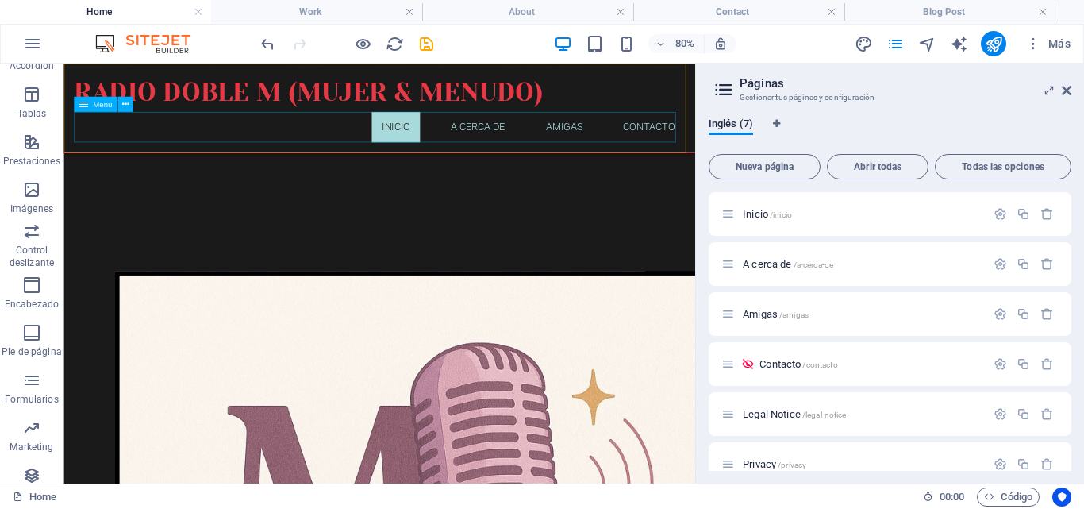
click at [572, 148] on nav "Inicio A cerca de Amigas Contacto" at bounding box center [458, 143] width 764 height 38
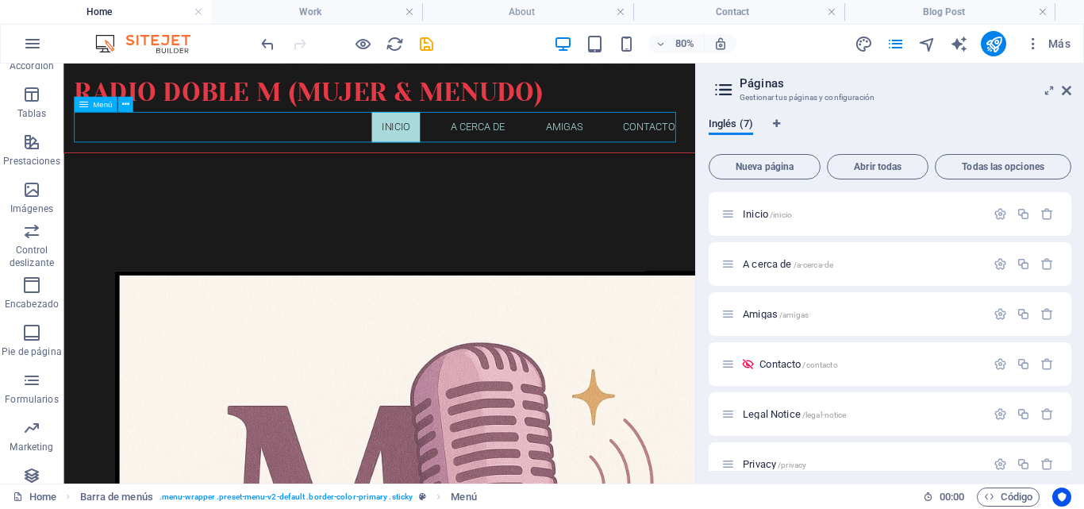
click at [586, 143] on nav "Inicio A cerca de Amigas Contacto" at bounding box center [458, 143] width 764 height 38
click at [585, 143] on nav "Inicio A cerca de Amigas Contacto" at bounding box center [458, 143] width 764 height 38
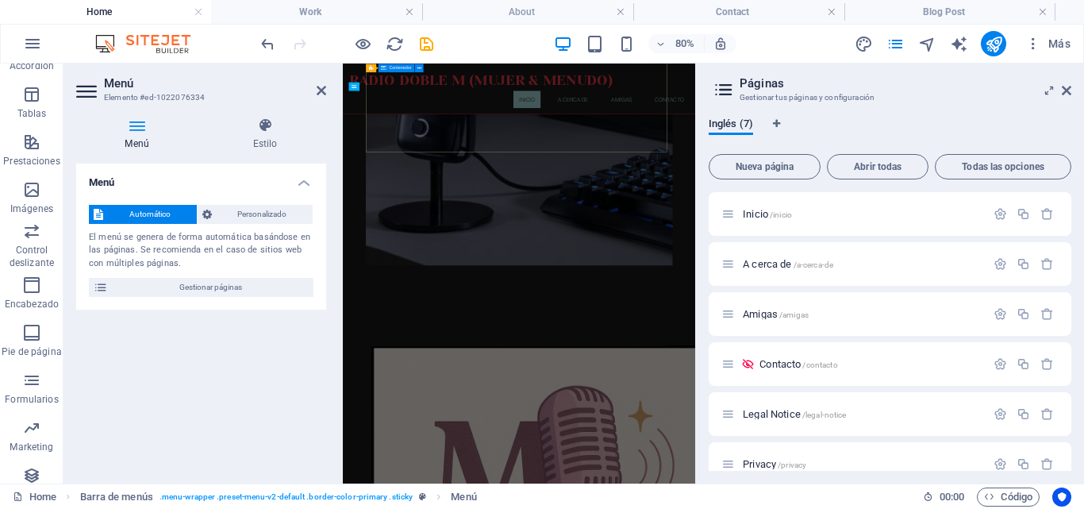
scroll to position [694, 0]
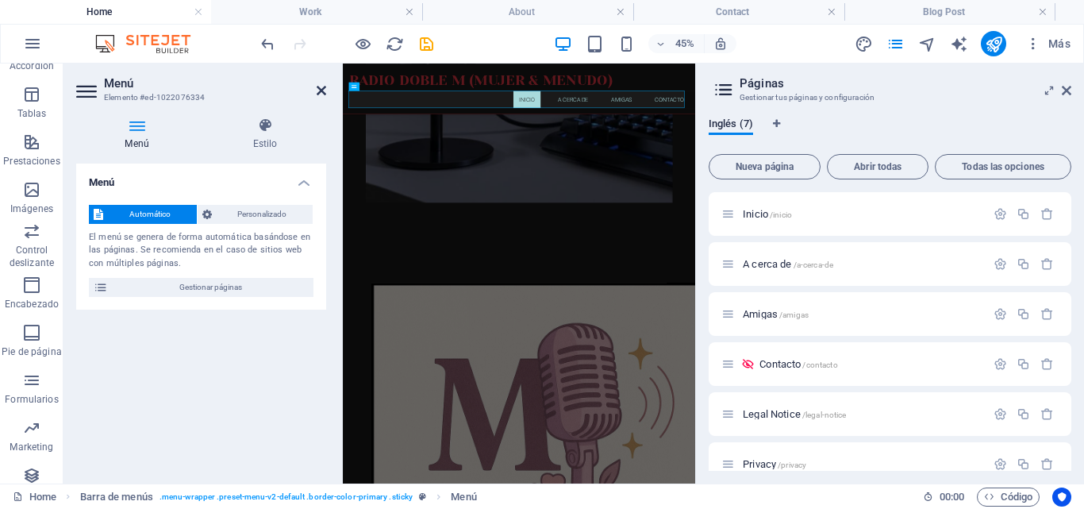
click at [321, 90] on icon at bounding box center [322, 90] width 10 height 13
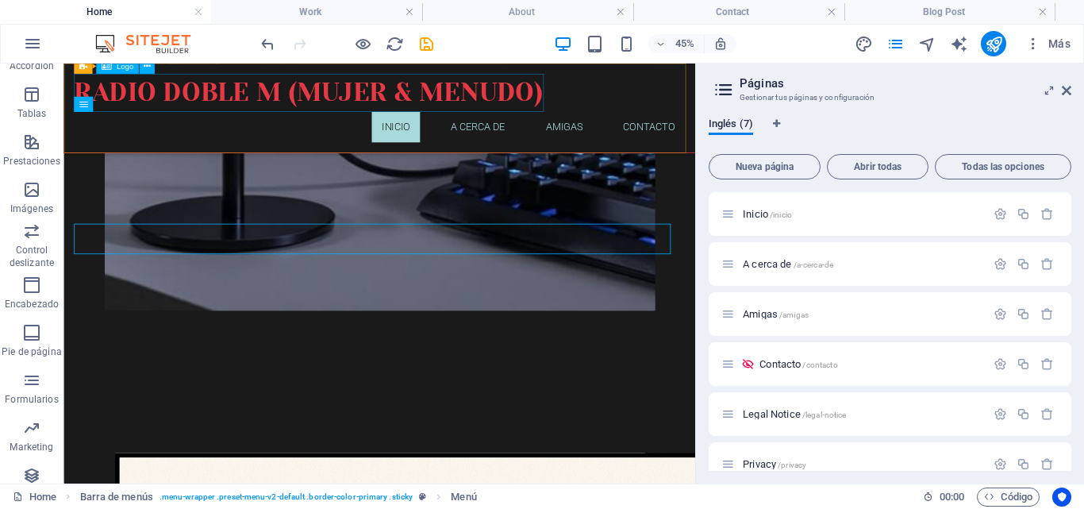
scroll to position [554, 0]
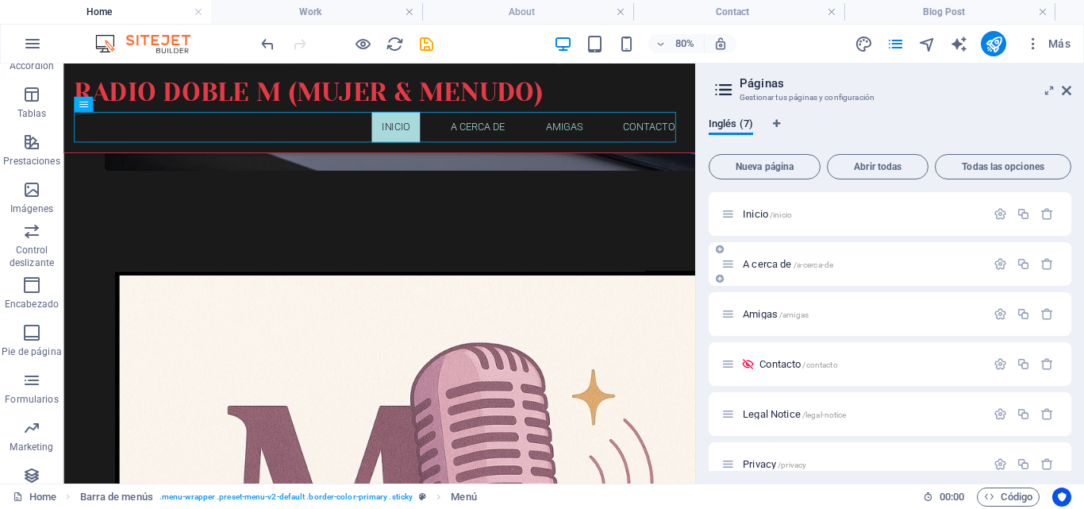
click at [787, 262] on span "A cerca de /a-cerca-de" at bounding box center [788, 264] width 90 height 12
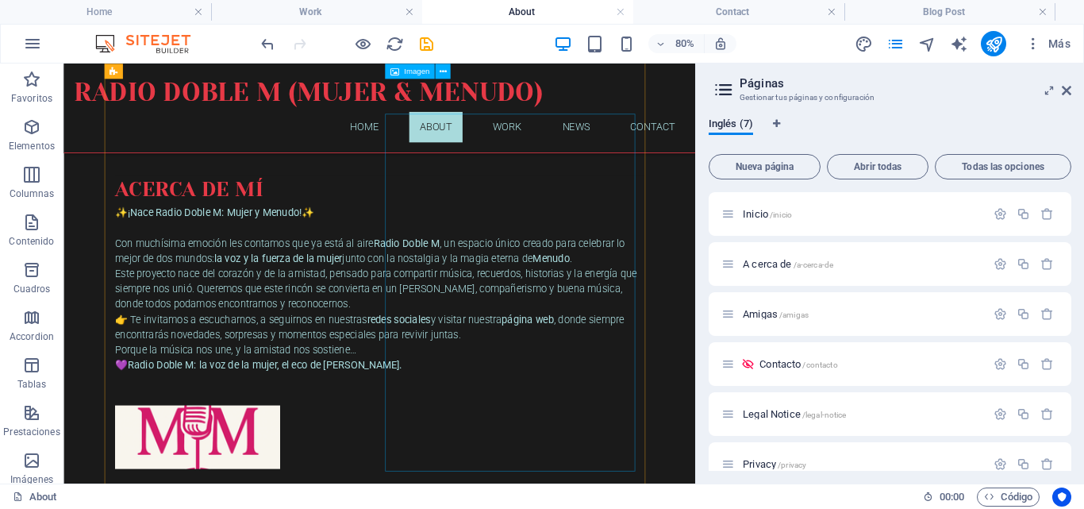
scroll to position [71, 0]
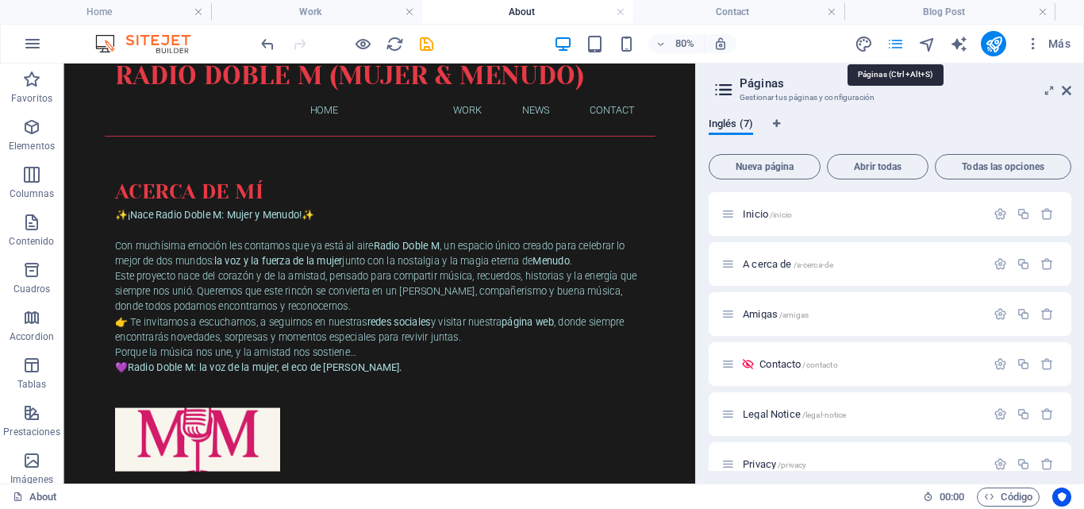
click at [895, 48] on icon "pages" at bounding box center [896, 44] width 18 height 18
click at [880, 167] on span "Abrir todas" at bounding box center [877, 167] width 87 height 10
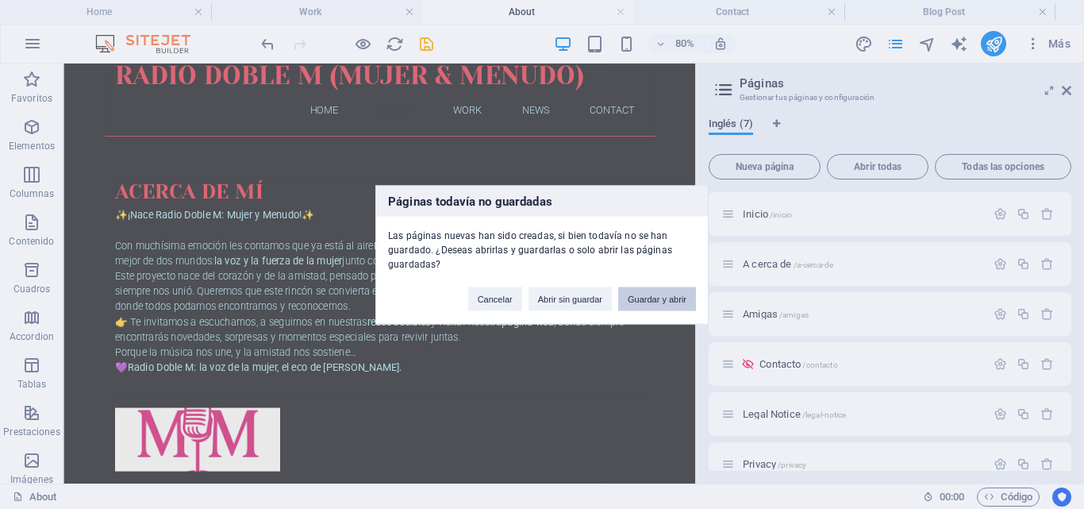
click at [645, 299] on button "Guardar y abrir" at bounding box center [657, 299] width 78 height 24
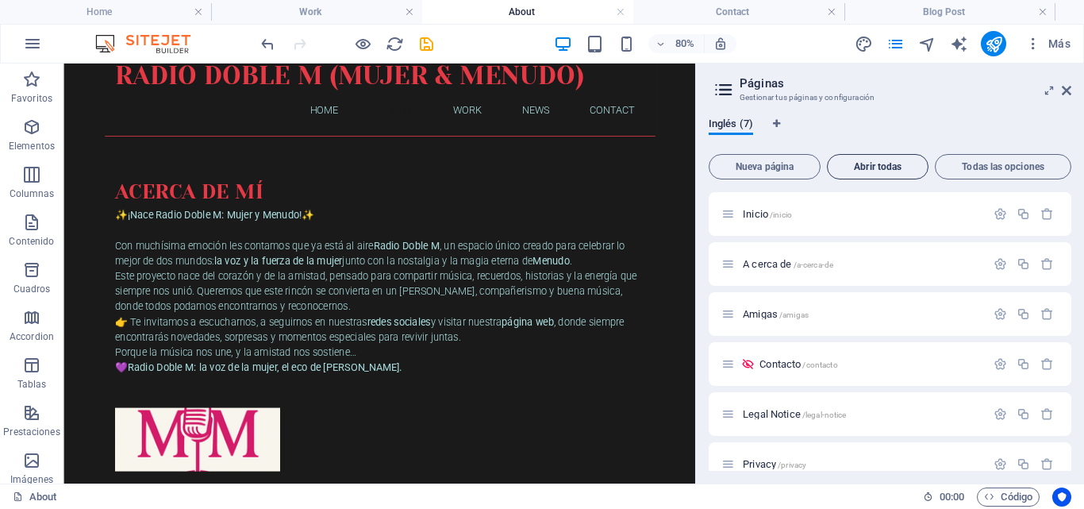
click at [913, 167] on span "Abrir todas" at bounding box center [877, 167] width 87 height 10
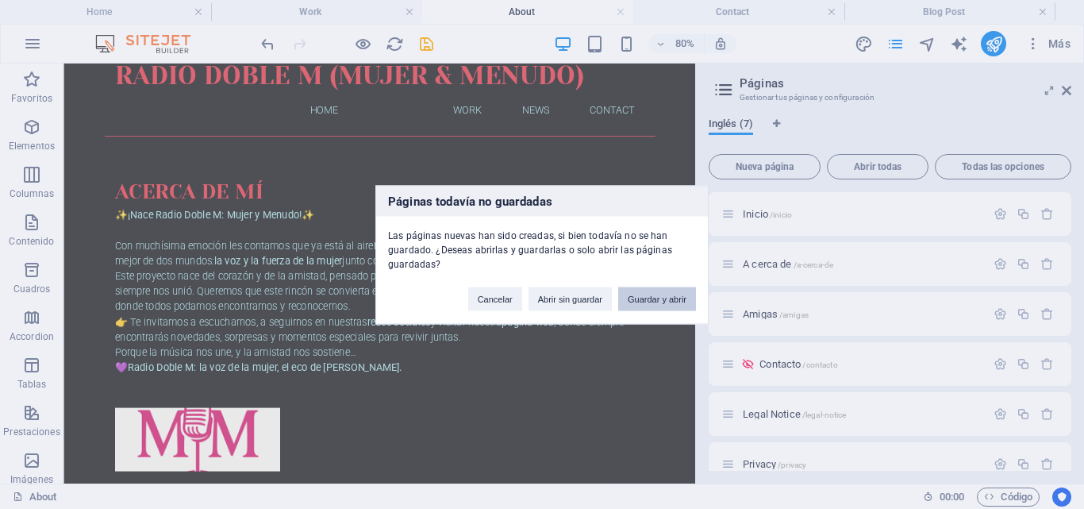
click at [661, 298] on button "Guardar y abrir" at bounding box center [657, 299] width 78 height 24
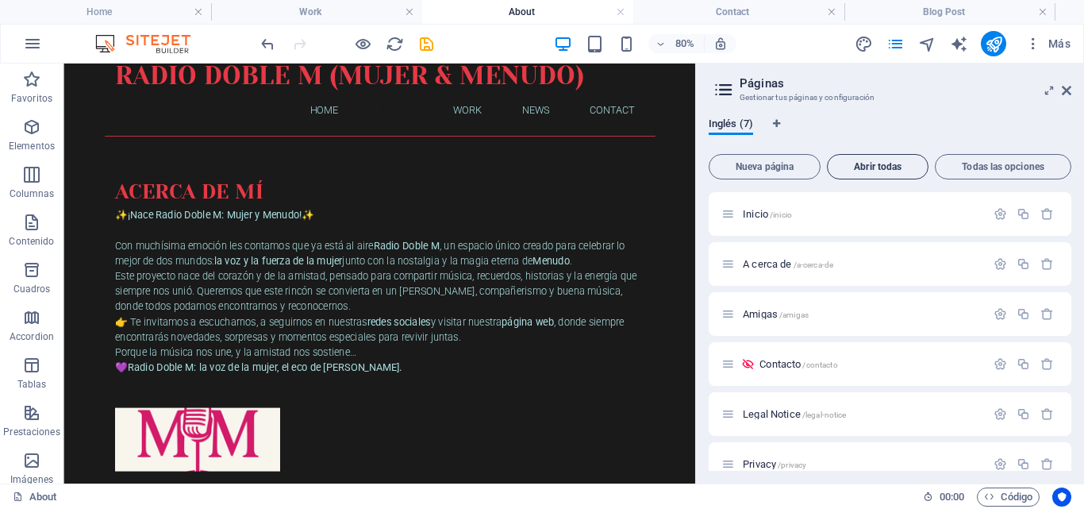
click at [884, 166] on span "Abrir todas" at bounding box center [877, 167] width 87 height 10
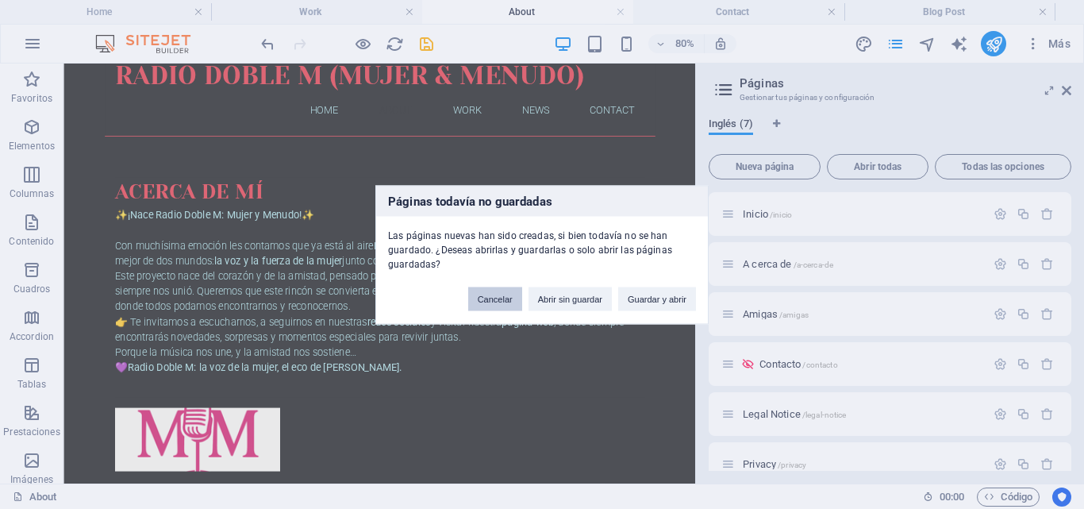
drag, startPoint x: 506, startPoint y: 295, endPoint x: 556, endPoint y: 290, distance: 49.5
click at [506, 295] on button "Cancelar" at bounding box center [495, 299] width 54 height 24
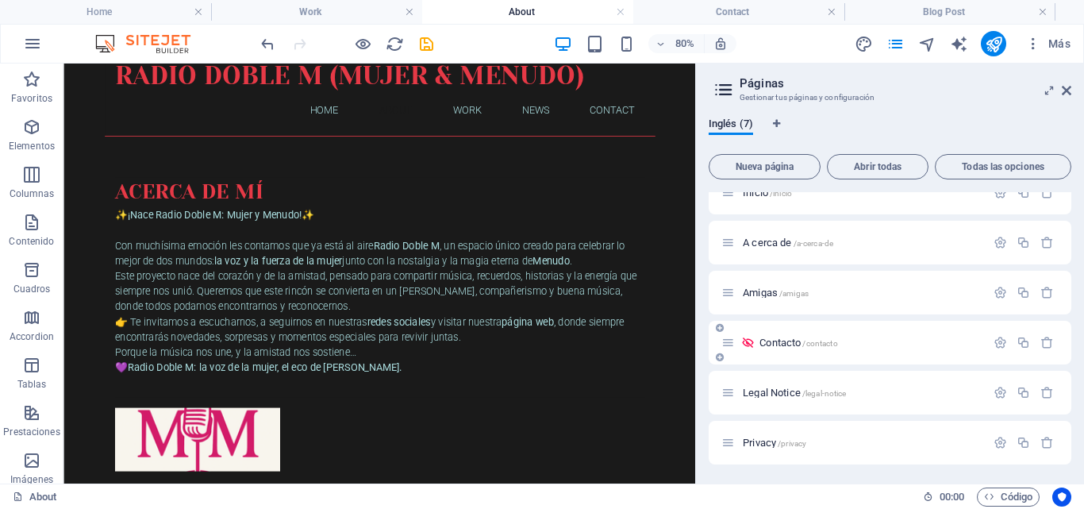
scroll to position [0, 0]
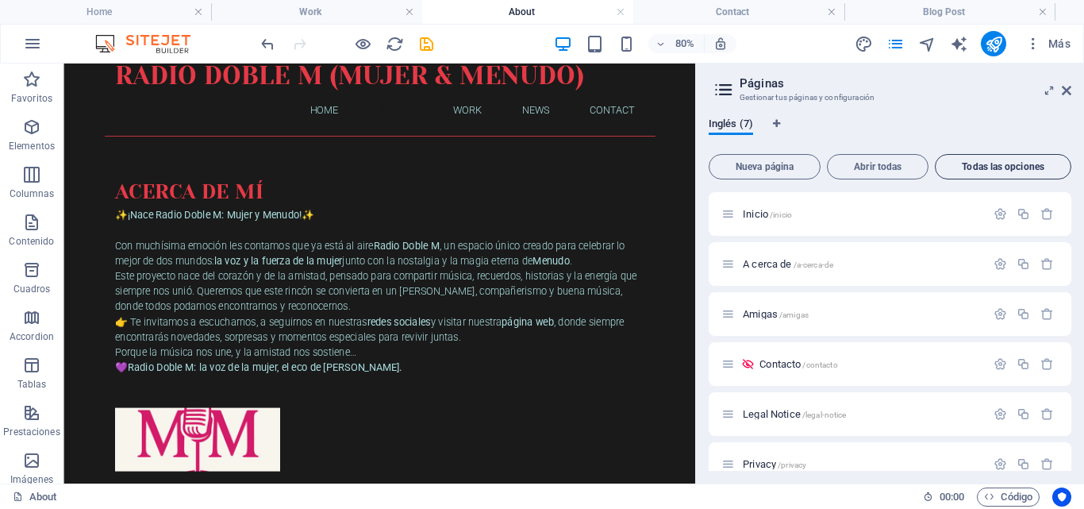
click at [1006, 168] on span "Todas las opciones" at bounding box center [1003, 167] width 122 height 10
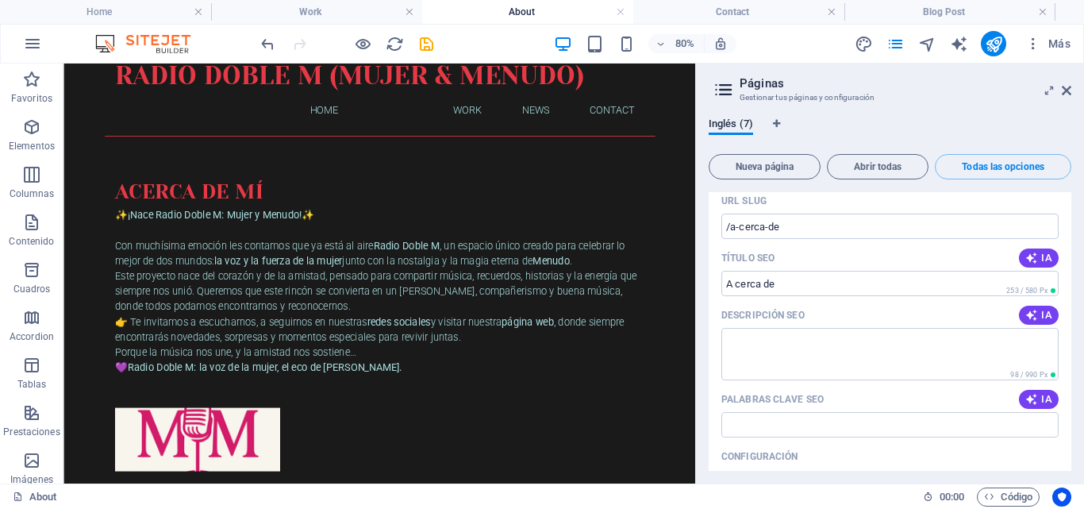
scroll to position [656, 0]
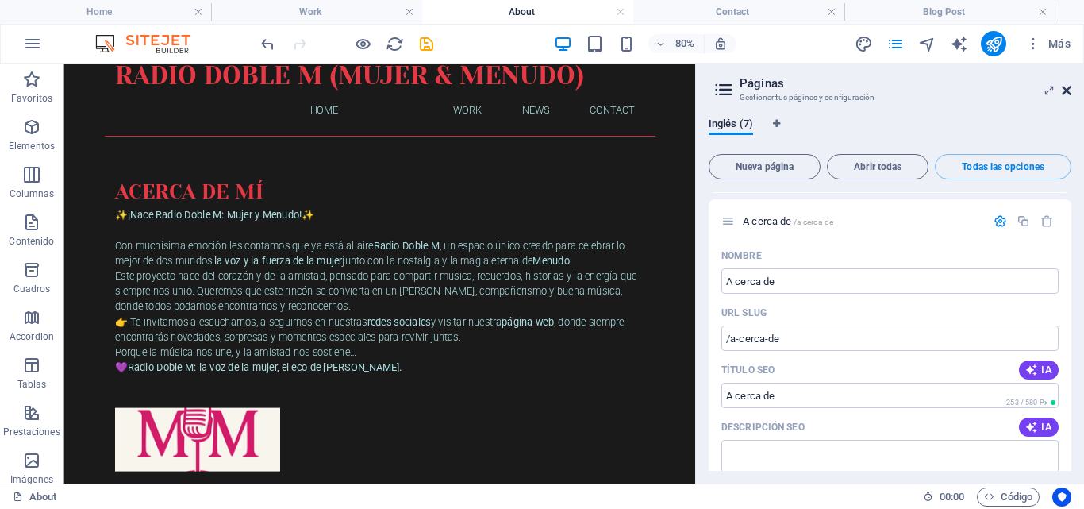
click at [1067, 90] on icon at bounding box center [1067, 90] width 10 height 13
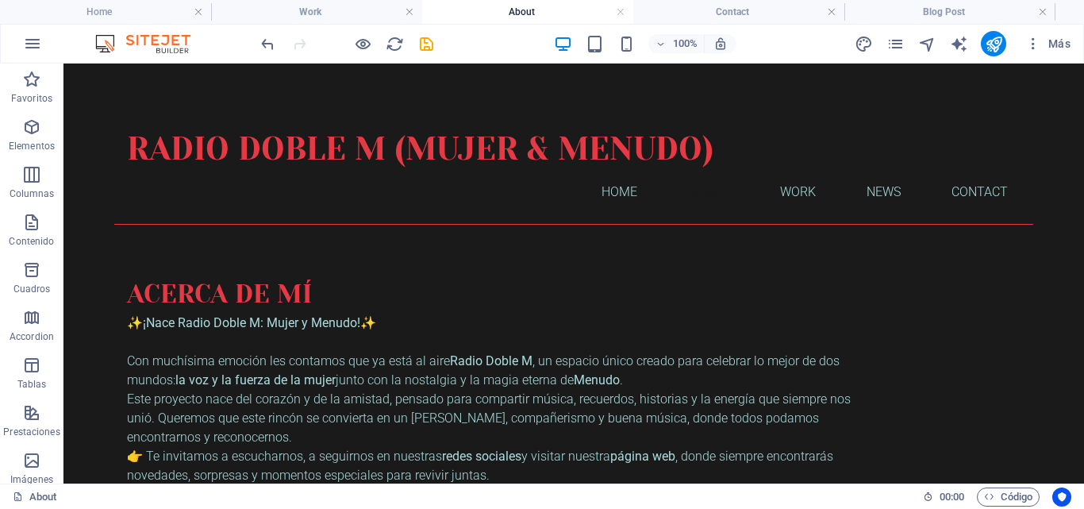
scroll to position [0, 0]
click at [899, 45] on icon "pages" at bounding box center [896, 44] width 18 height 18
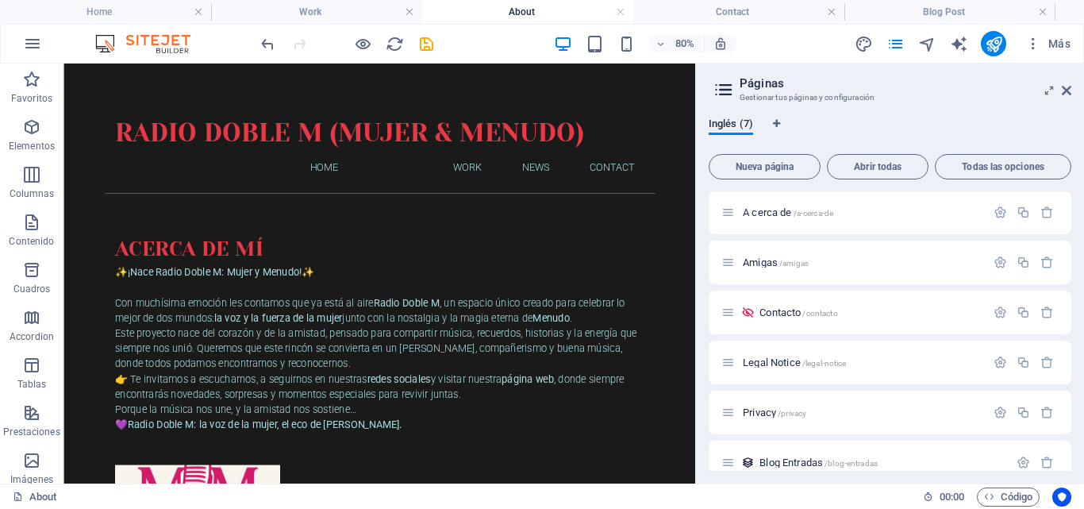
scroll to position [71, 0]
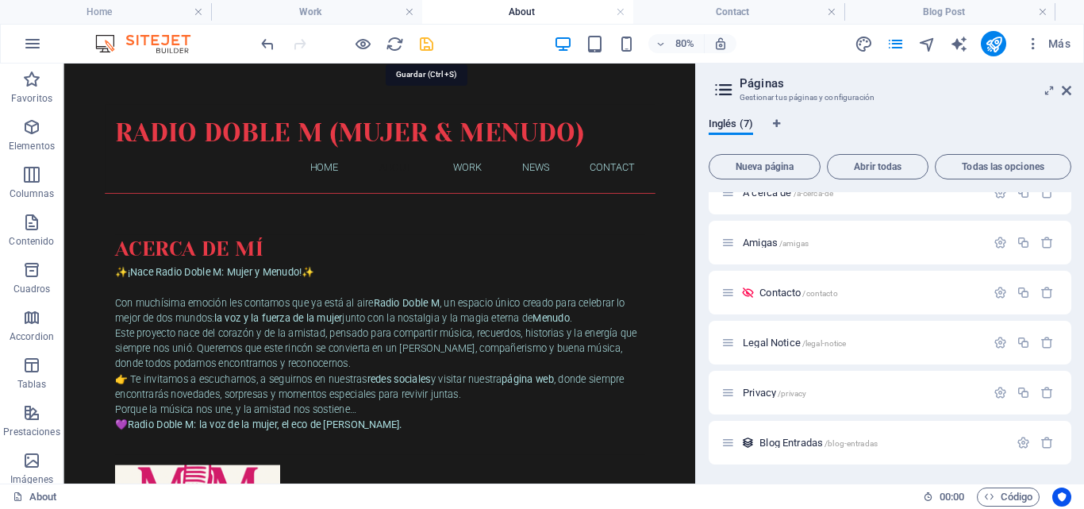
click at [429, 48] on icon "save" at bounding box center [427, 44] width 18 height 18
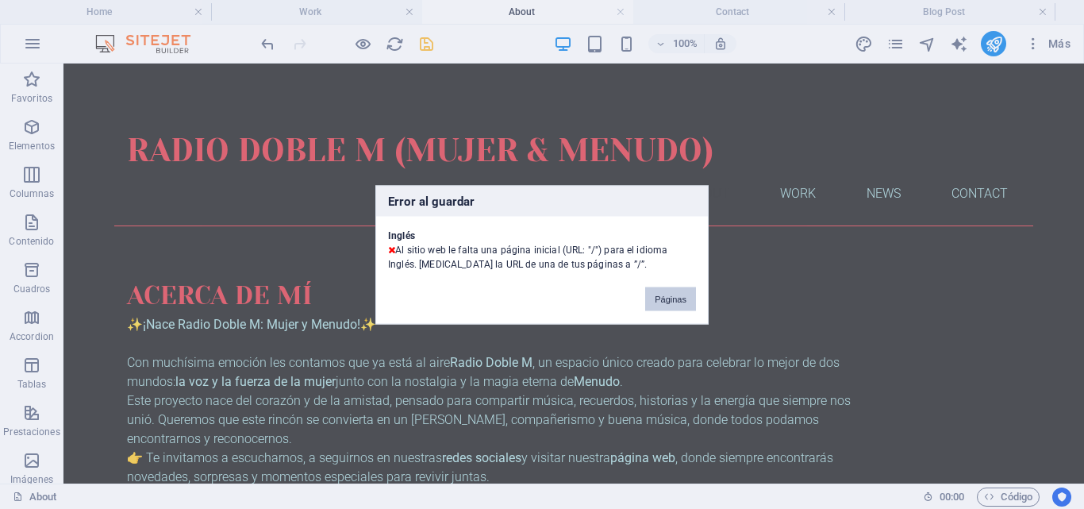
click at [660, 298] on button "Páginas" at bounding box center [670, 299] width 51 height 24
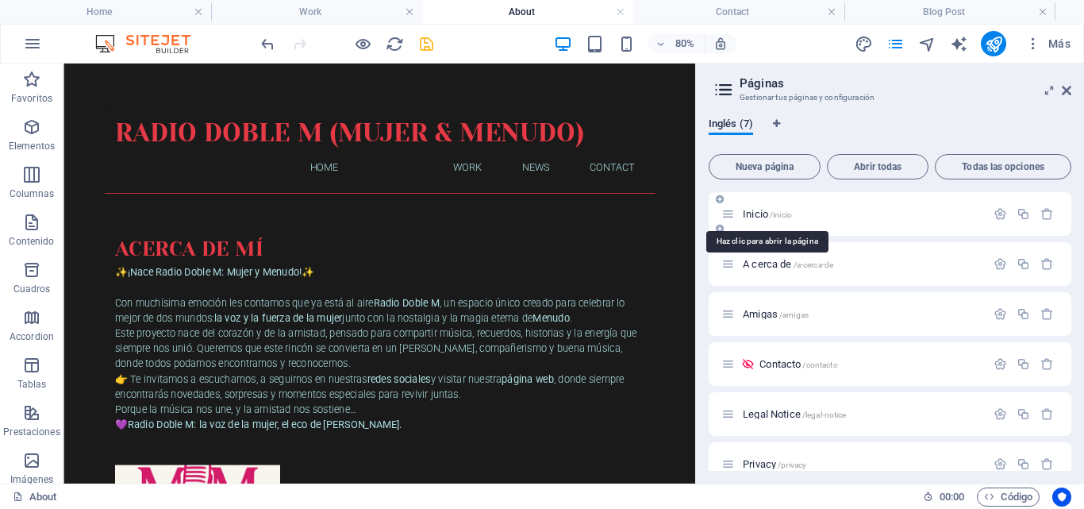
click at [783, 216] on span "/inicio" at bounding box center [781, 214] width 22 height 9
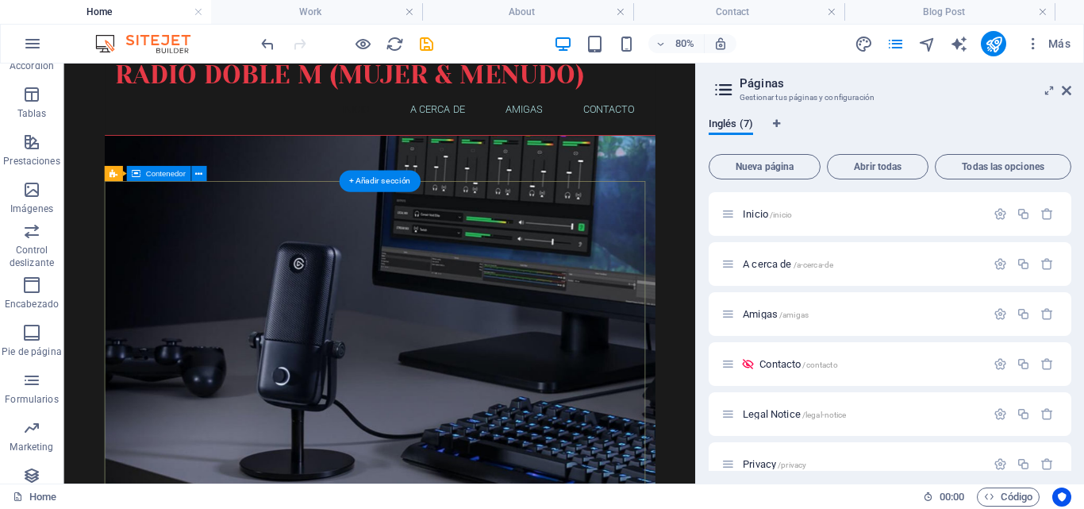
scroll to position [0, 0]
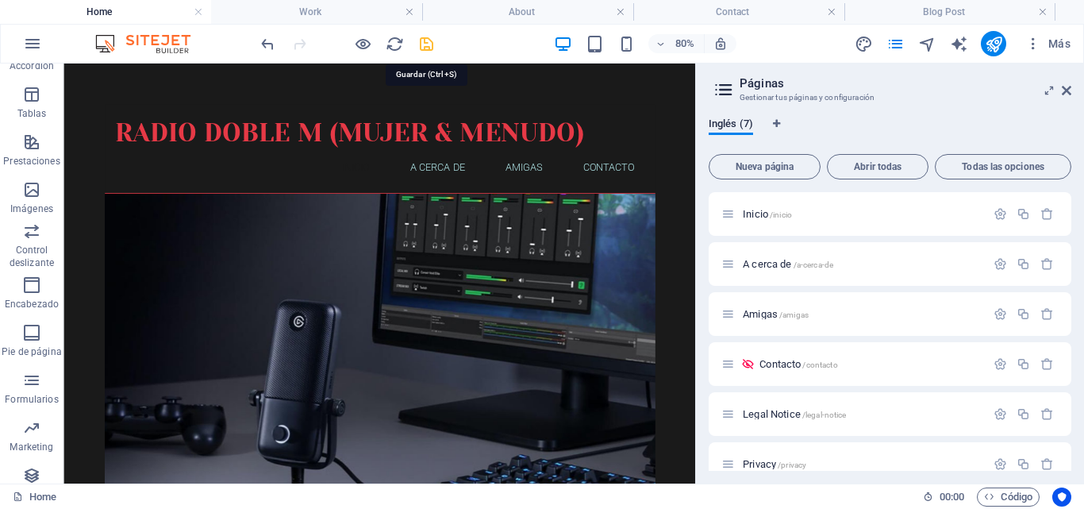
click at [428, 40] on icon "save" at bounding box center [427, 44] width 18 height 18
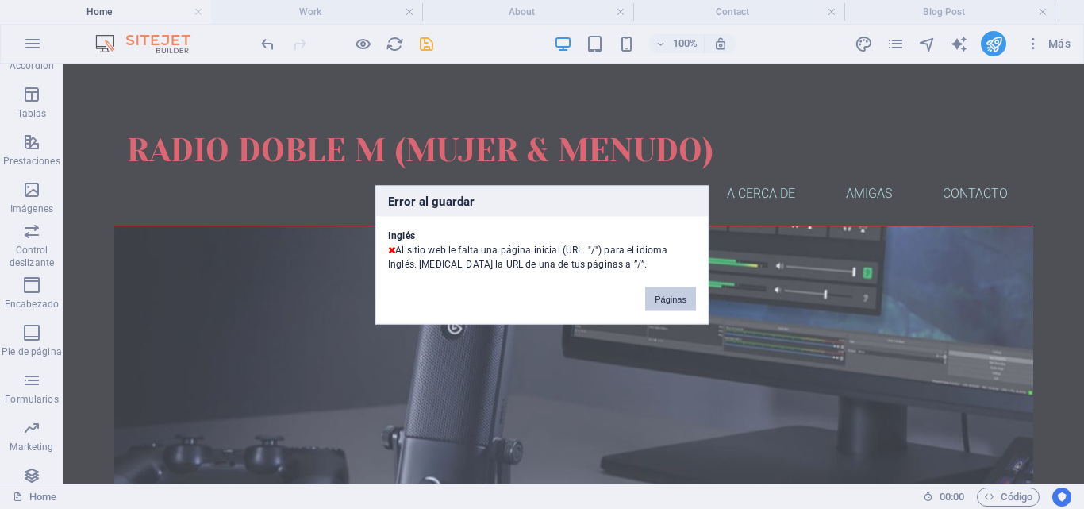
click at [669, 300] on button "Páginas" at bounding box center [670, 299] width 51 height 24
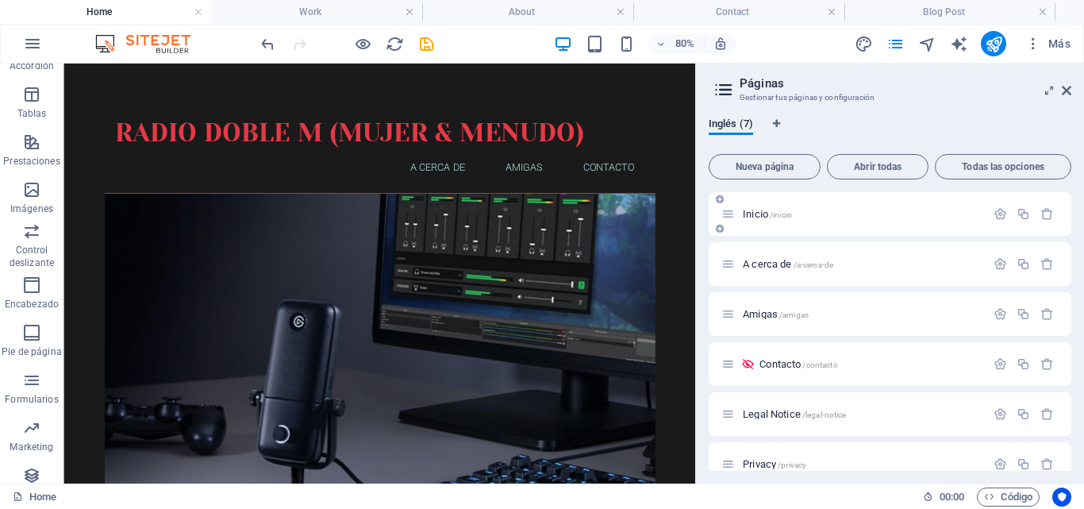
click at [783, 215] on span "/inicio" at bounding box center [781, 214] width 22 height 9
click at [790, 217] on span "/inicio" at bounding box center [781, 214] width 22 height 9
click at [789, 214] on span "/inicio" at bounding box center [781, 214] width 22 height 9
click at [789, 212] on span "/inicio" at bounding box center [781, 214] width 22 height 9
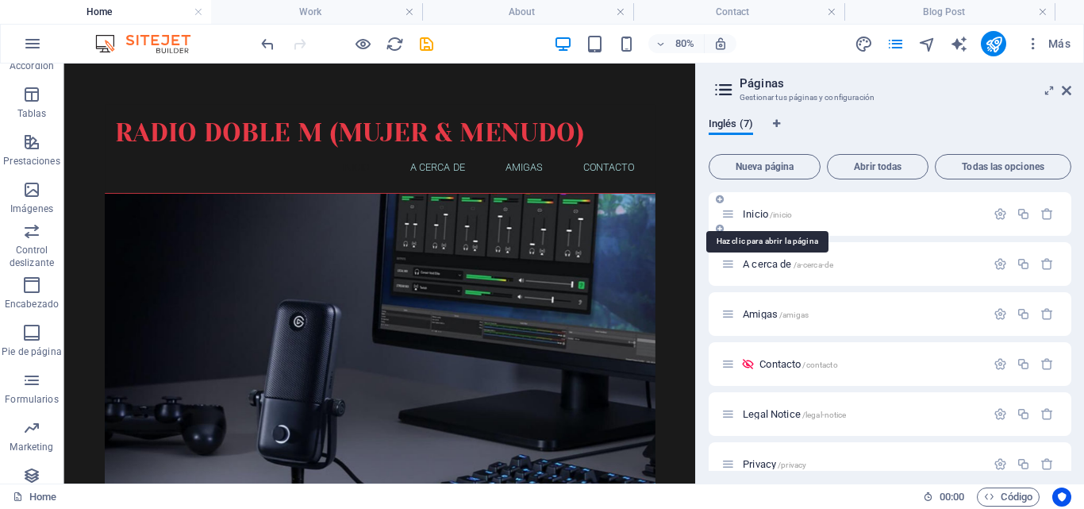
click at [789, 211] on span "/inicio" at bounding box center [781, 214] width 22 height 9
click at [787, 208] on div "Inicio /inicio" at bounding box center [854, 214] width 264 height 18
click at [744, 126] on span "Inglés (7)" at bounding box center [731, 125] width 44 height 22
click at [1062, 93] on icon at bounding box center [1067, 90] width 10 height 13
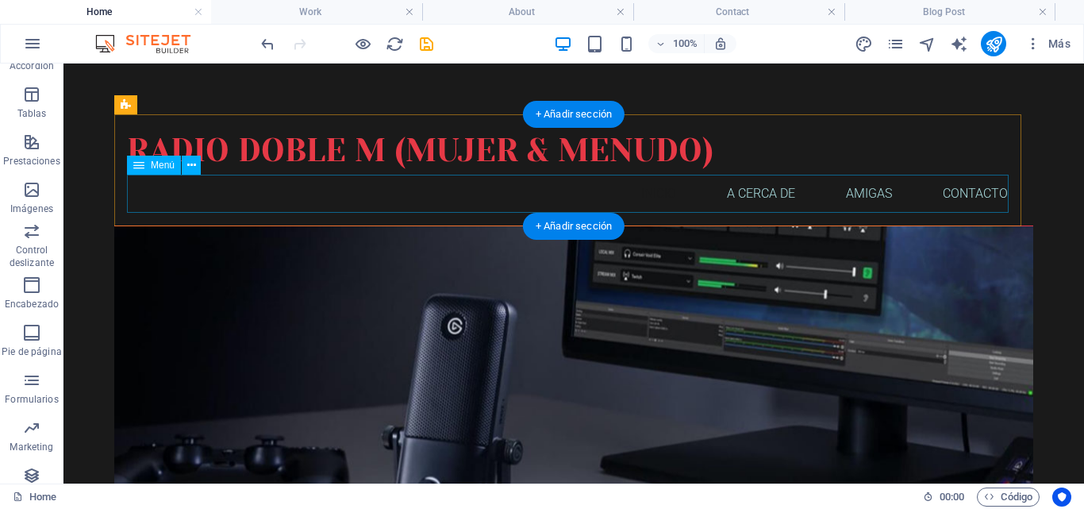
click at [761, 195] on nav "Inicio A cerca de Amigas Contacto" at bounding box center [574, 194] width 894 height 38
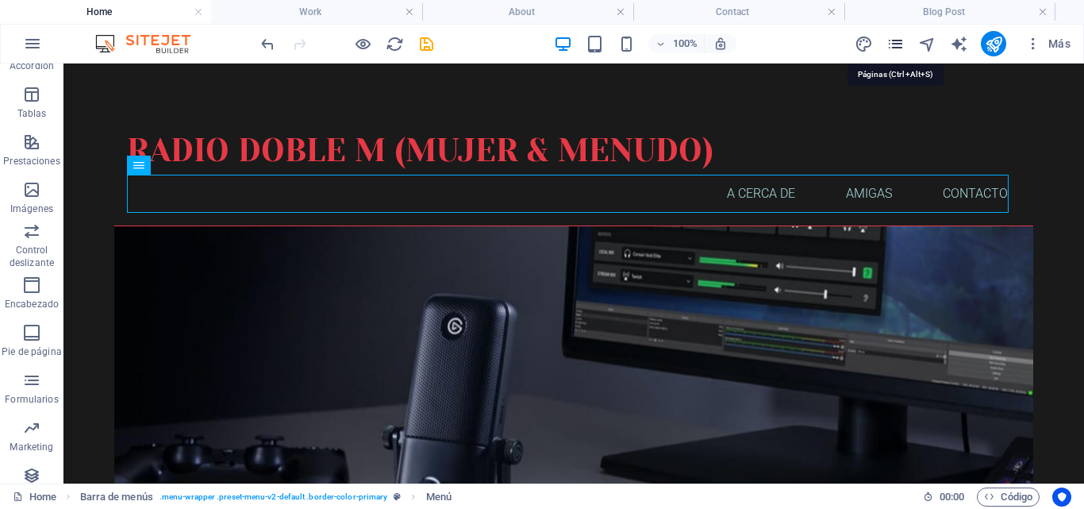
click at [897, 48] on icon "pages" at bounding box center [896, 44] width 18 height 18
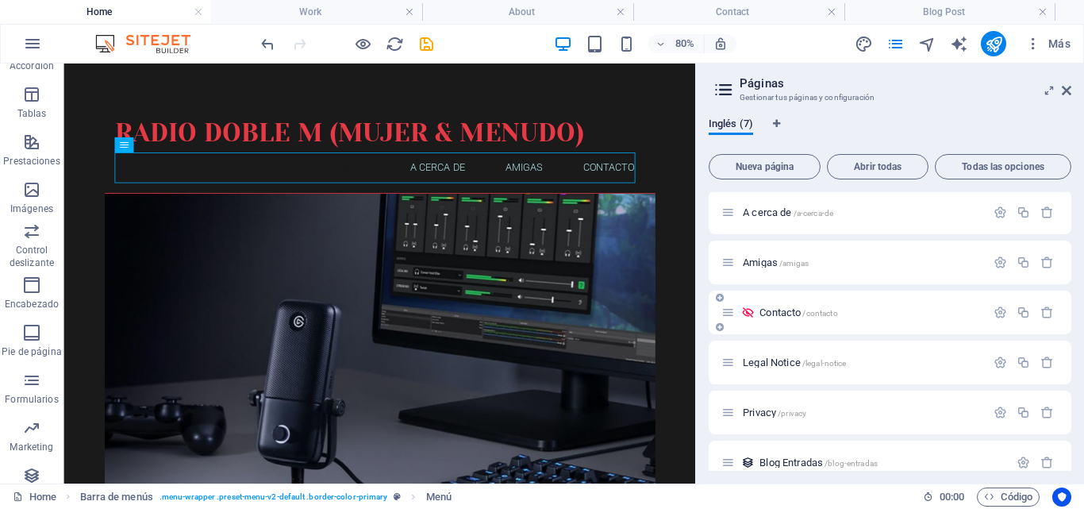
scroll to position [71, 0]
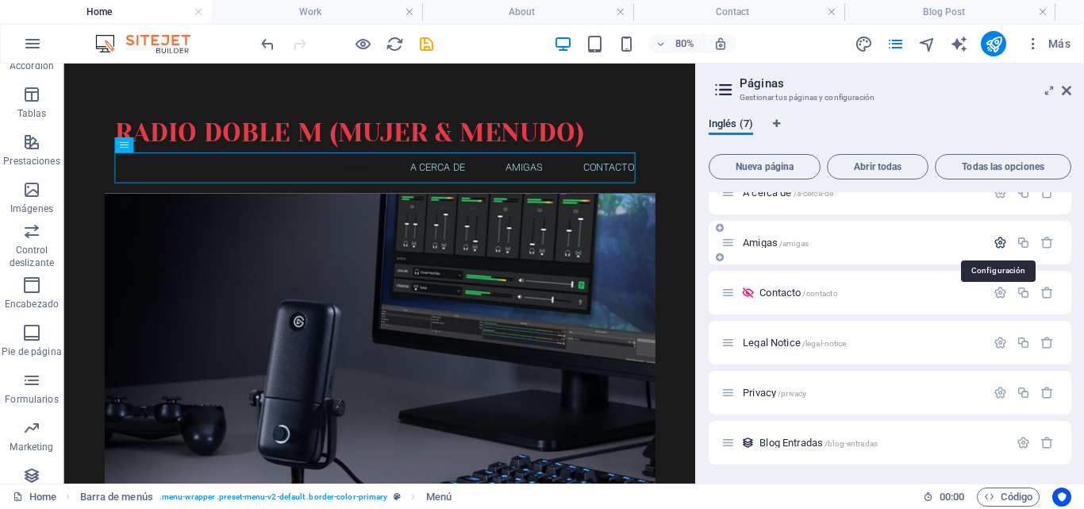
click at [996, 248] on icon "button" at bounding box center [1000, 242] width 13 height 13
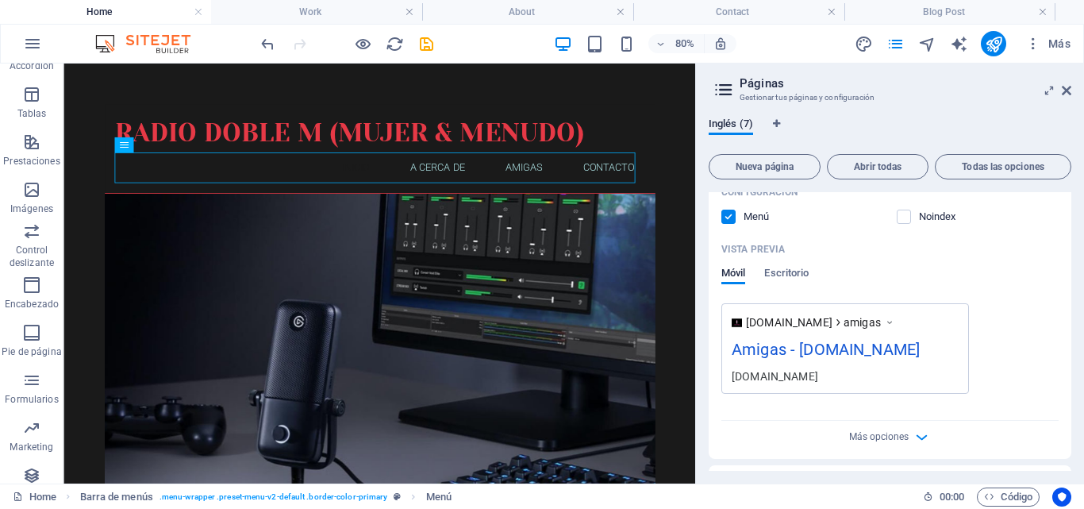
scroll to position [548, 0]
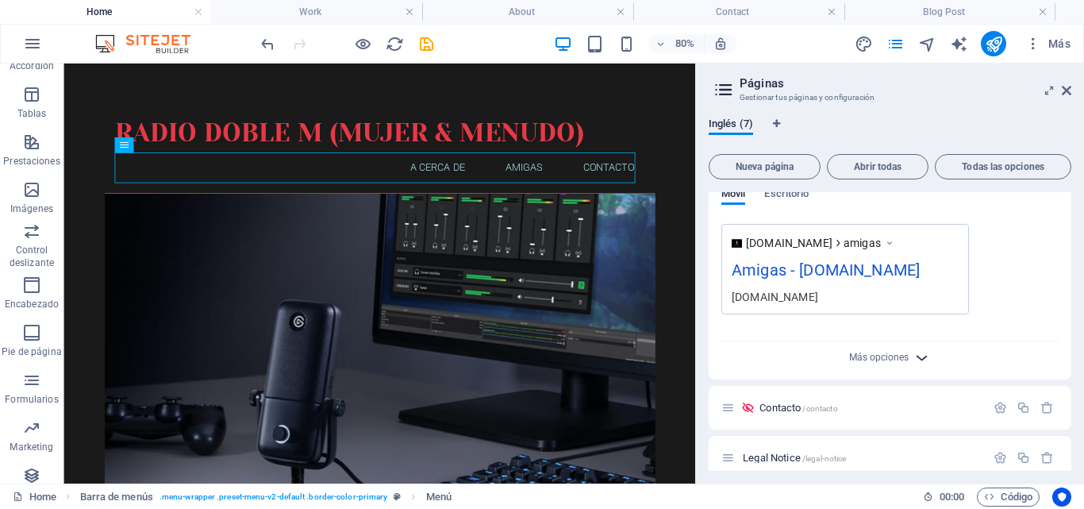
click at [921, 359] on icon "button" at bounding box center [922, 357] width 18 height 18
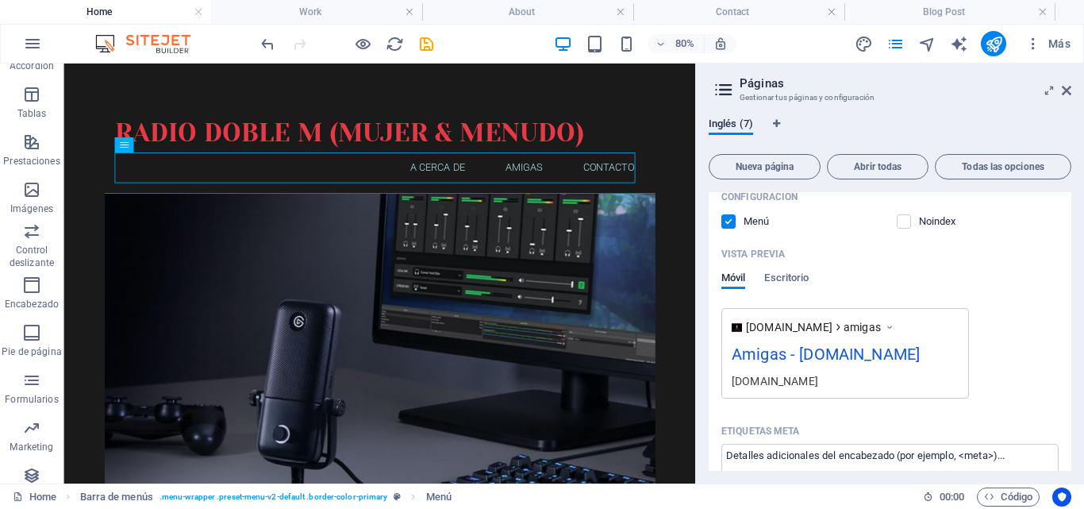
scroll to position [389, 0]
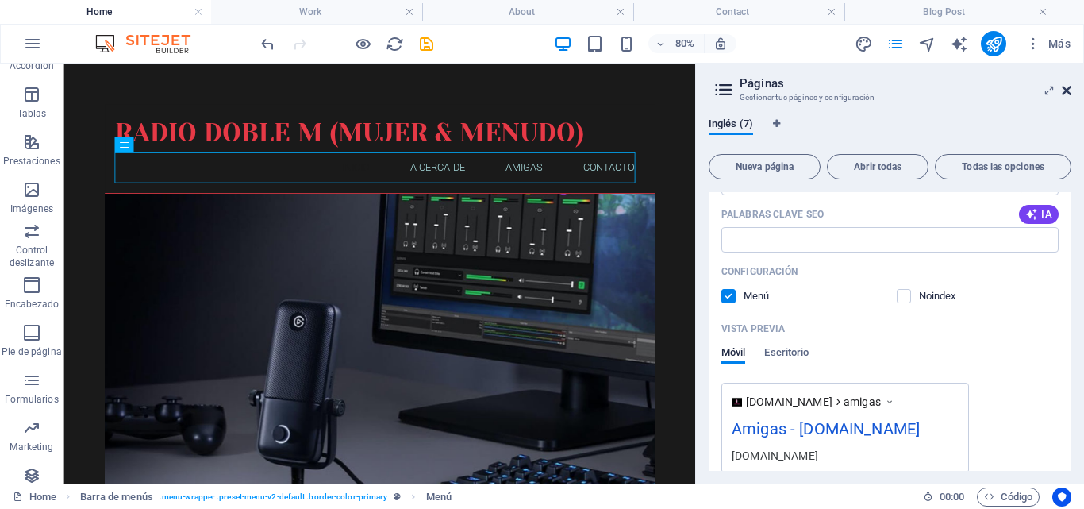
drag, startPoint x: 1066, startPoint y: 89, endPoint x: 1004, endPoint y: 25, distance: 88.7
click at [1068, 89] on icon at bounding box center [1067, 90] width 10 height 13
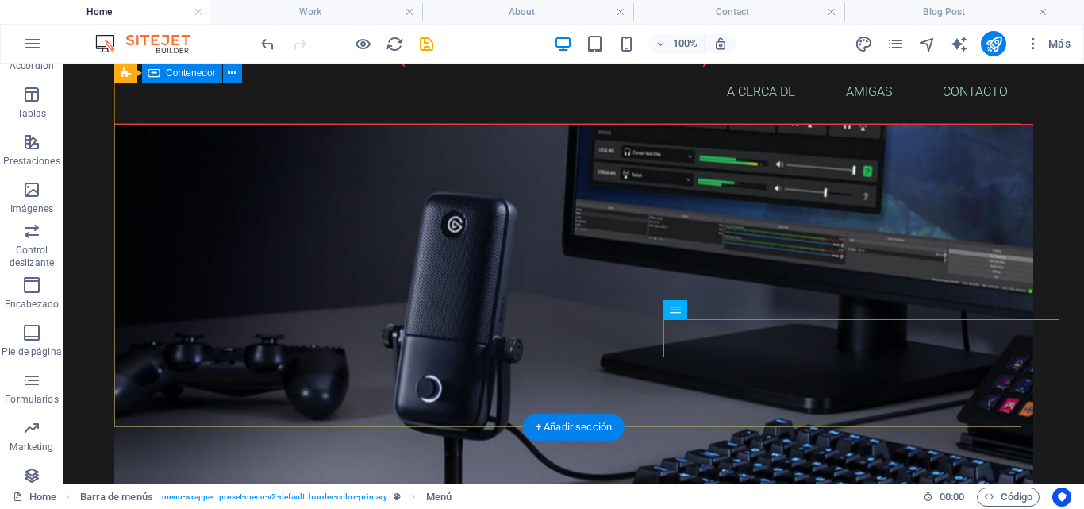
scroll to position [65, 0]
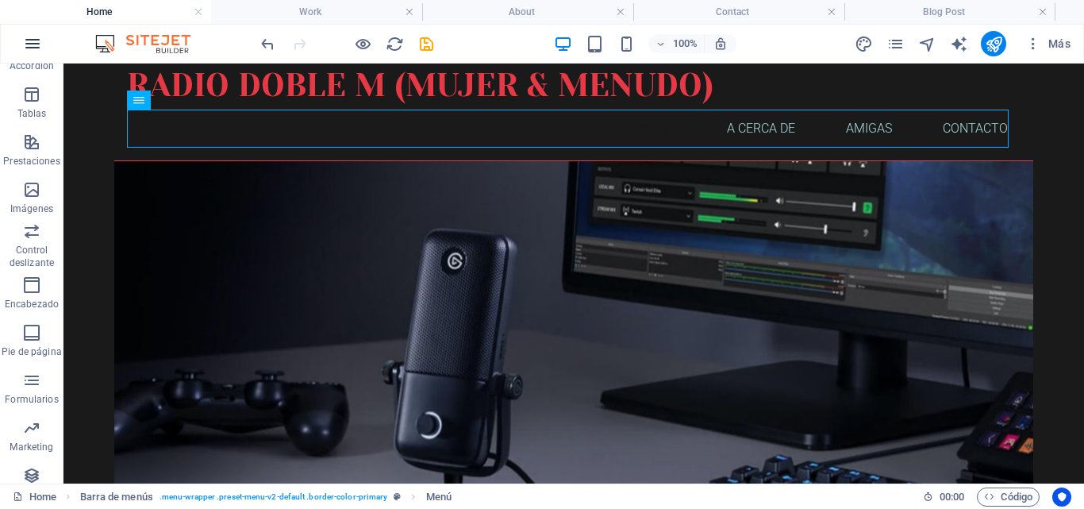
click at [32, 46] on icon "button" at bounding box center [32, 43] width 19 height 19
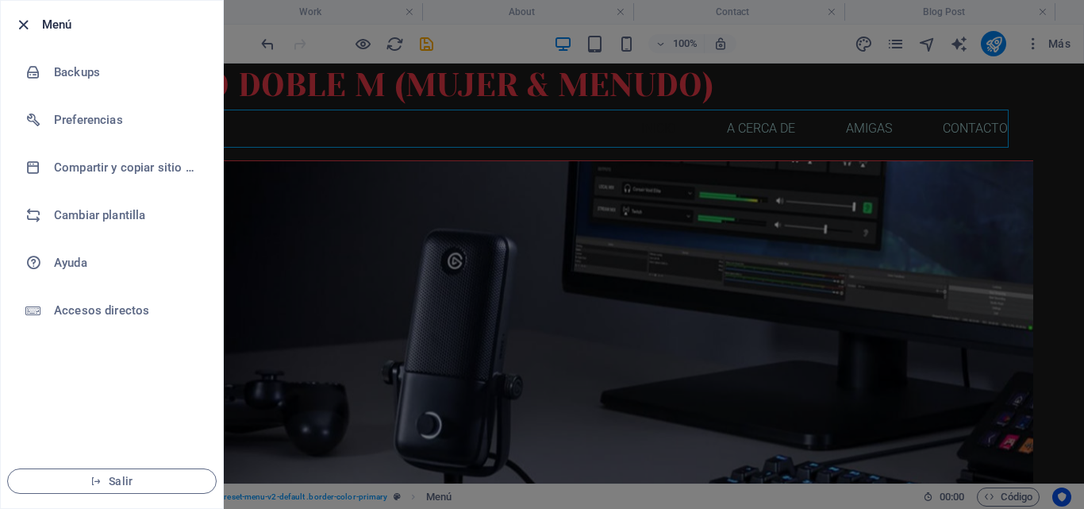
click at [21, 22] on icon "button" at bounding box center [23, 25] width 18 height 18
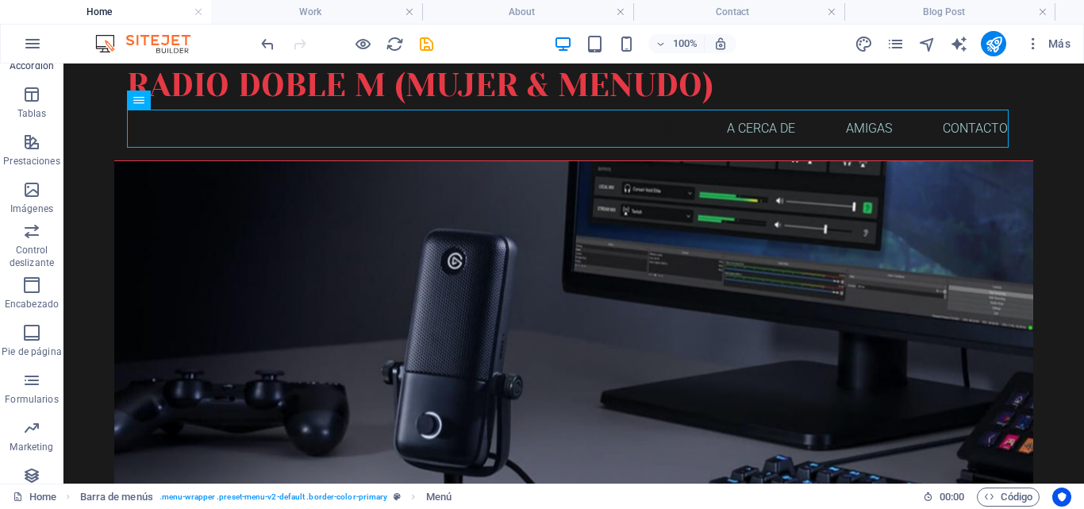
click at [27, 72] on p "Accordion" at bounding box center [32, 66] width 44 height 13
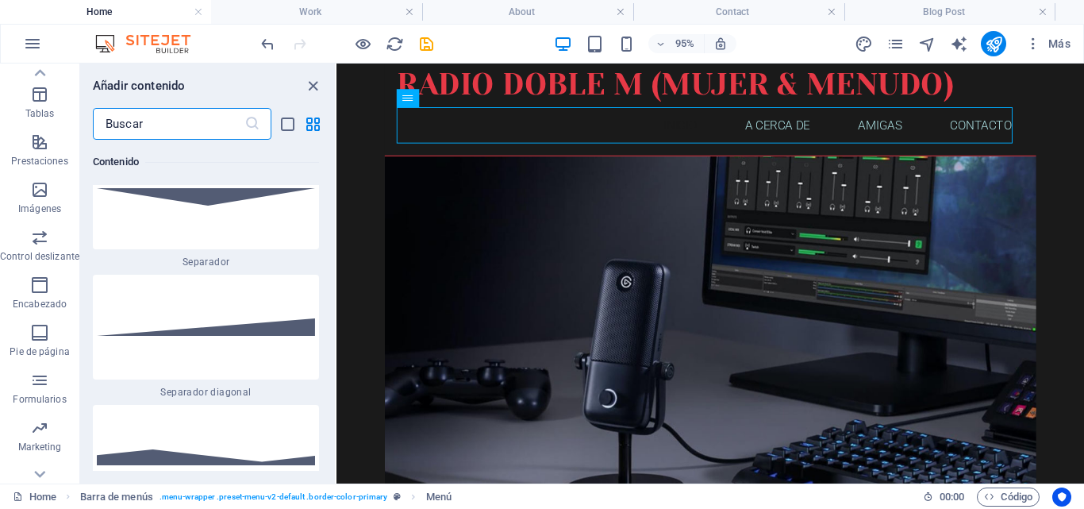
scroll to position [9781, 0]
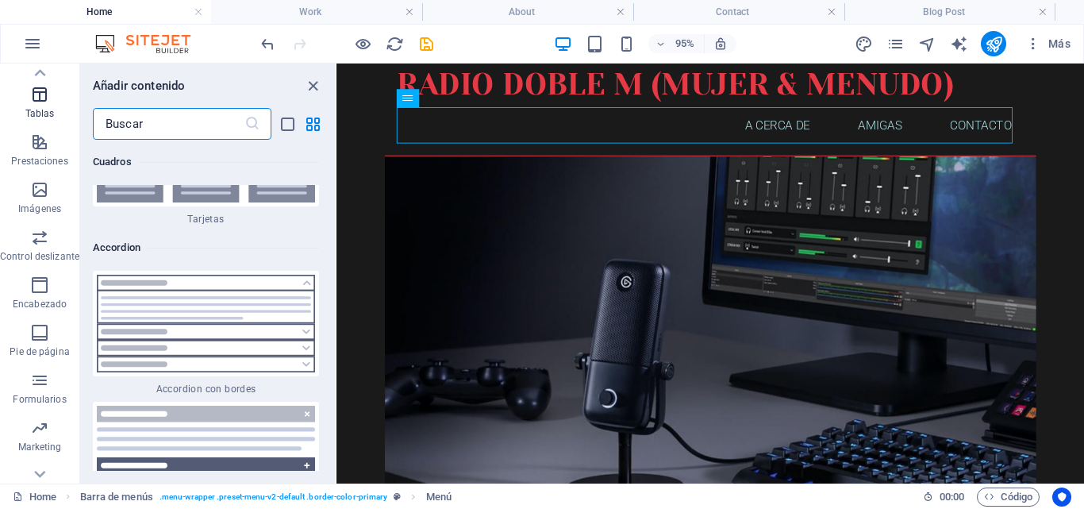
click at [37, 104] on icon "button" at bounding box center [39, 94] width 19 height 19
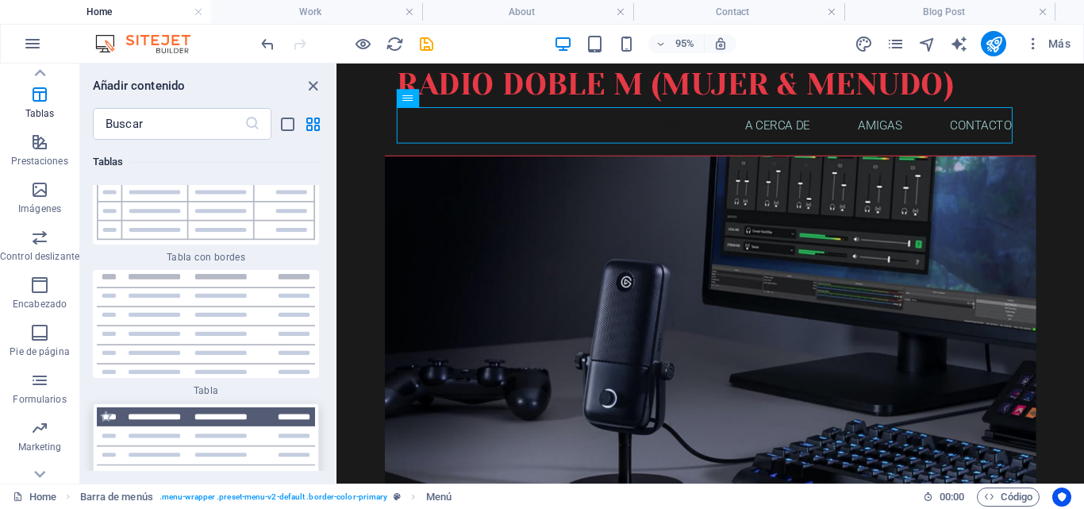
scroll to position [11437, 0]
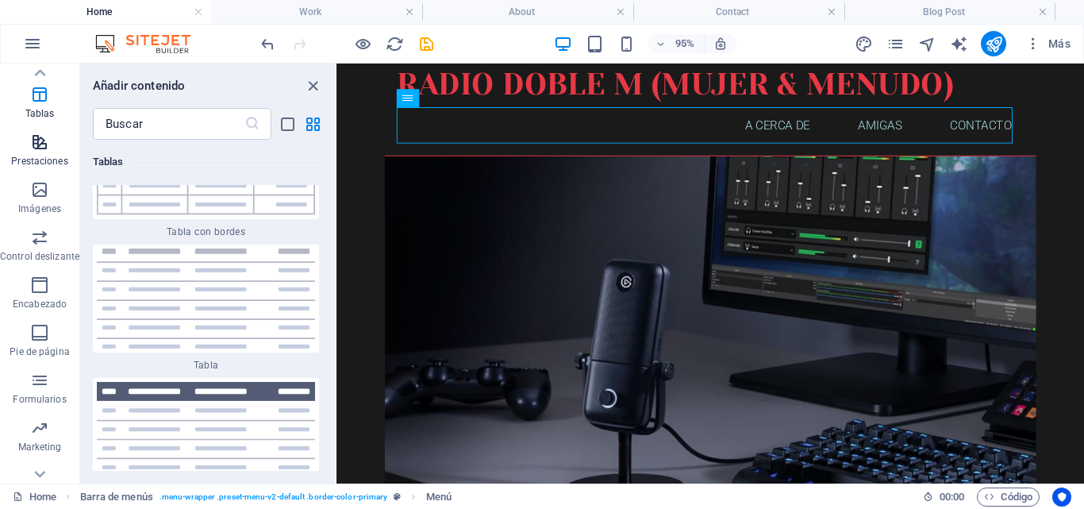
click at [48, 167] on p "Prestaciones" at bounding box center [39, 161] width 56 height 13
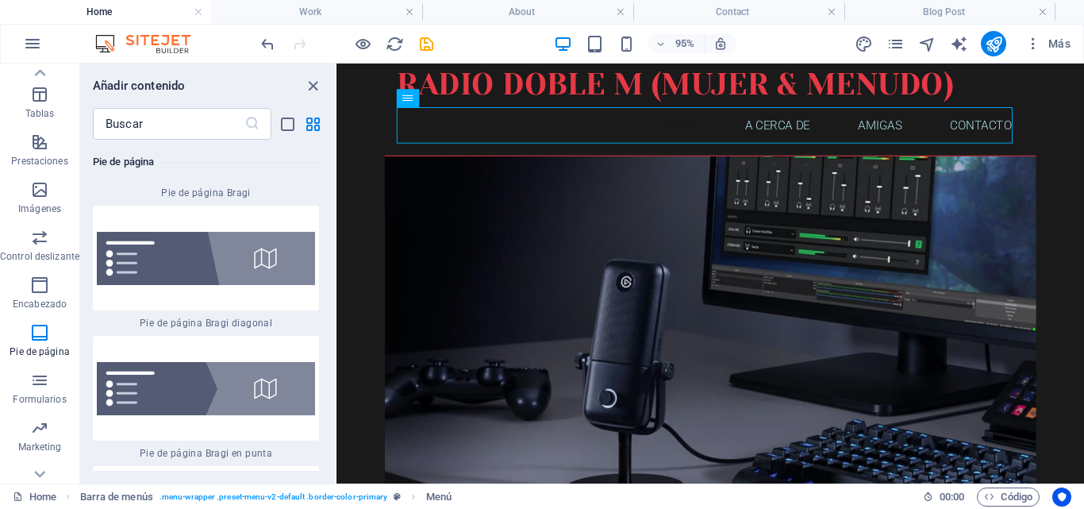
scroll to position [22454, 0]
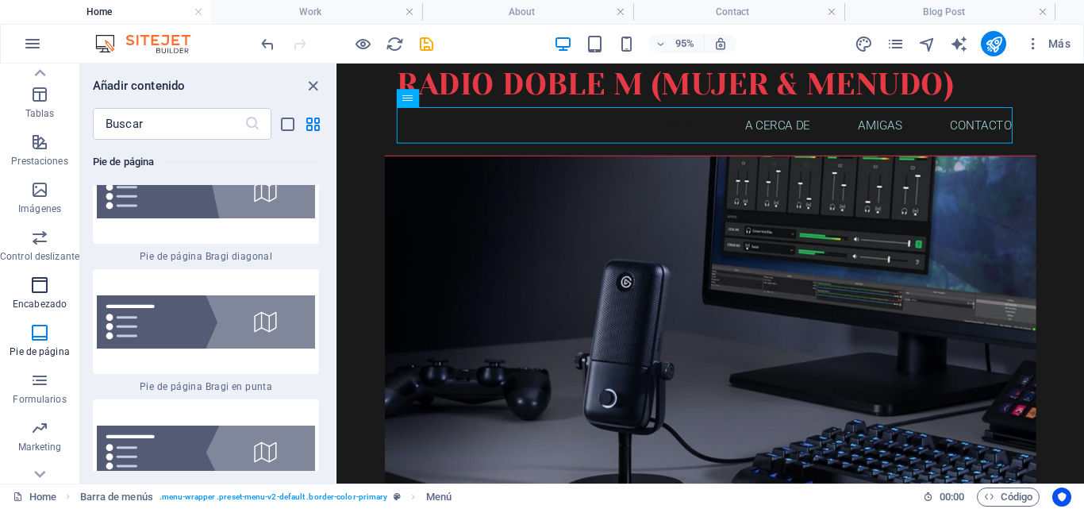
click at [44, 295] on icon "button" at bounding box center [39, 284] width 19 height 19
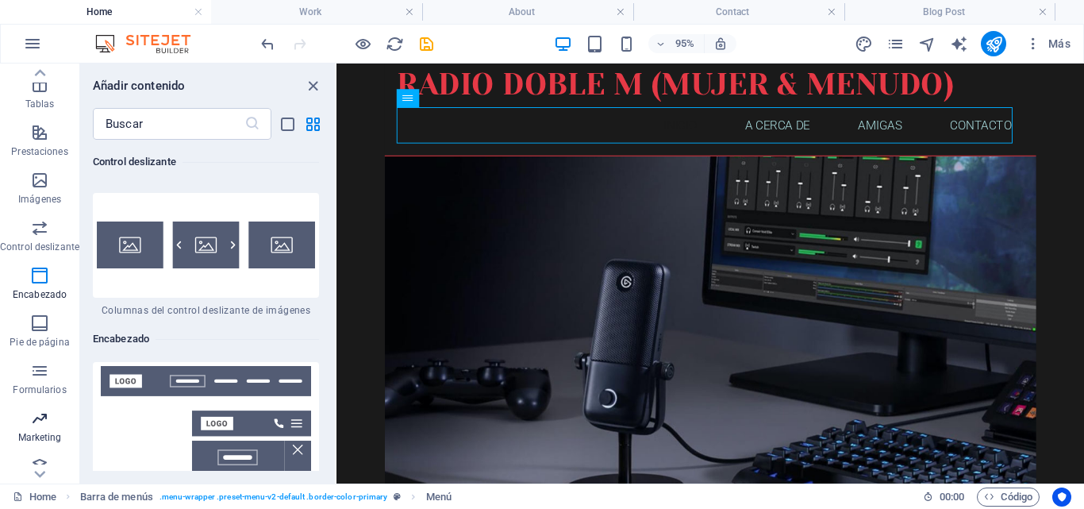
scroll to position [295, 0]
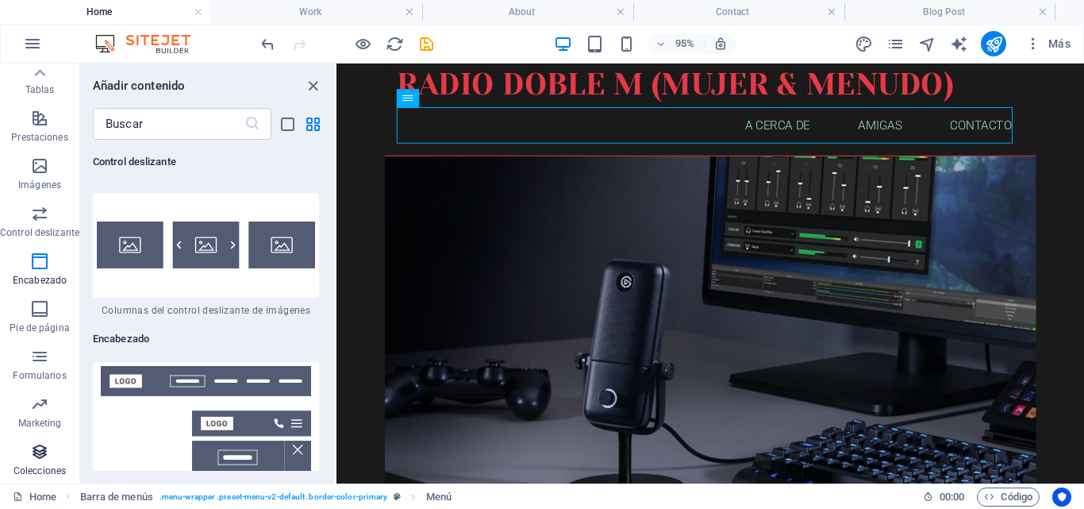
click at [42, 460] on icon "button" at bounding box center [39, 451] width 19 height 19
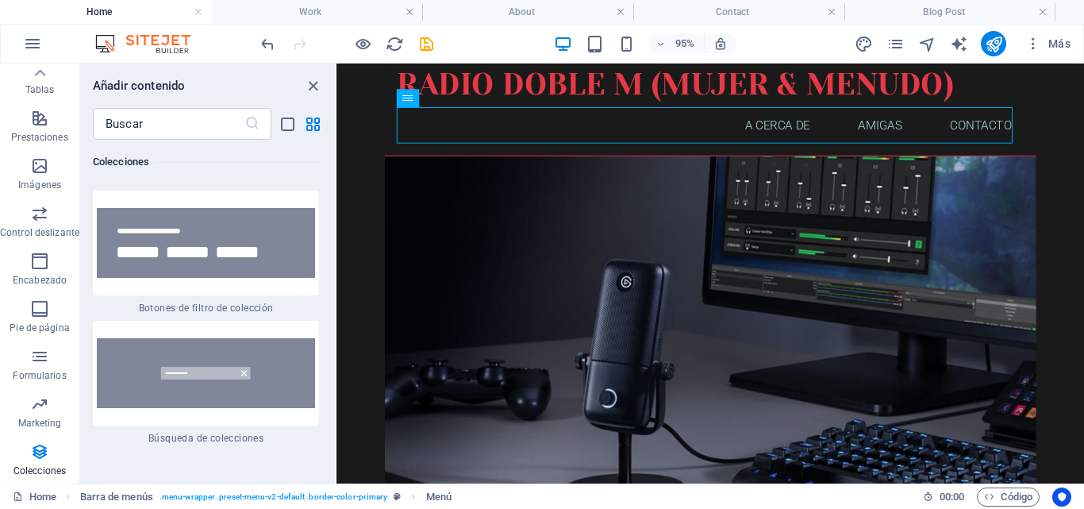
scroll to position [30895, 0]
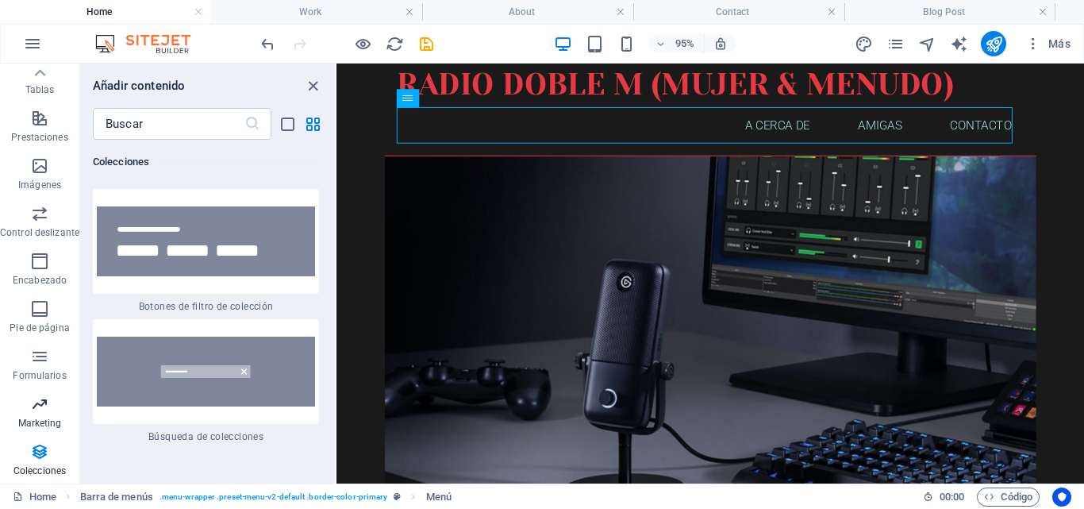
click at [31, 422] on p "Marketing" at bounding box center [40, 423] width 44 height 13
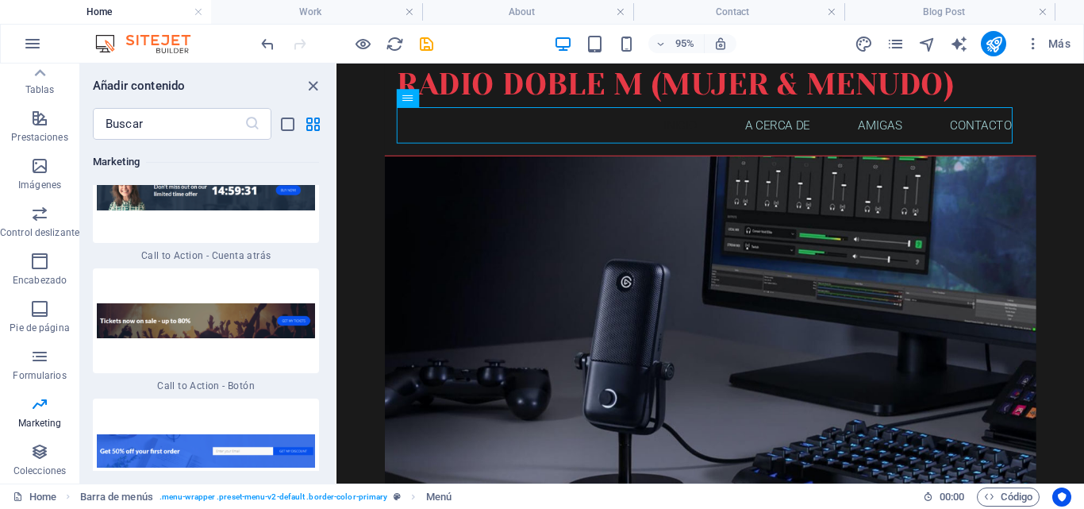
scroll to position [29316, 0]
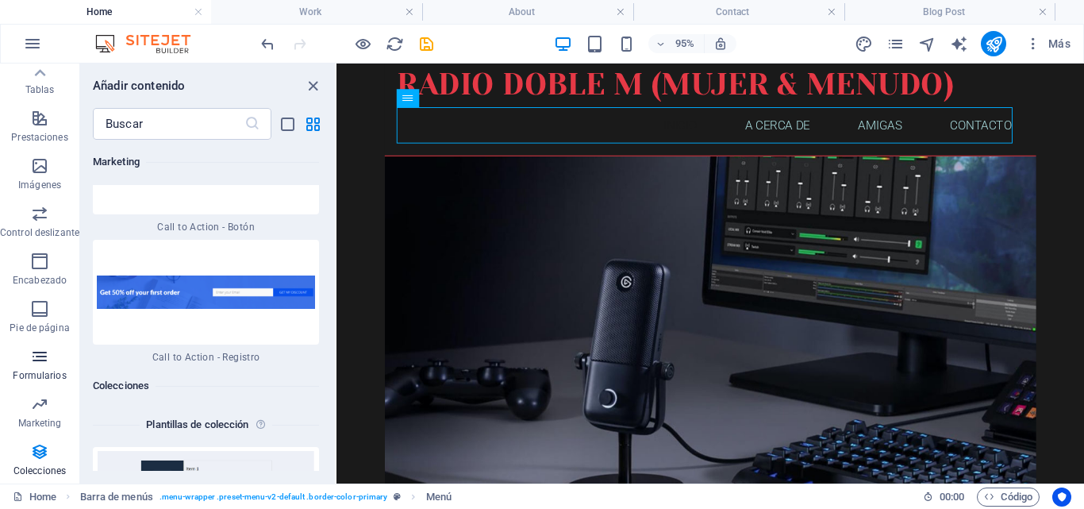
click at [50, 368] on span "Formularios" at bounding box center [39, 366] width 79 height 38
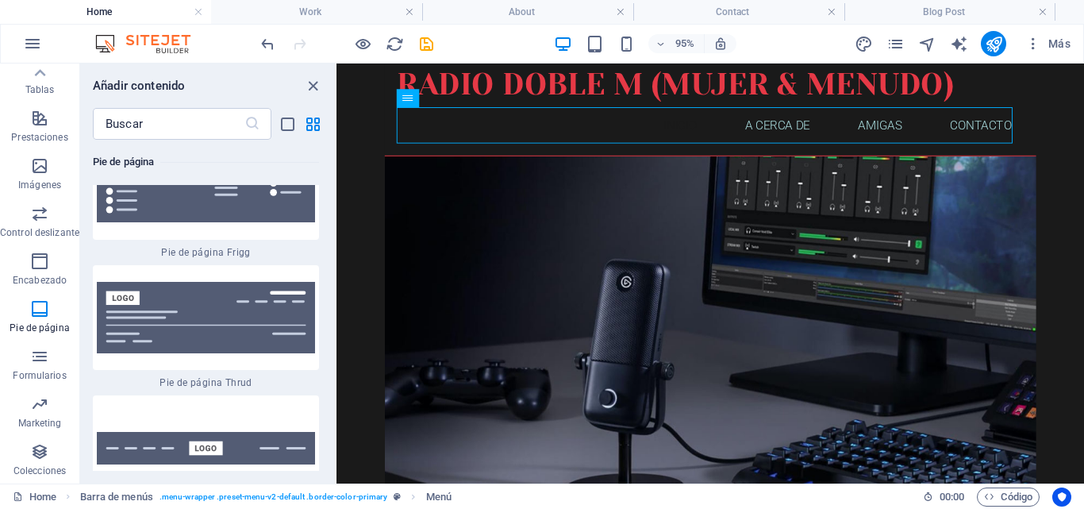
scroll to position [23106, 0]
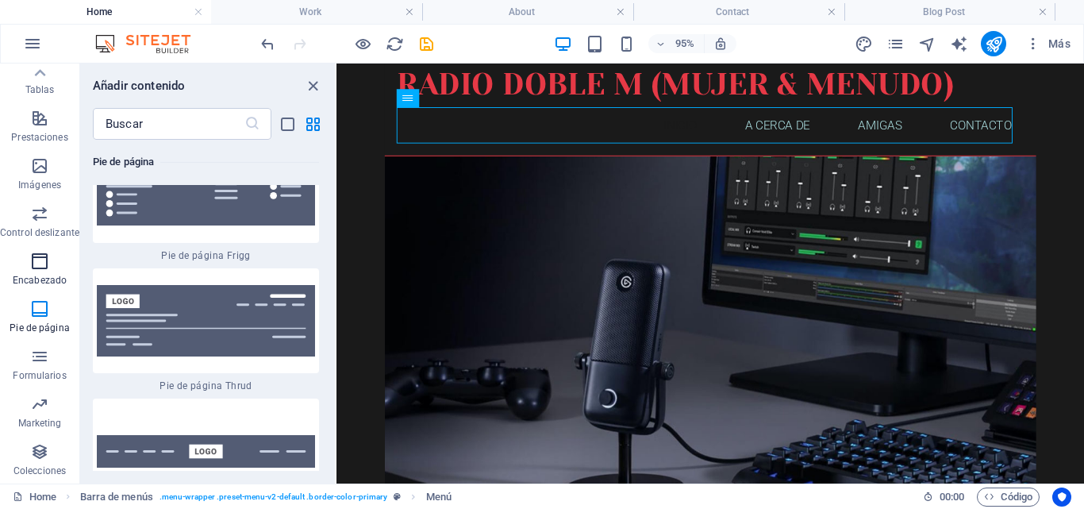
click at [44, 269] on icon "button" at bounding box center [39, 261] width 19 height 19
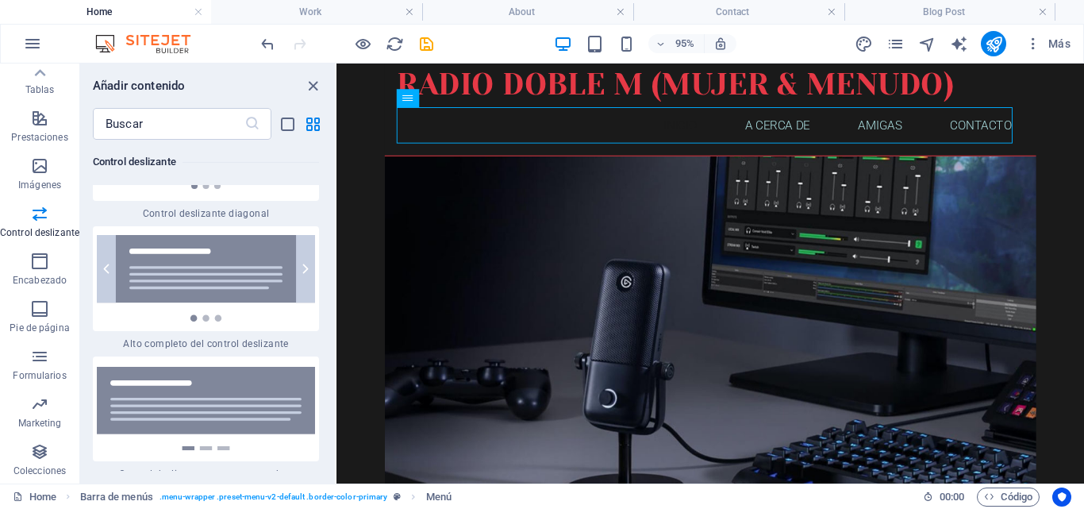
scroll to position [18544, 0]
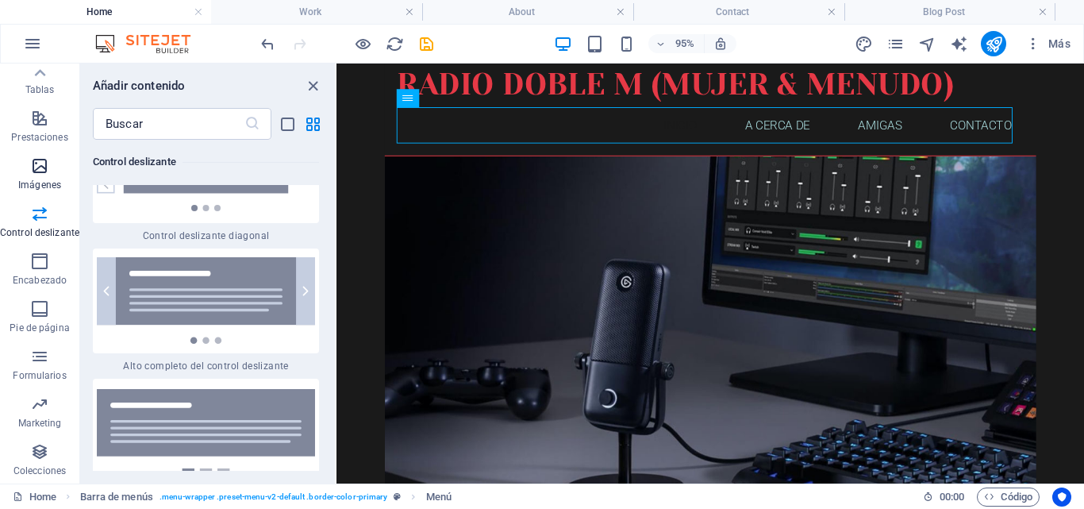
click at [43, 183] on p "Imágenes" at bounding box center [39, 185] width 43 height 13
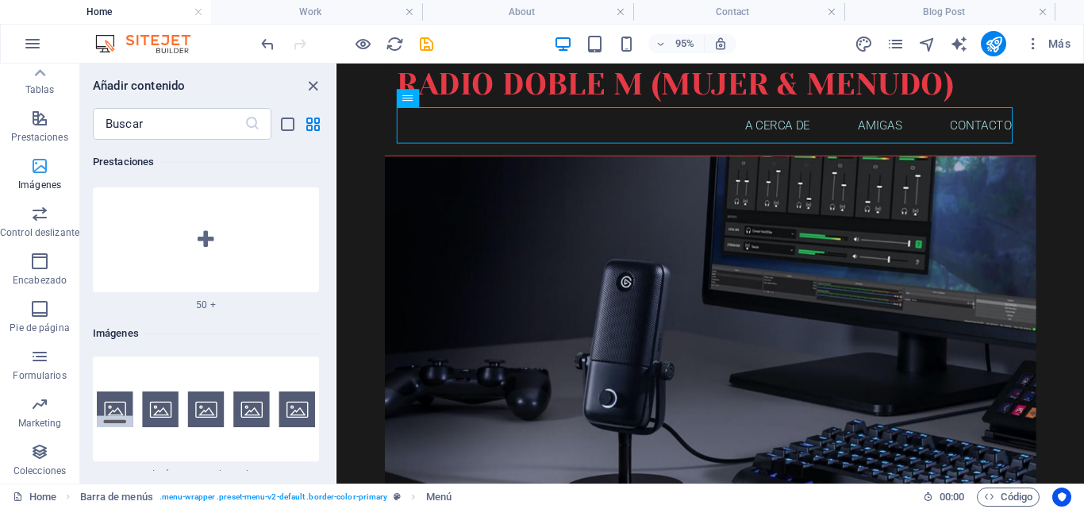
scroll to position [15768, 0]
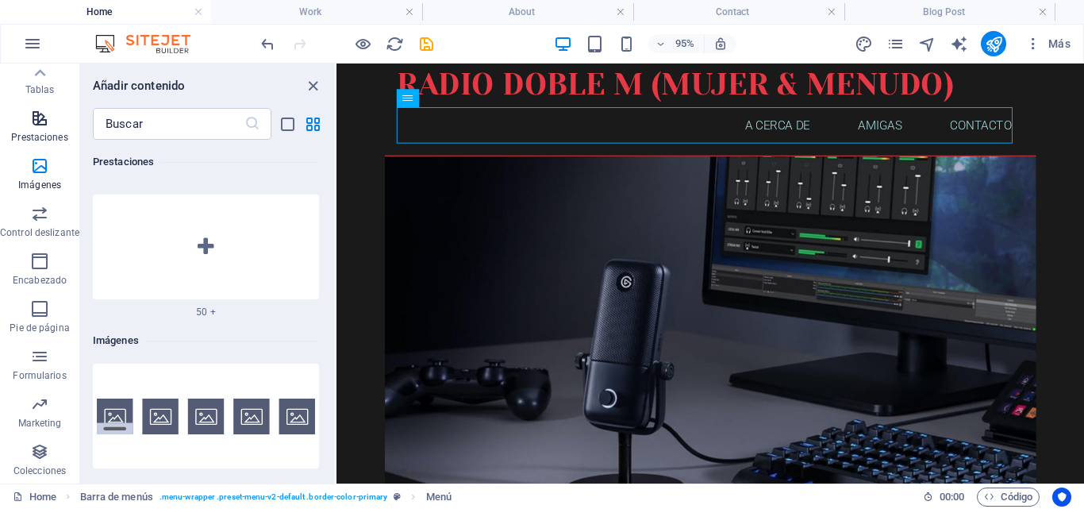
click at [25, 130] on span "Prestaciones" at bounding box center [39, 128] width 79 height 38
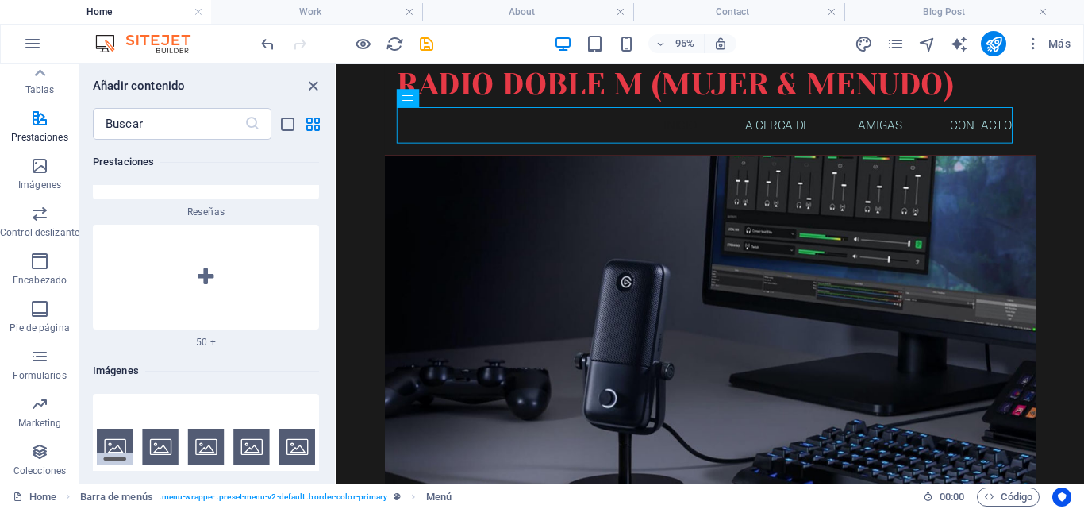
scroll to position [15786, 0]
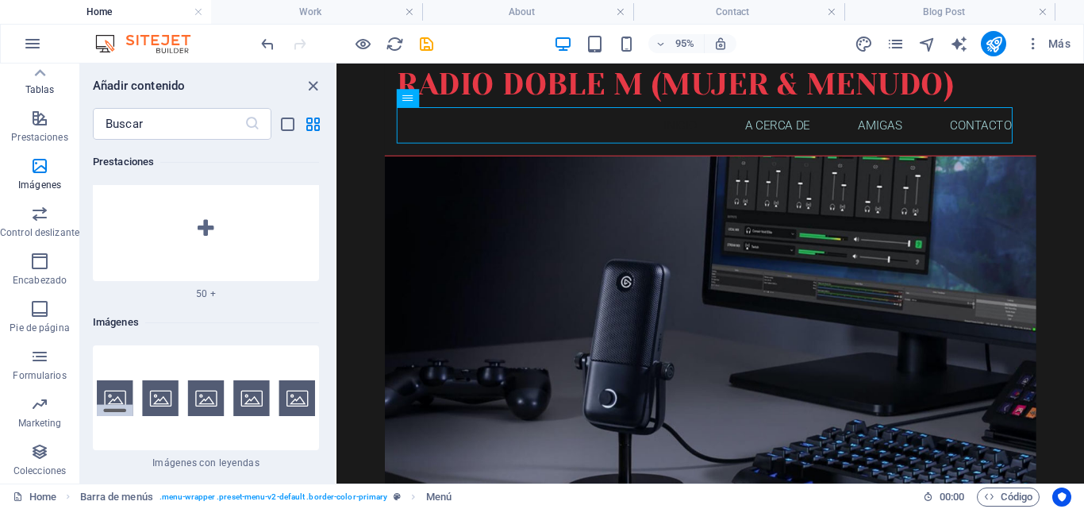
click at [40, 87] on p "Tablas" at bounding box center [39, 89] width 29 height 13
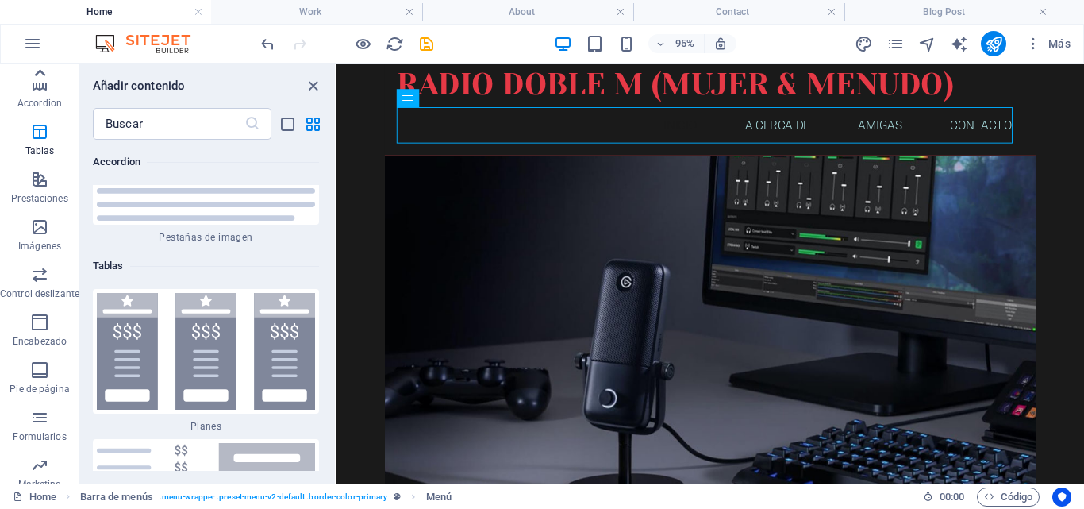
scroll to position [215, 0]
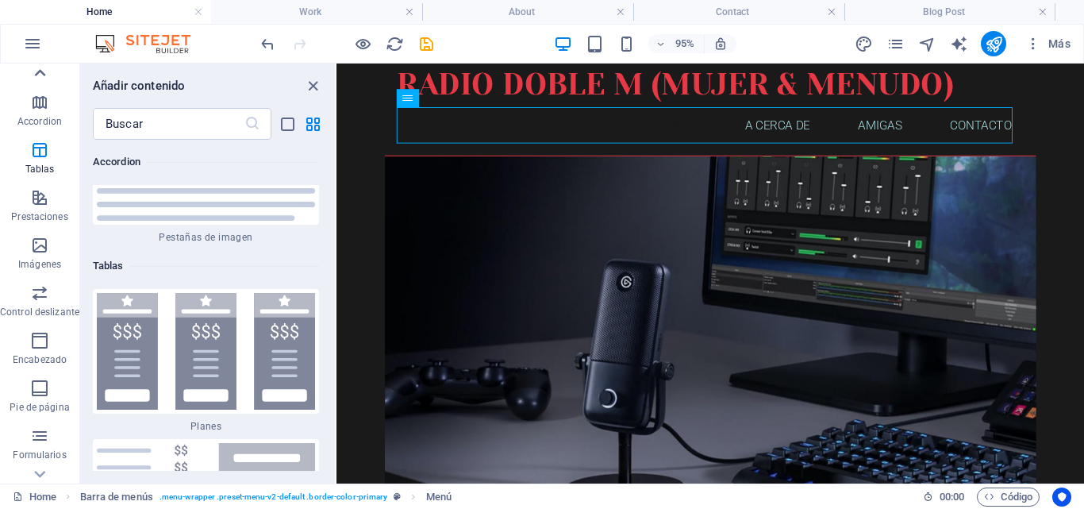
click at [40, 69] on icon at bounding box center [40, 73] width 22 height 22
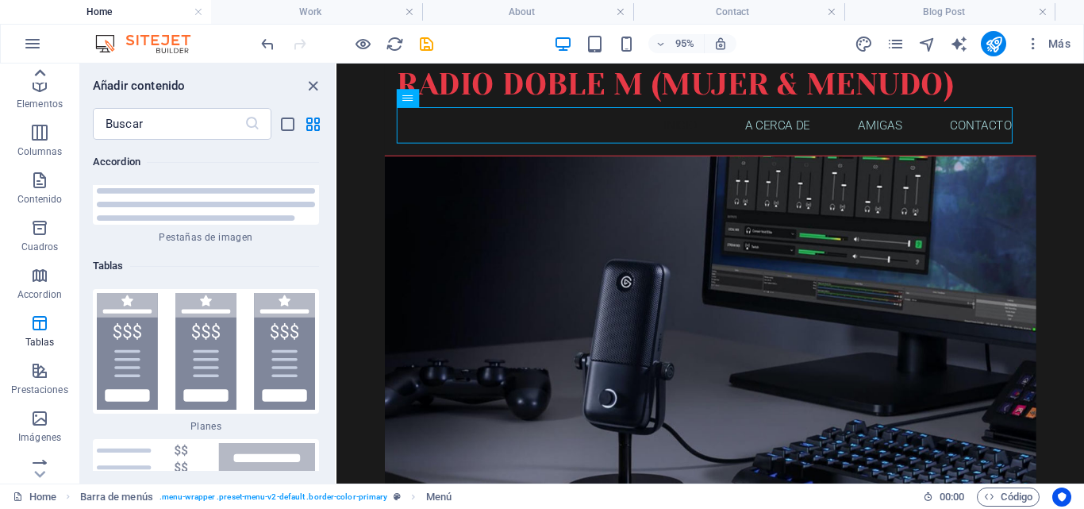
scroll to position [0, 0]
click at [43, 99] on p "Favoritos" at bounding box center [39, 98] width 41 height 13
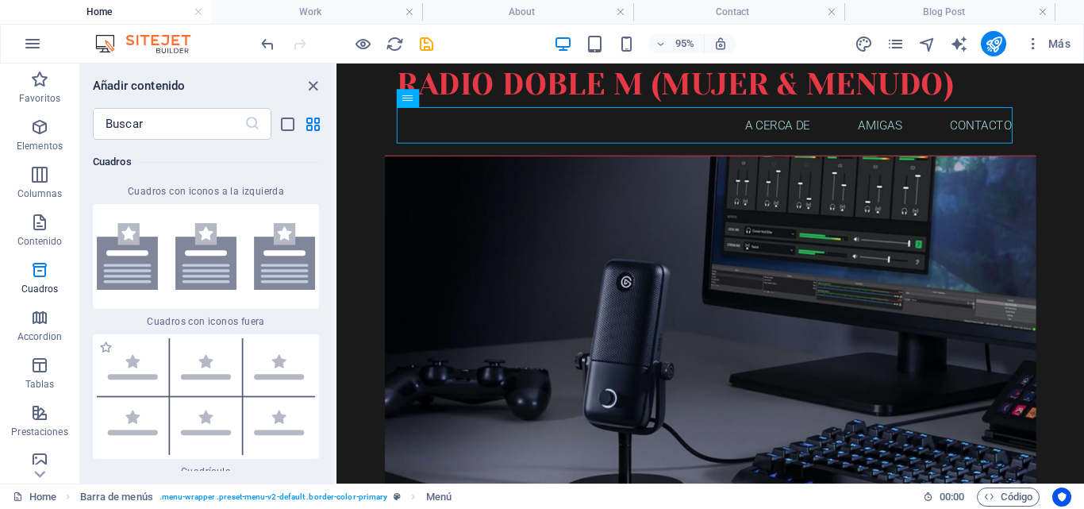
scroll to position [9049, 0]
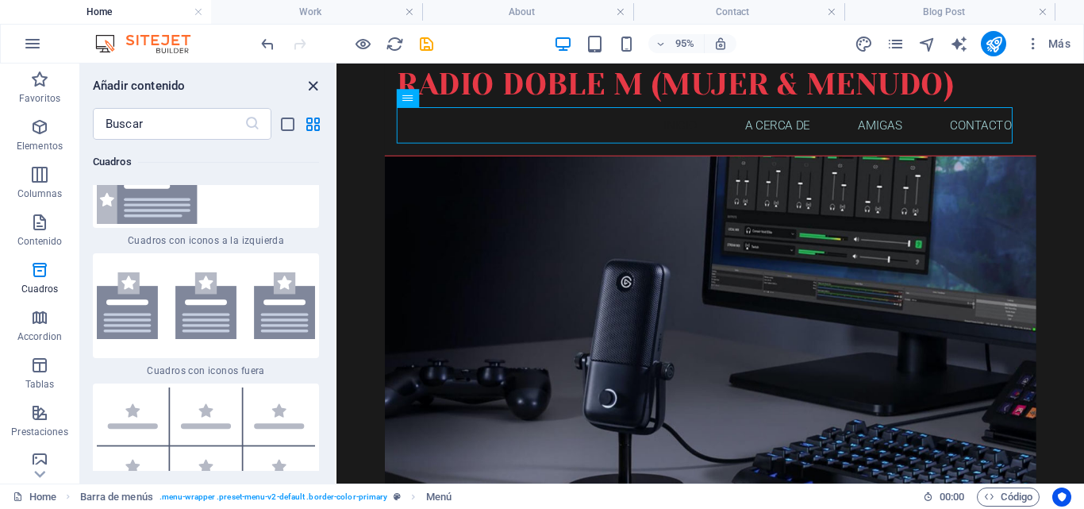
click at [314, 90] on icon "close panel" at bounding box center [313, 86] width 18 height 18
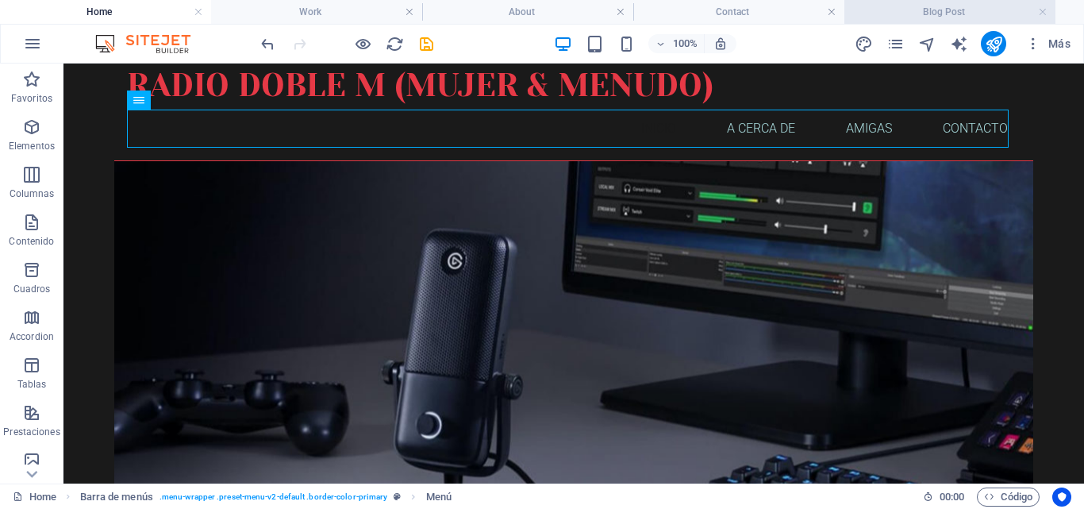
click at [922, 13] on h4 "Blog Post" at bounding box center [950, 11] width 211 height 17
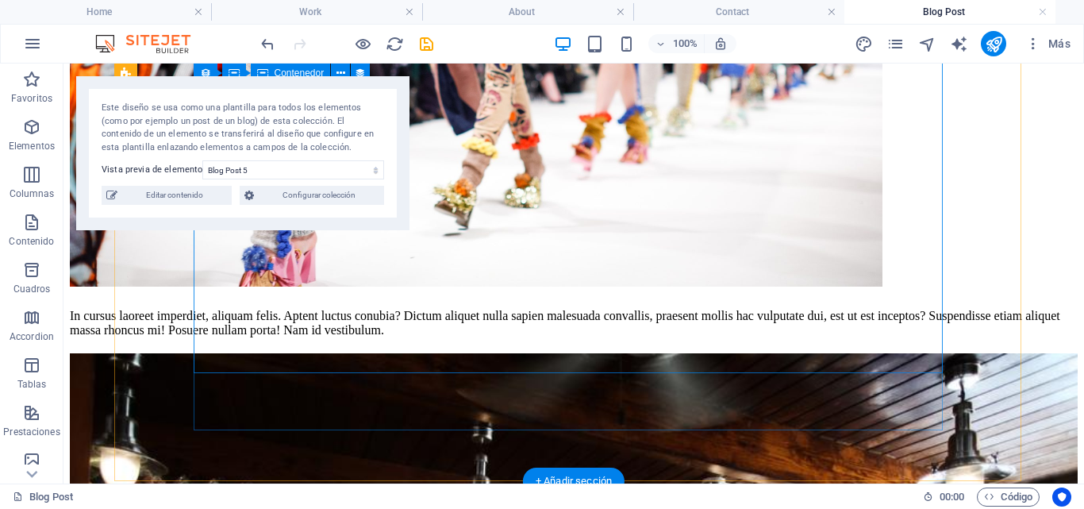
scroll to position [1960, 0]
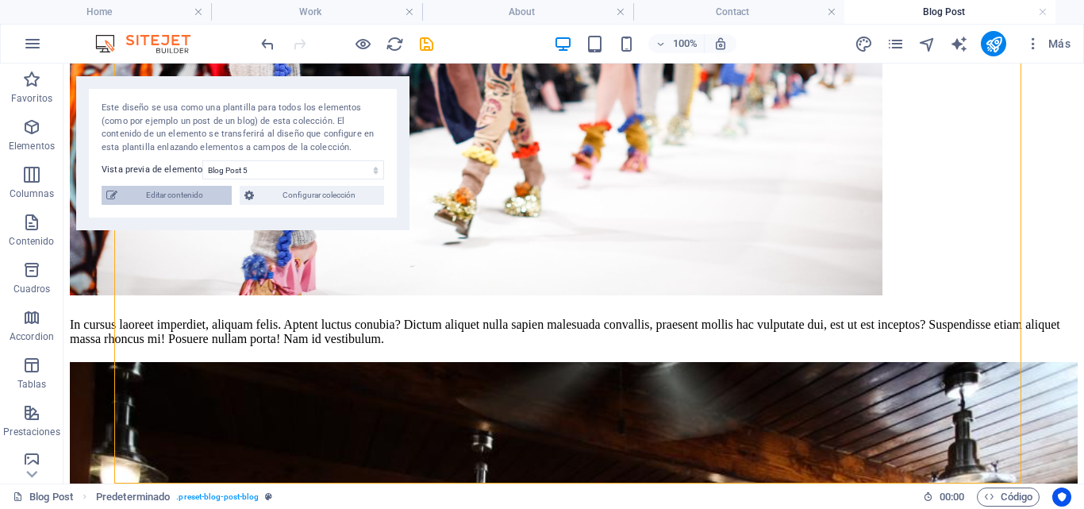
click at [167, 192] on span "Editar contenido" at bounding box center [174, 195] width 105 height 19
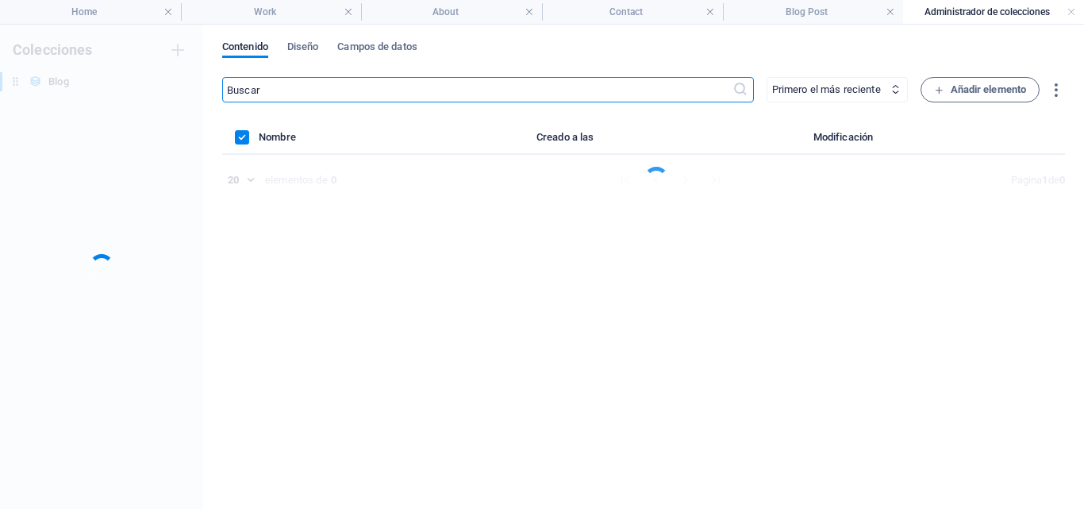
scroll to position [0, 0]
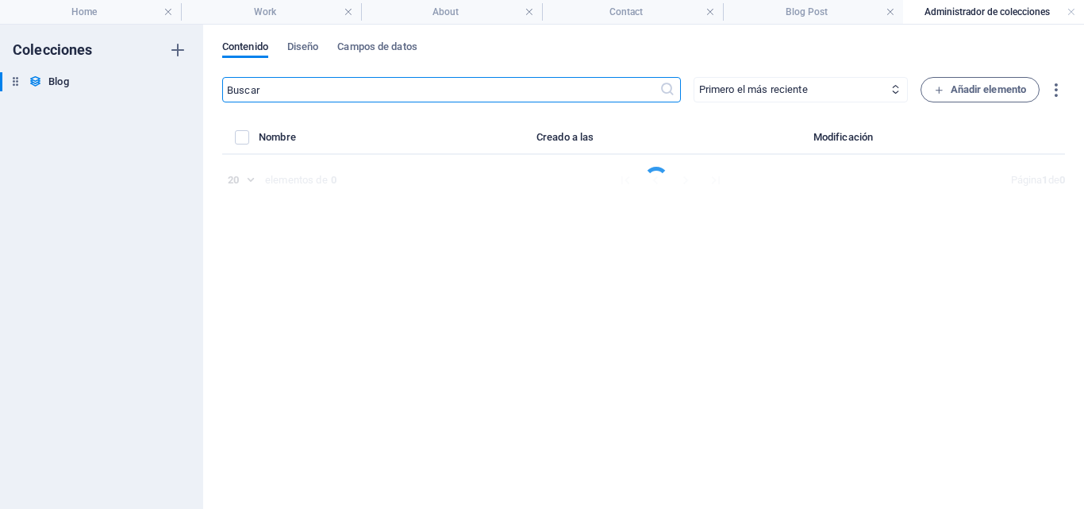
select select "Category 1"
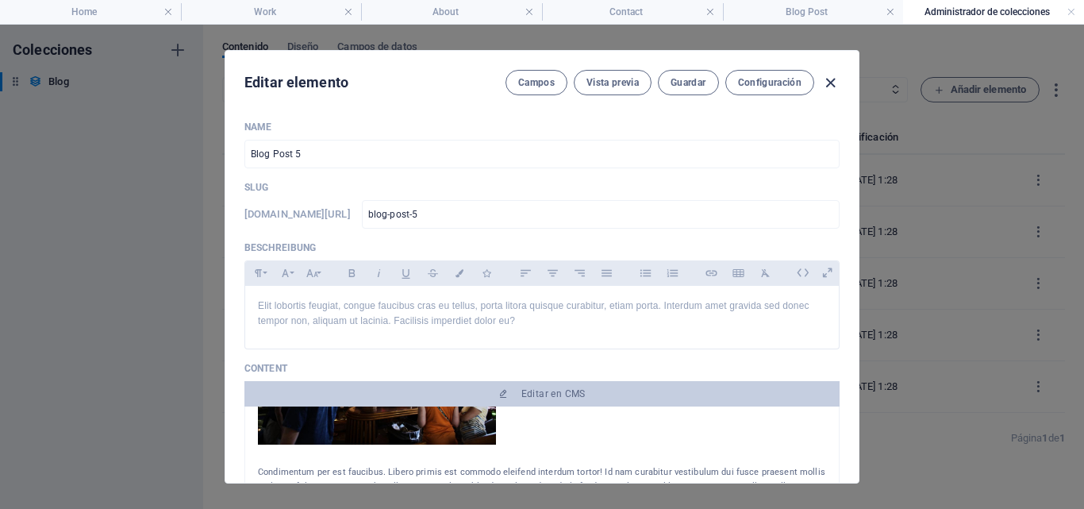
click at [829, 83] on icon "button" at bounding box center [831, 83] width 18 height 18
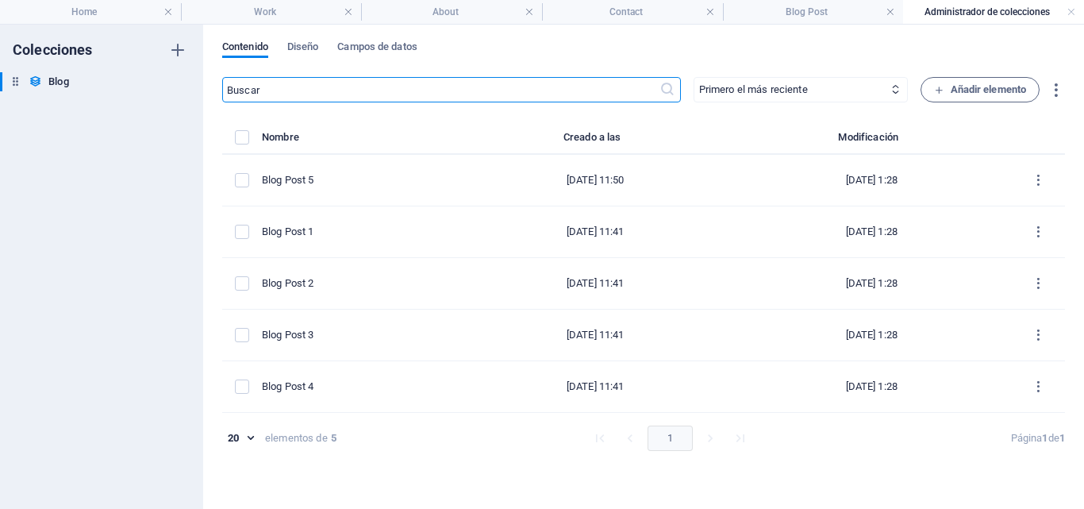
type input "2025-10-07"
type input "blog-post-5"
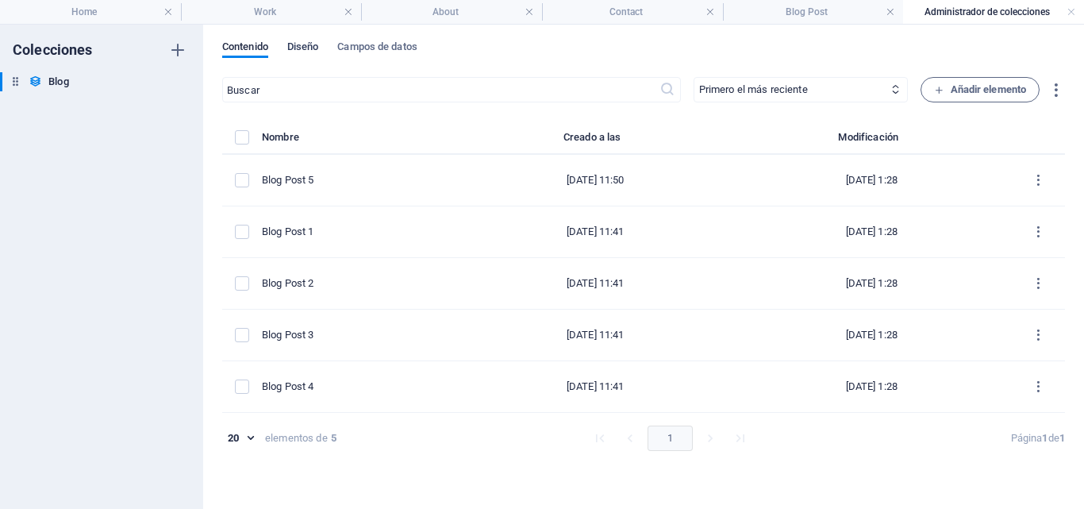
click at [316, 46] on span "Diseño" at bounding box center [303, 48] width 32 height 22
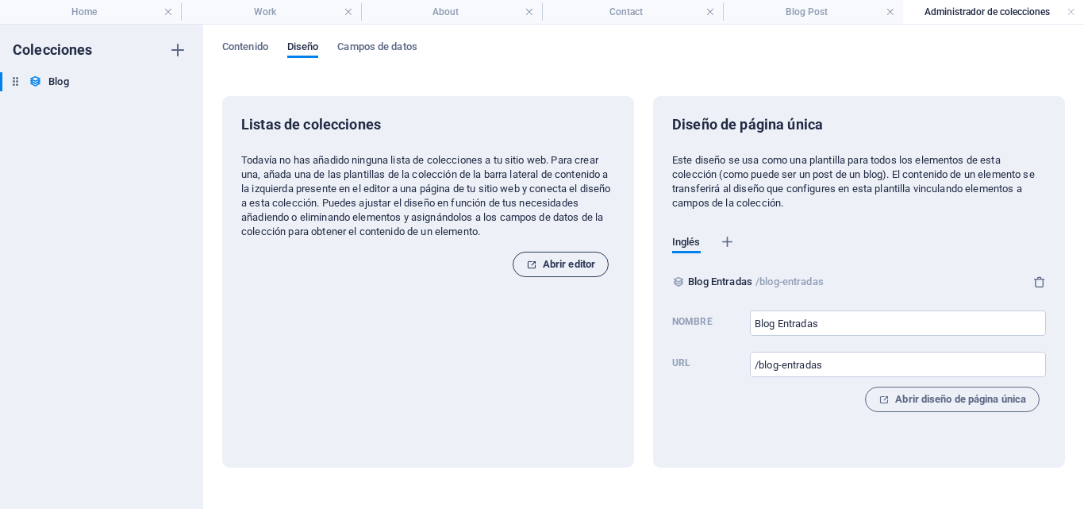
click at [558, 264] on span "Abrir editor" at bounding box center [560, 264] width 69 height 19
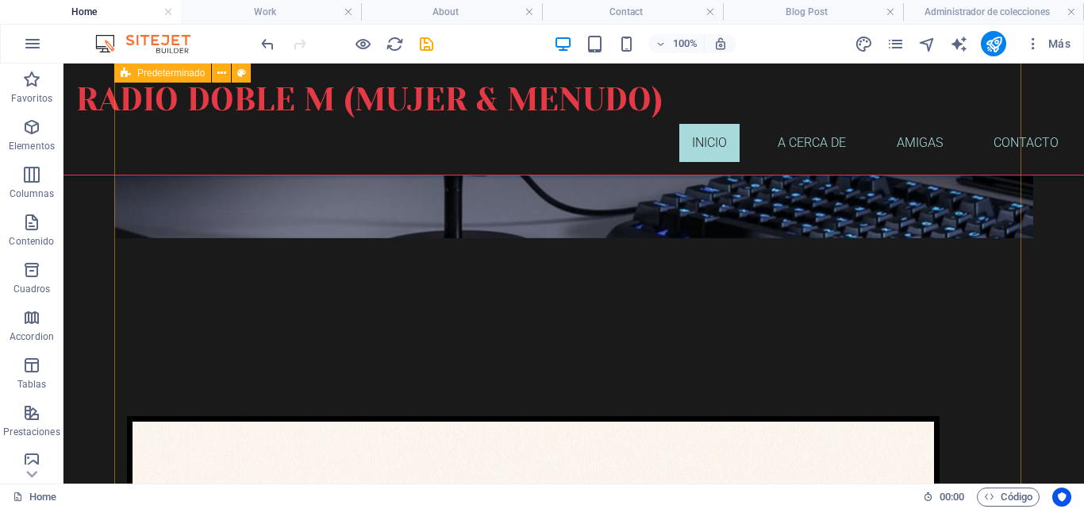
scroll to position [303, 0]
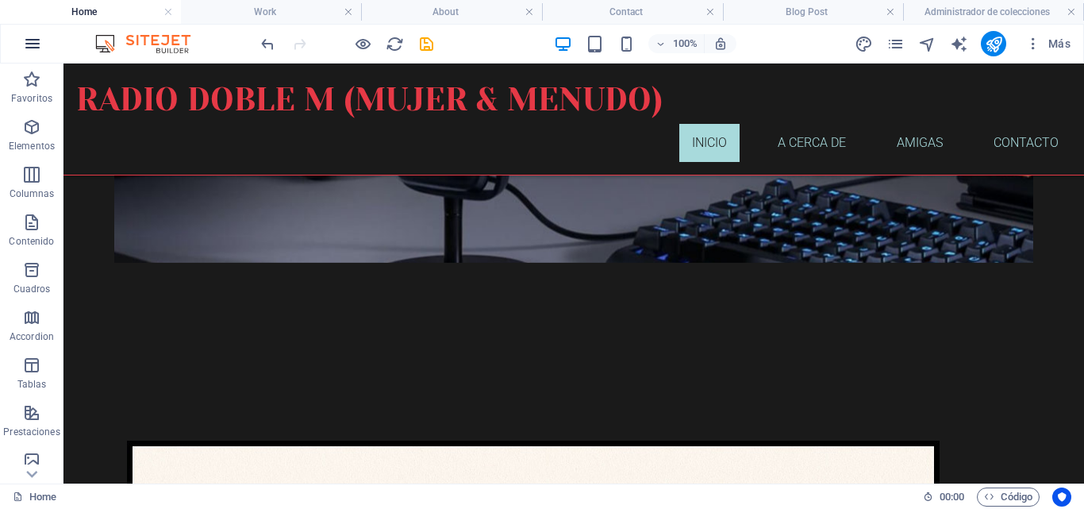
click at [29, 48] on icon "button" at bounding box center [32, 43] width 19 height 19
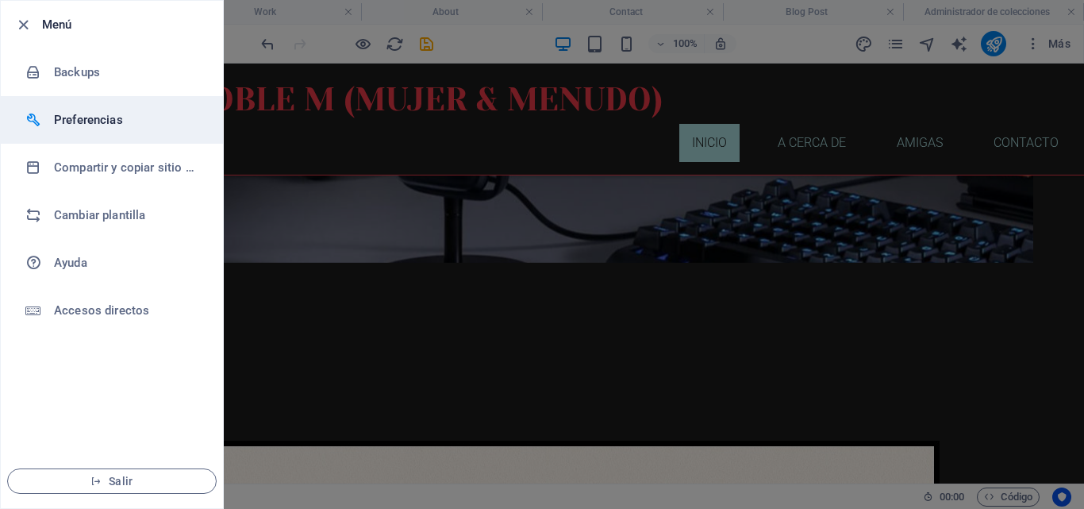
click at [96, 121] on h6 "Preferencias" at bounding box center [127, 119] width 147 height 19
select select "es"
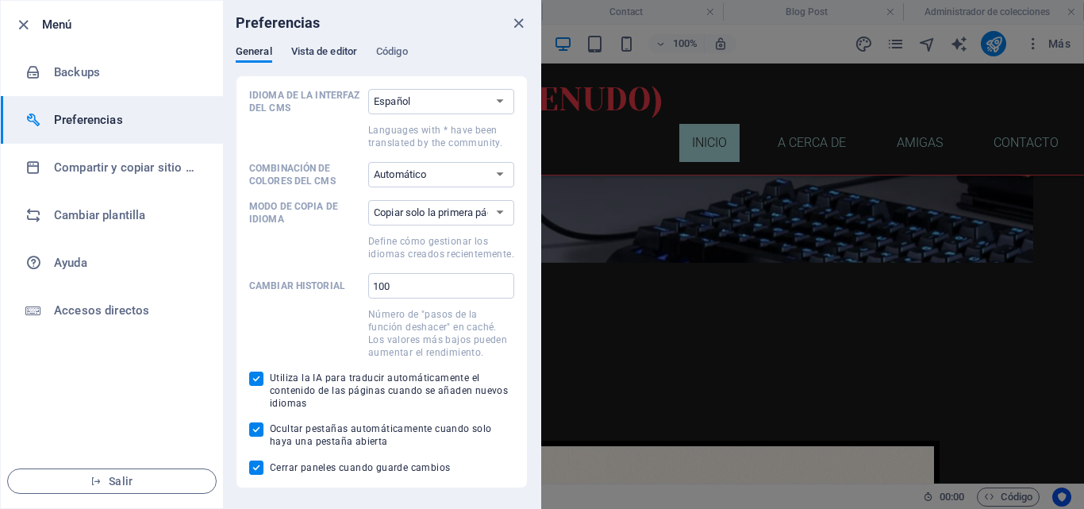
click at [340, 54] on span "Vista de editor" at bounding box center [324, 53] width 66 height 22
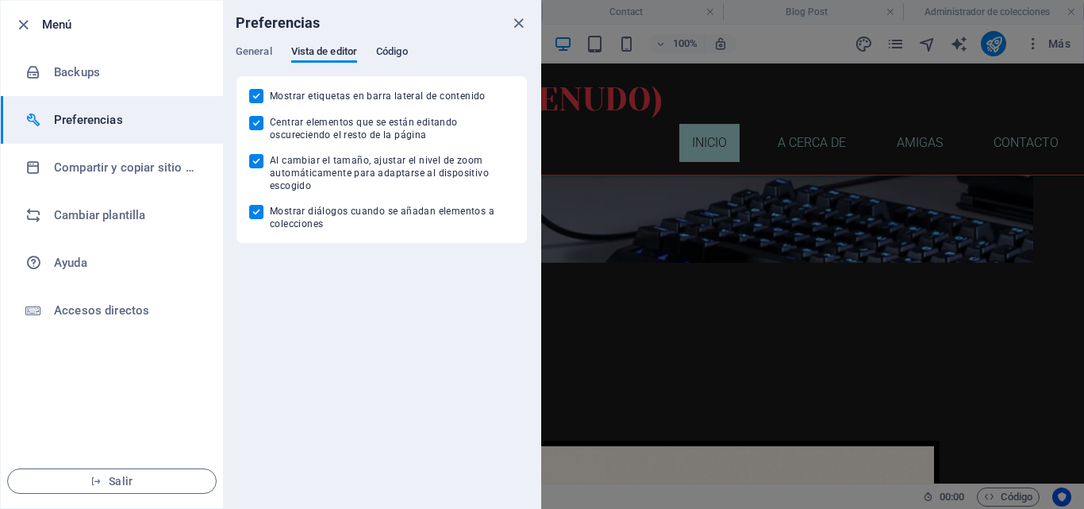
click at [387, 53] on span "Código" at bounding box center [392, 53] width 32 height 22
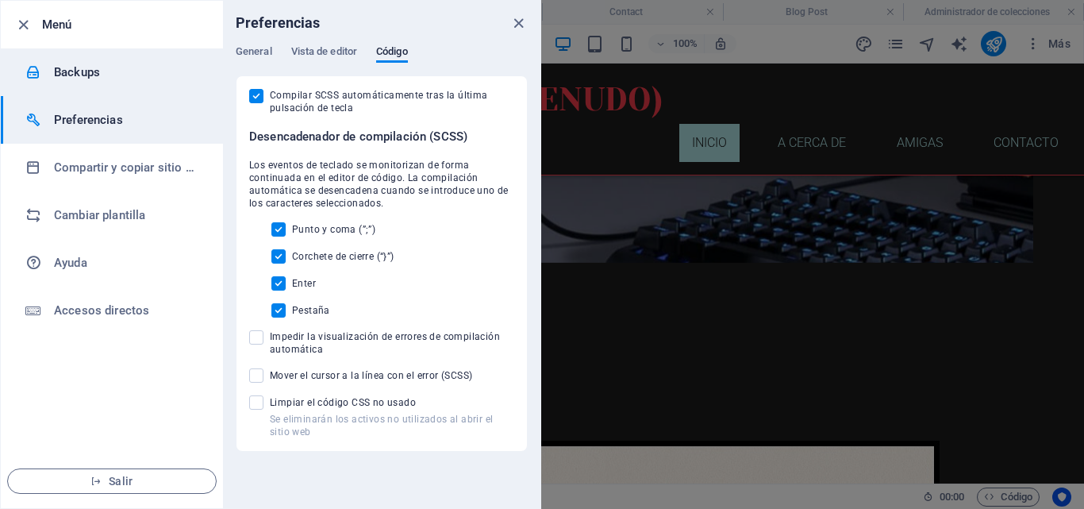
click at [85, 78] on h6 "Backups" at bounding box center [127, 72] width 147 height 19
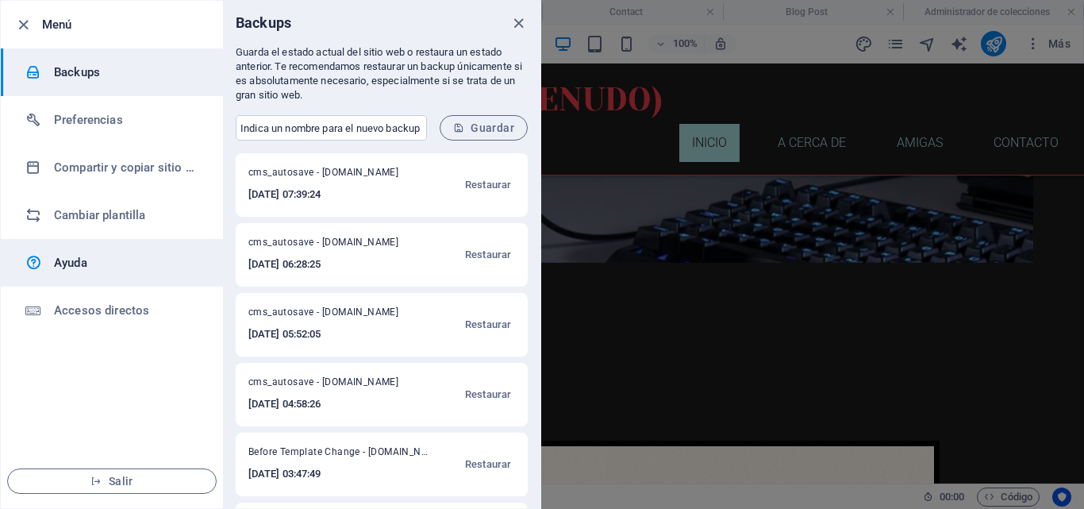
click at [74, 262] on h6 "Ayuda" at bounding box center [127, 262] width 147 height 19
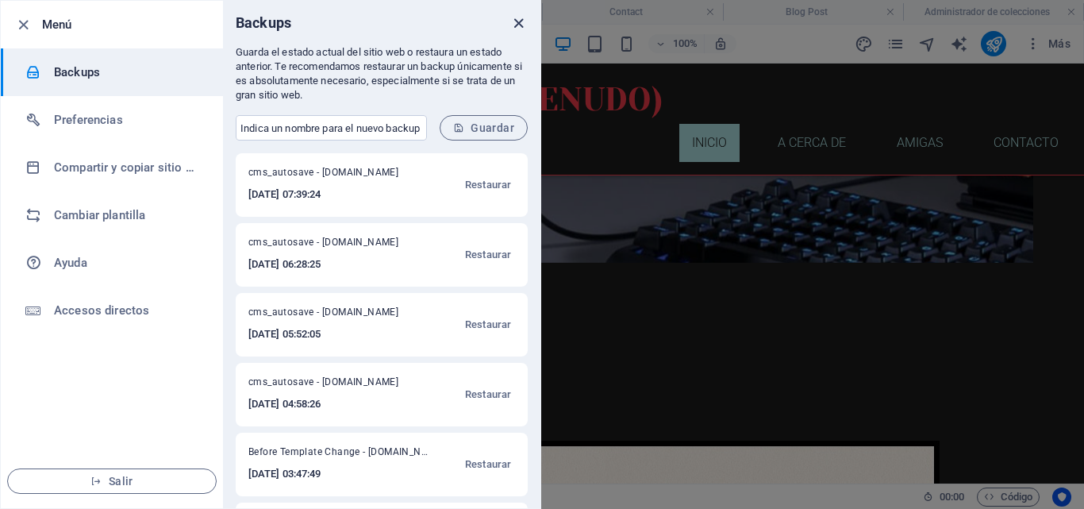
click at [521, 23] on icon "close" at bounding box center [519, 23] width 18 height 18
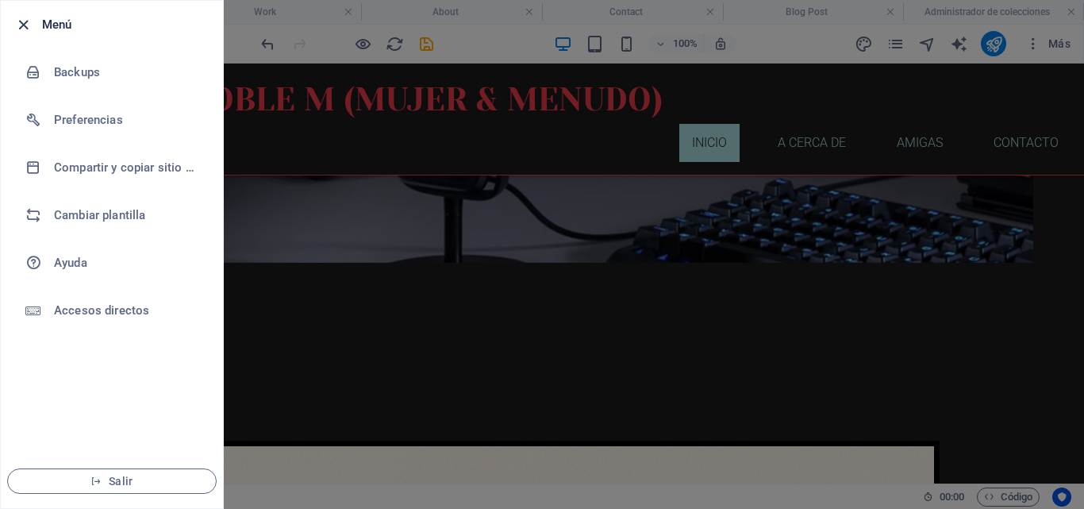
click at [25, 22] on icon "button" at bounding box center [23, 25] width 18 height 18
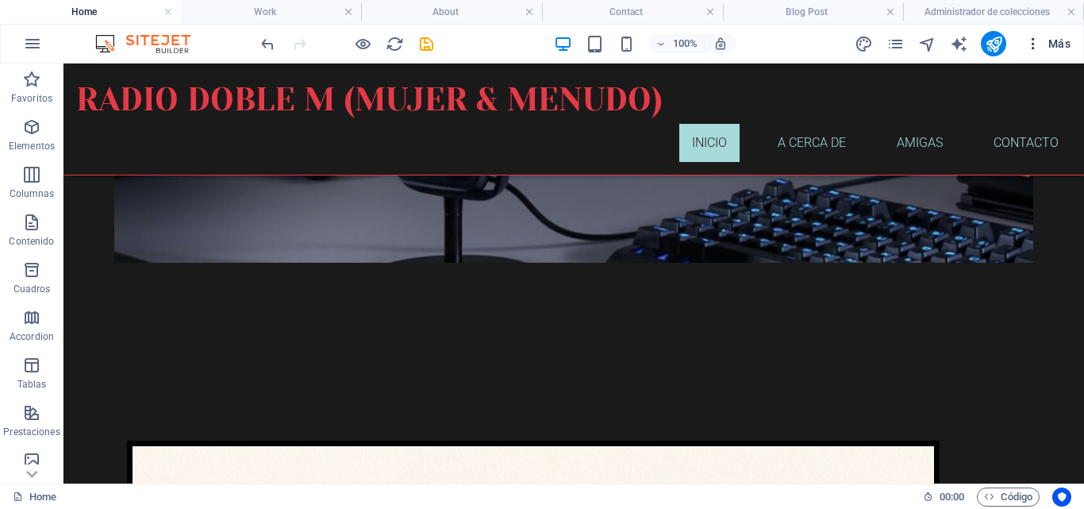
click at [1037, 40] on icon "button" at bounding box center [1034, 44] width 16 height 16
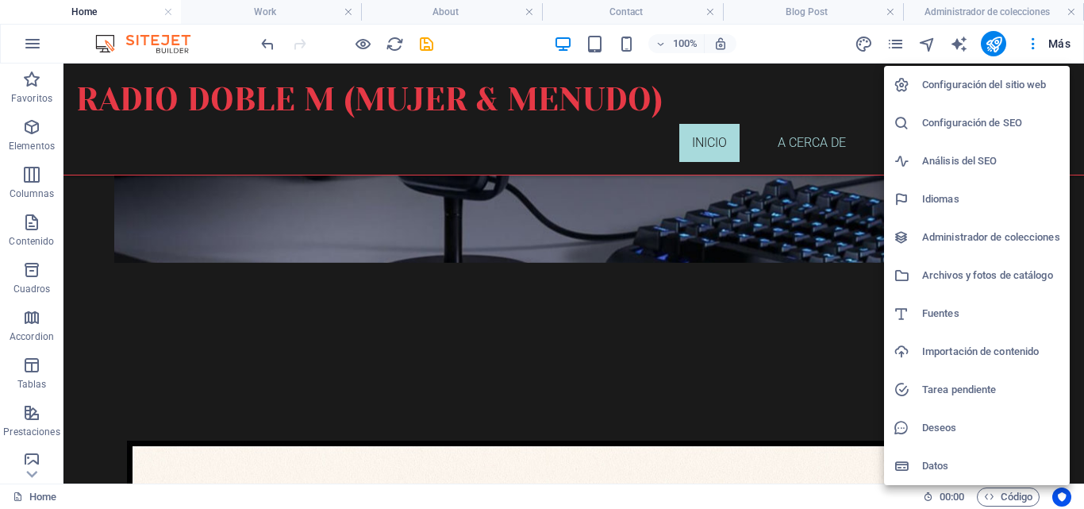
click at [998, 352] on h6 "Importación de contenido" at bounding box center [991, 351] width 138 height 19
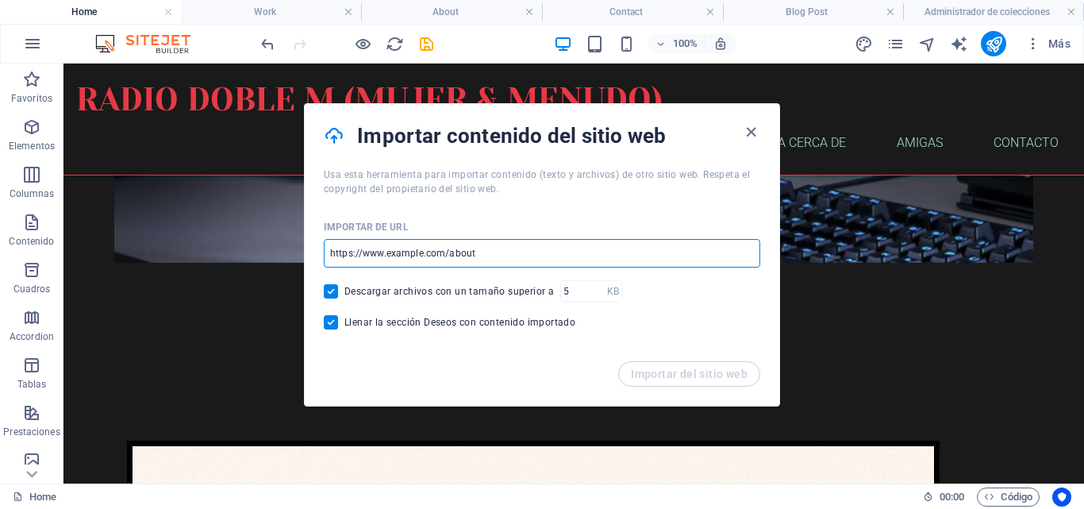
click at [487, 252] on input "url" at bounding box center [542, 253] width 437 height 29
click at [486, 252] on input "url" at bounding box center [542, 253] width 437 height 29
click at [479, 248] on input "url" at bounding box center [542, 253] width 437 height 29
click at [478, 248] on input "url" at bounding box center [542, 253] width 437 height 29
paste input "https://radio-doble-m.webnode.com.uy/"
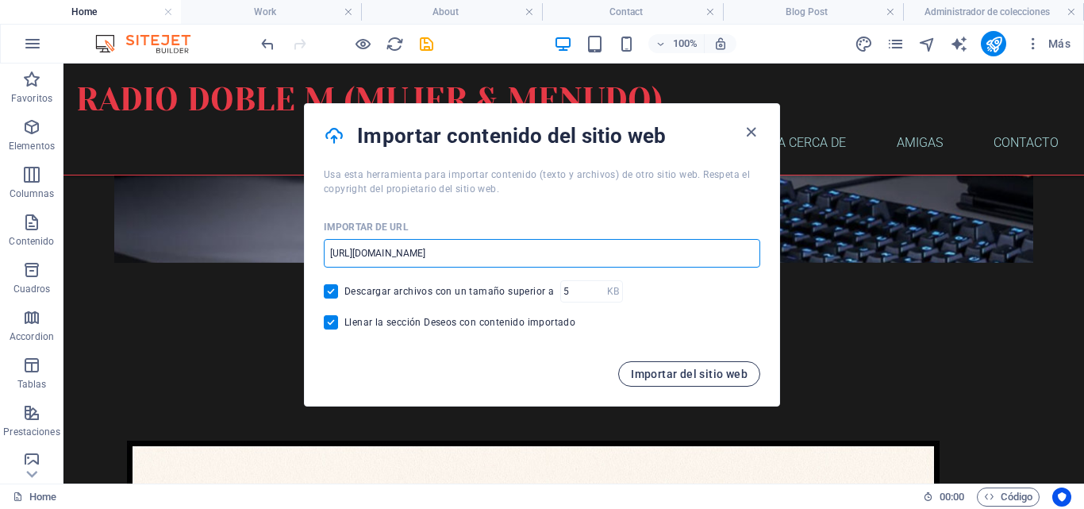
type input "https://radio-doble-m.webnode.com.uy/"
click at [676, 370] on span "Importar del sitio web" at bounding box center [689, 374] width 117 height 13
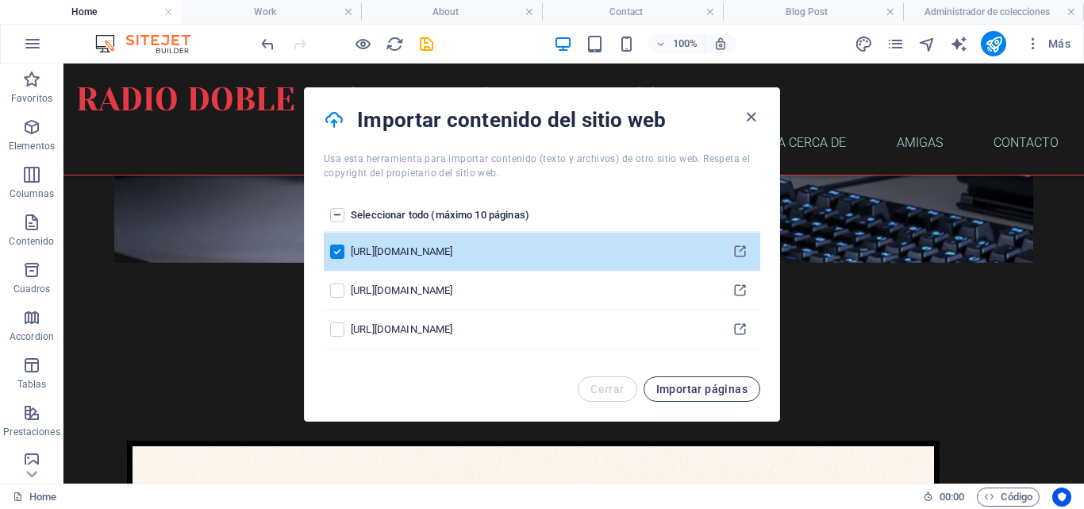
click at [728, 387] on span "Importar páginas" at bounding box center [701, 389] width 91 height 13
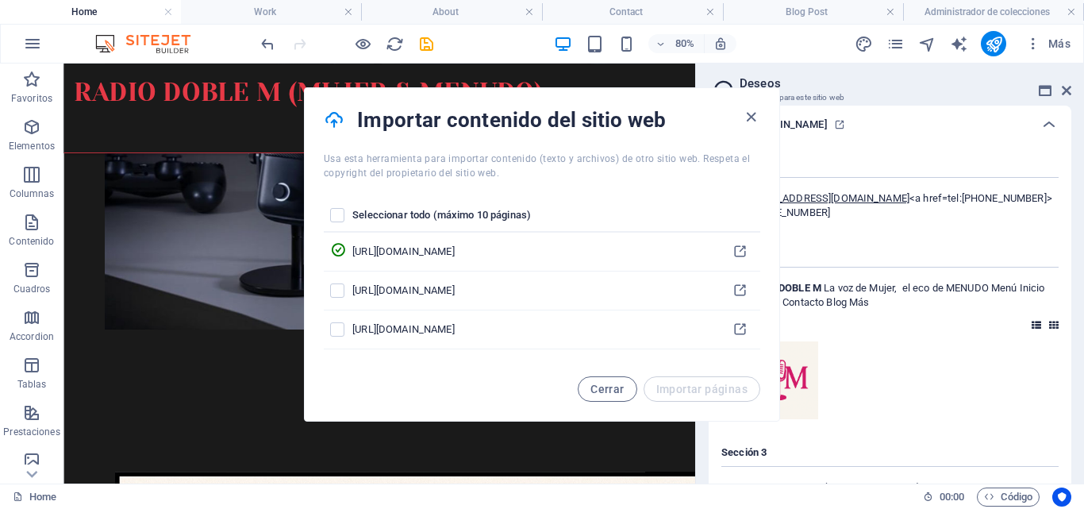
scroll to position [172, 0]
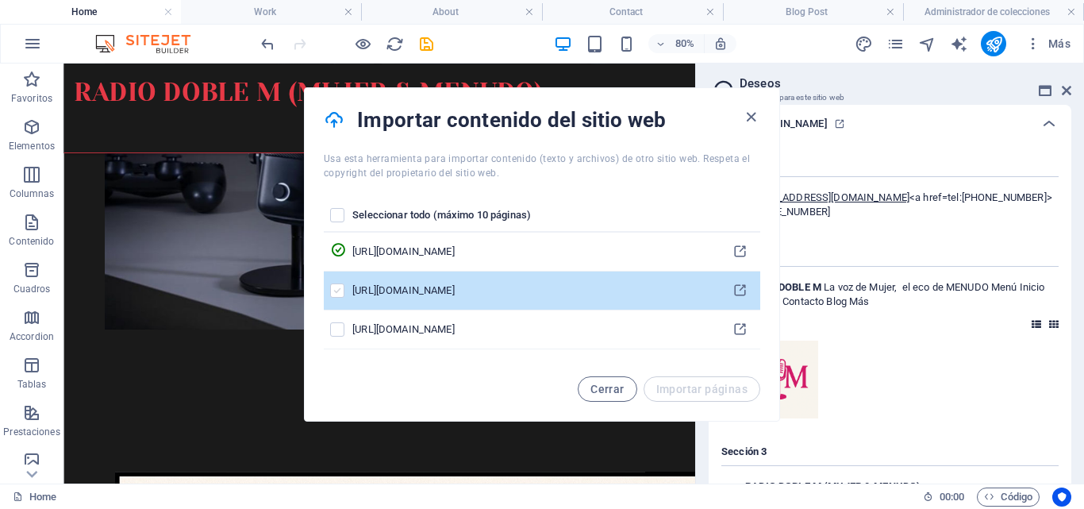
click at [340, 293] on label "pages list" at bounding box center [337, 290] width 14 height 14
click at [0, 0] on input "pages list" at bounding box center [0, 0] width 0 height 0
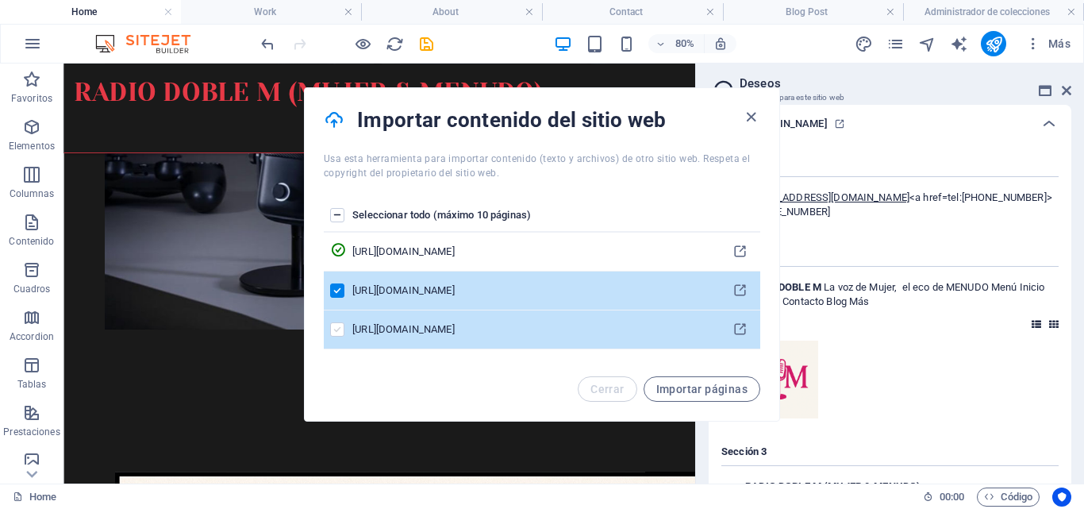
click at [337, 329] on label "pages list" at bounding box center [337, 329] width 14 height 14
click at [0, 0] on input "pages list" at bounding box center [0, 0] width 0 height 0
click at [698, 390] on span "Importar páginas" at bounding box center [701, 389] width 91 height 13
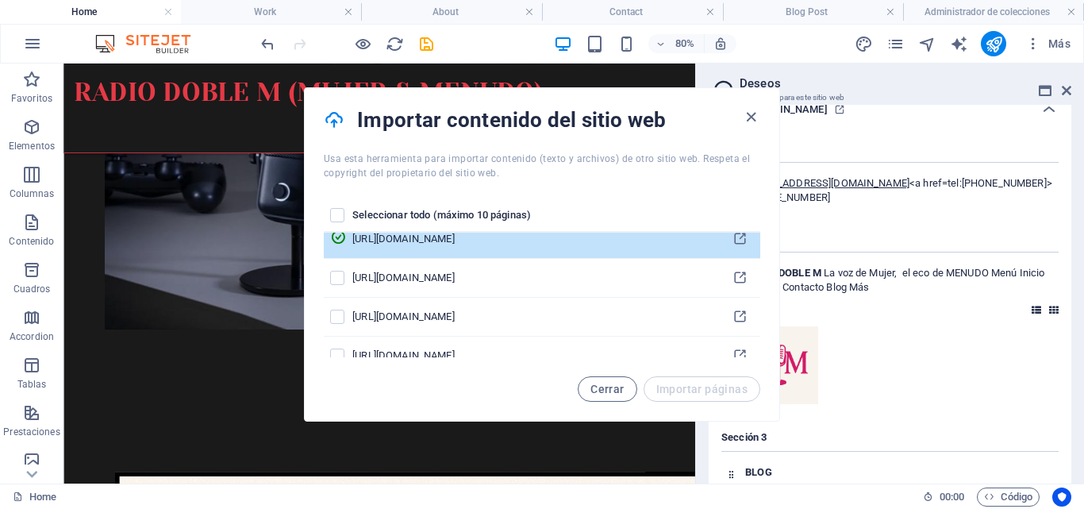
scroll to position [68, 0]
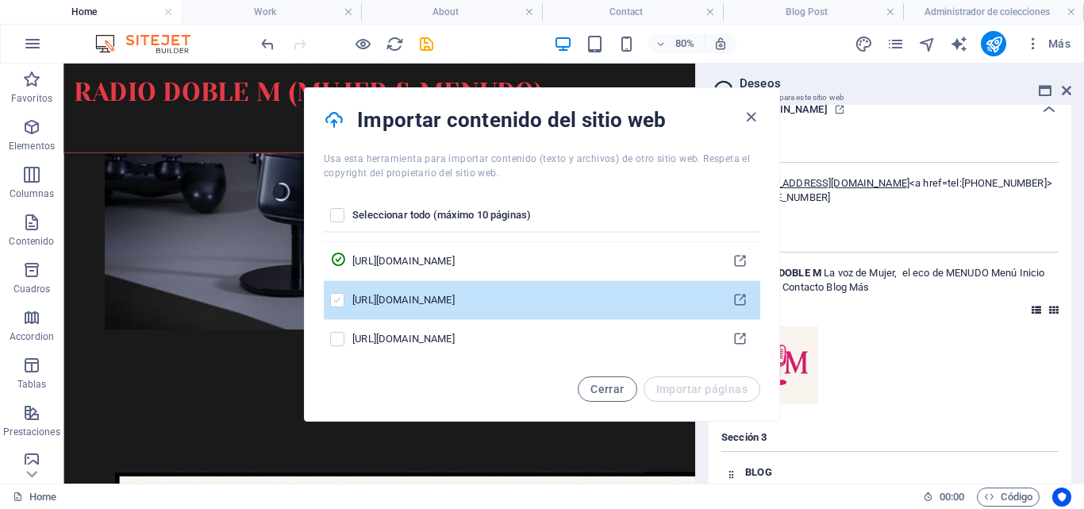
click at [339, 302] on label "pages list" at bounding box center [337, 300] width 14 height 14
click at [0, 0] on input "pages list" at bounding box center [0, 0] width 0 height 0
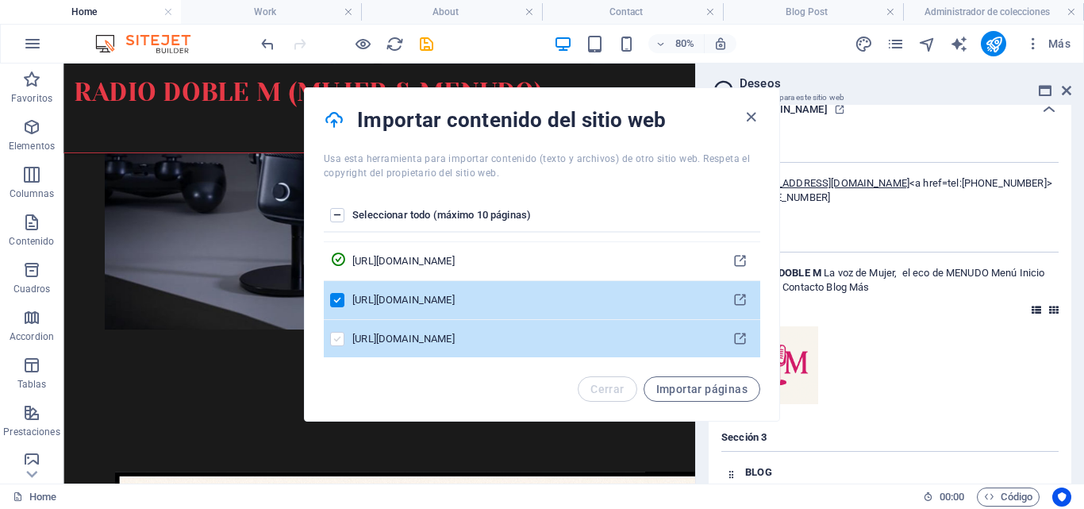
click at [337, 342] on label "pages list" at bounding box center [337, 339] width 14 height 14
click at [0, 0] on input "pages list" at bounding box center [0, 0] width 0 height 0
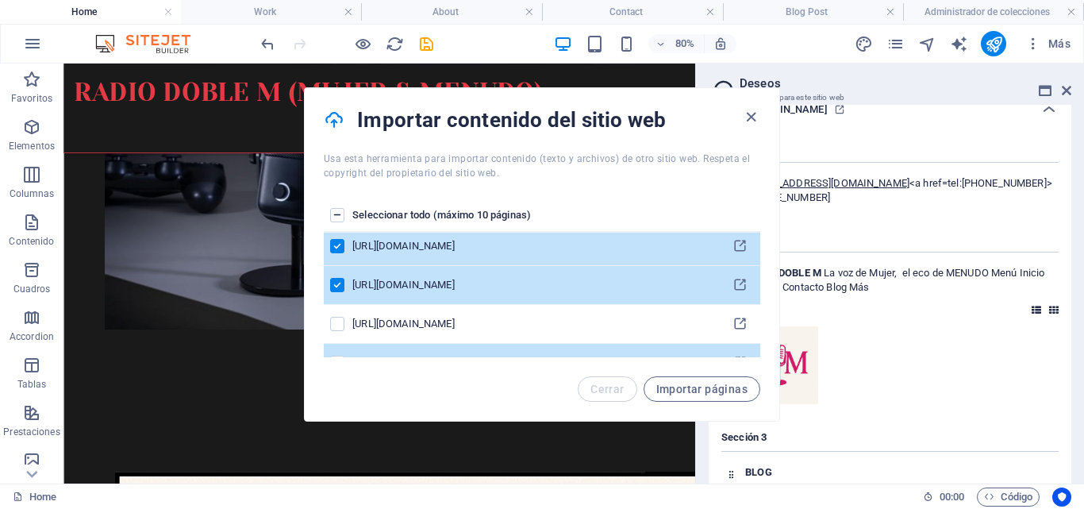
scroll to position [148, 0]
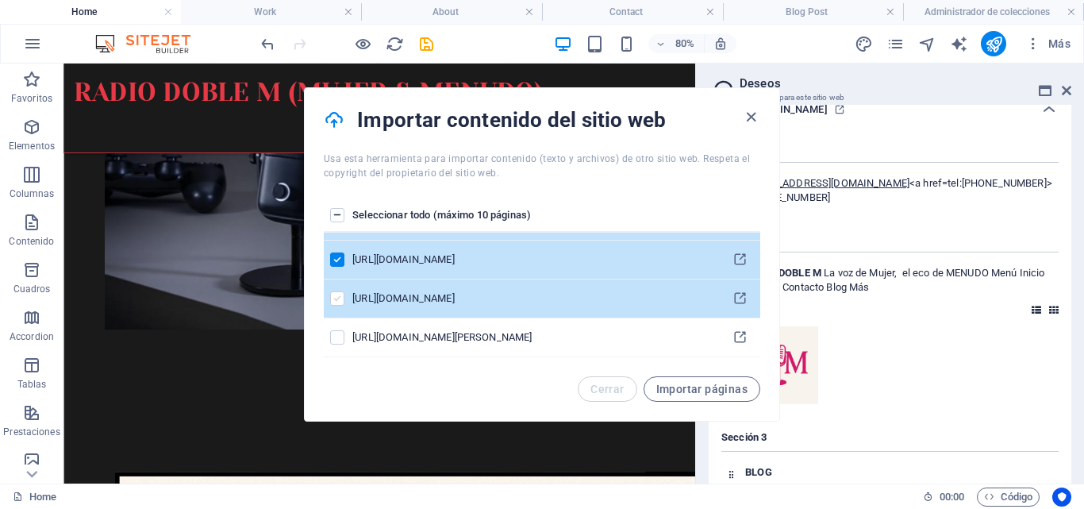
click at [335, 299] on label "pages list" at bounding box center [337, 298] width 14 height 14
click at [0, 0] on input "pages list" at bounding box center [0, 0] width 0 height 0
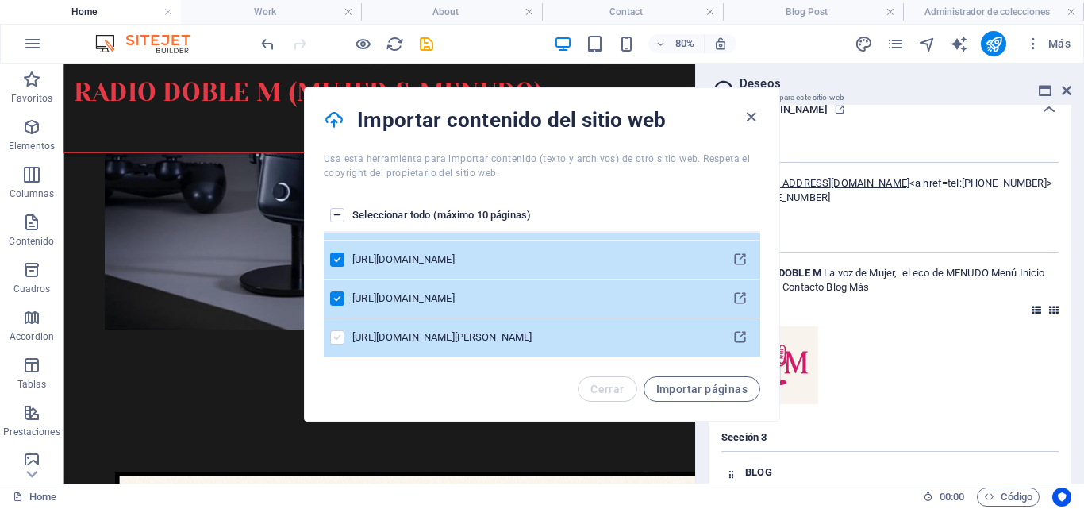
click at [341, 339] on label "pages list" at bounding box center [337, 337] width 14 height 14
click at [0, 0] on input "pages list" at bounding box center [0, 0] width 0 height 0
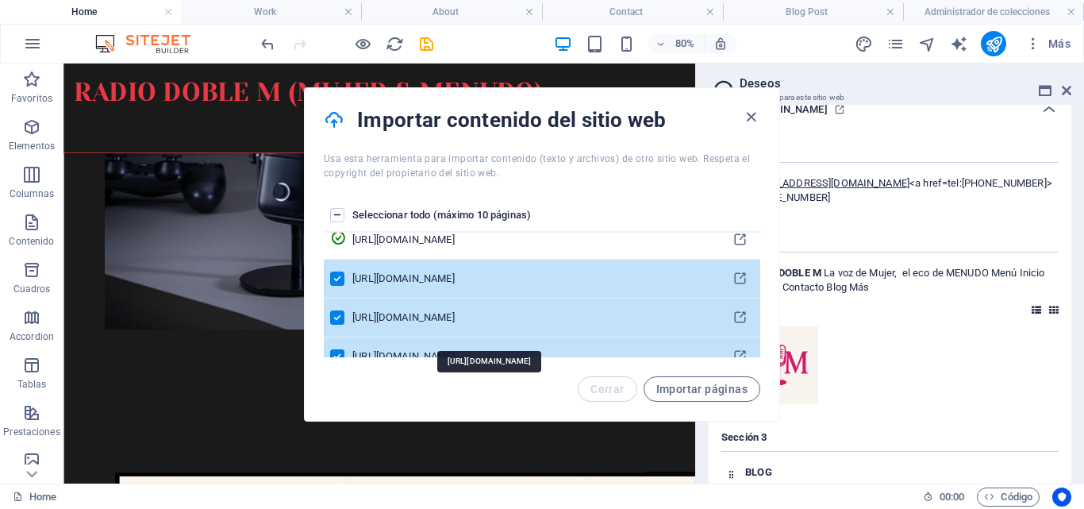
scroll to position [68, 0]
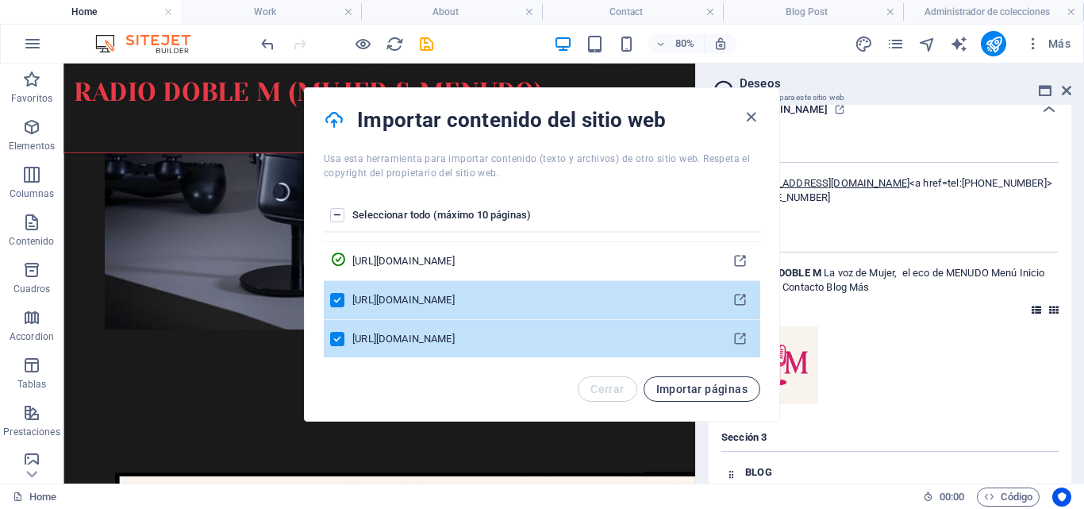
click at [712, 387] on span "Importar páginas" at bounding box center [701, 389] width 91 height 13
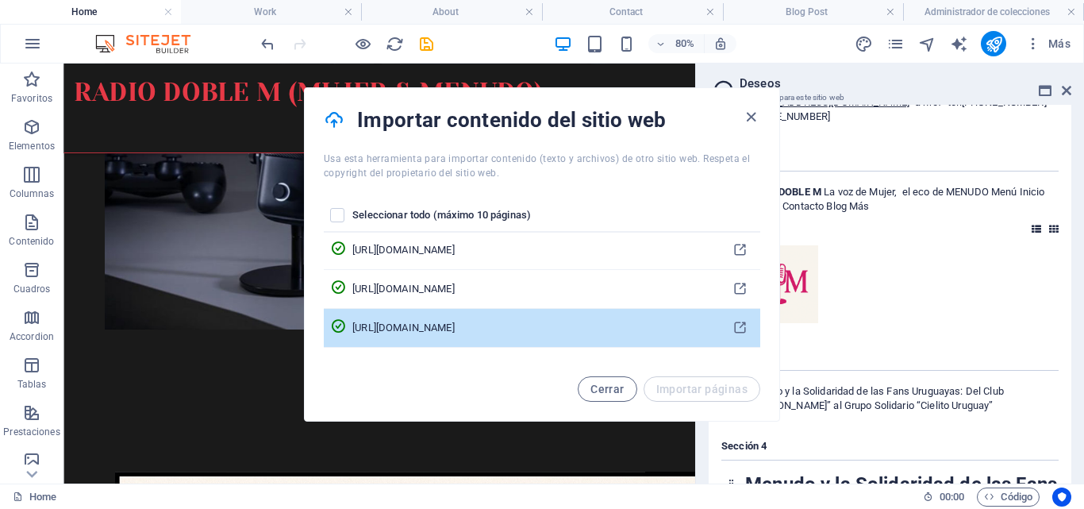
scroll to position [0, 0]
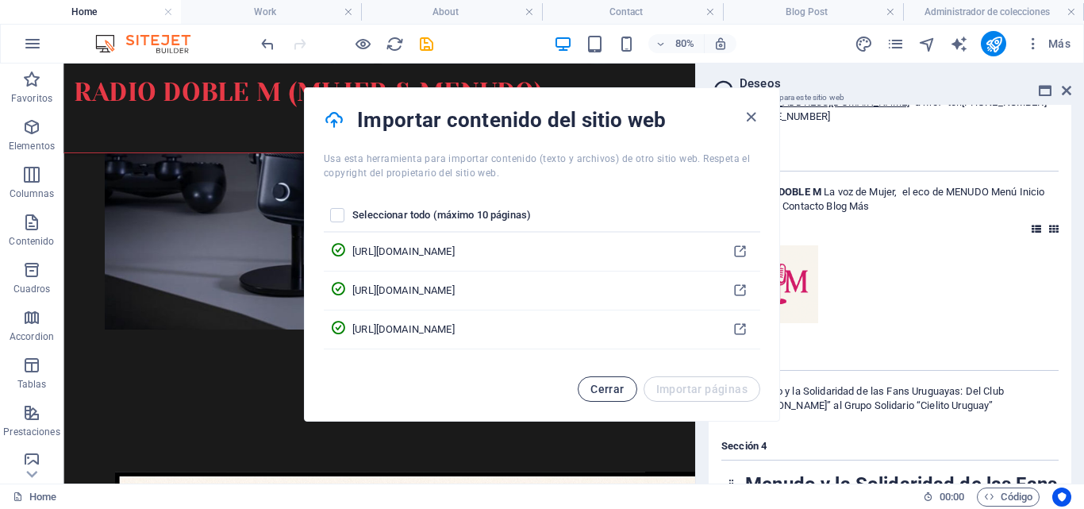
click at [612, 389] on span "Cerrar" at bounding box center [607, 389] width 33 height 13
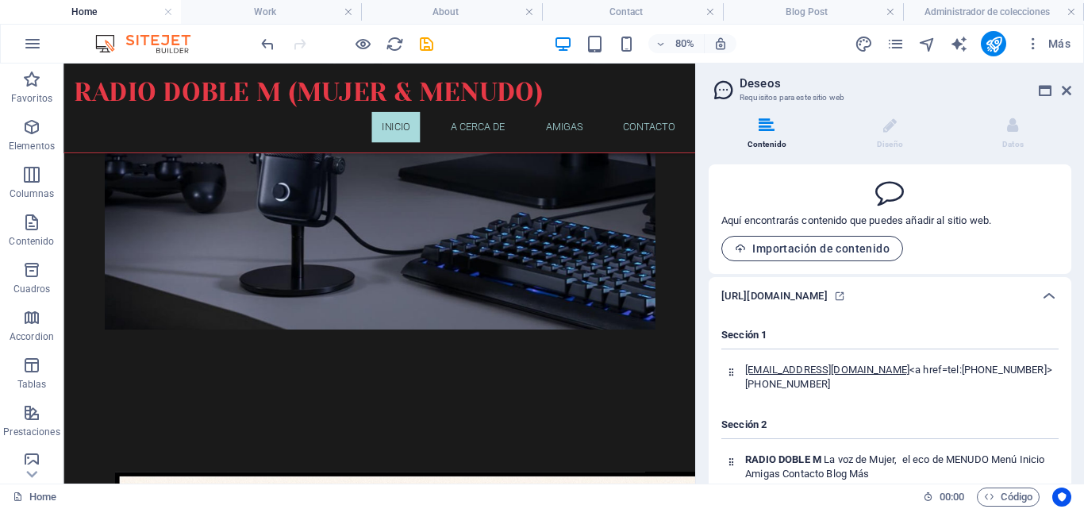
click at [869, 246] on span "Importación de contenido" at bounding box center [812, 248] width 155 height 13
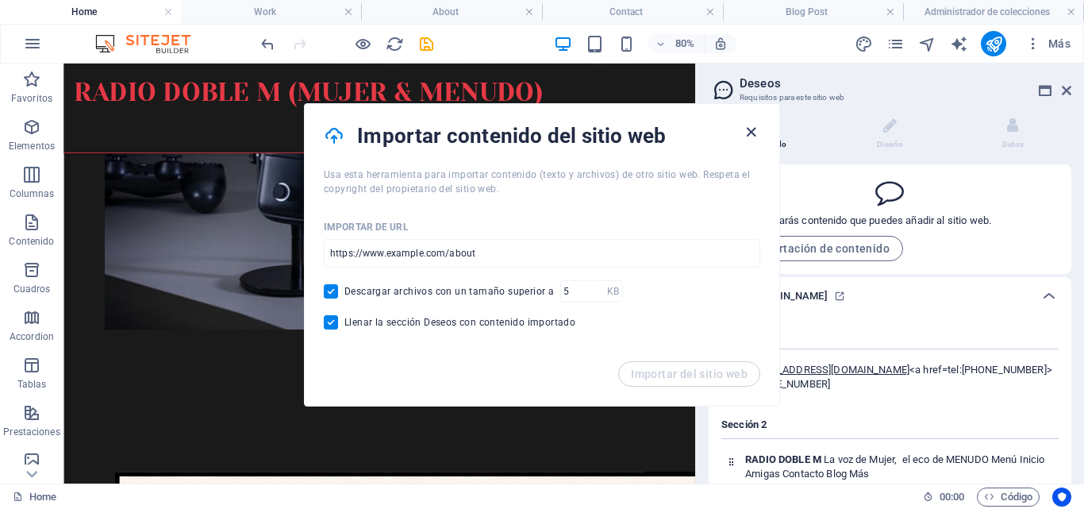
click at [751, 133] on icon "button" at bounding box center [751, 132] width 18 height 18
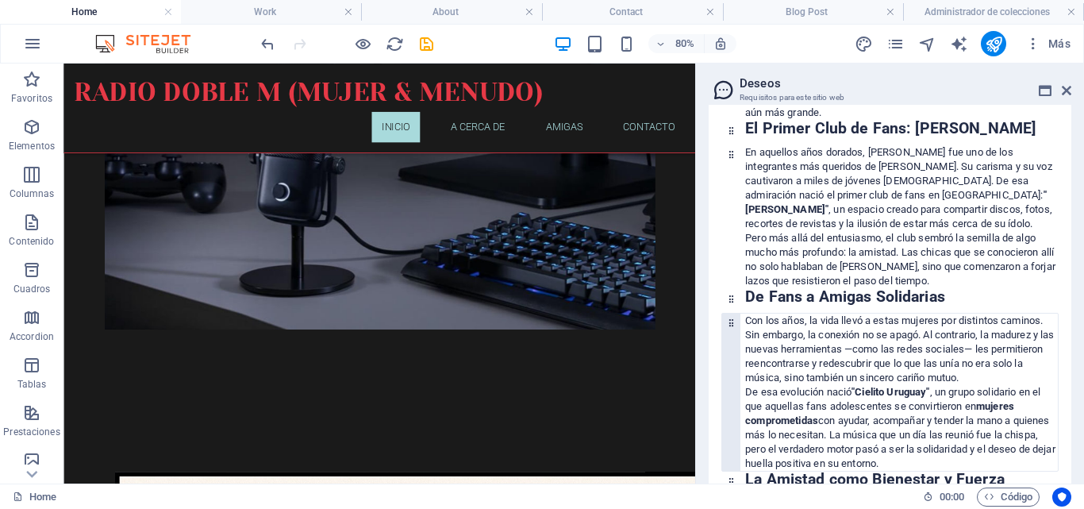
scroll to position [9862, 0]
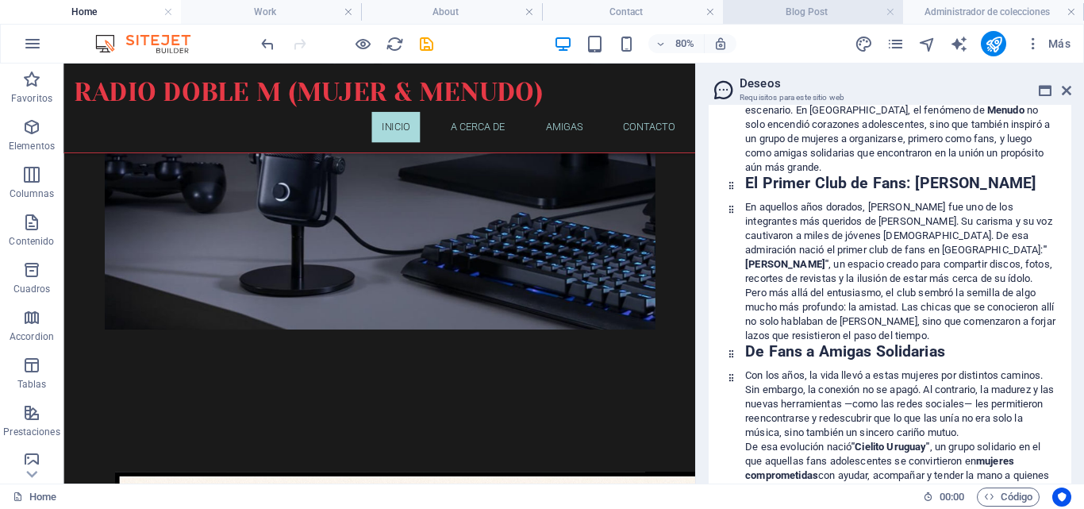
click at [791, 13] on h4 "Blog Post" at bounding box center [813, 11] width 181 height 17
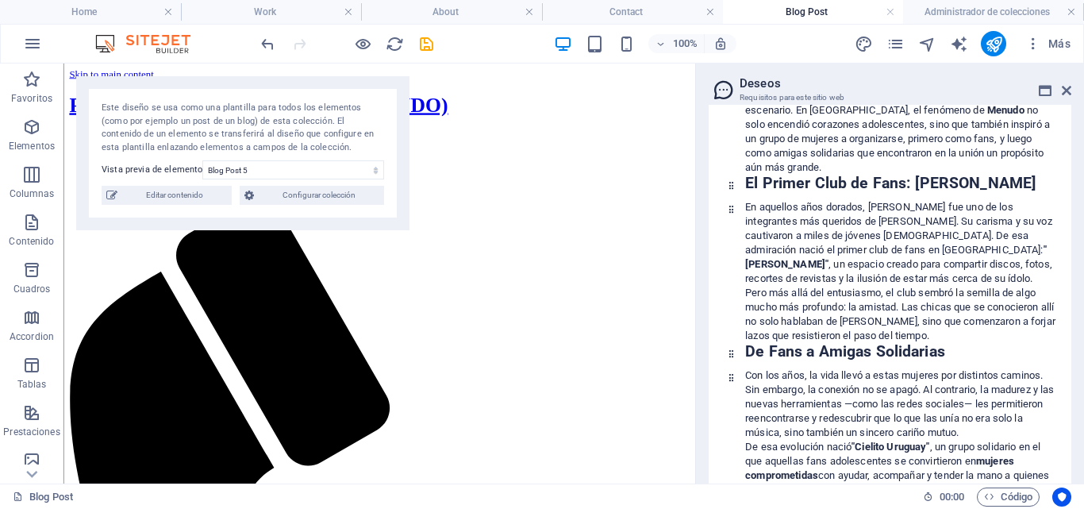
scroll to position [1953, 0]
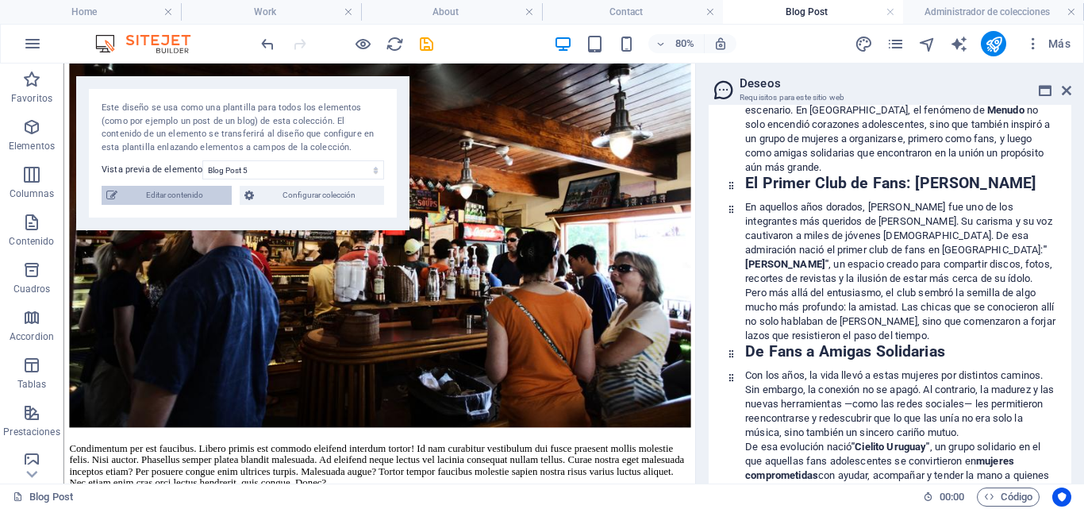
click at [193, 194] on span "Editar contenido" at bounding box center [174, 195] width 105 height 19
select select "Category 1"
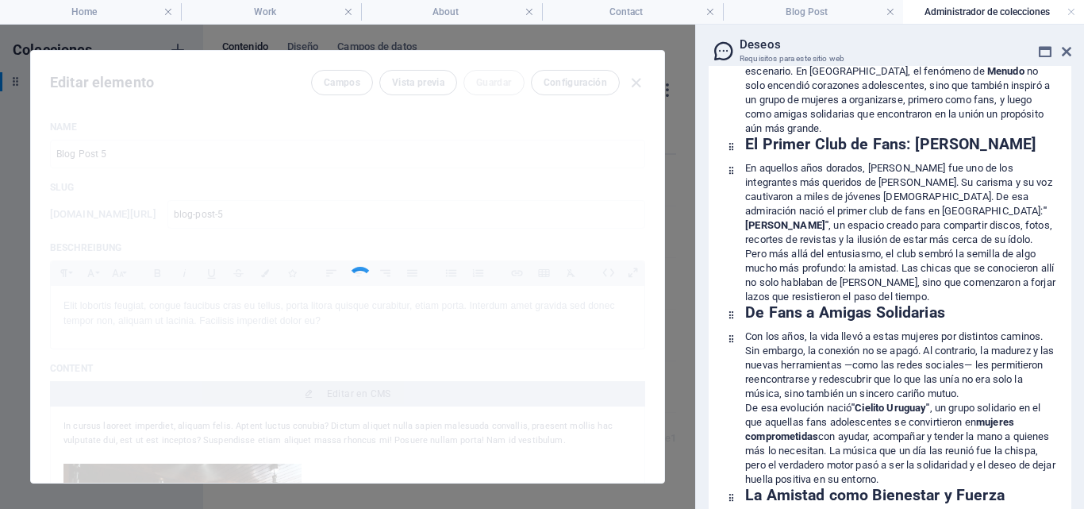
scroll to position [0, 0]
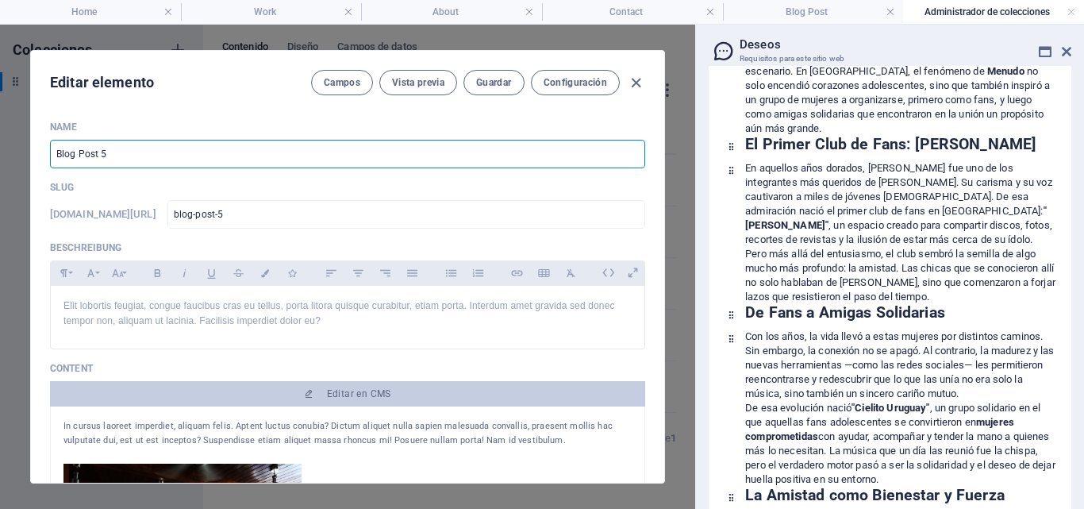
click at [117, 152] on input "Blog Post 5" at bounding box center [347, 154] width 595 height 29
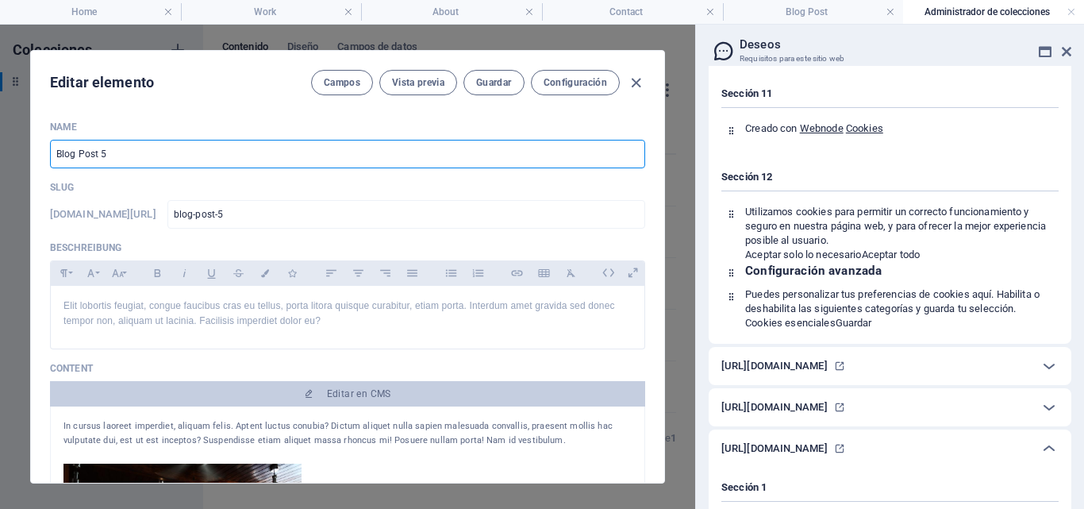
scroll to position [4638, 0]
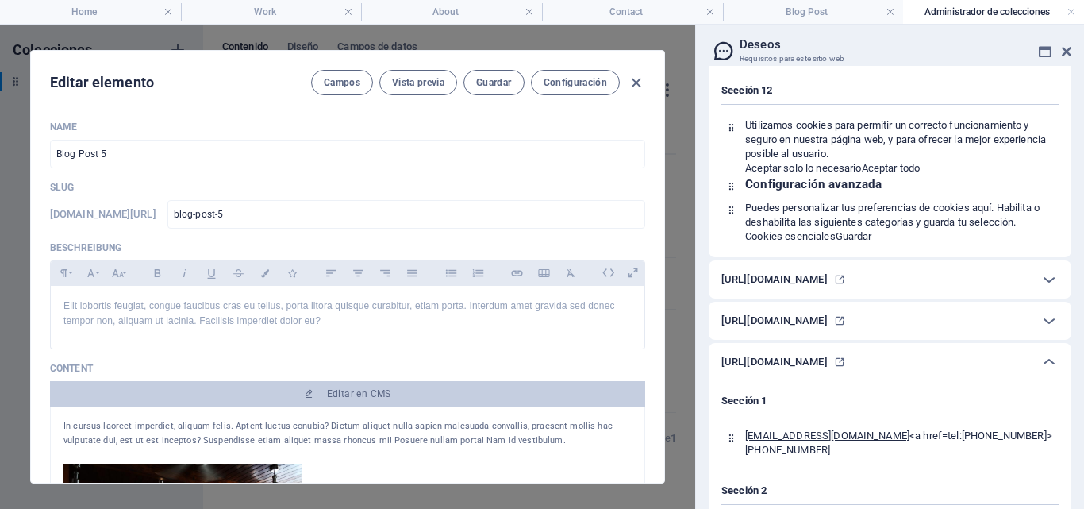
click at [828, 289] on h6 "https://radio-doble-m.webnode.com.uy/l/donde-hay-mujer-y-musica-siempre-habra-u…" at bounding box center [775, 279] width 106 height 19
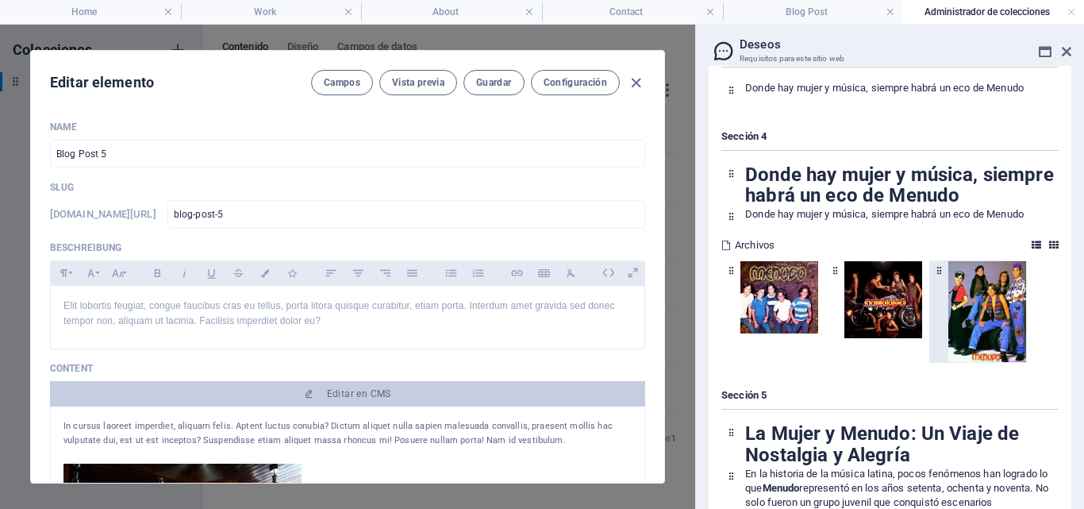
scroll to position [5194, 0]
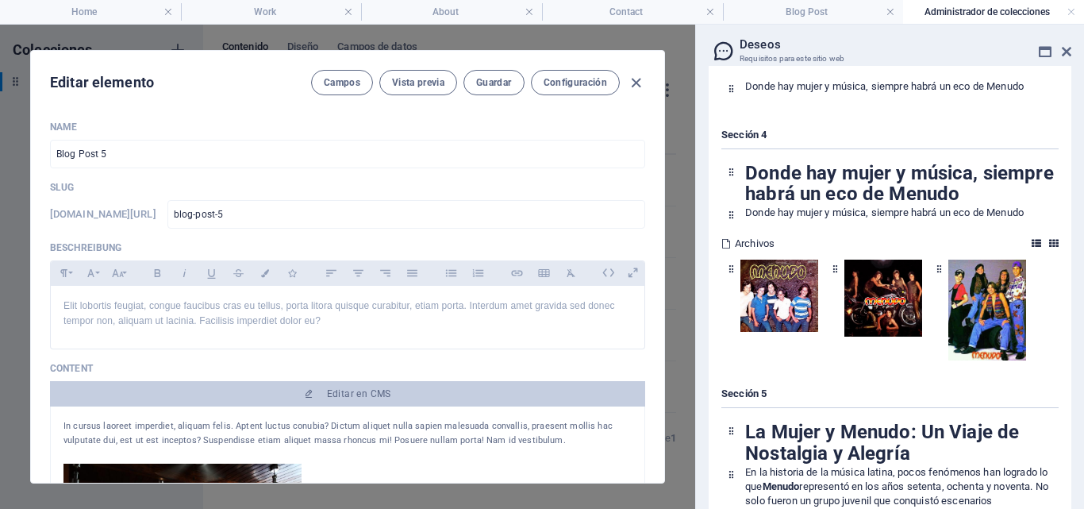
click at [1053, 248] on icon at bounding box center [1054, 244] width 10 height 10
click at [1037, 248] on icon at bounding box center [1037, 244] width 10 height 10
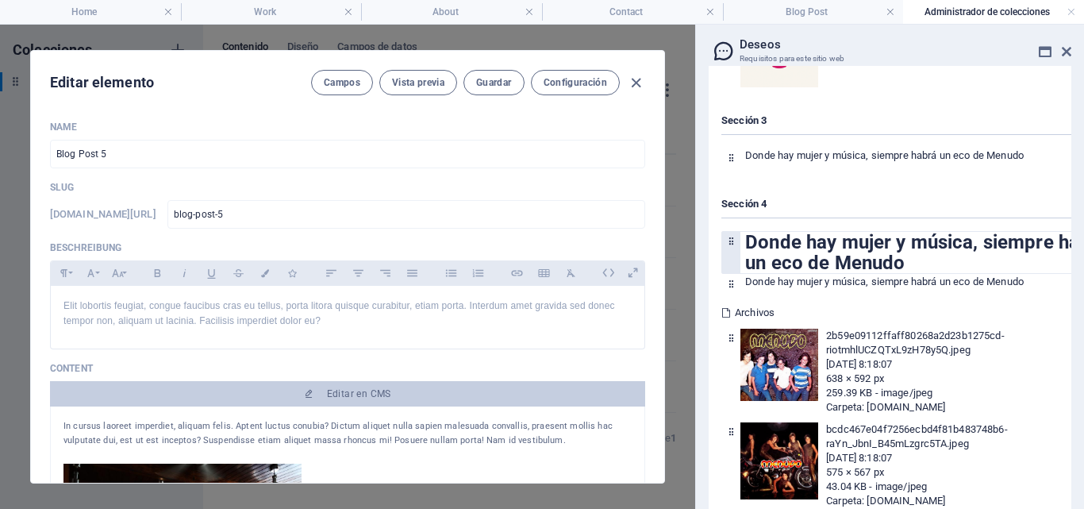
scroll to position [5108, 0]
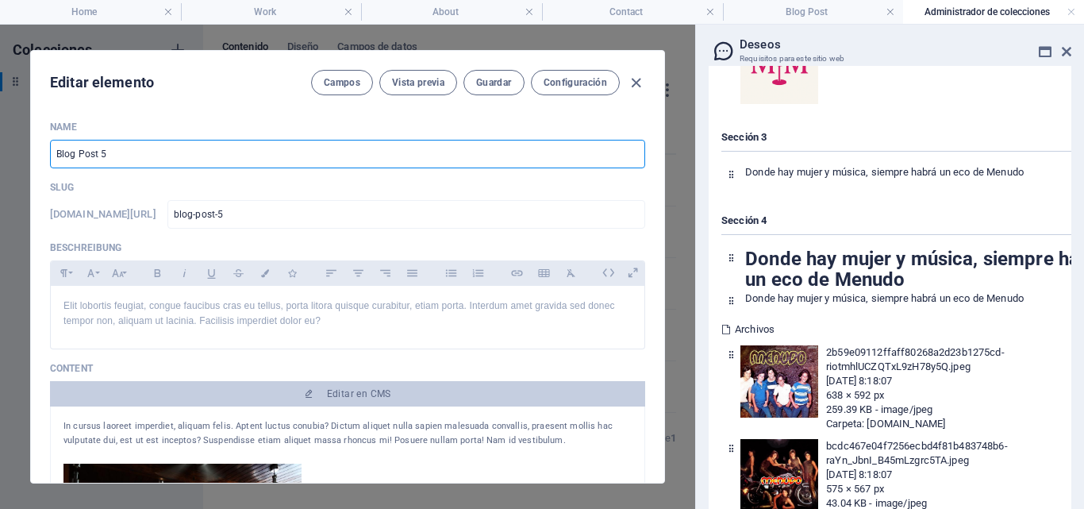
click at [136, 152] on input "Blog Post 5" at bounding box center [347, 154] width 595 height 29
type input "B"
type input "Donde hay mujer y música, siempre habrá un eco de Menudo"
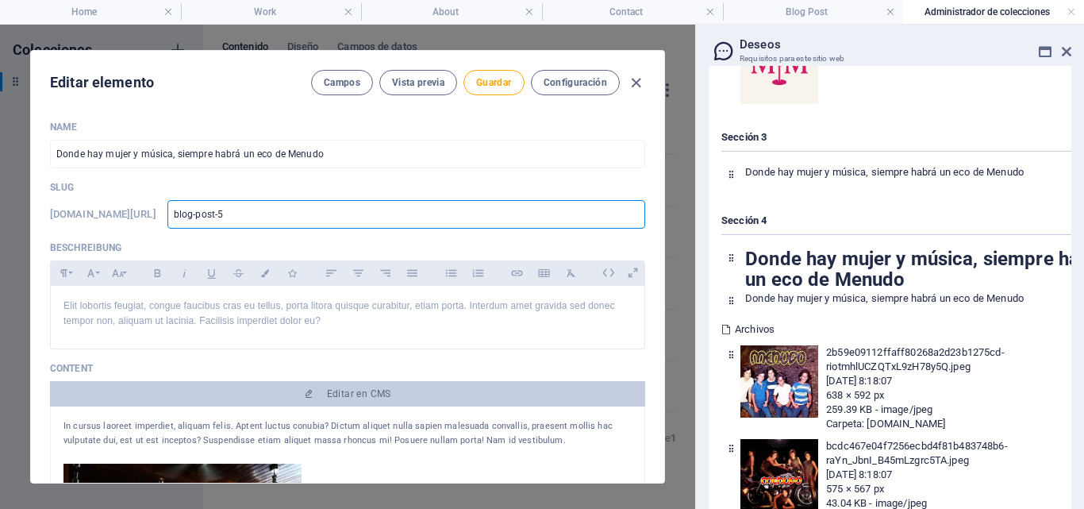
click at [284, 213] on input "blog-post-5" at bounding box center [406, 214] width 478 height 29
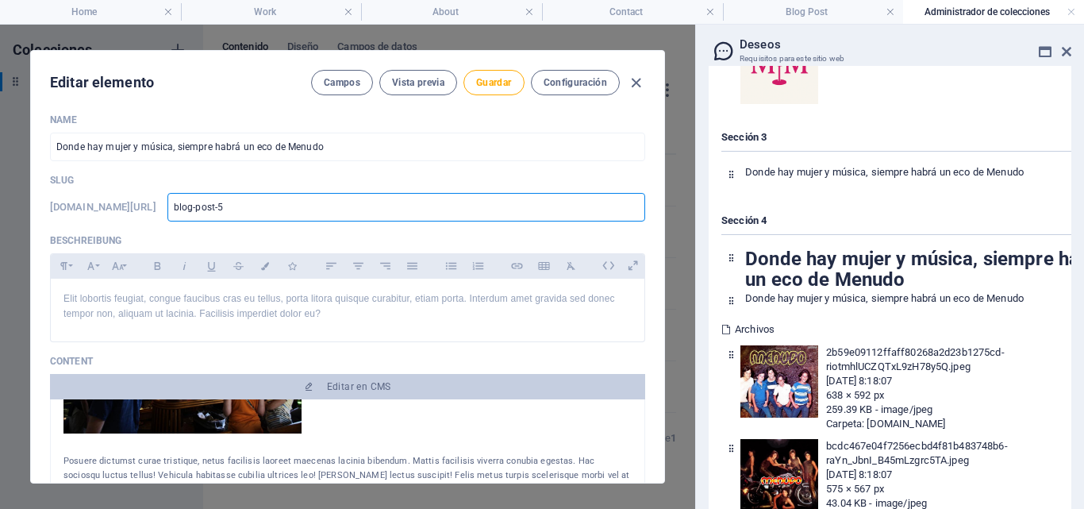
scroll to position [0, 0]
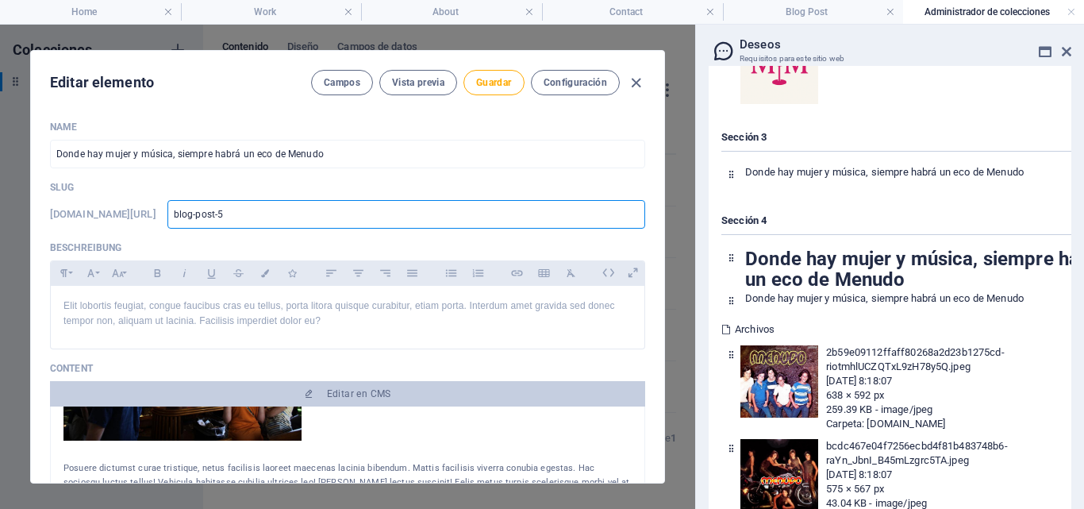
click at [286, 210] on input "blog-post-5" at bounding box center [406, 214] width 478 height 29
type input "blog-post-"
type input "blog-post-1"
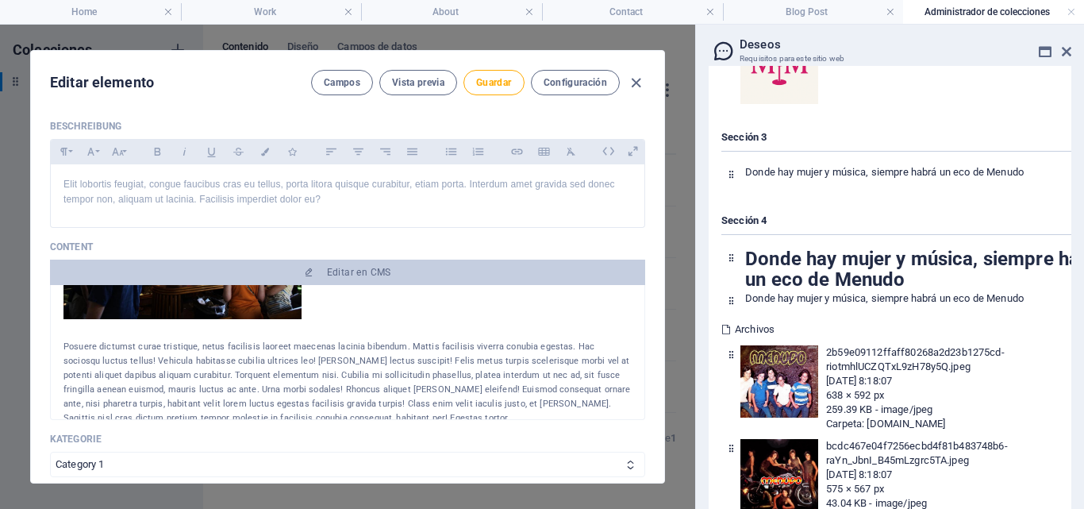
scroll to position [159, 0]
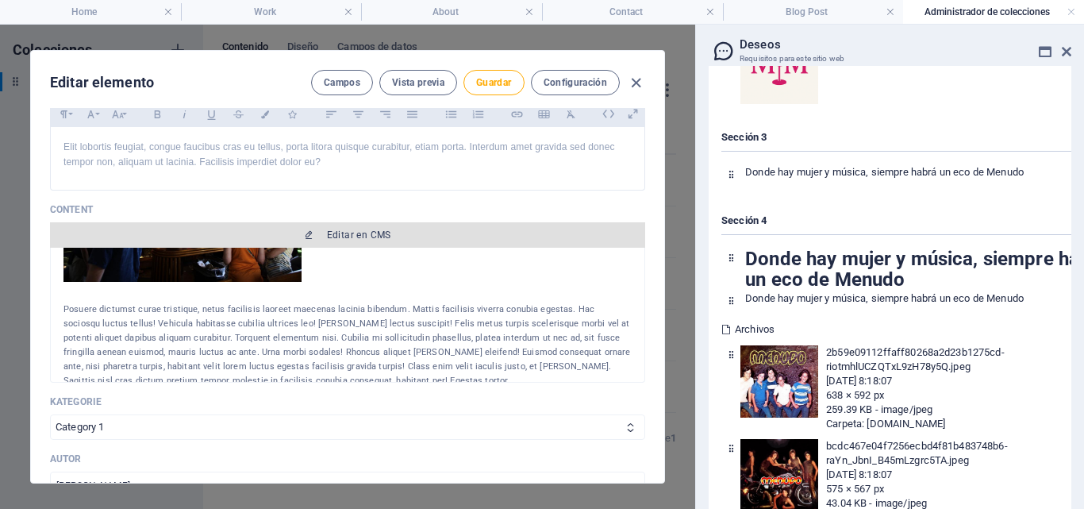
type input "blog-post-1"
click at [387, 237] on span "Editar en CMS" at bounding box center [359, 235] width 64 height 13
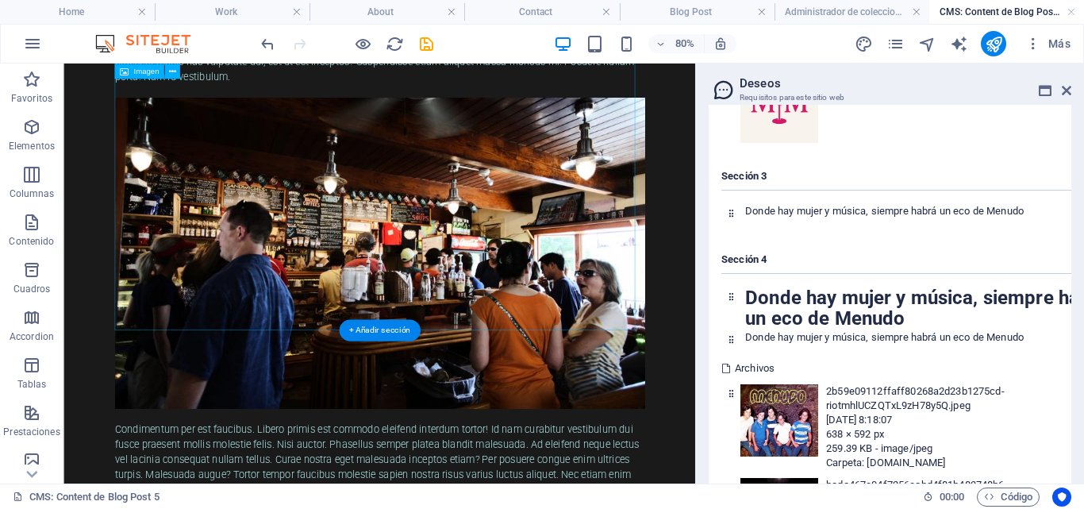
scroll to position [0, 0]
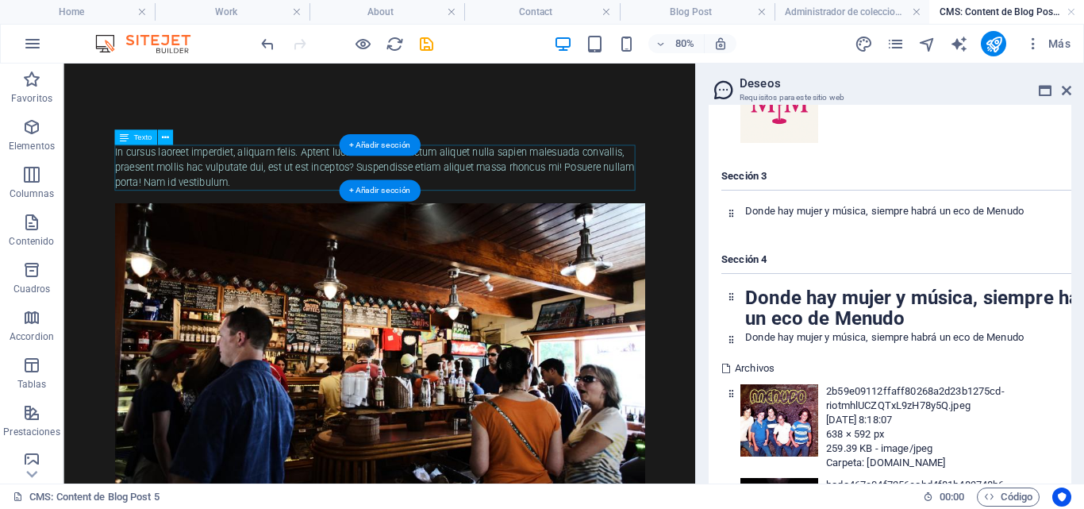
click at [279, 211] on div "In cursus laoreet imperdiet, aliquam felis. Aptent luctus conubia? Dictum aliqu…" at bounding box center [458, 193] width 663 height 57
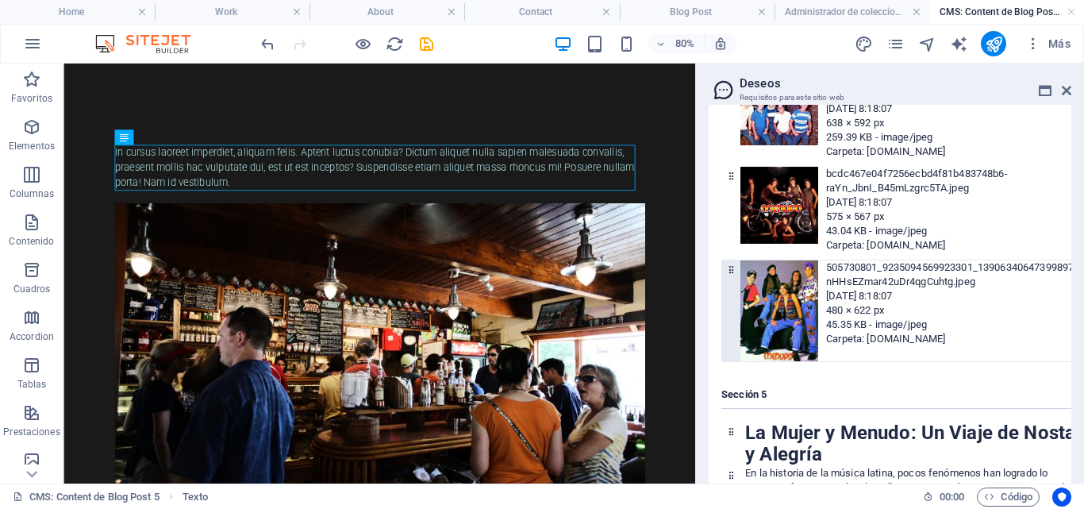
scroll to position [5426, 0]
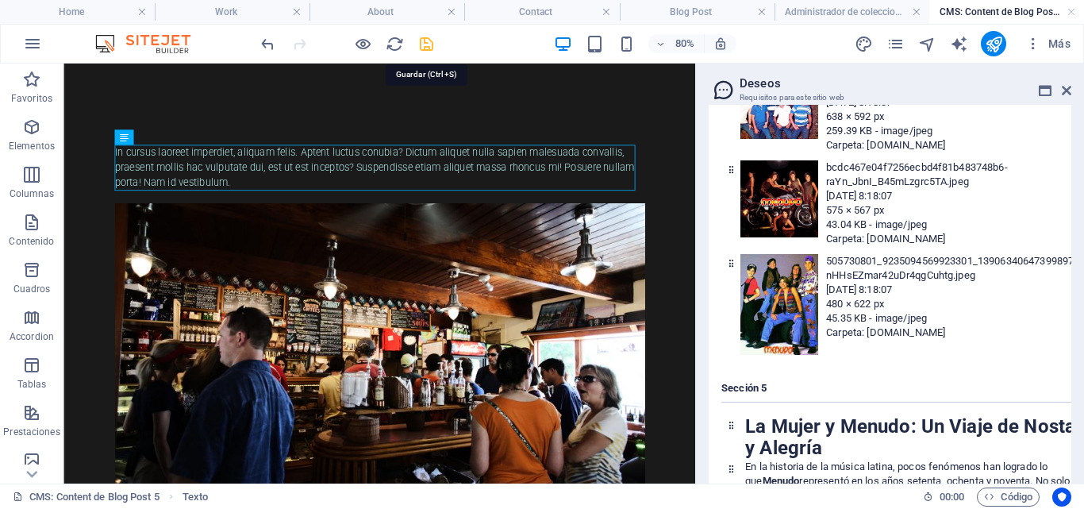
click at [425, 44] on icon "save" at bounding box center [427, 44] width 18 height 18
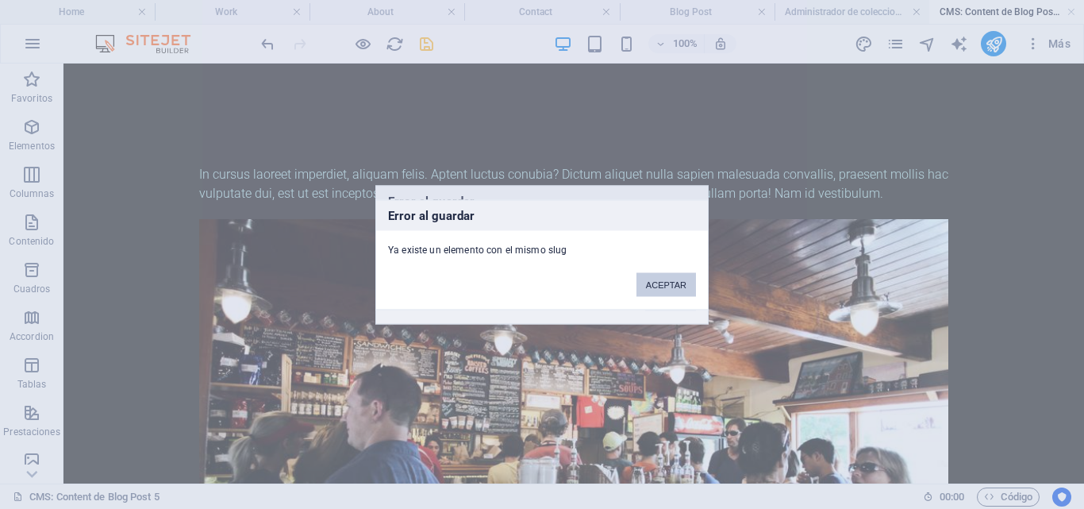
click at [664, 291] on button "ACEPTAR" at bounding box center [667, 284] width 60 height 24
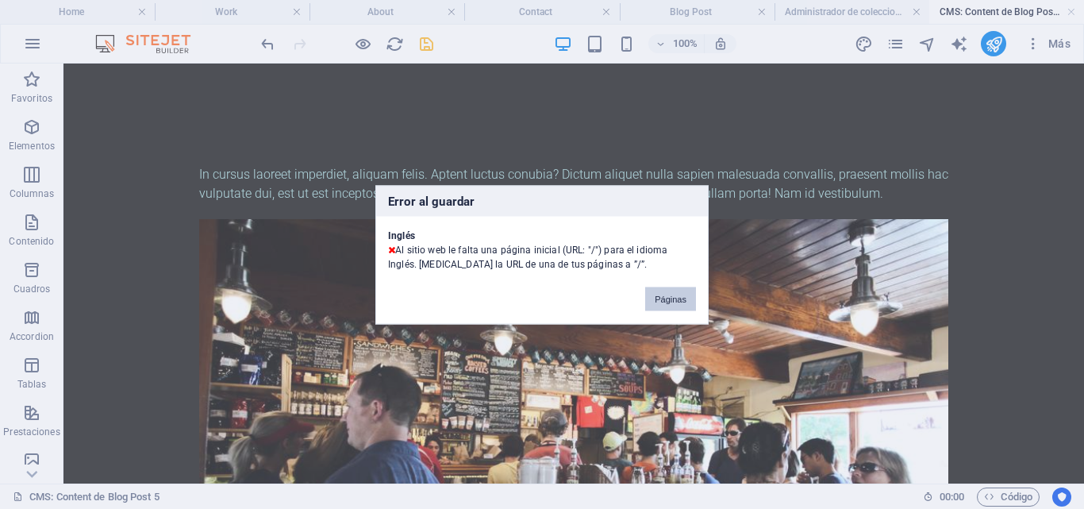
drag, startPoint x: 667, startPoint y: 299, endPoint x: 753, endPoint y: 280, distance: 87.8
click at [667, 299] on button "Páginas" at bounding box center [670, 299] width 51 height 24
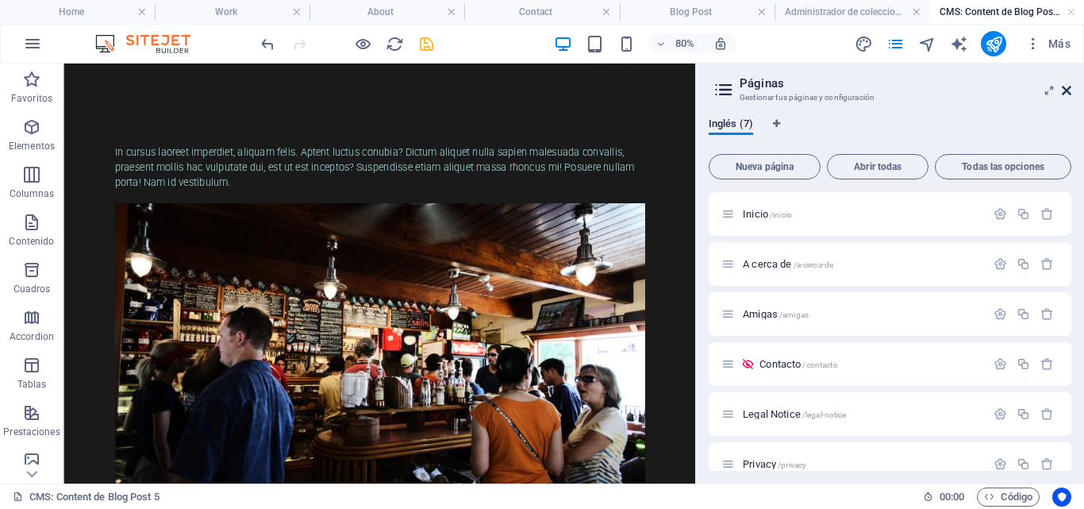
drag, startPoint x: 1066, startPoint y: 90, endPoint x: 1002, endPoint y: 26, distance: 90.4
click at [1066, 90] on icon at bounding box center [1067, 90] width 10 height 13
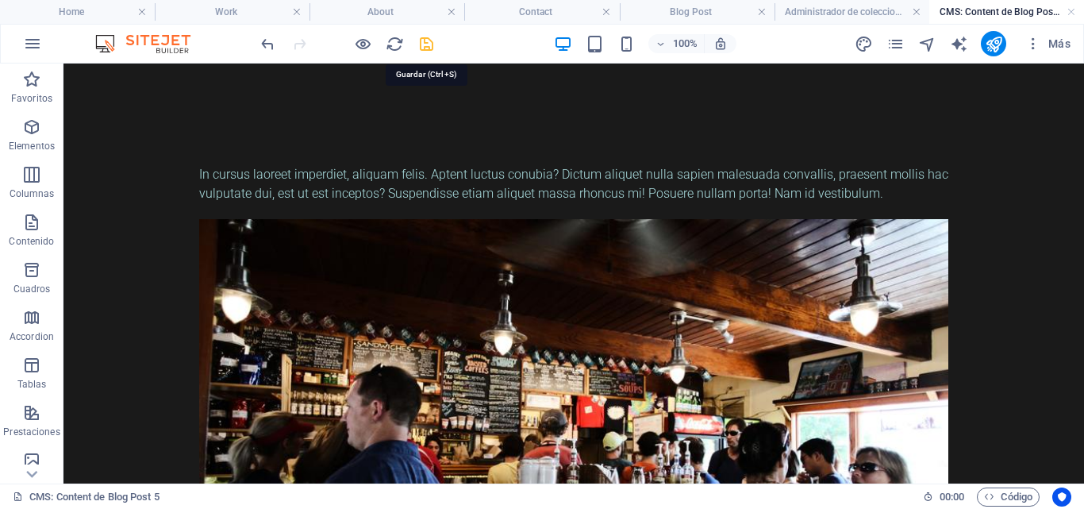
click at [429, 44] on icon "save" at bounding box center [427, 44] width 18 height 18
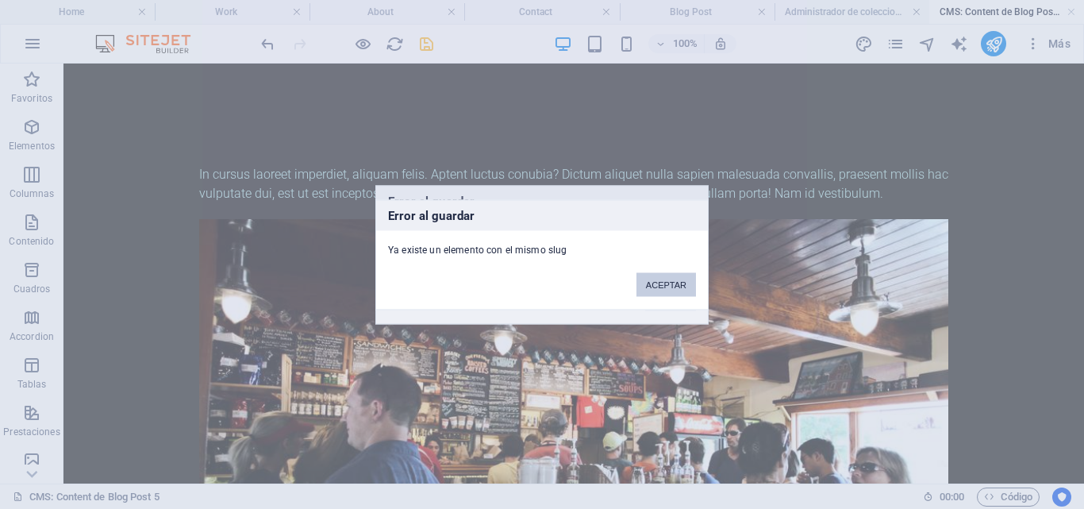
click at [665, 283] on button "ACEPTAR" at bounding box center [667, 284] width 60 height 24
